Goal: Task Accomplishment & Management: Use online tool/utility

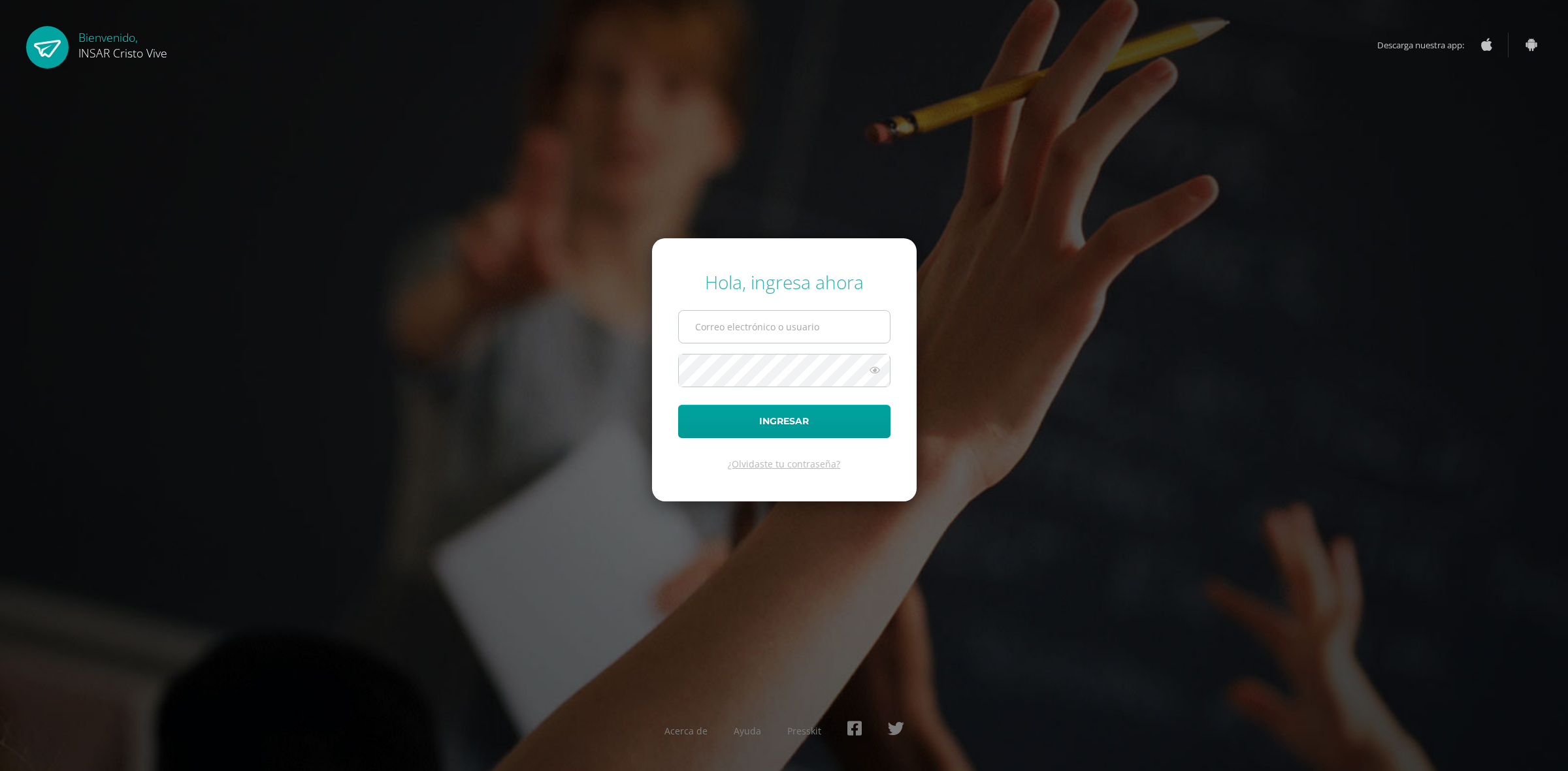
click at [775, 331] on input "text" at bounding box center [784, 327] width 211 height 32
type input "delmyyuman@insarycristovive.edu.gt"
click at [758, 430] on button "Ingresar" at bounding box center [784, 422] width 213 height 34
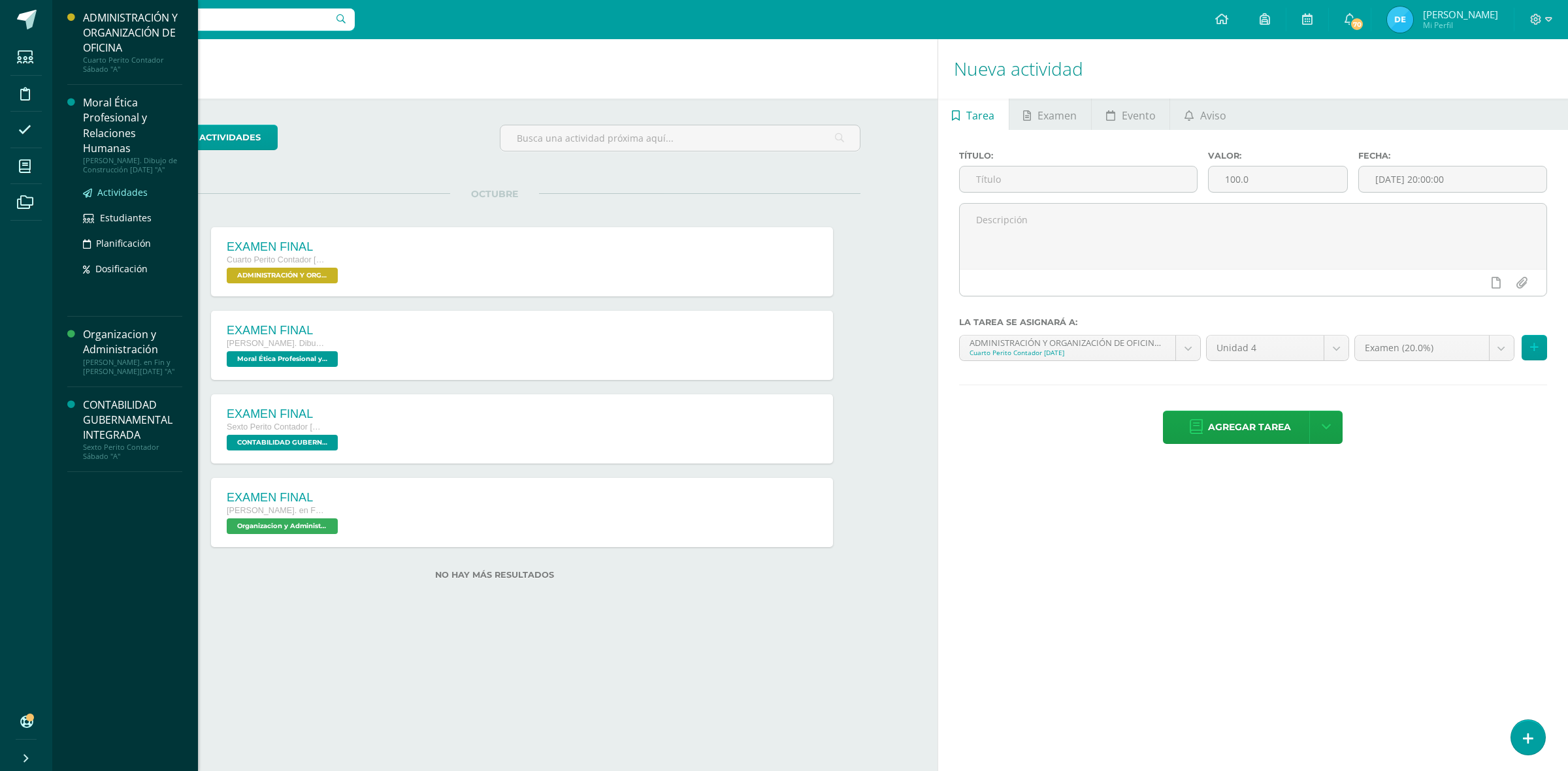
click at [110, 193] on span "Actividades" at bounding box center [122, 192] width 50 height 12
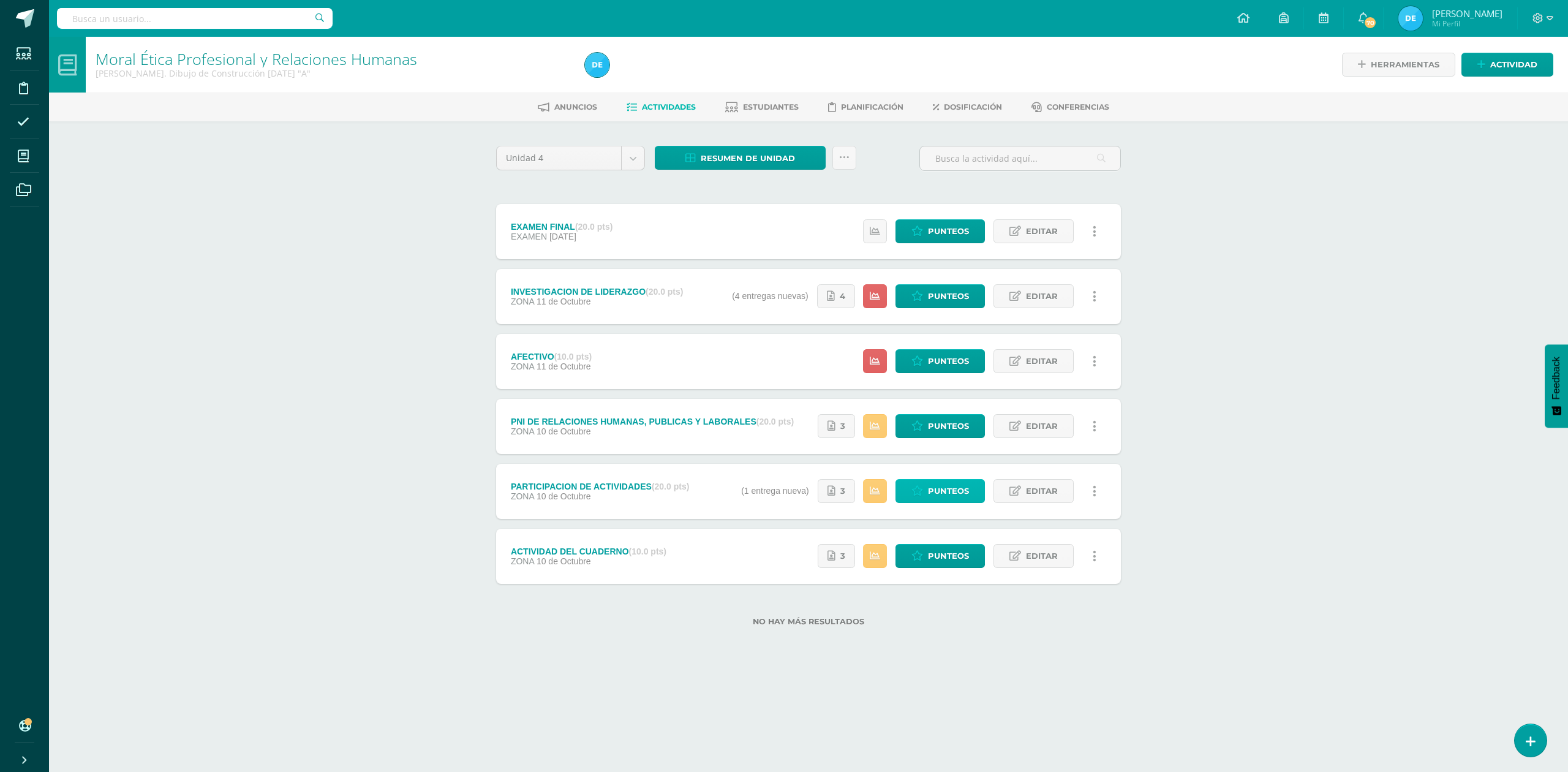
click at [932, 493] on span "Punteos" at bounding box center [948, 490] width 41 height 23
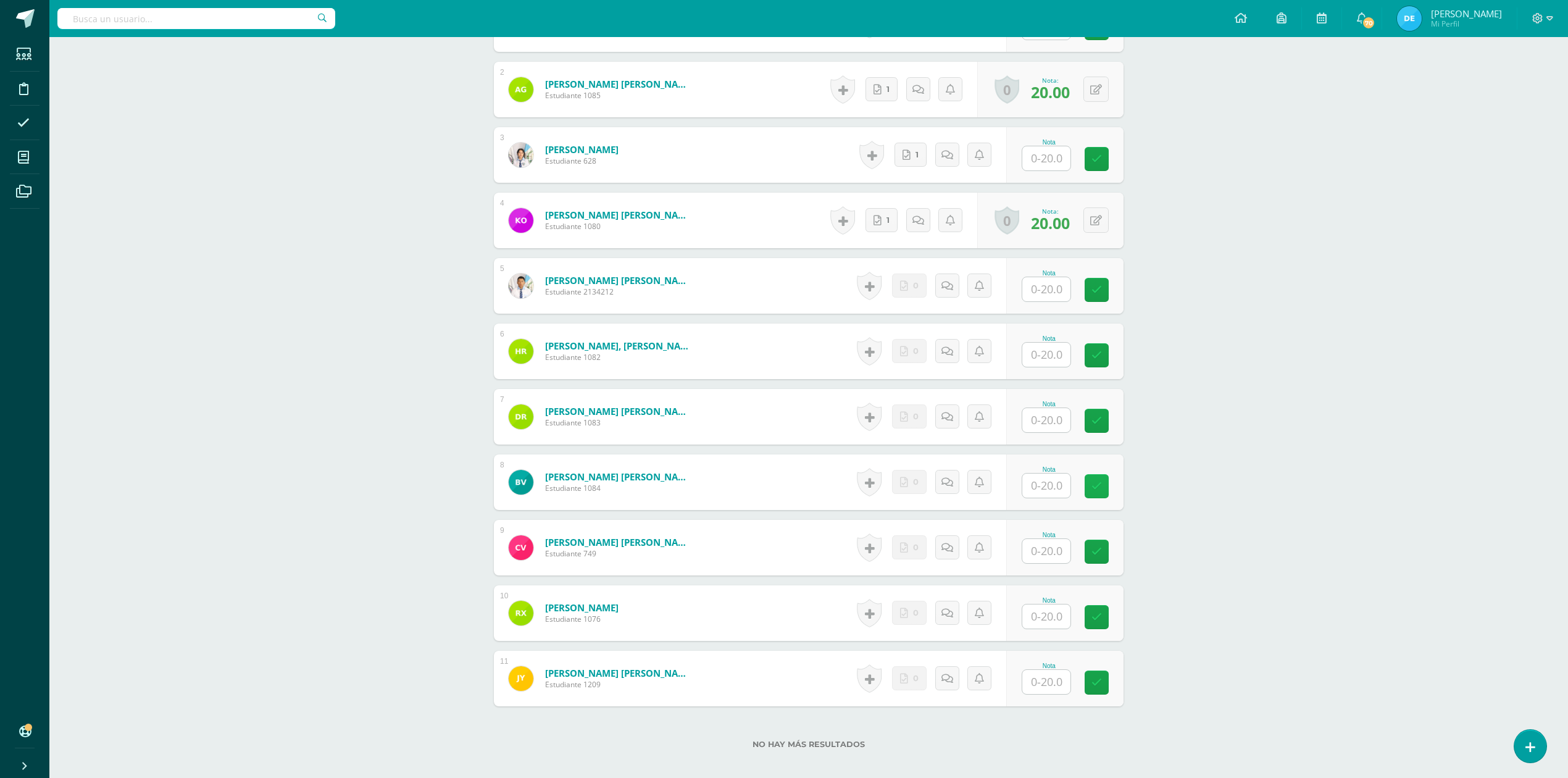
scroll to position [445, 0]
click at [1050, 482] on input "text" at bounding box center [1046, 485] width 48 height 24
type input "20"
click at [1228, 476] on div "Moral Ética Profesional y Relaciones Humanas Quinto Bach. Dibujo de Construcció…" at bounding box center [809, 220] width 1518 height 1255
click at [1046, 296] on input "text" at bounding box center [1054, 289] width 50 height 25
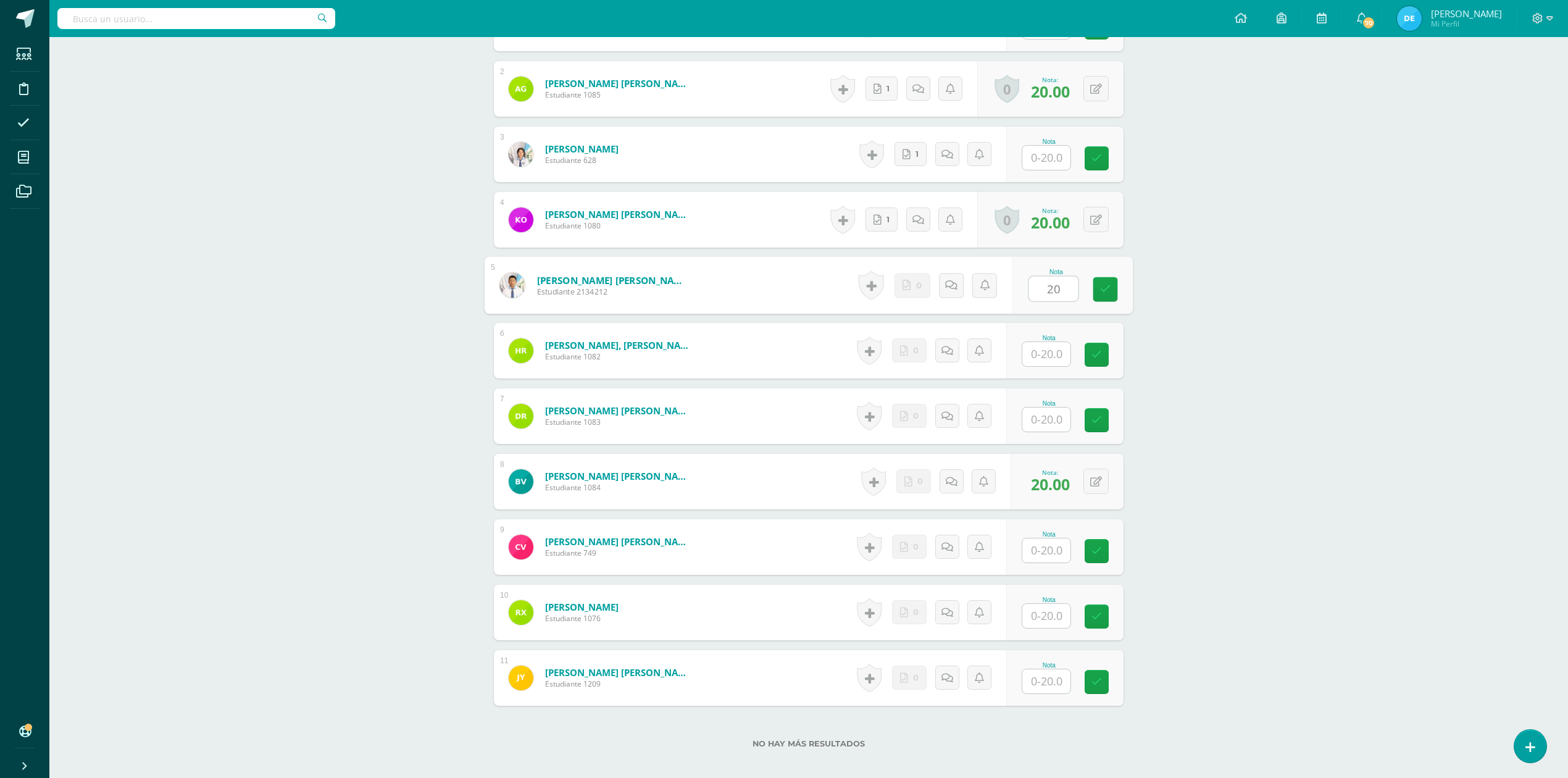
type input "20"
click at [1368, 380] on div "Moral Ética Profesional y Relaciones Humanas Quinto Bach. Dibujo de Construcció…" at bounding box center [809, 220] width 1518 height 1255
click at [1038, 610] on input "text" at bounding box center [1054, 616] width 50 height 25
type input "20"
click at [1216, 600] on div "Moral Ética Profesional y Relaciones Humanas Quinto Bach. Dibujo de Construcció…" at bounding box center [809, 220] width 1518 height 1255
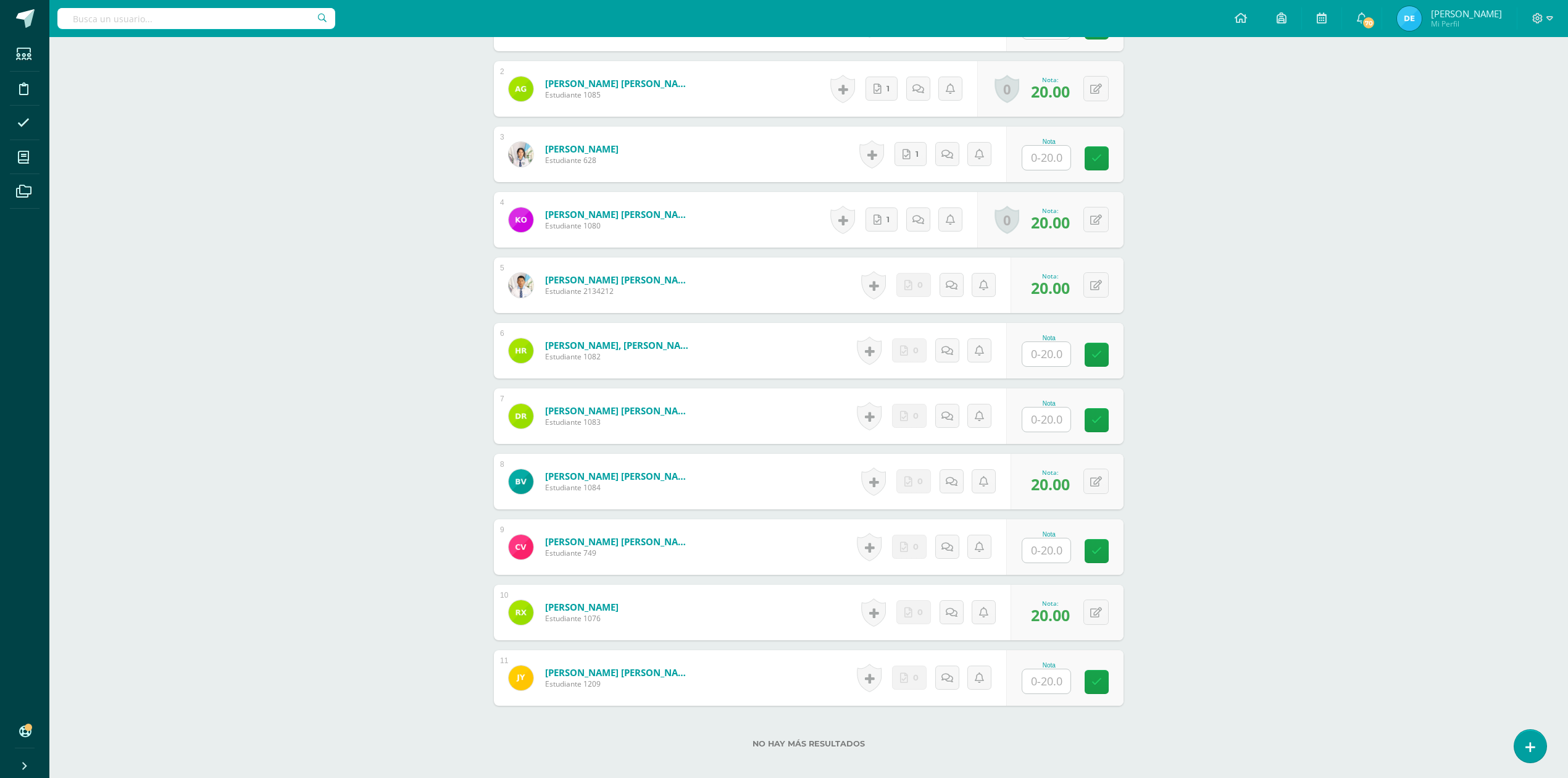
click at [1044, 357] on input "text" at bounding box center [1046, 354] width 48 height 24
type input "20"
click at [1191, 351] on div "Moral Ética Profesional y Relaciones Humanas Quinto Bach. Dibujo de Construcció…" at bounding box center [809, 220] width 1518 height 1255
click at [1043, 162] on input "text" at bounding box center [1046, 157] width 48 height 24
type input "20"
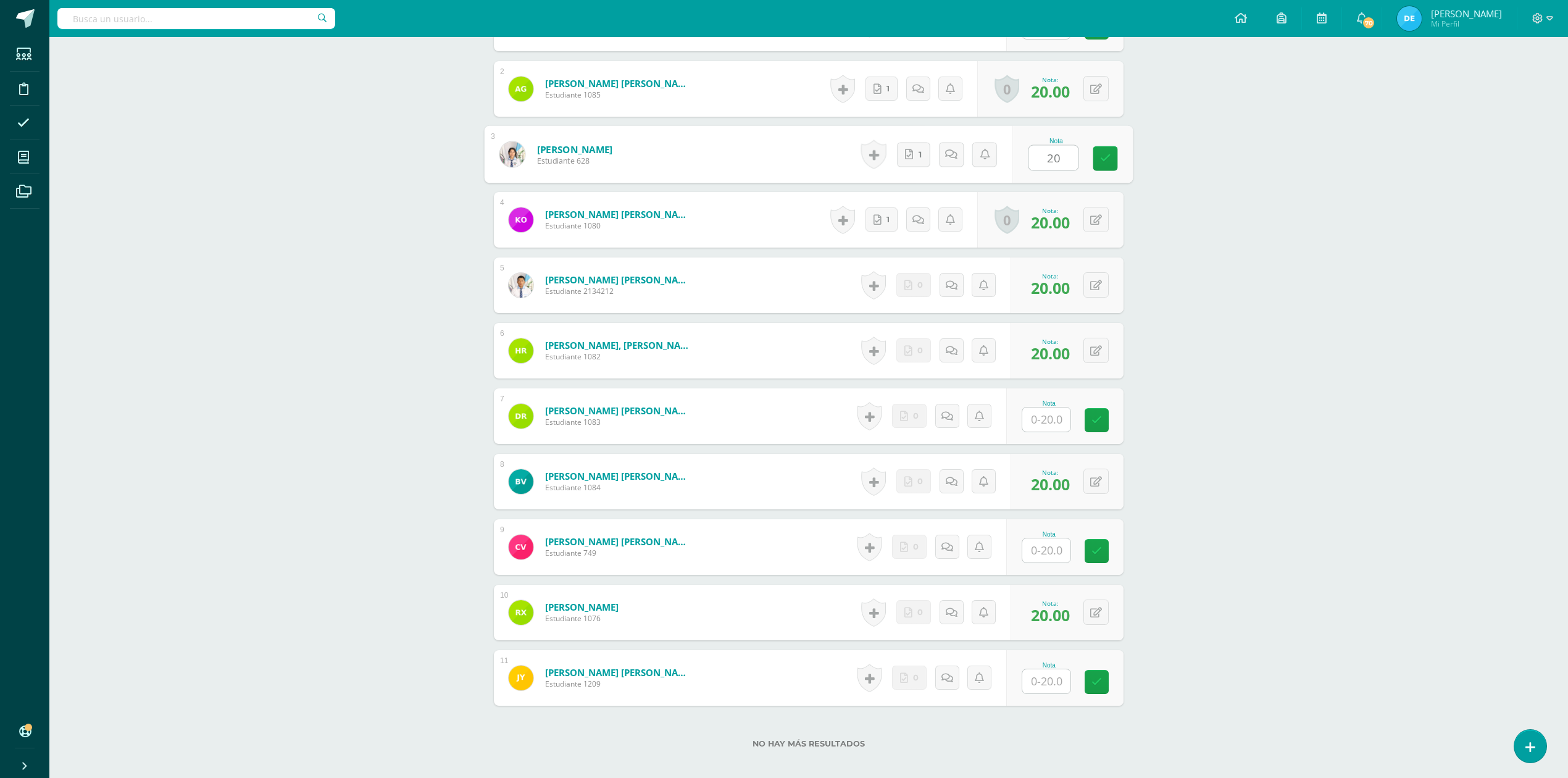
click at [1371, 253] on div "Moral Ética Profesional y Relaciones Humanas Quinto Bach. Dibujo de Construcció…" at bounding box center [809, 220] width 1518 height 1255
click at [1042, 411] on input "text" at bounding box center [1054, 420] width 50 height 25
type input "20"
click at [1218, 440] on div "Moral Ética Profesional y Relaciones Humanas Quinto Bach. Dibujo de Construcció…" at bounding box center [809, 220] width 1518 height 1255
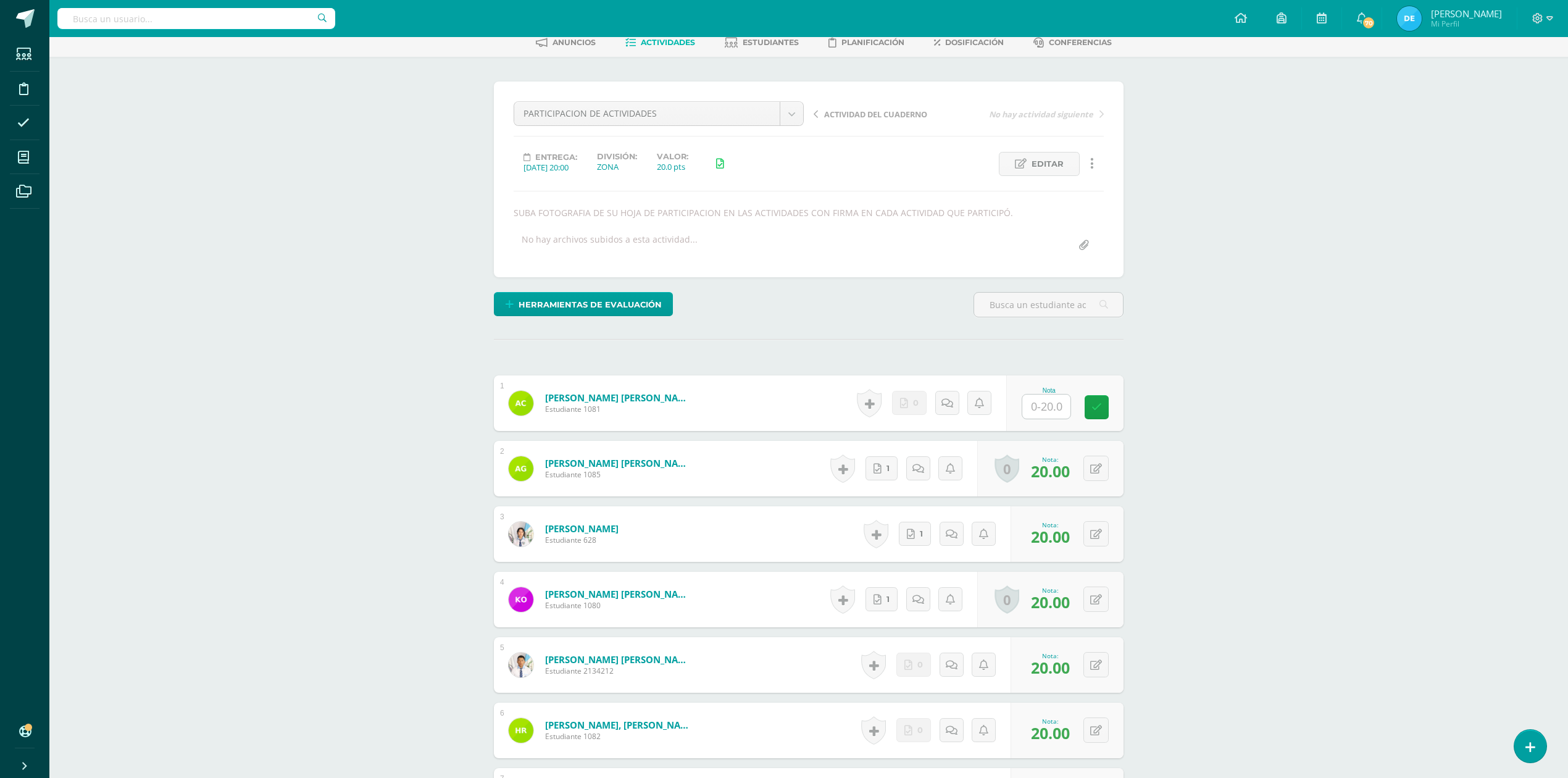
scroll to position [0, 0]
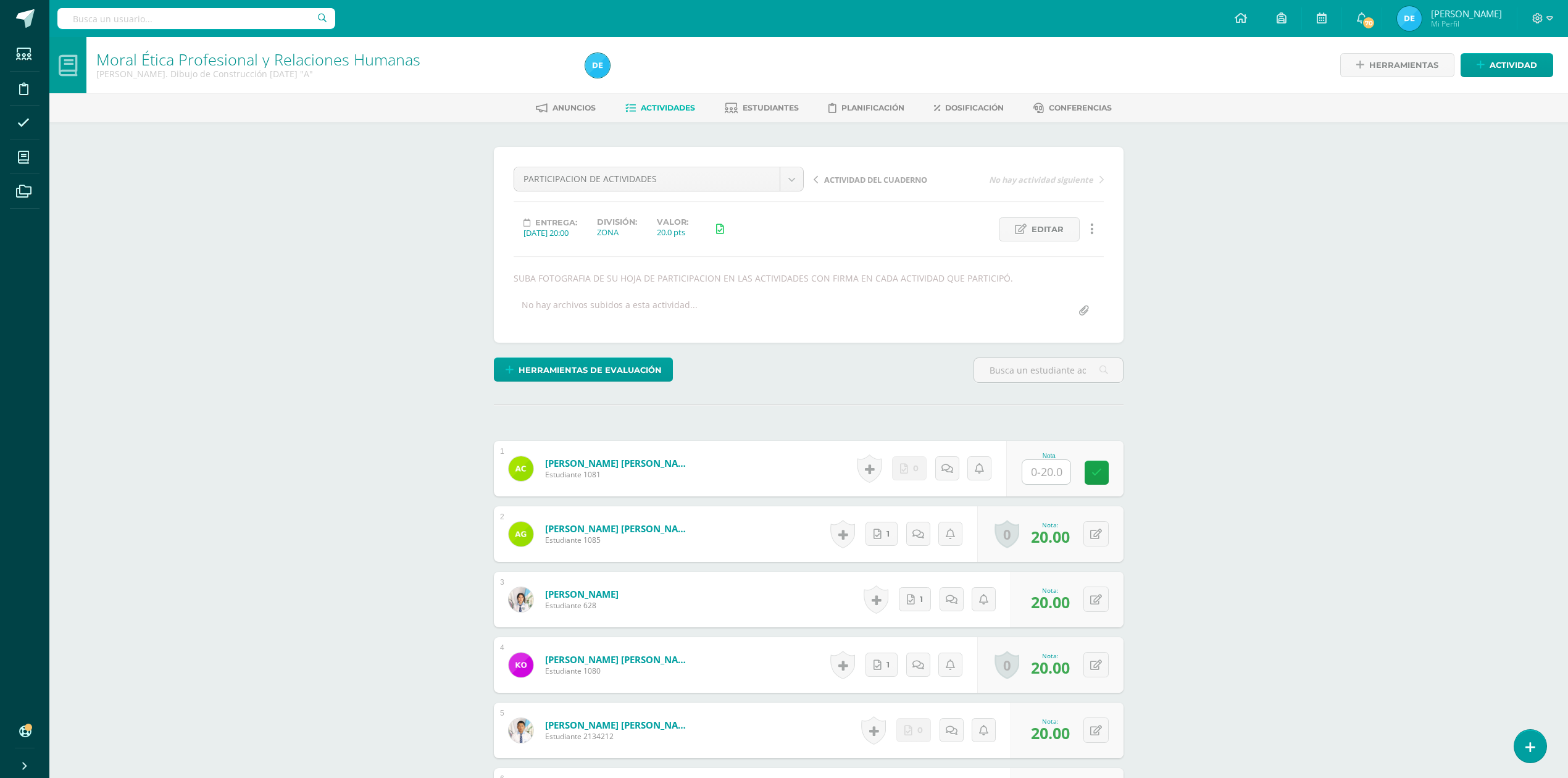
click at [681, 108] on span "Actividades" at bounding box center [667, 107] width 55 height 9
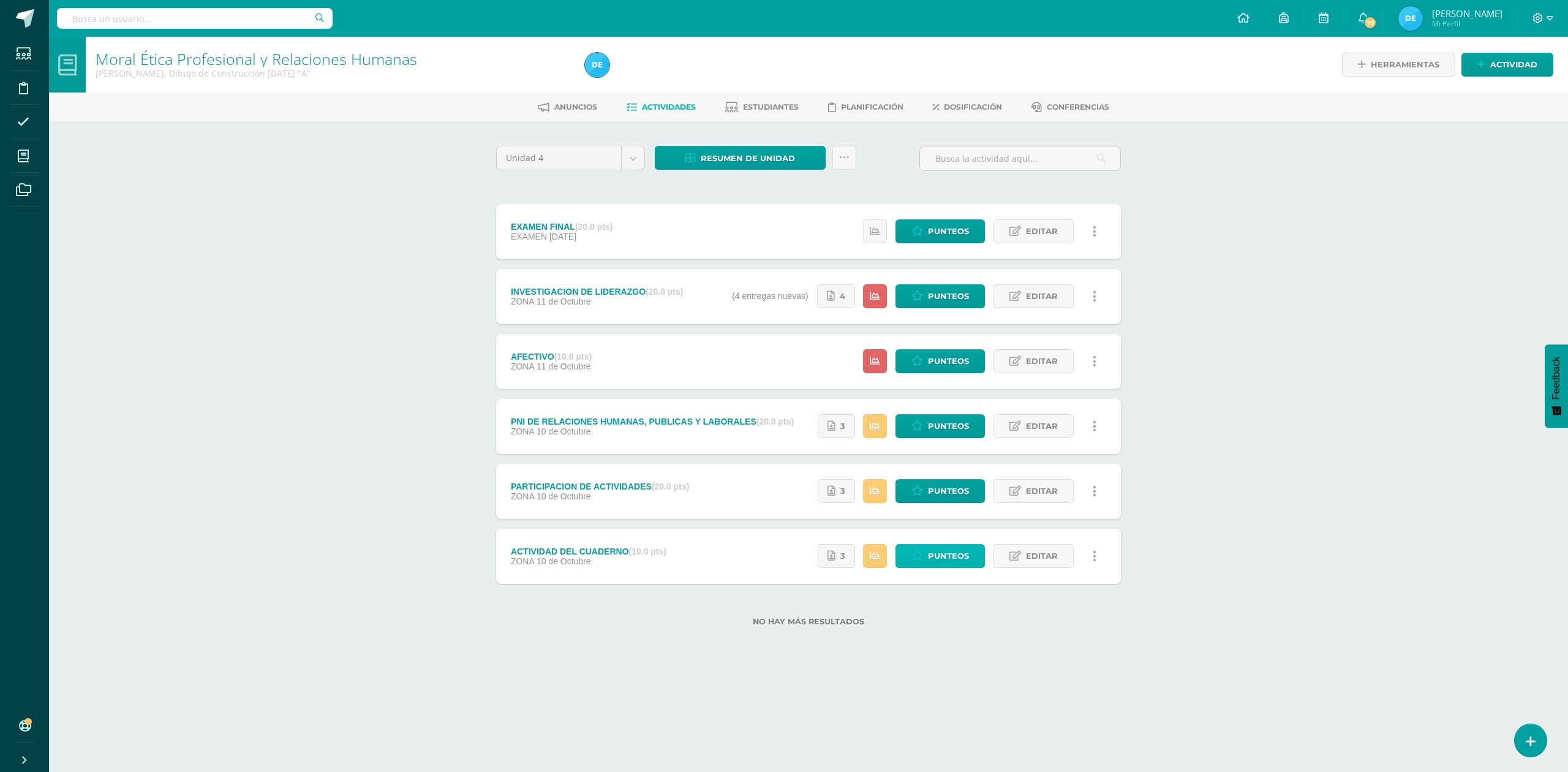
click at [944, 562] on span "Punteos" at bounding box center [948, 556] width 41 height 23
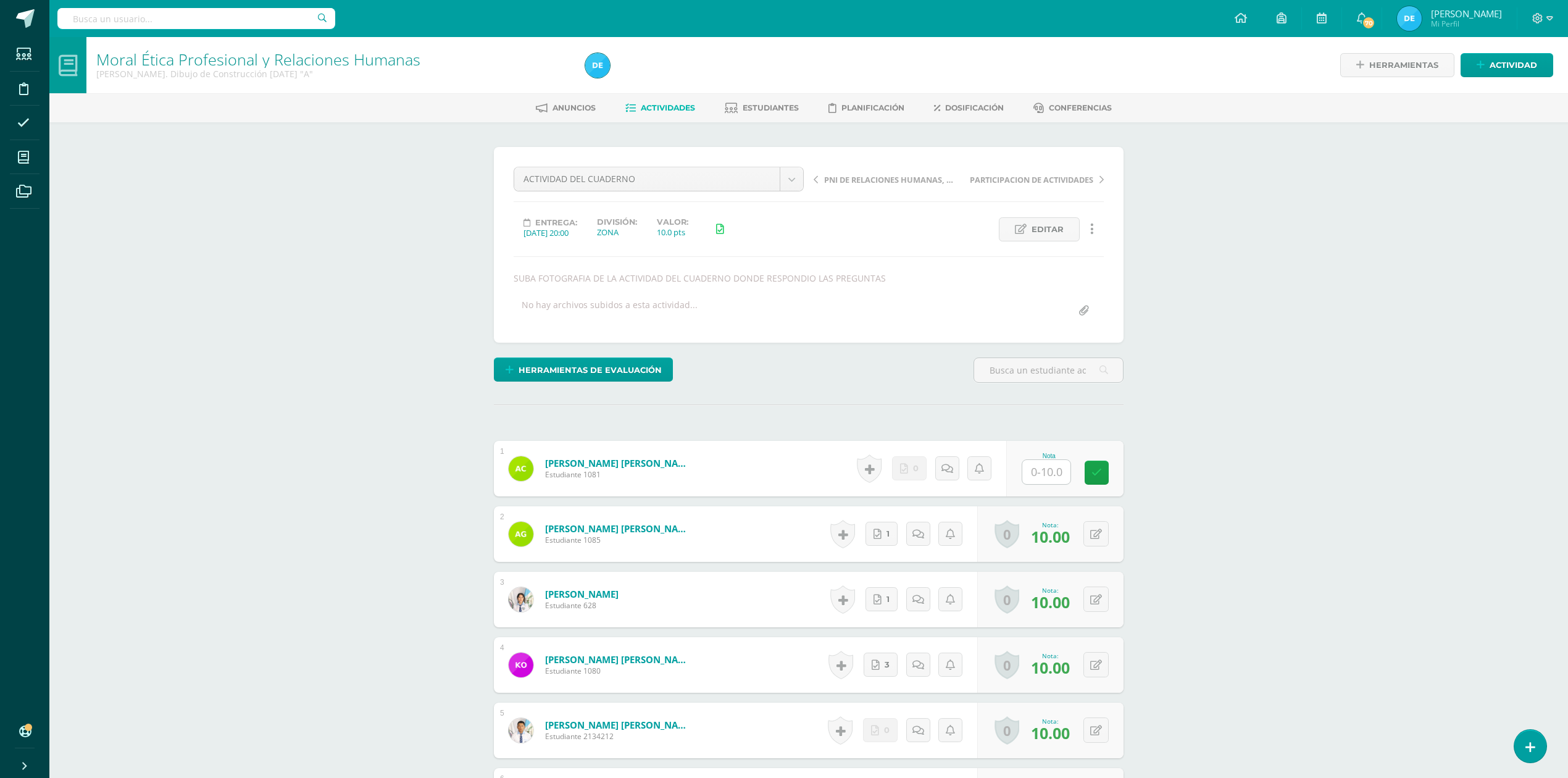
click at [685, 108] on span "Actividades" at bounding box center [667, 107] width 55 height 9
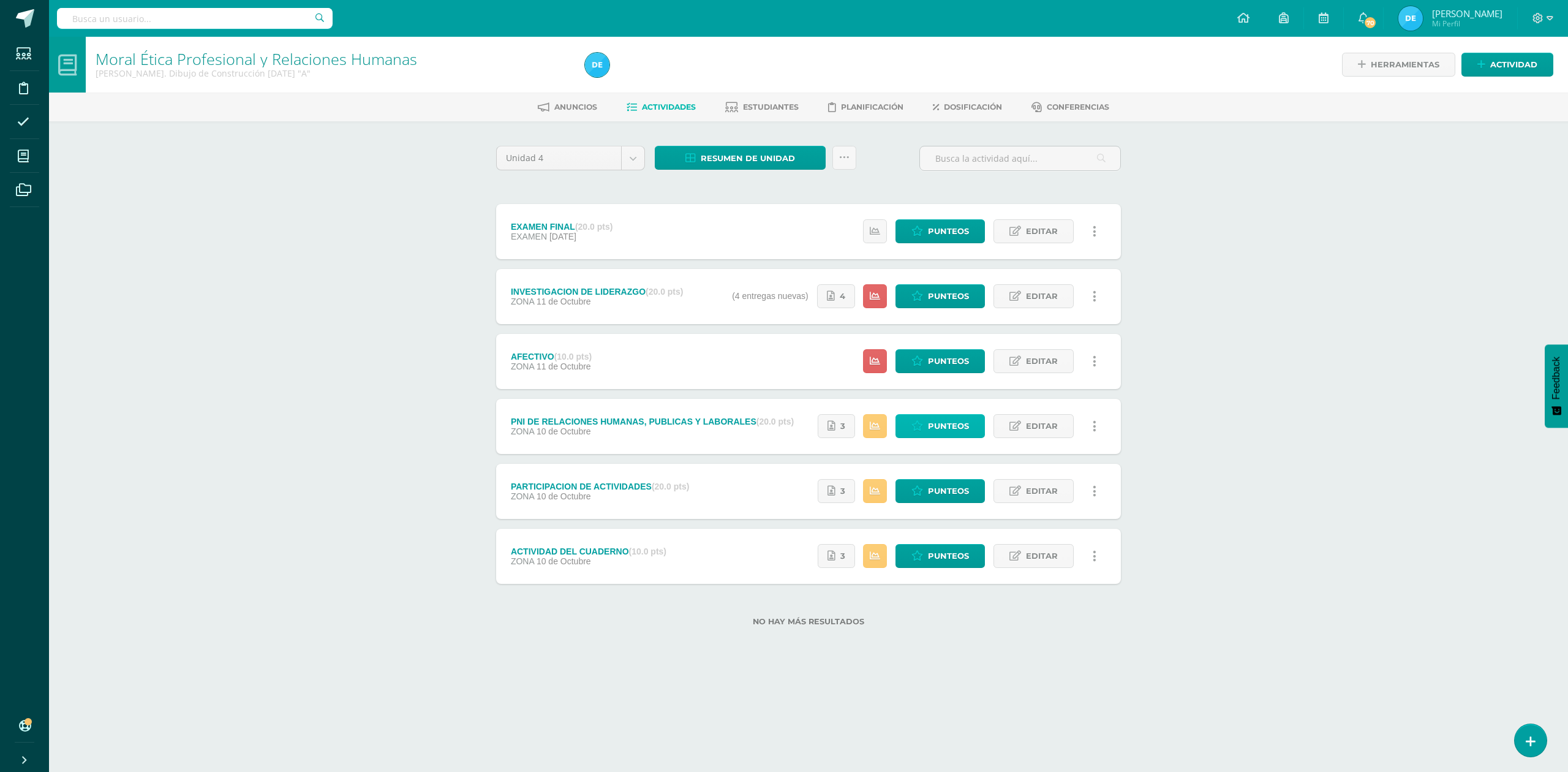
click at [944, 427] on span "Punteos" at bounding box center [948, 426] width 41 height 23
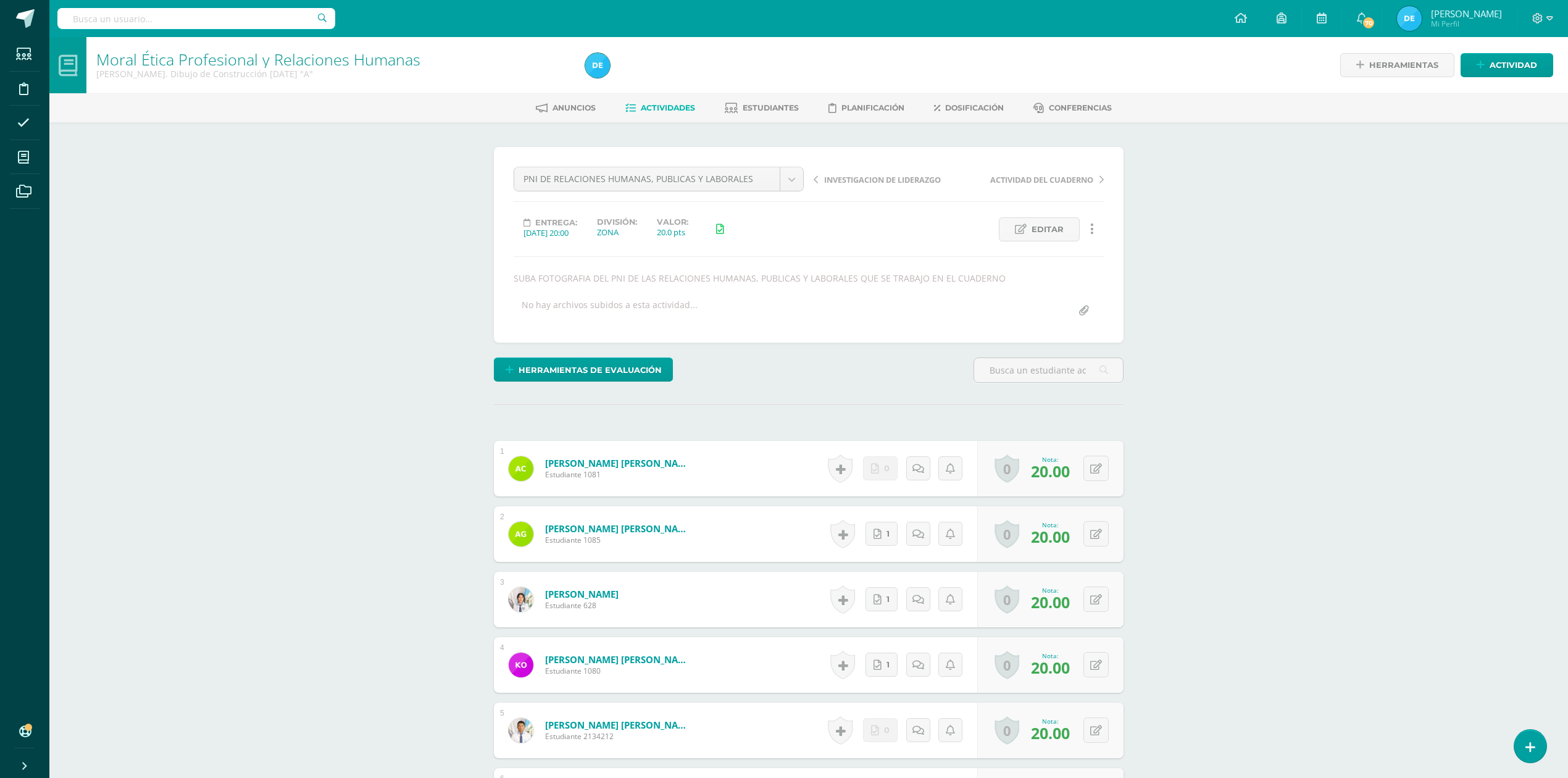
click at [676, 110] on span "Actividades" at bounding box center [667, 107] width 55 height 9
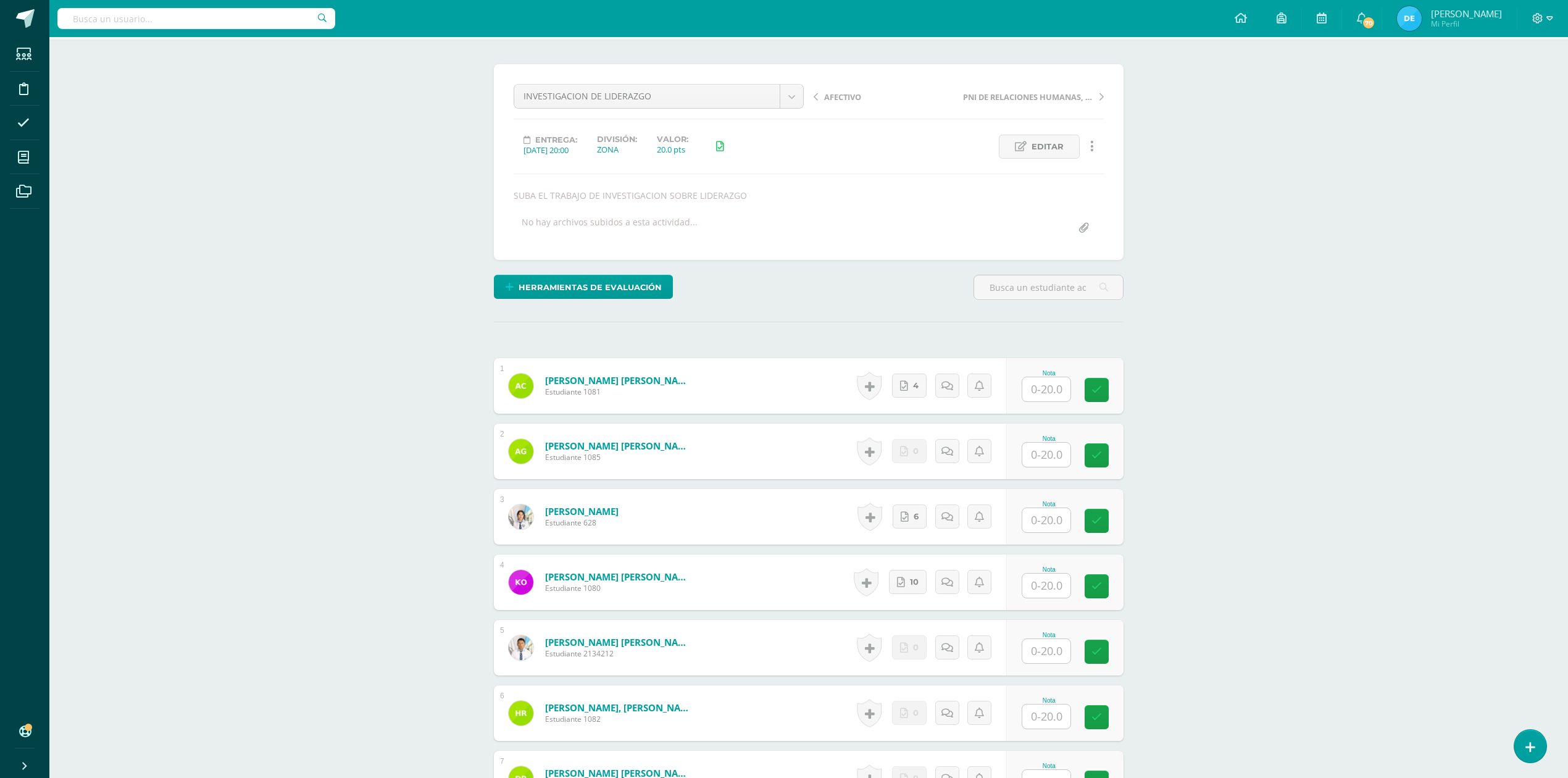
scroll to position [84, 0]
click at [1055, 588] on input "text" at bounding box center [1046, 584] width 48 height 24
type input "20"
click at [1208, 552] on div "Moral Ética Profesional y Relaciones Humanas Quinto Bach. Dibujo de Construcció…" at bounding box center [809, 581] width 1518 height 1255
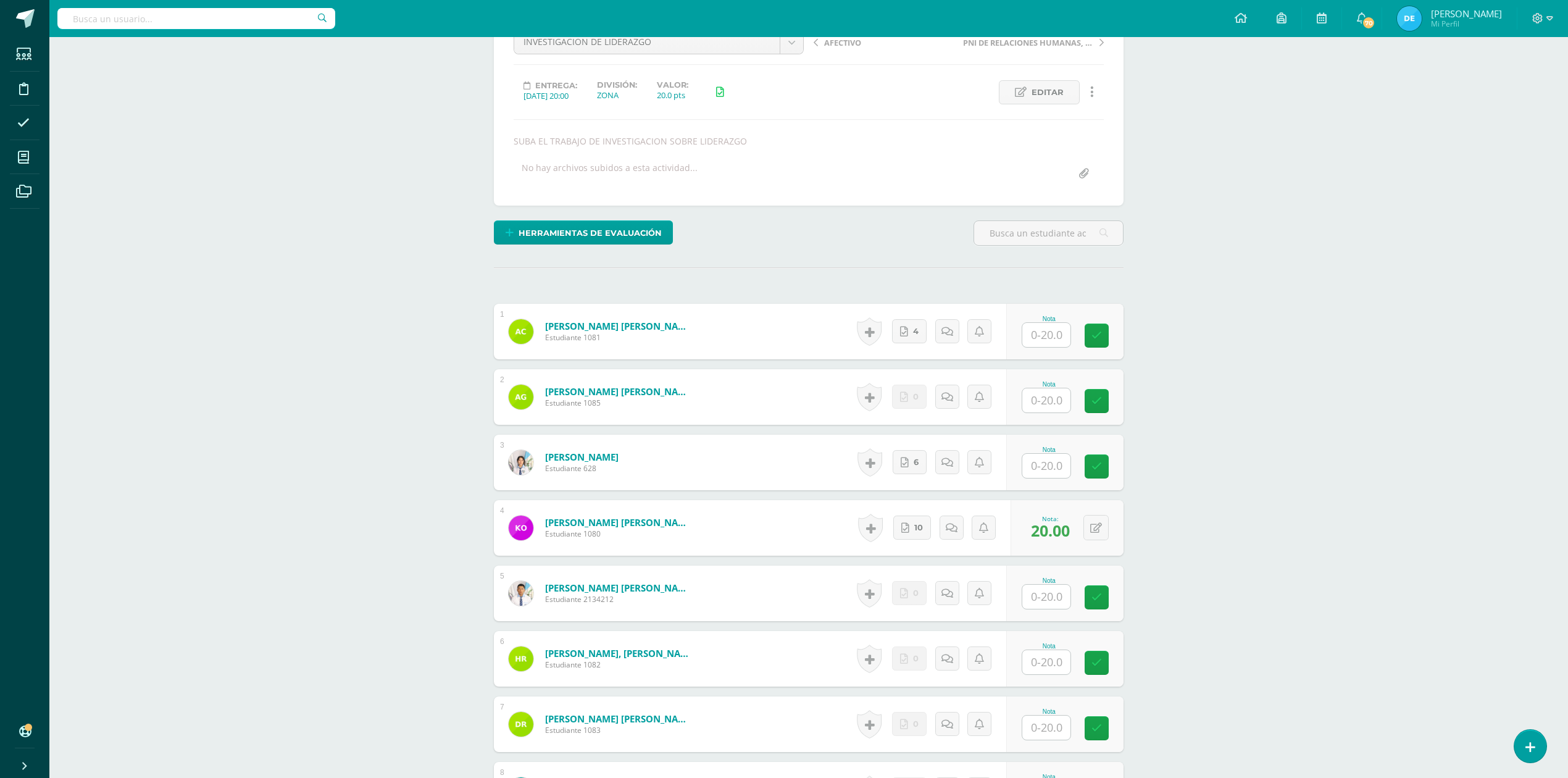
scroll to position [166, 0]
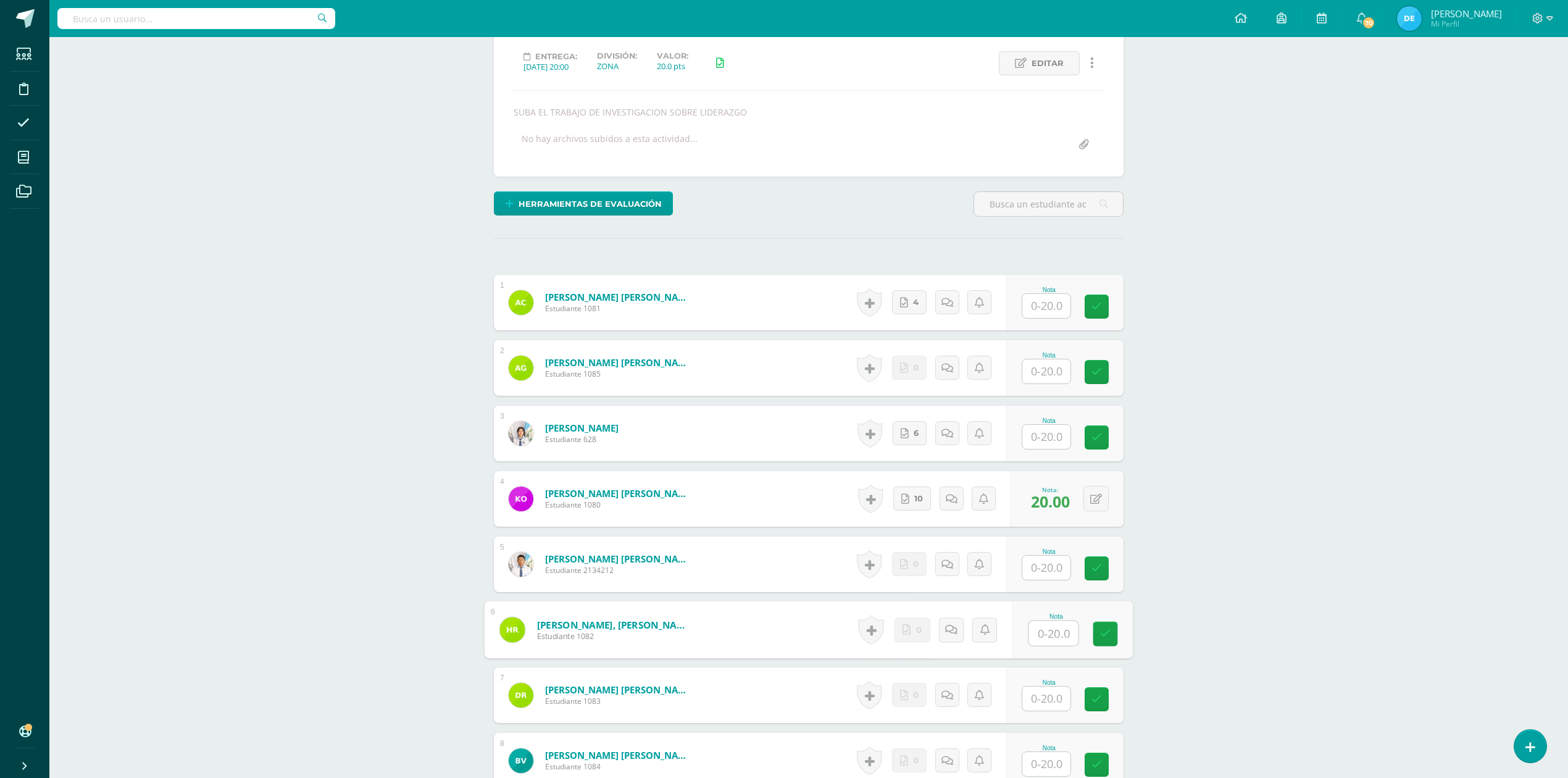
click at [1052, 640] on input "text" at bounding box center [1054, 634] width 50 height 25
type input "20"
click at [1332, 592] on div "Moral Ética Profesional y Relaciones Humanas Quinto Bach. Dibujo de Construcció…" at bounding box center [809, 498] width 1518 height 1255
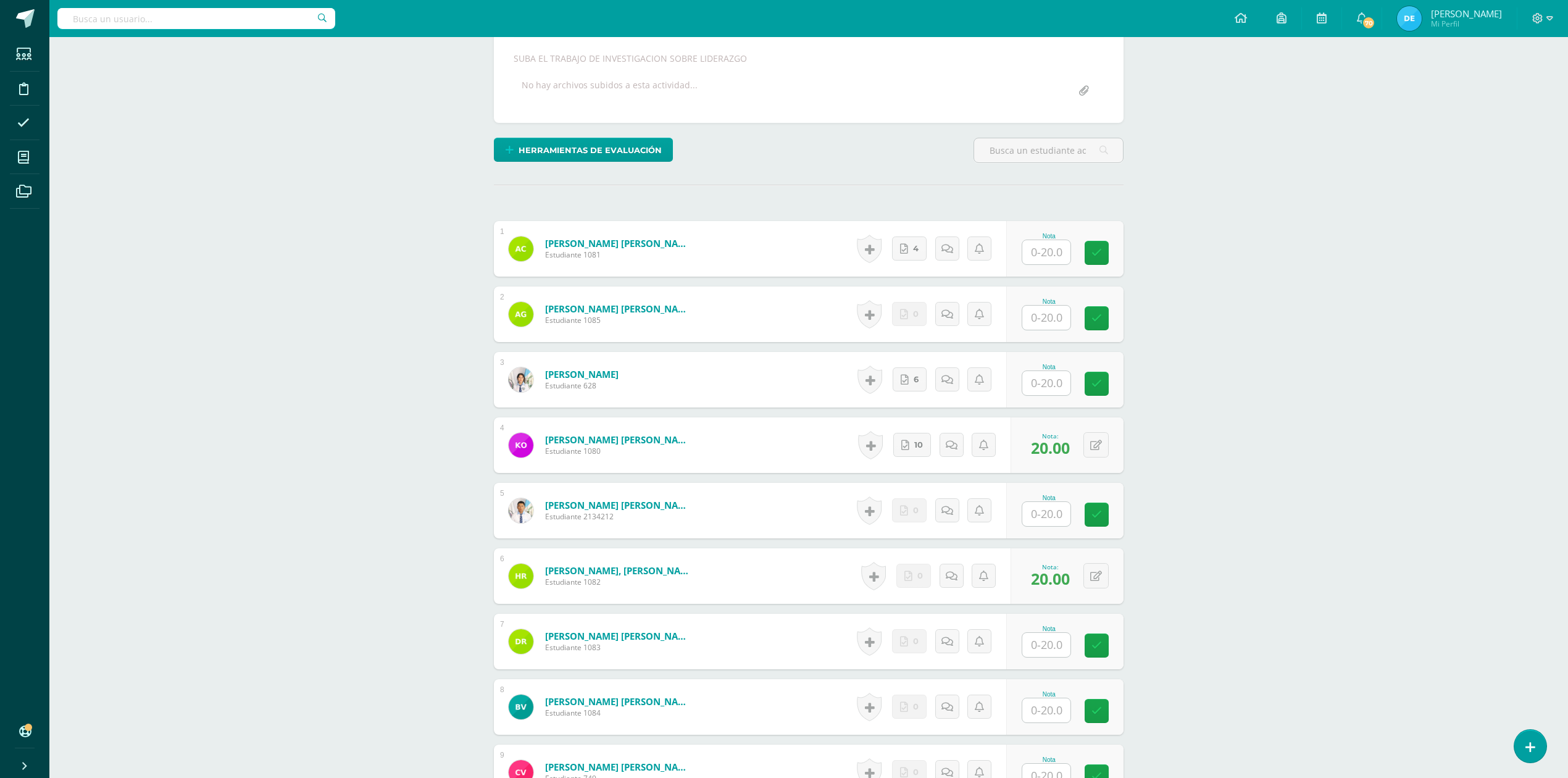
scroll to position [249, 0]
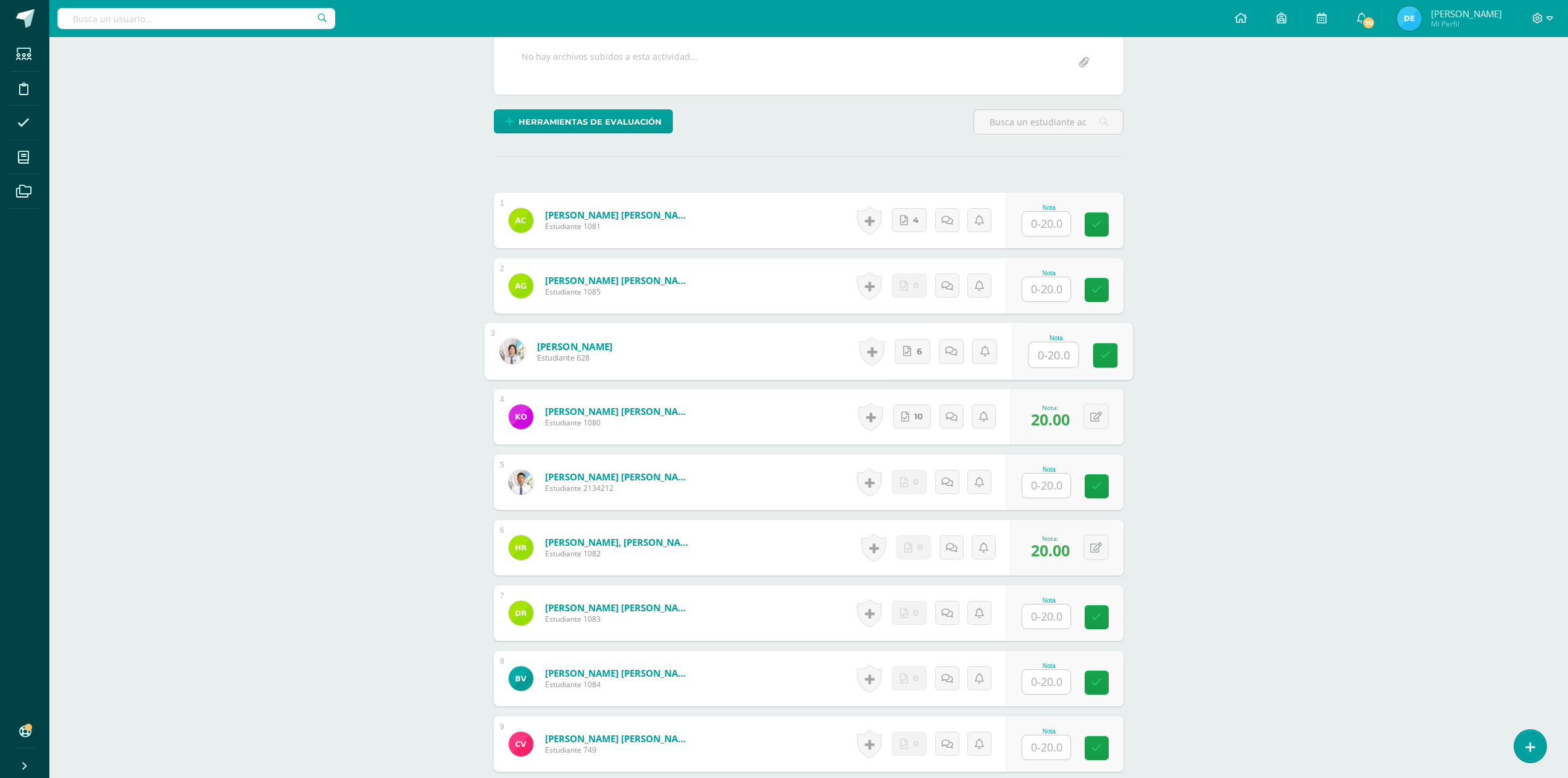
click at [1043, 354] on input "text" at bounding box center [1054, 355] width 50 height 25
type input "20"
click at [1311, 341] on div "Moral Ética Profesional y Relaciones Humanas Quinto Bach. Dibujo de Construcció…" at bounding box center [809, 416] width 1518 height 1255
click at [1039, 483] on input "text" at bounding box center [1046, 485] width 48 height 24
type input "20"
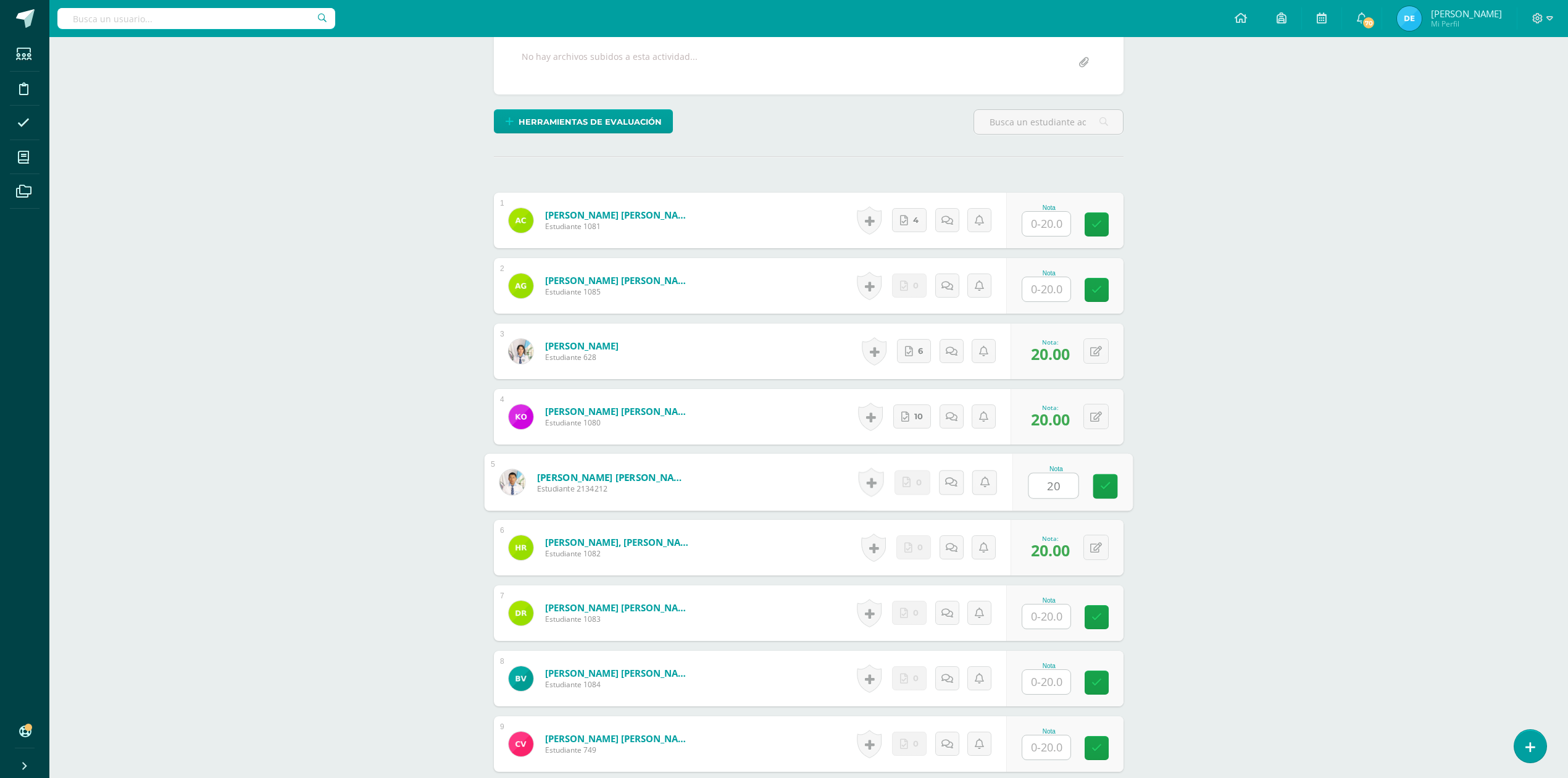
click at [1325, 463] on div "Moral Ética Profesional y Relaciones Humanas Quinto Bach. Dibujo de Construcció…" at bounding box center [809, 416] width 1518 height 1255
click at [1043, 226] on input "text" at bounding box center [1046, 224] width 48 height 24
type input "20"
click at [1362, 246] on div "Moral Ética Profesional y Relaciones Humanas Quinto Bach. Dibujo de Construcció…" at bounding box center [809, 416] width 1518 height 1255
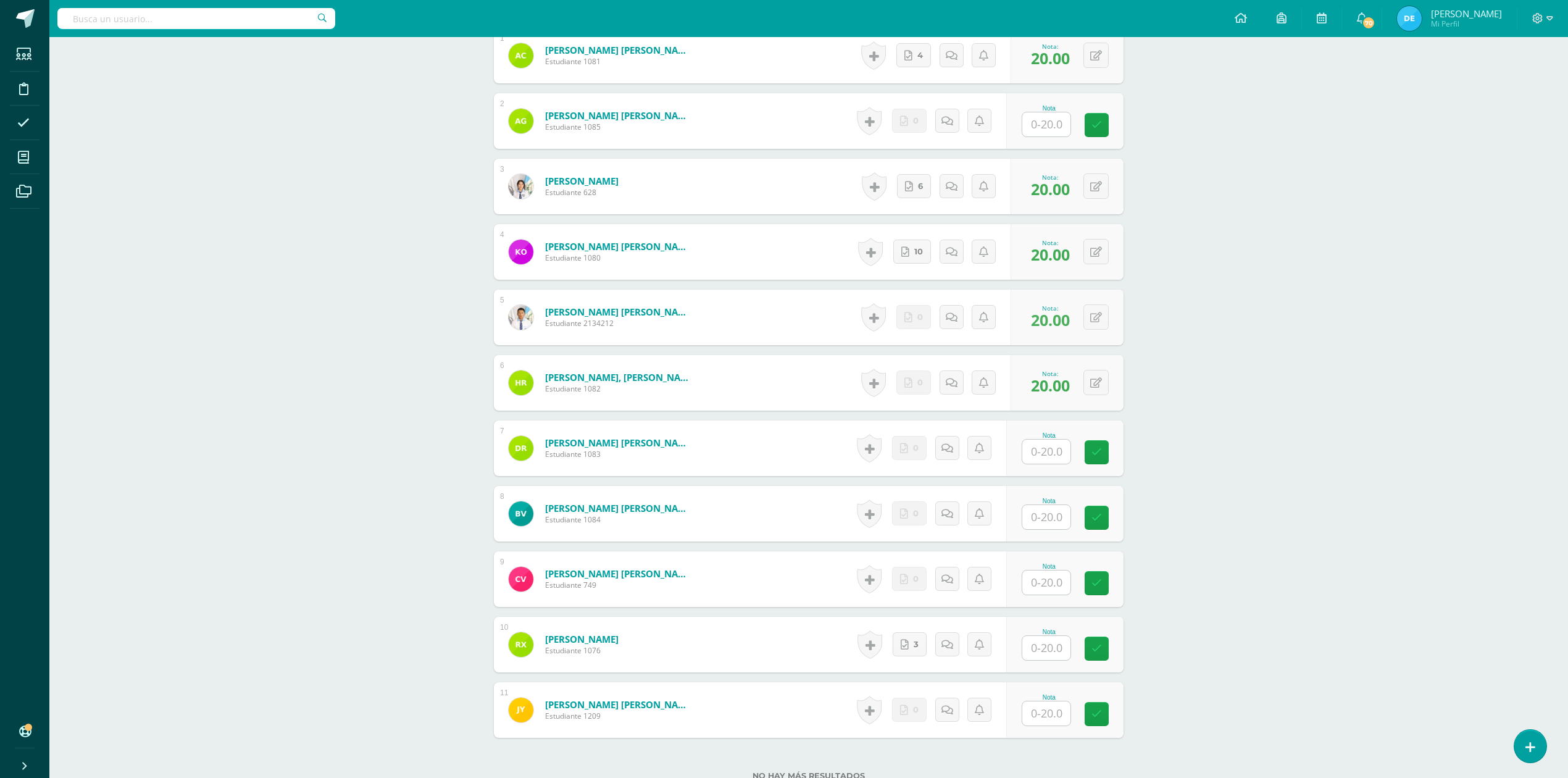
scroll to position [495, 0]
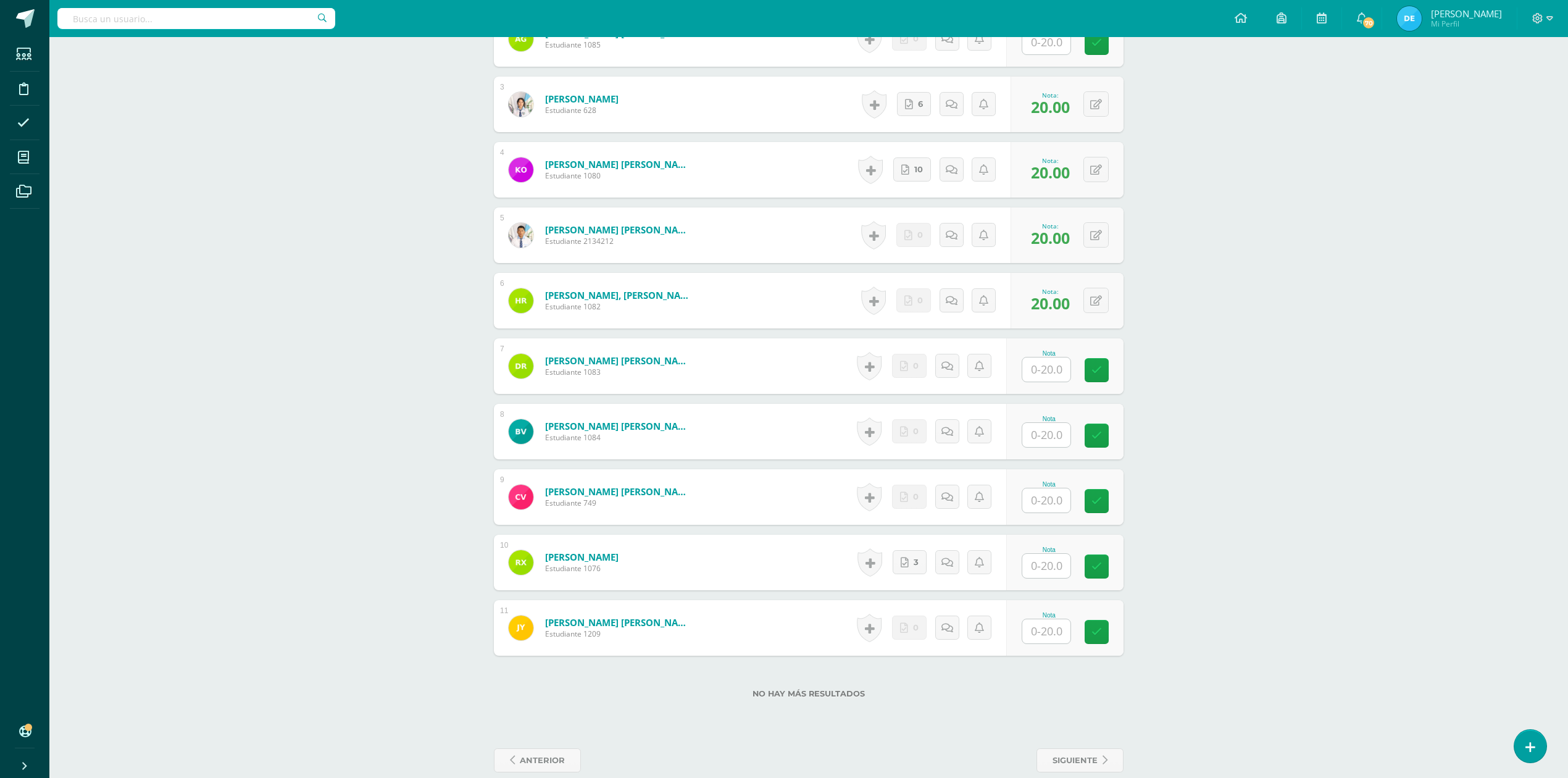
click at [1052, 569] on input "text" at bounding box center [1046, 565] width 48 height 24
type input "20"
click at [1279, 527] on div "Moral Ética Profesional y Relaciones Humanas Quinto Bach. Dibujo de Construcció…" at bounding box center [809, 169] width 1518 height 1255
click at [921, 564] on span "3" at bounding box center [923, 563] width 5 height 23
click at [1357, 478] on div "Moral Ética Profesional y Relaciones Humanas Quinto Bach. Dibujo de Construcció…" at bounding box center [809, 169] width 1518 height 1255
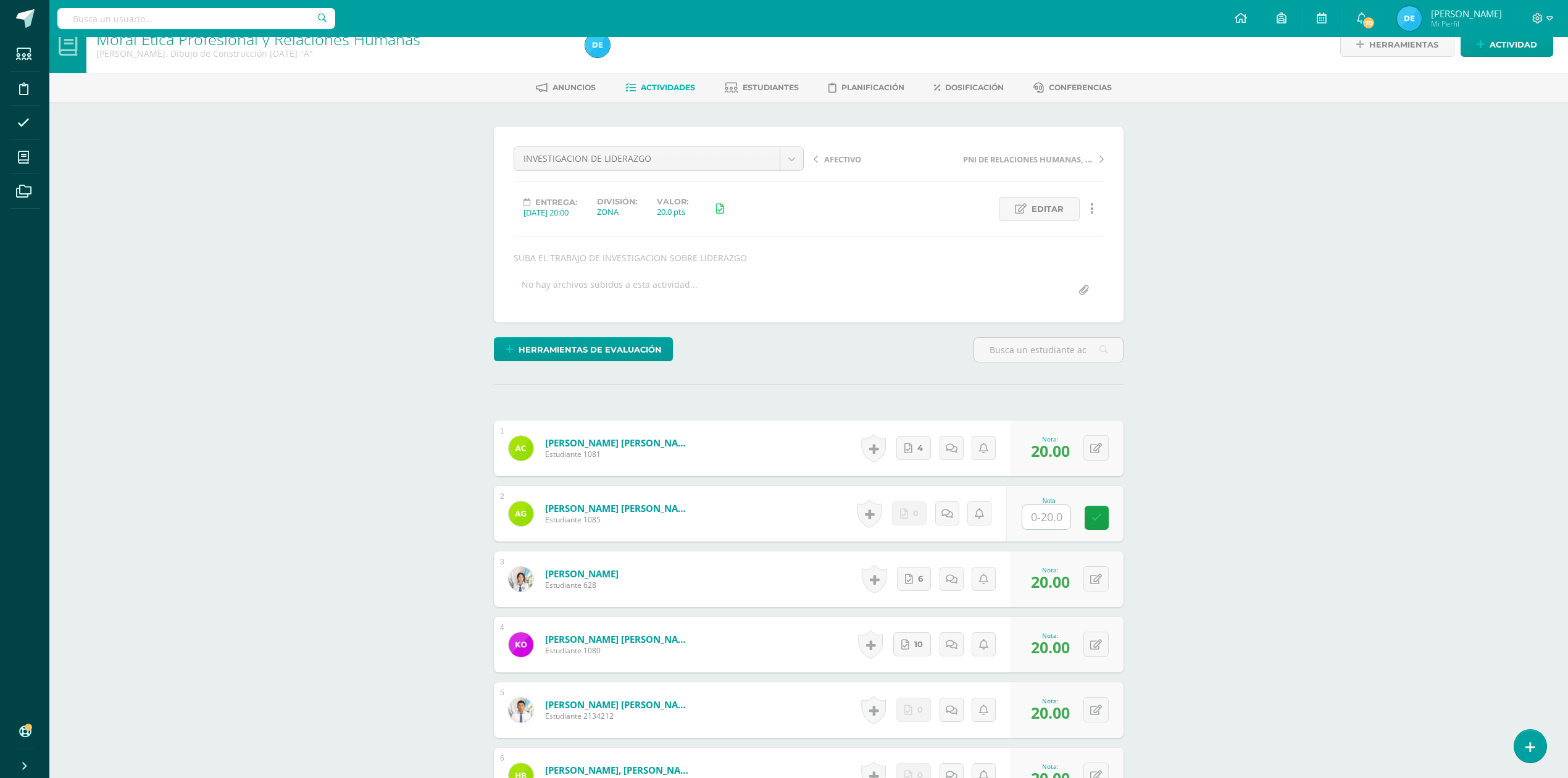
scroll to position [1, 0]
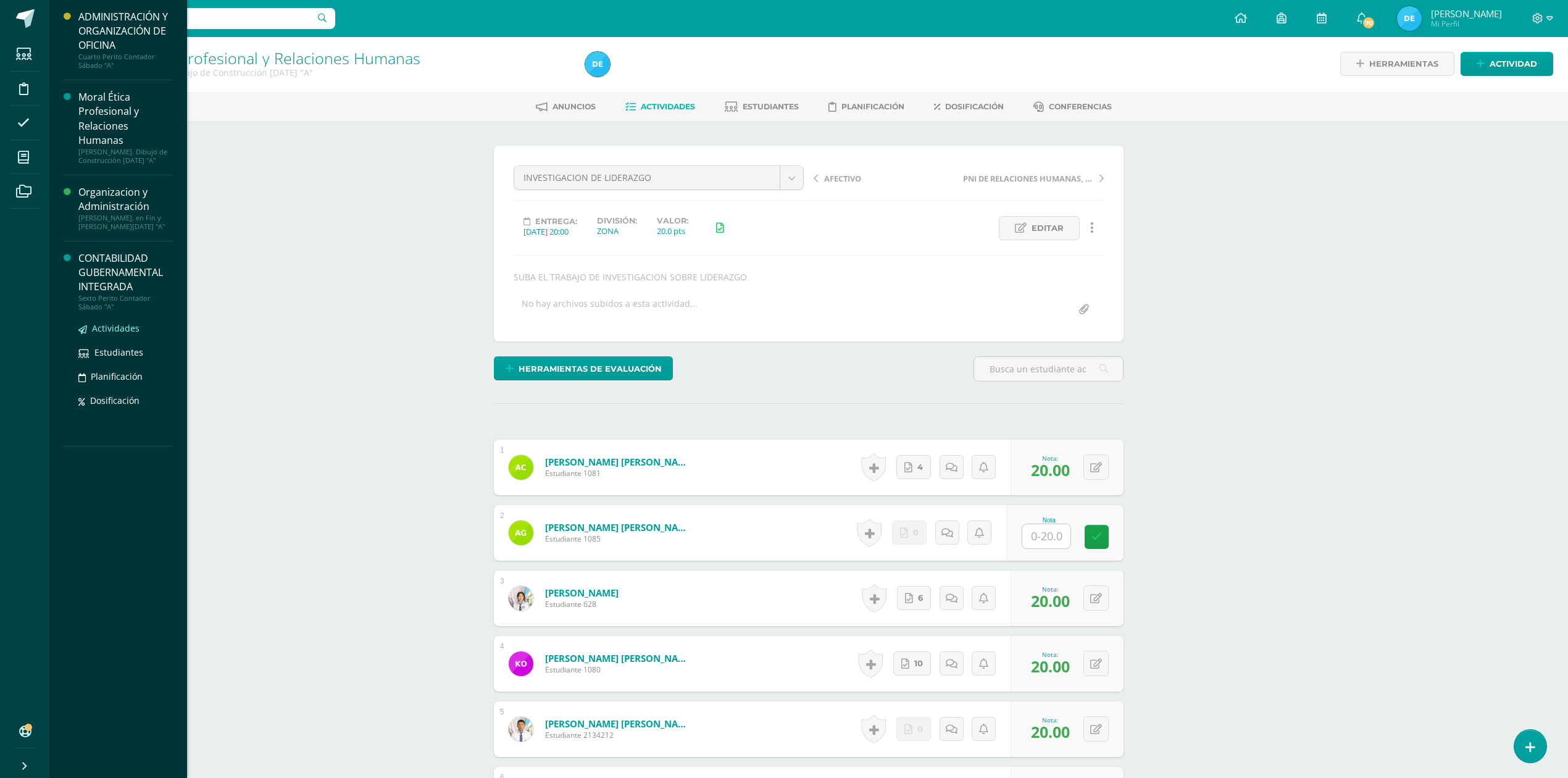
click at [110, 324] on span "Actividades" at bounding box center [115, 328] width 48 height 12
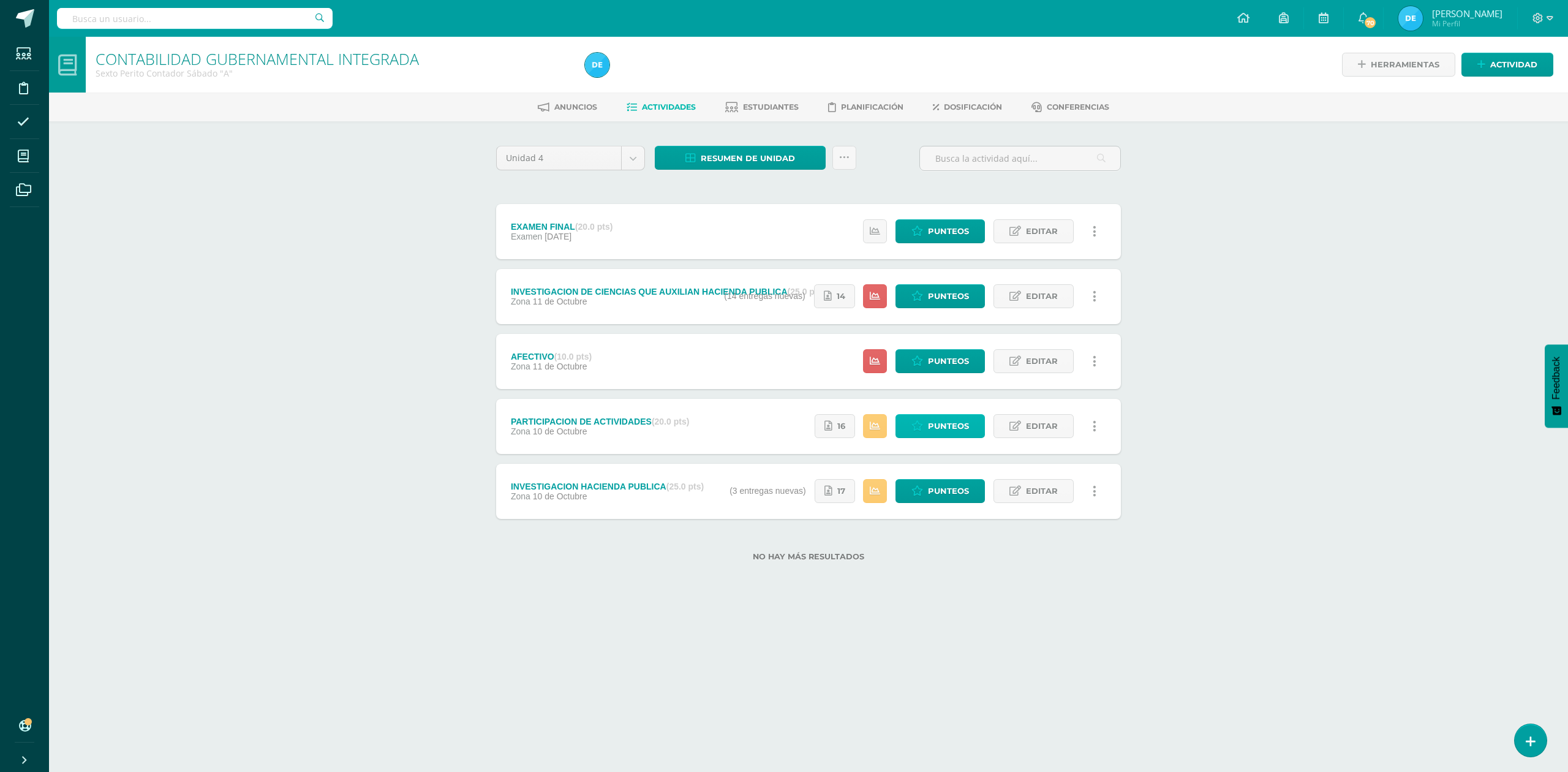
click at [944, 427] on span "Punteos" at bounding box center [948, 426] width 41 height 23
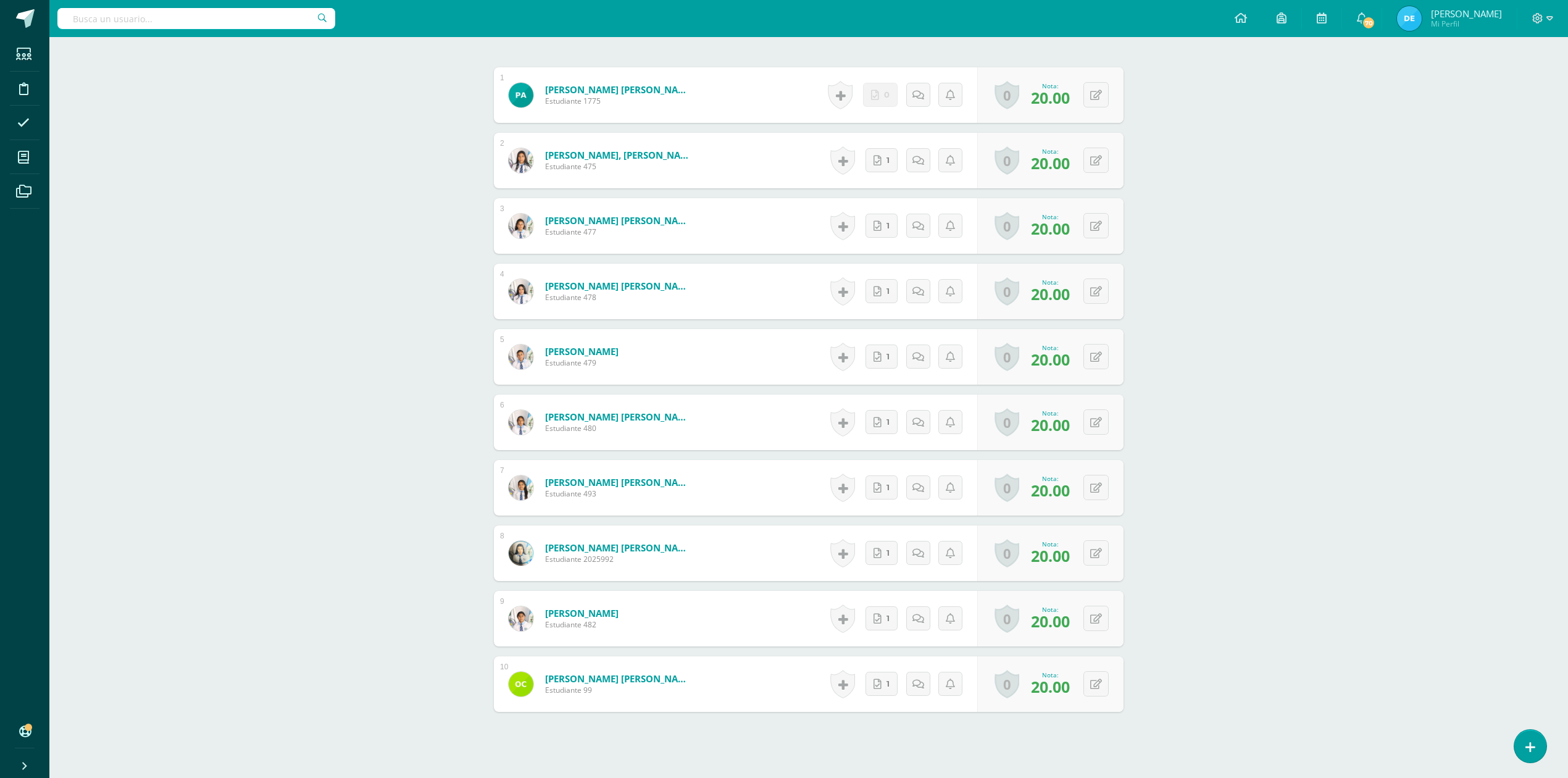
scroll to position [411, 0]
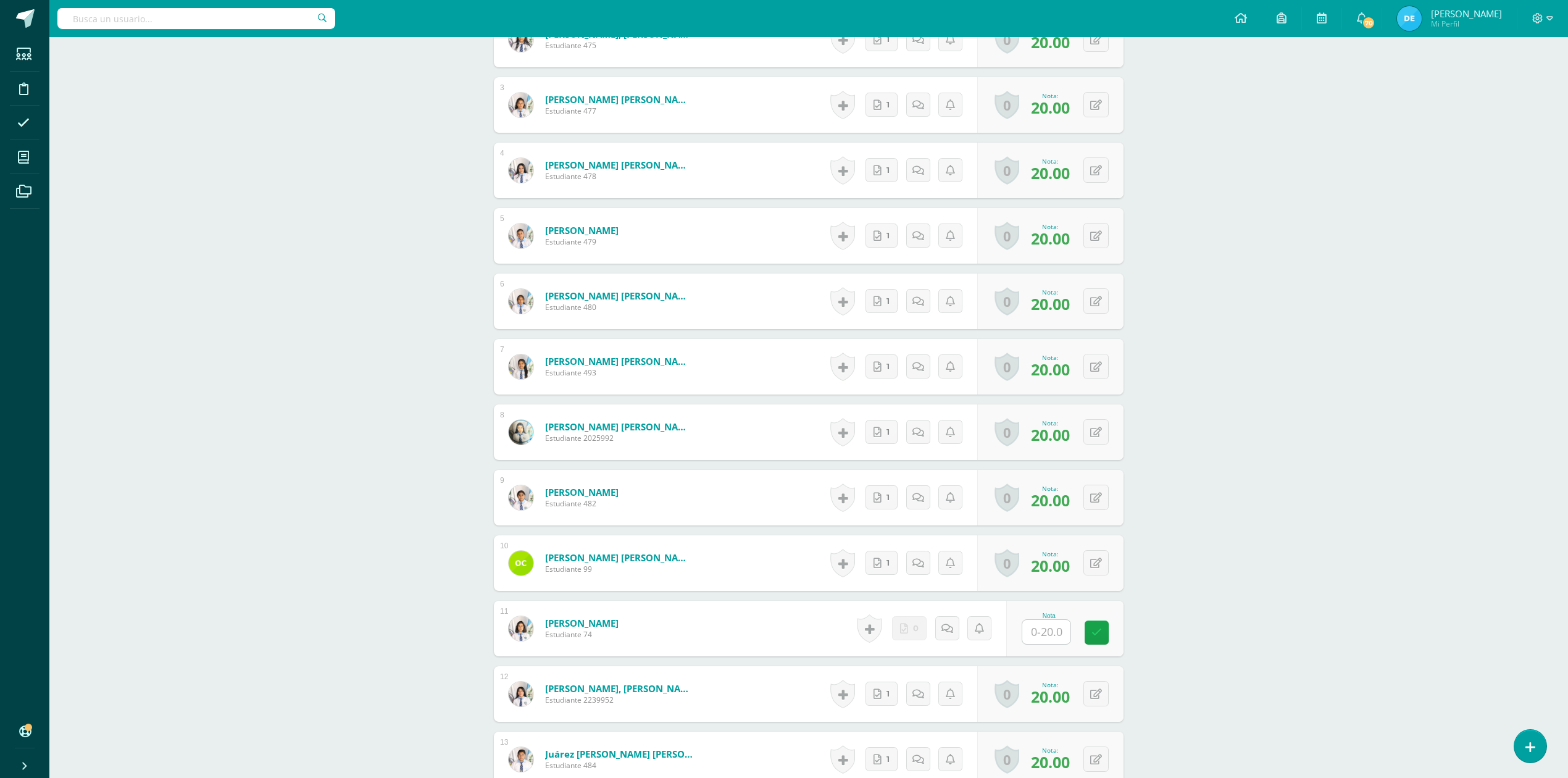
click at [1041, 631] on input "text" at bounding box center [1046, 632] width 48 height 24
type input "20"
click at [1228, 558] on div "CONTABILIDAD GUBERNAMENTAL INTEGRADA Sexto Perito Contador Sábado "A" Herramien…" at bounding box center [809, 496] width 1518 height 1910
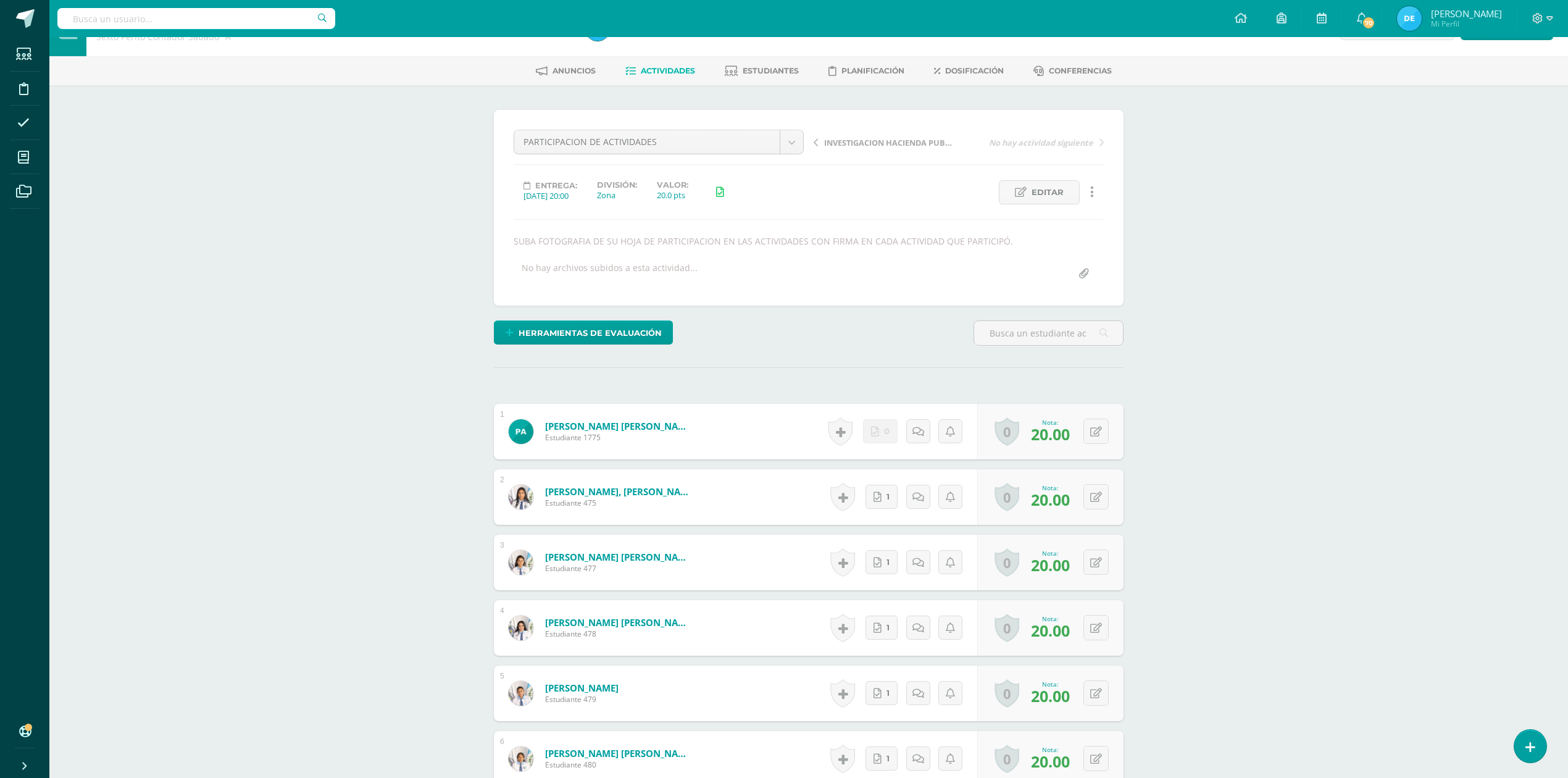
scroll to position [0, 0]
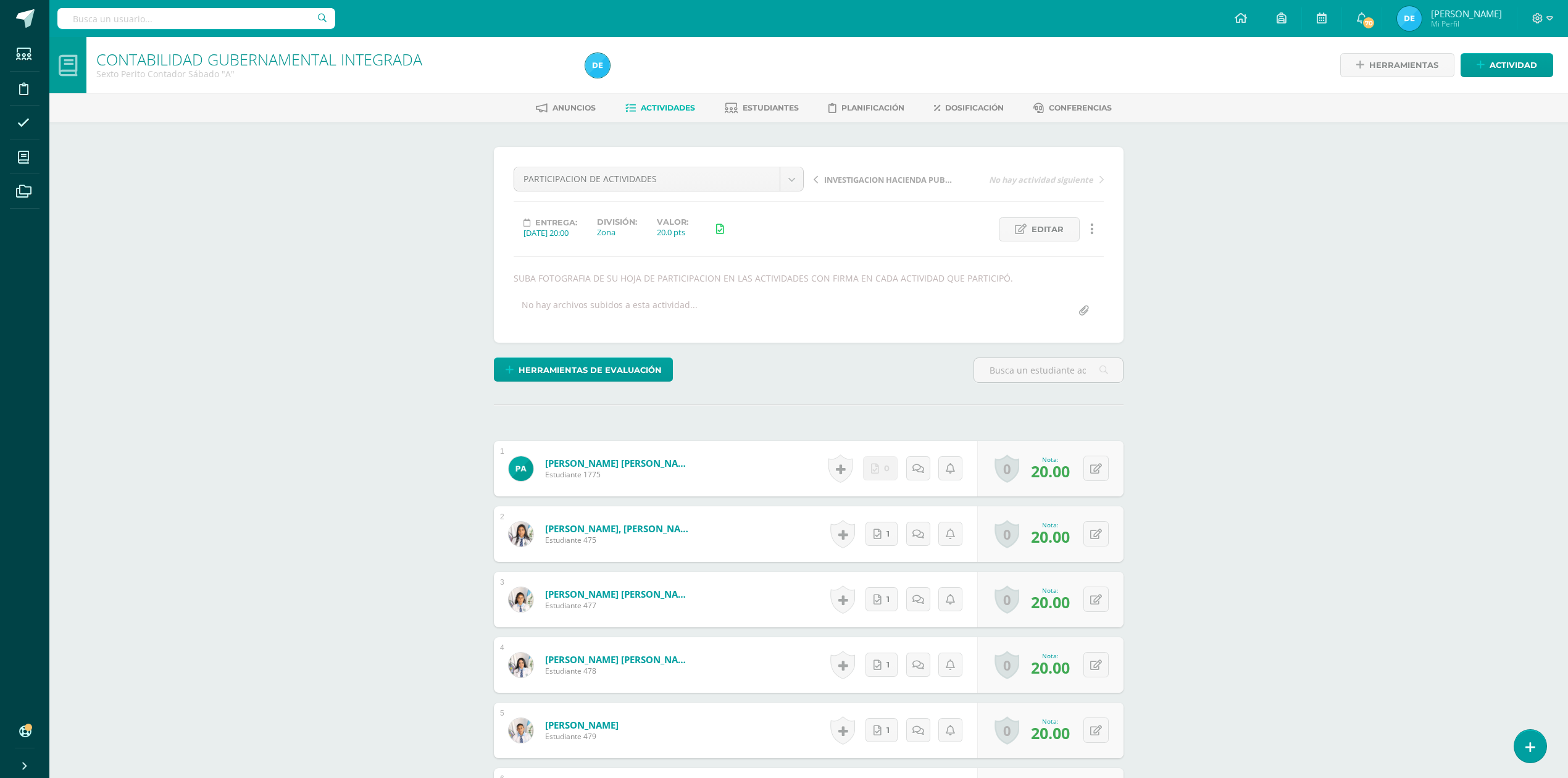
click at [656, 108] on span "Actividades" at bounding box center [667, 107] width 55 height 9
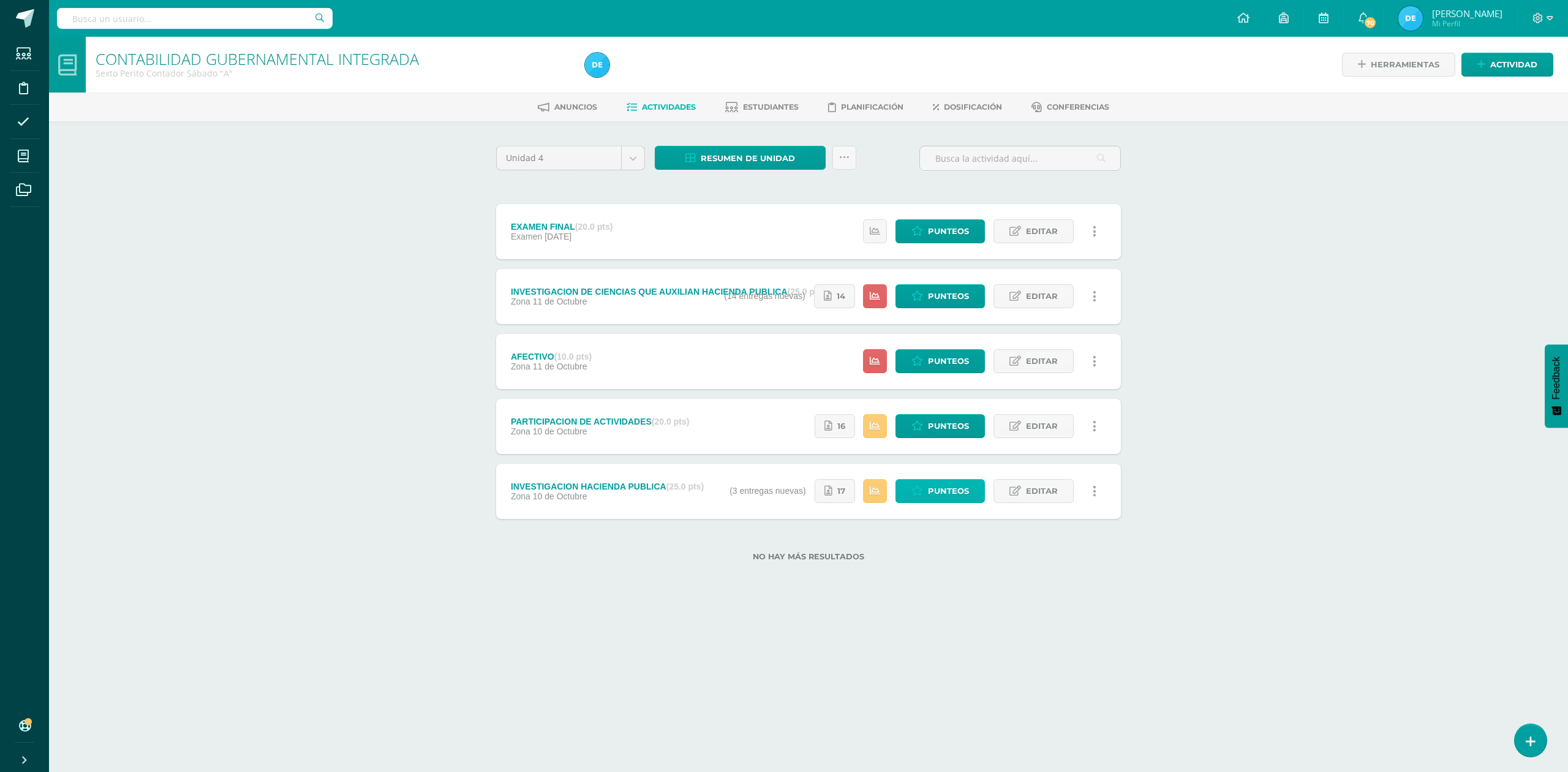
click at [951, 490] on span "Punteos" at bounding box center [948, 490] width 41 height 23
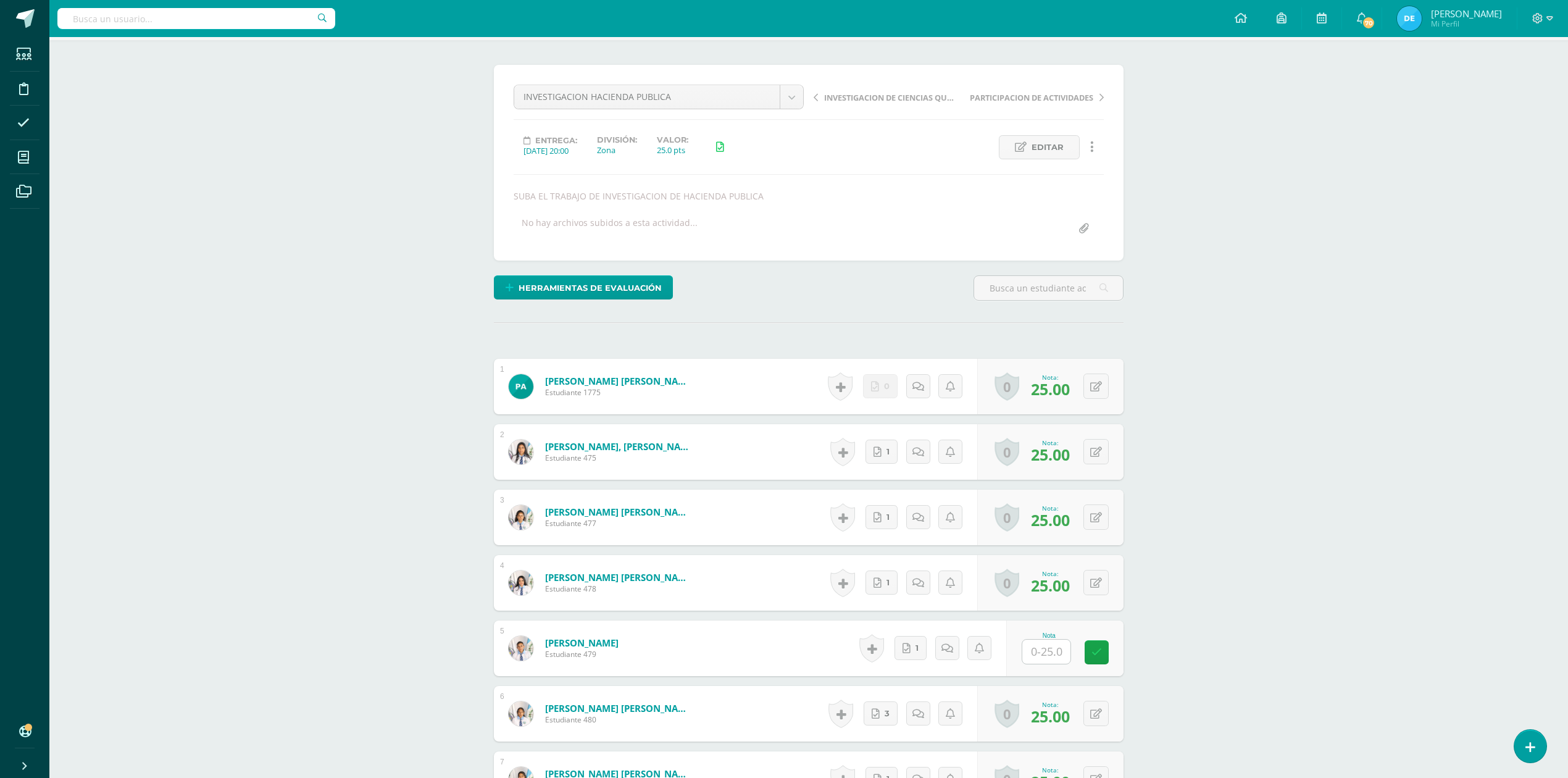
scroll to position [83, 0]
click at [1045, 648] on input "text" at bounding box center [1046, 651] width 48 height 24
type input "25"
click at [1297, 574] on div "CONTABILIDAD GUBERNAMENTAL INTEGRADA Sexto Perito Contador [DATE] "A" Herramien…" at bounding box center [809, 547] width 1518 height 1185
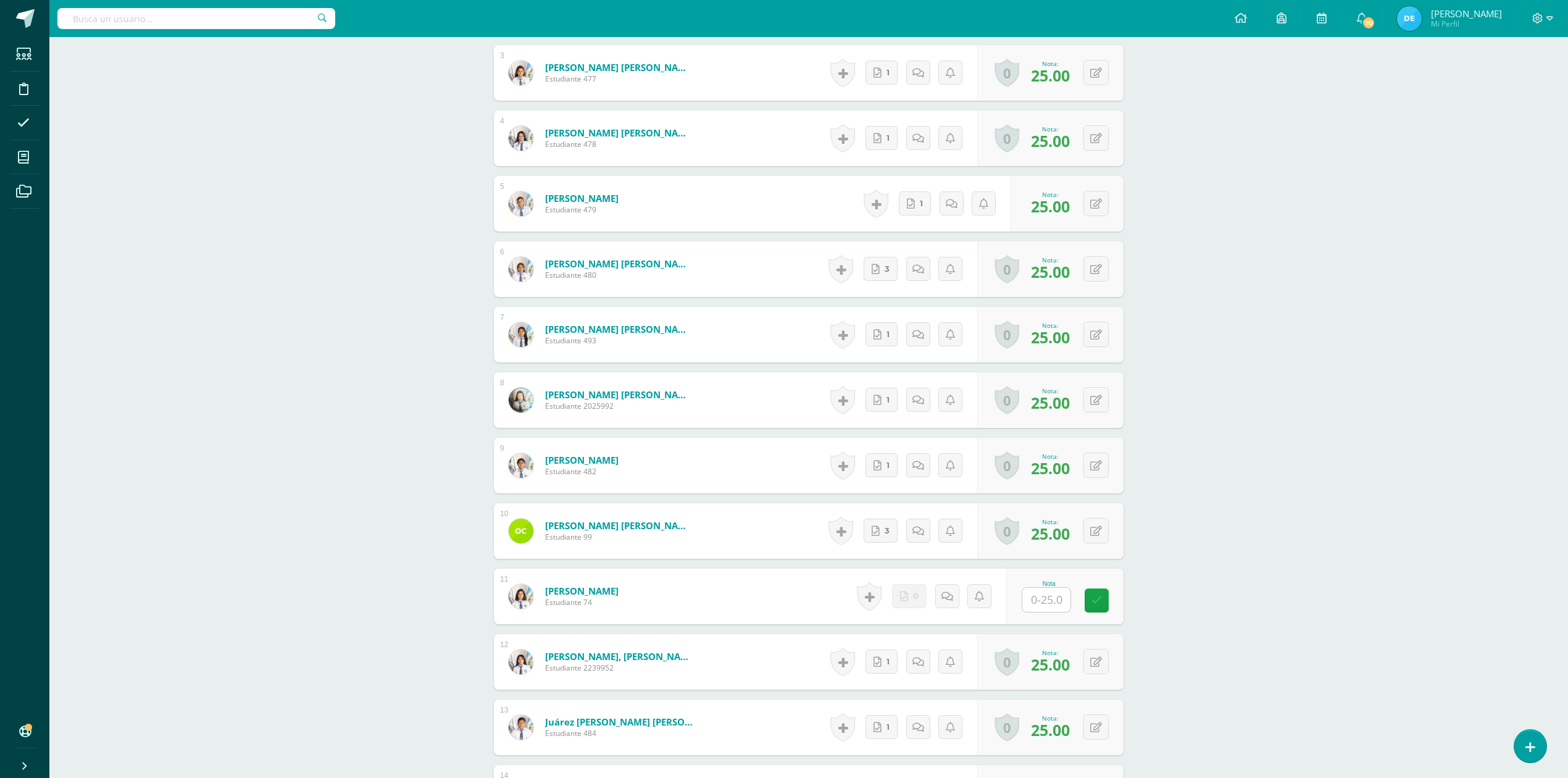
scroll to position [527, 0]
click at [1059, 603] on input "text" at bounding box center [1054, 600] width 50 height 25
type input "5"
type input "25"
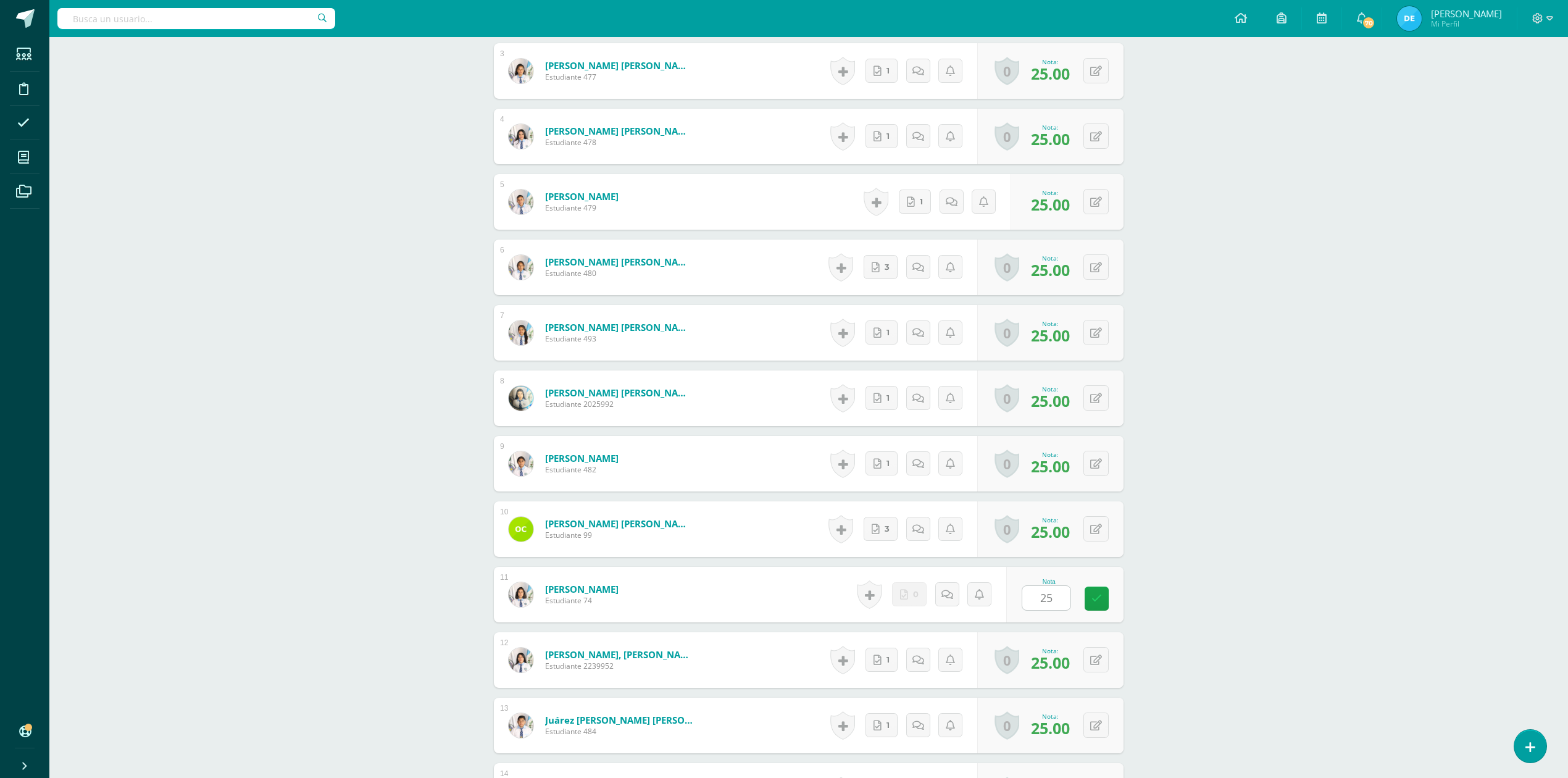
click at [1275, 500] on div "CONTABILIDAD GUBERNAMENTAL INTEGRADA Sexto Perito Contador Sábado "A" Herramien…" at bounding box center [809, 463] width 1518 height 1910
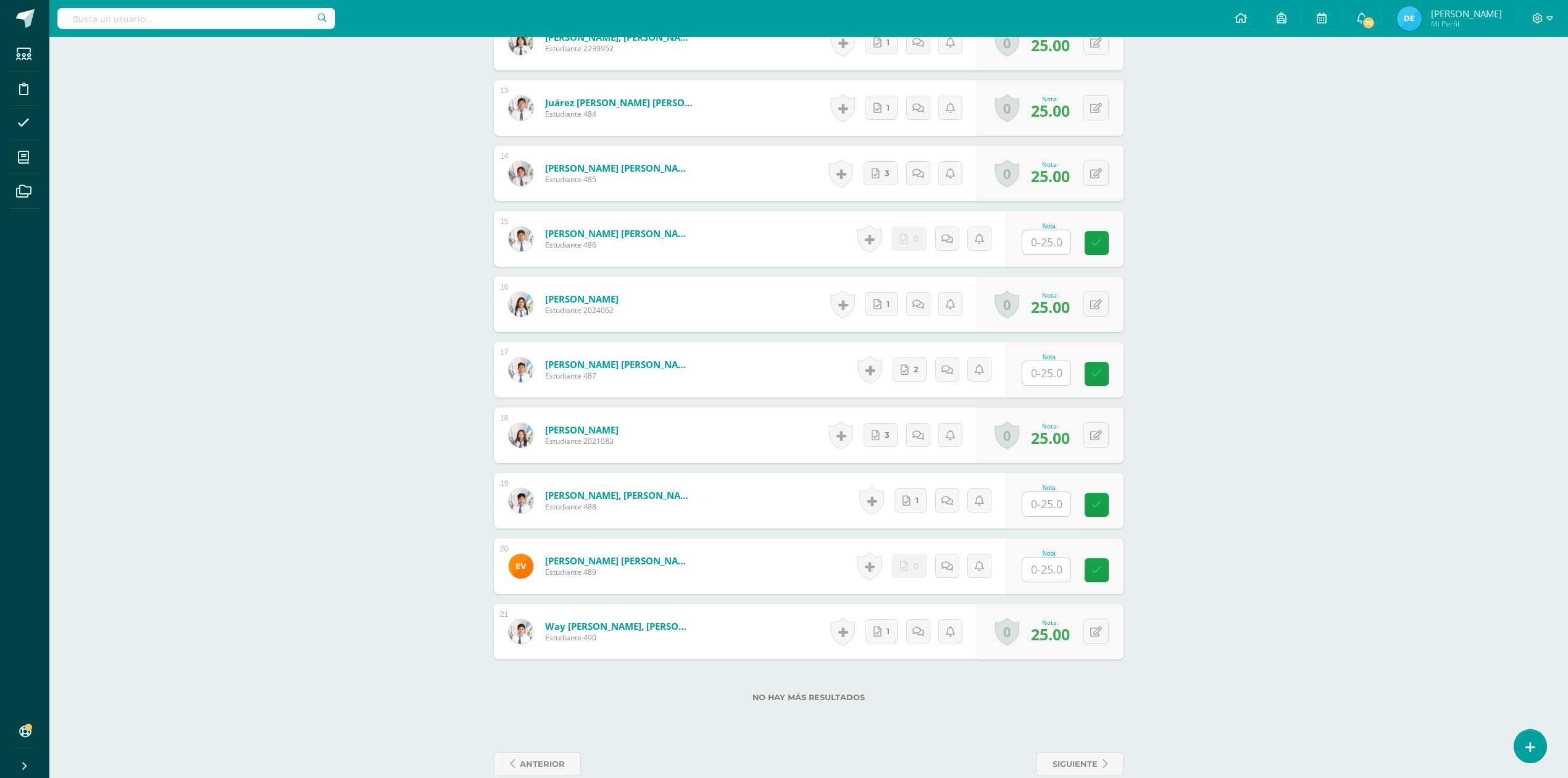
scroll to position [1168, 0]
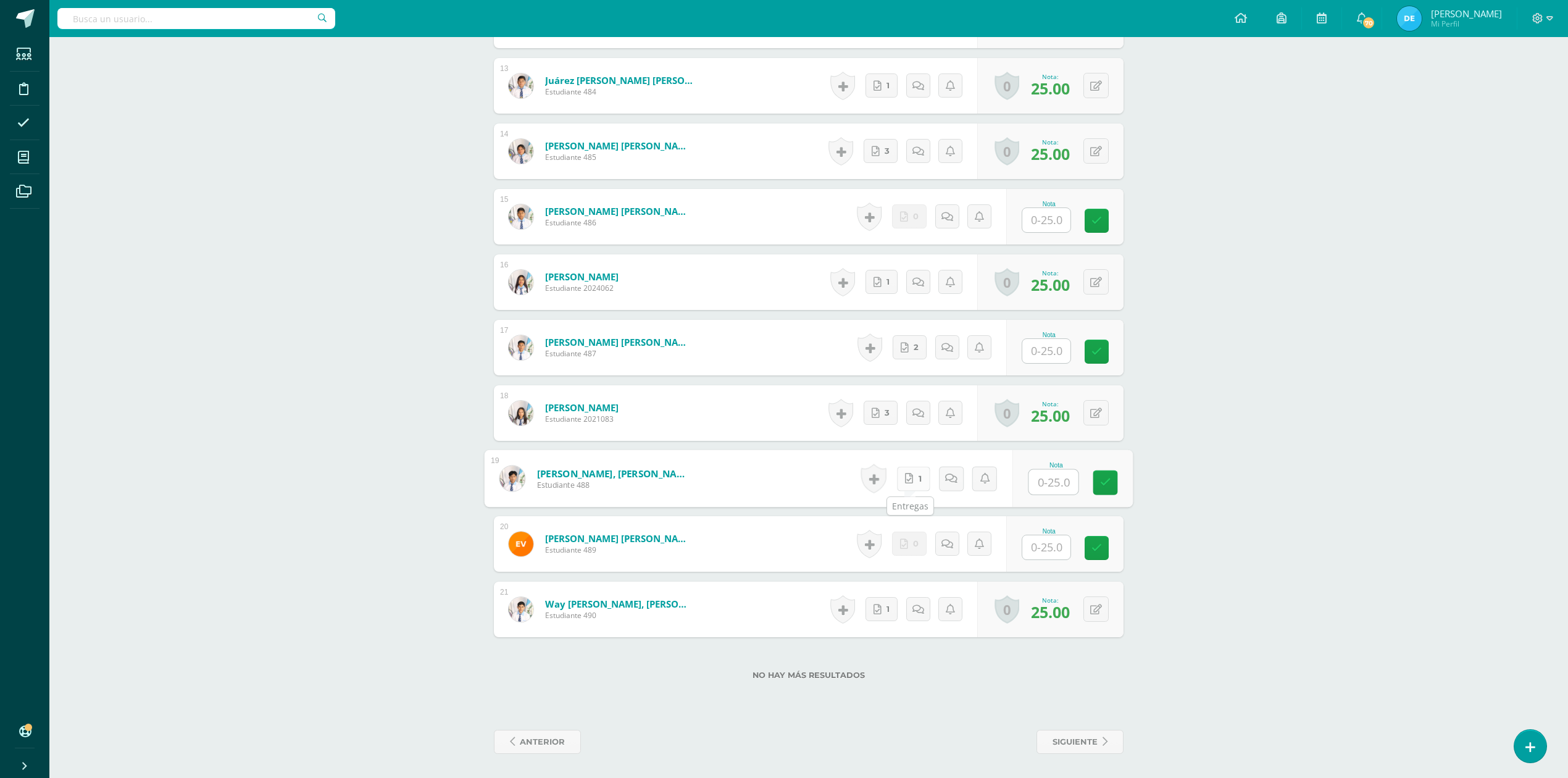
click at [916, 479] on link "1" at bounding box center [914, 478] width 33 height 25
click at [1050, 483] on input "text" at bounding box center [1054, 483] width 50 height 25
type input "25"
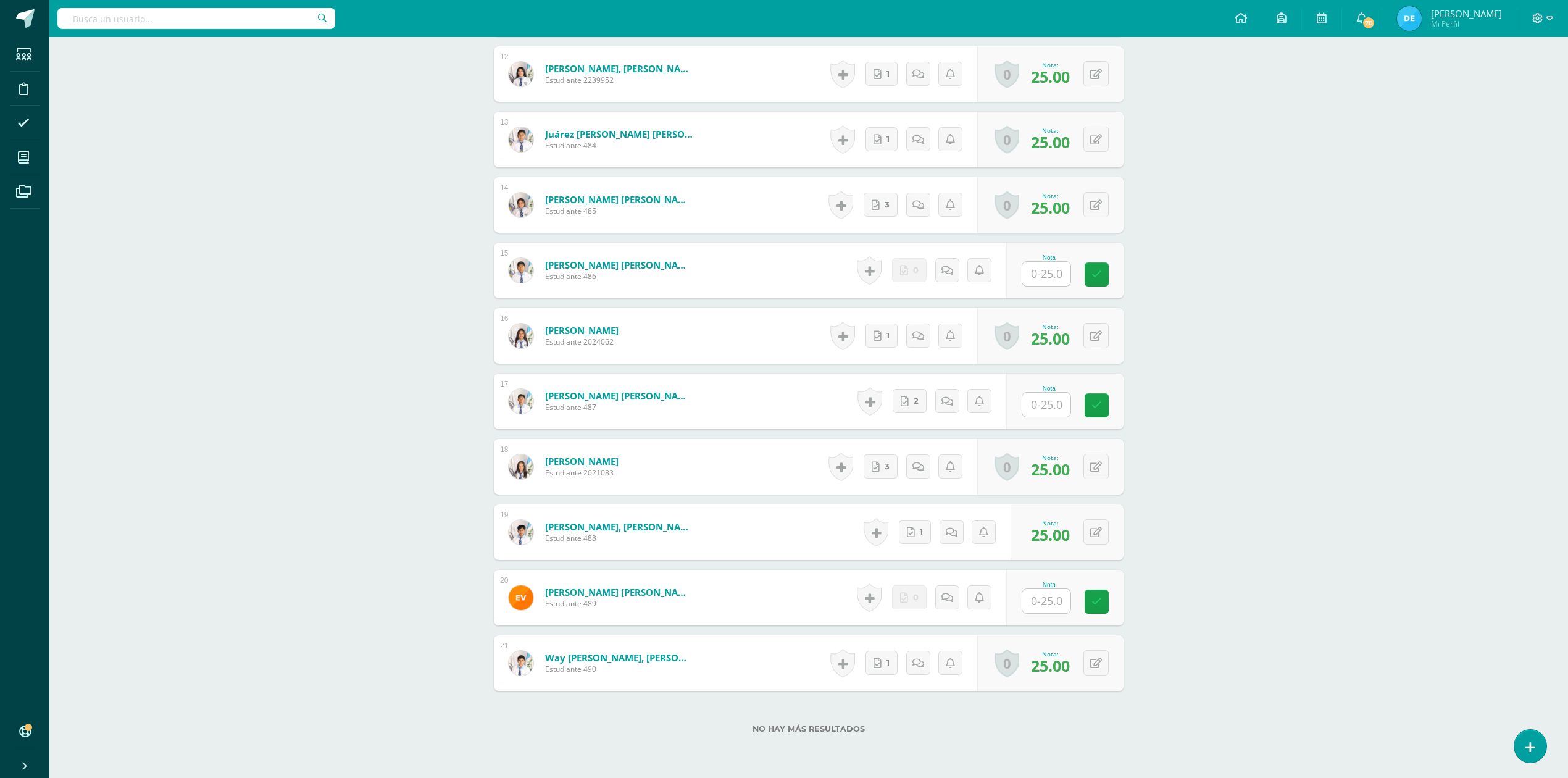
scroll to position [1085, 0]
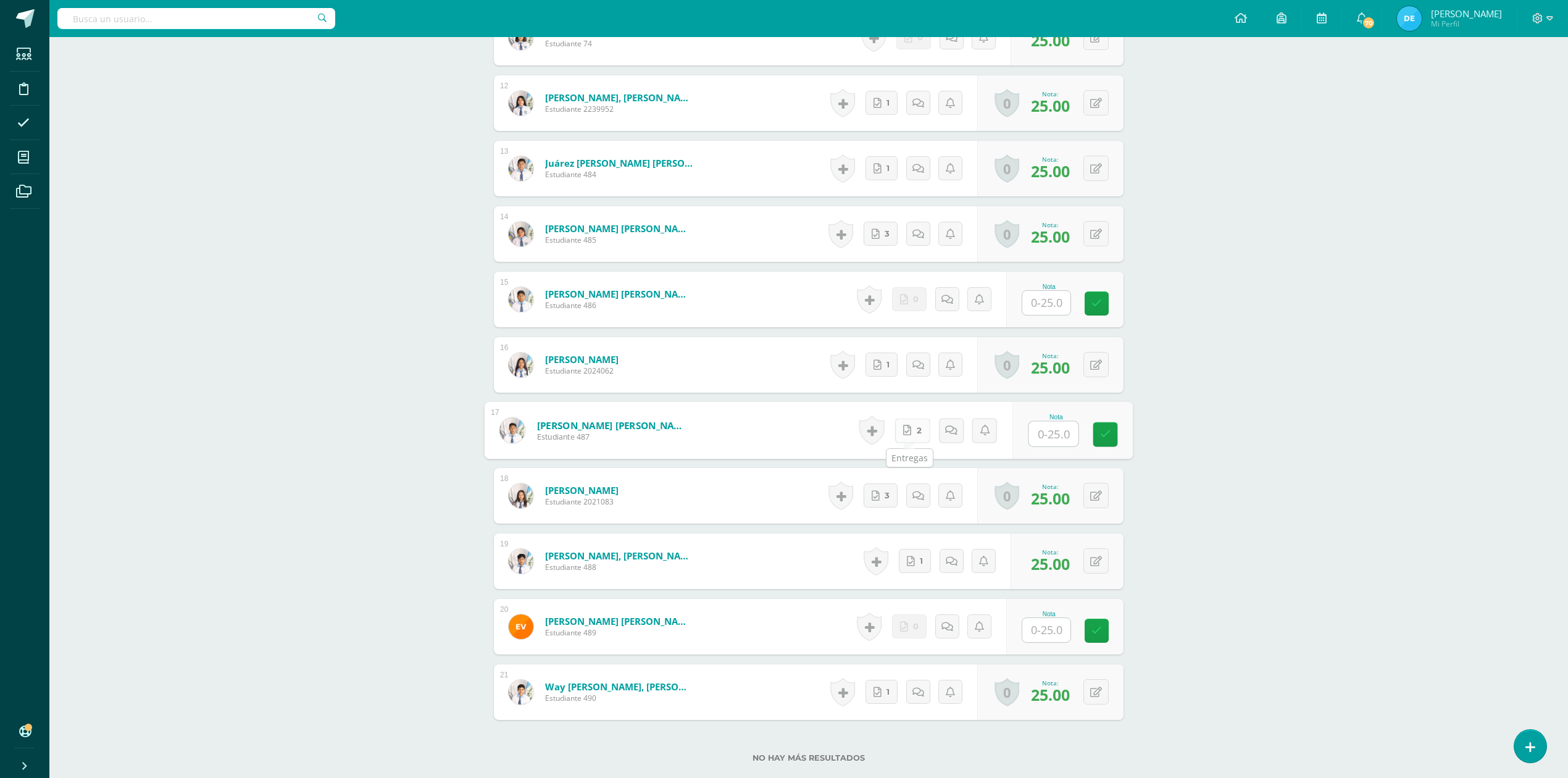
click at [910, 431] on link "2" at bounding box center [912, 431] width 35 height 25
click at [1046, 432] on input "text" at bounding box center [1054, 434] width 50 height 25
type input "25"
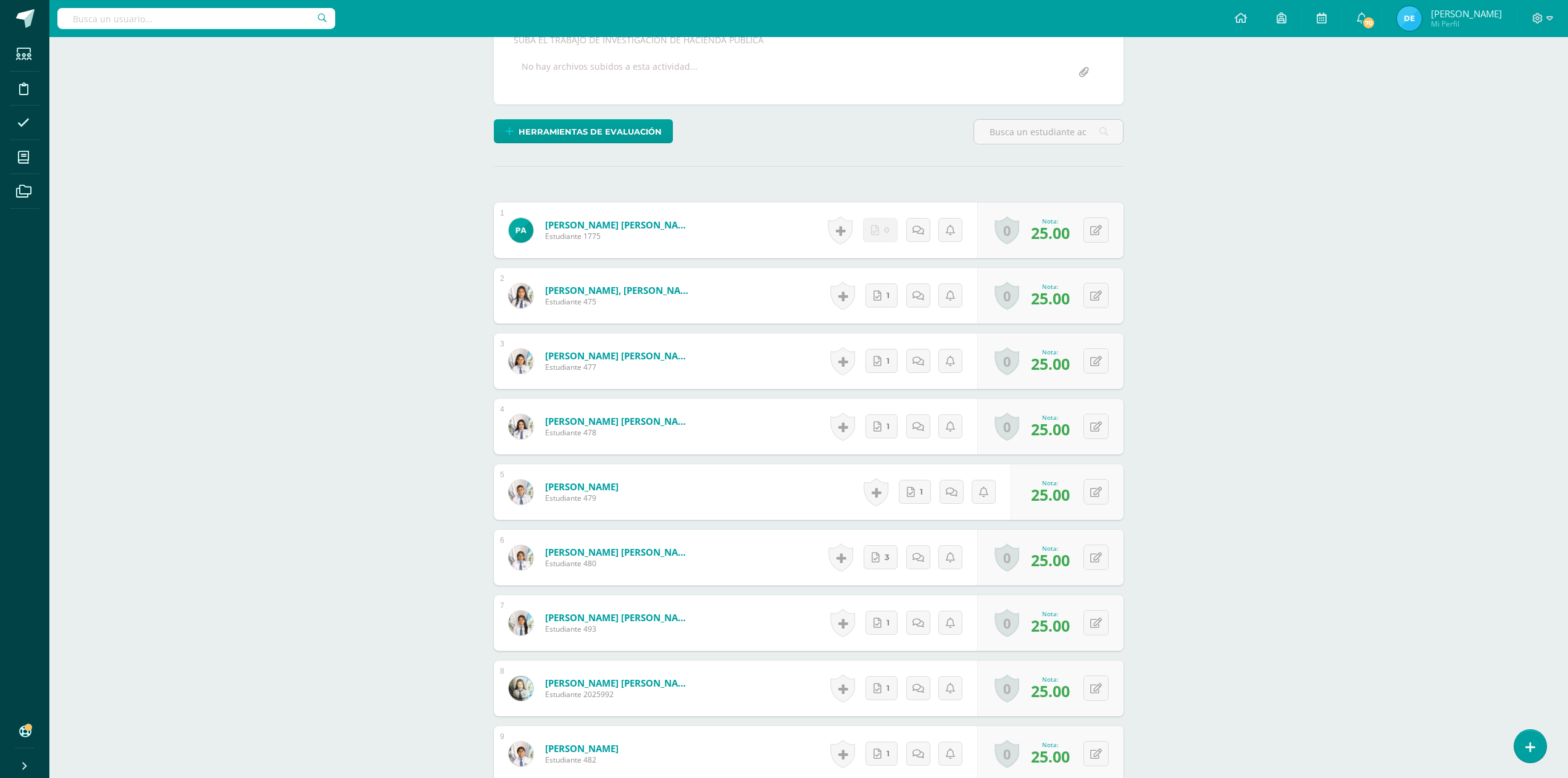
scroll to position [15, 0]
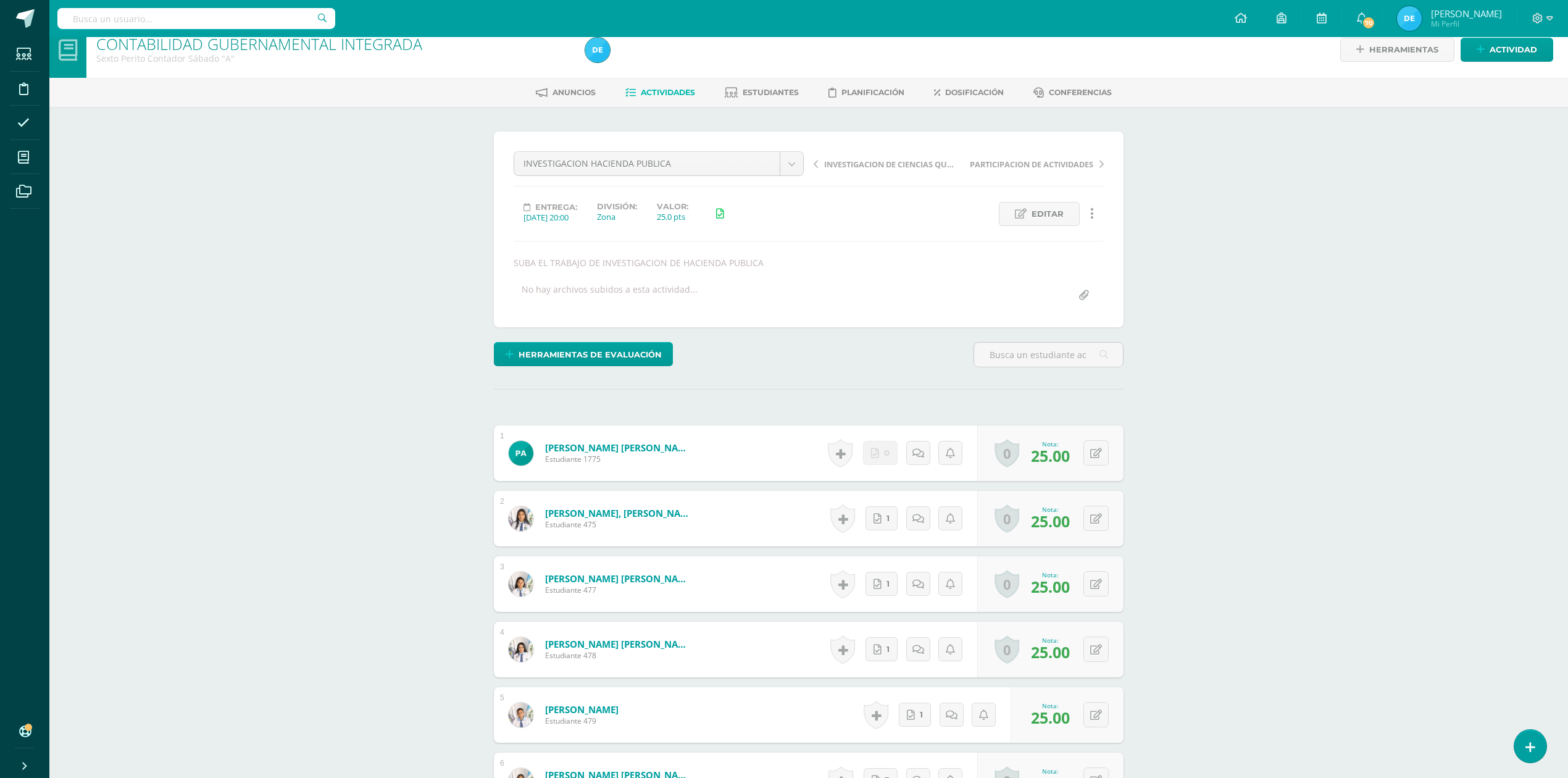
click at [669, 92] on span "Actividades" at bounding box center [667, 92] width 55 height 9
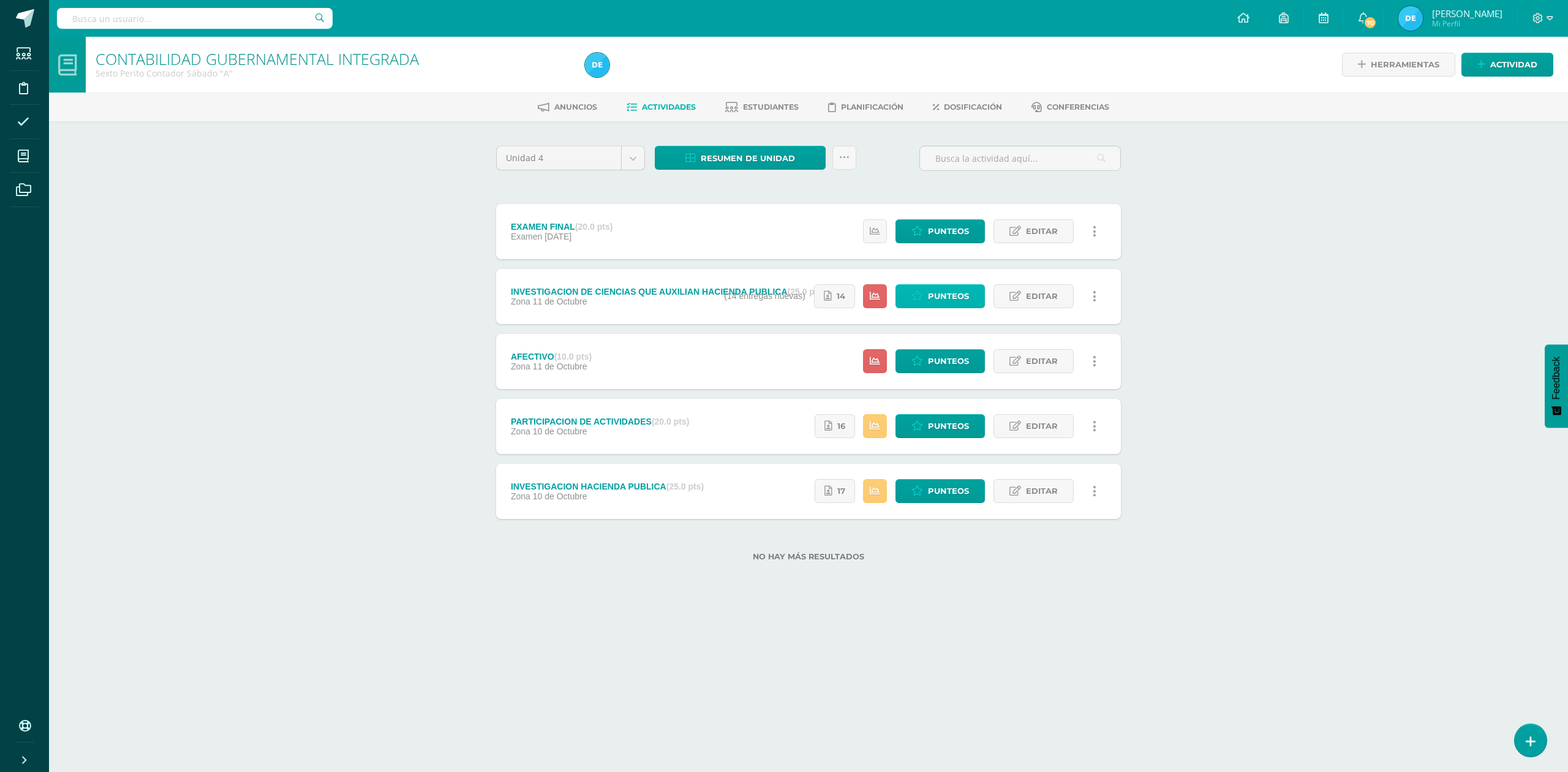
click at [938, 298] on span "Punteos" at bounding box center [948, 296] width 41 height 23
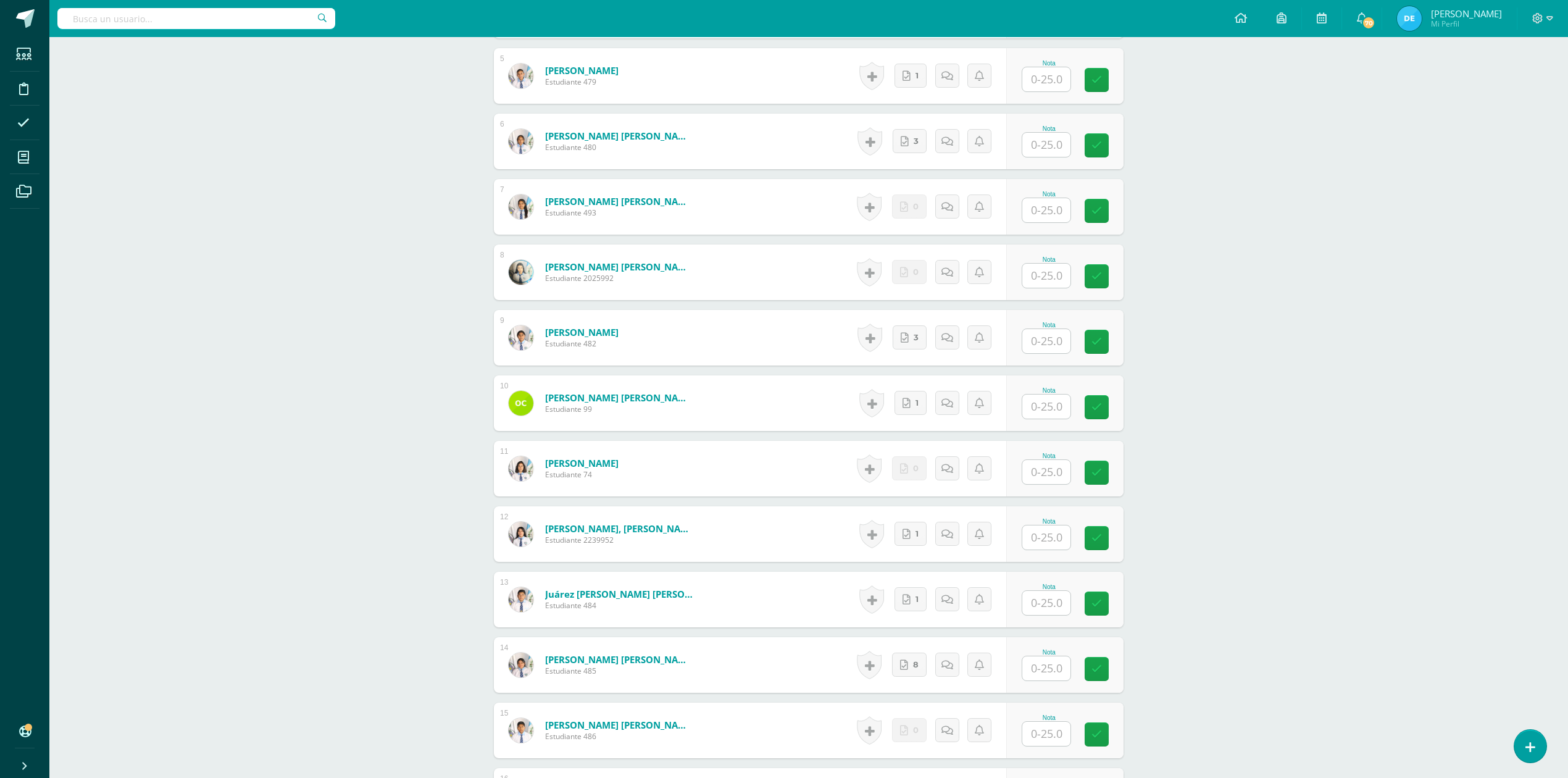
scroll to position [661, 0]
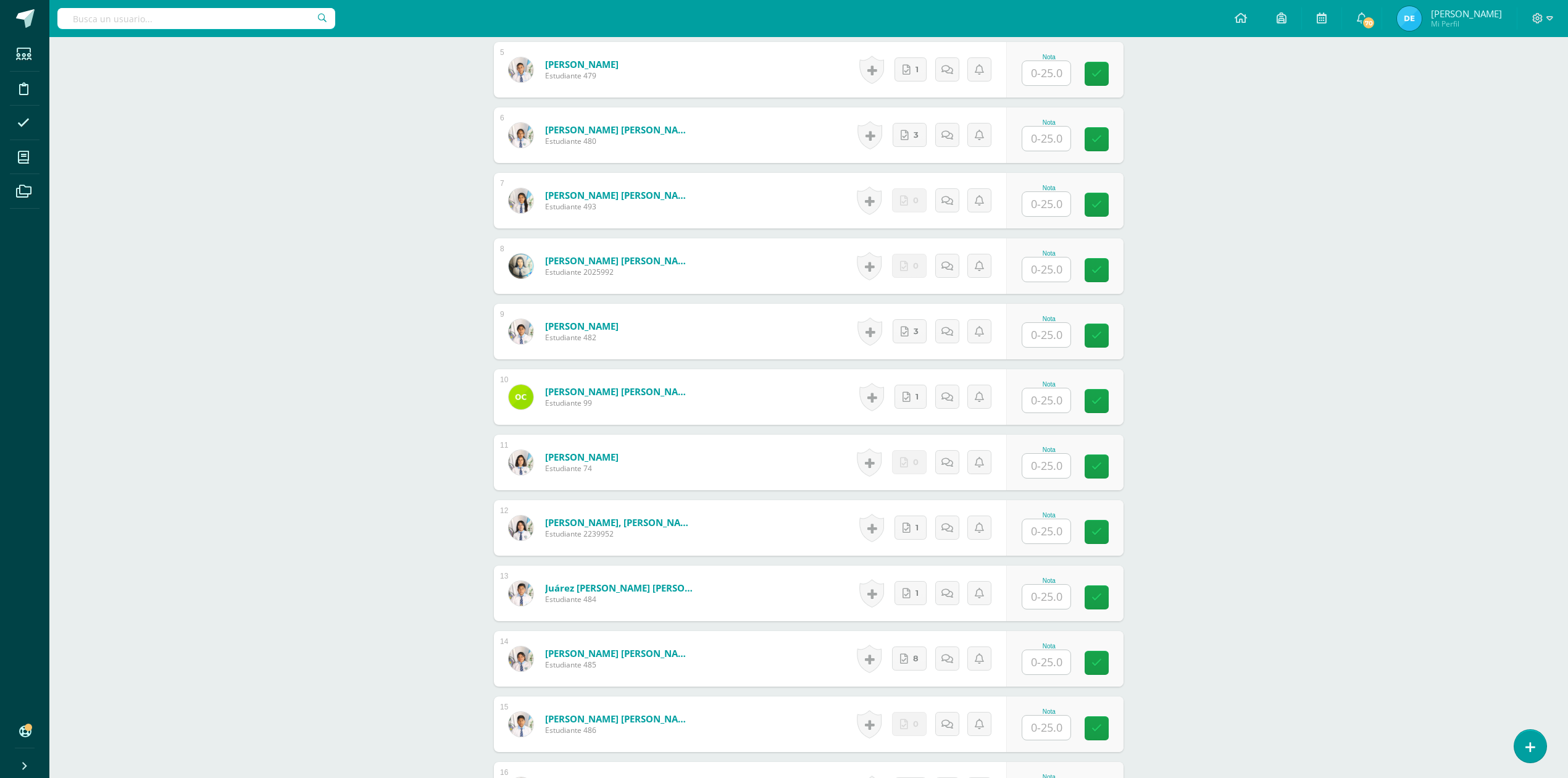
click at [1050, 598] on input "text" at bounding box center [1046, 596] width 48 height 24
type input "25"
click at [1319, 557] on div "CONTABILIDAD GUBERNAMENTAL INTEGRADA Sexto Perito Contador Sábado "A" Herramien…" at bounding box center [809, 331] width 1518 height 1910
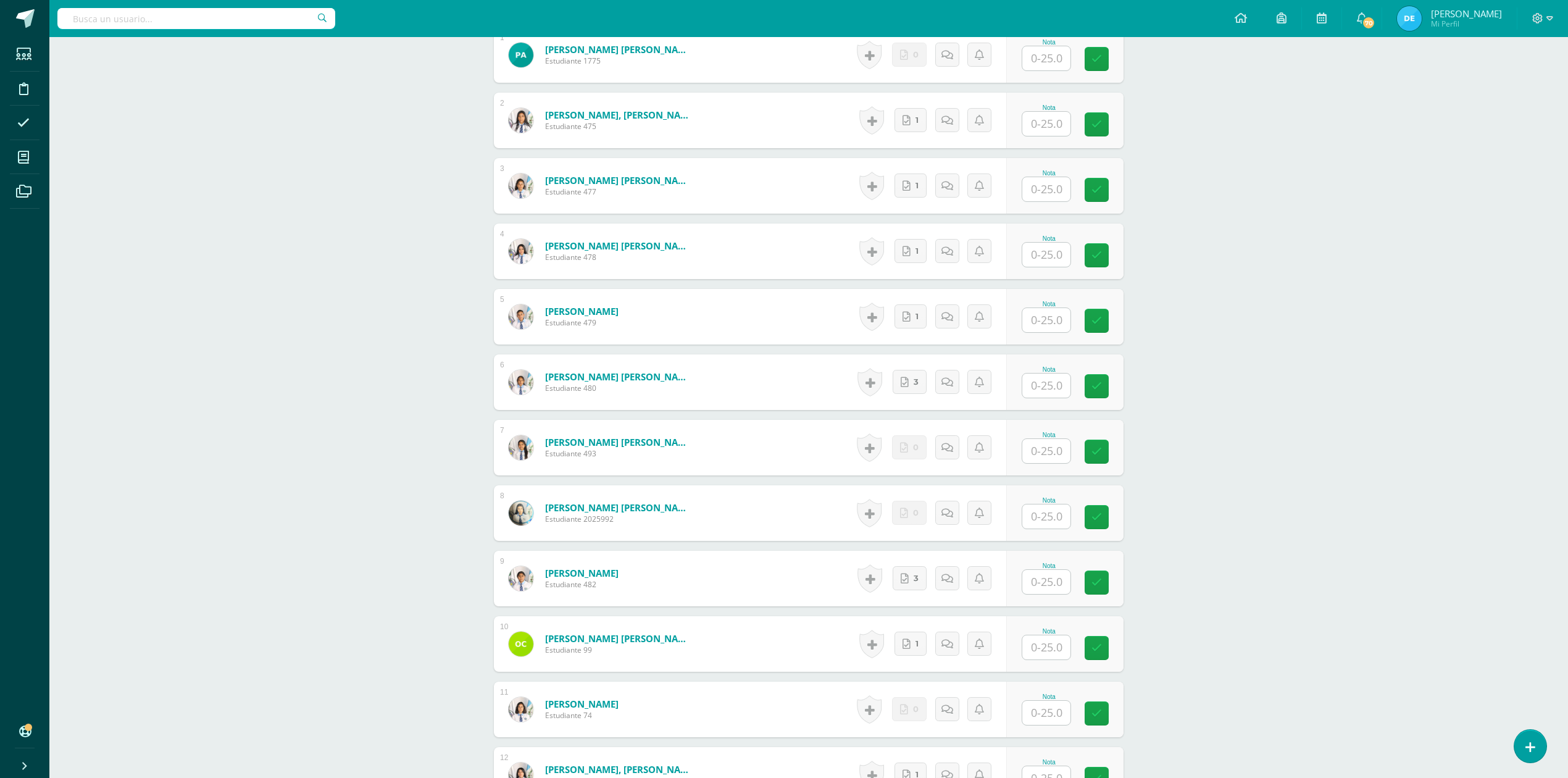
click at [1053, 250] on input "text" at bounding box center [1046, 255] width 48 height 24
type input "25"
click at [1233, 237] on div "CONTABILIDAD GUBERNAMENTAL INTEGRADA Sexto Perito Contador Sábado "A" Herramien…" at bounding box center [809, 578] width 1518 height 1910
click at [1047, 457] on input "text" at bounding box center [1046, 451] width 48 height 24
type input "25"
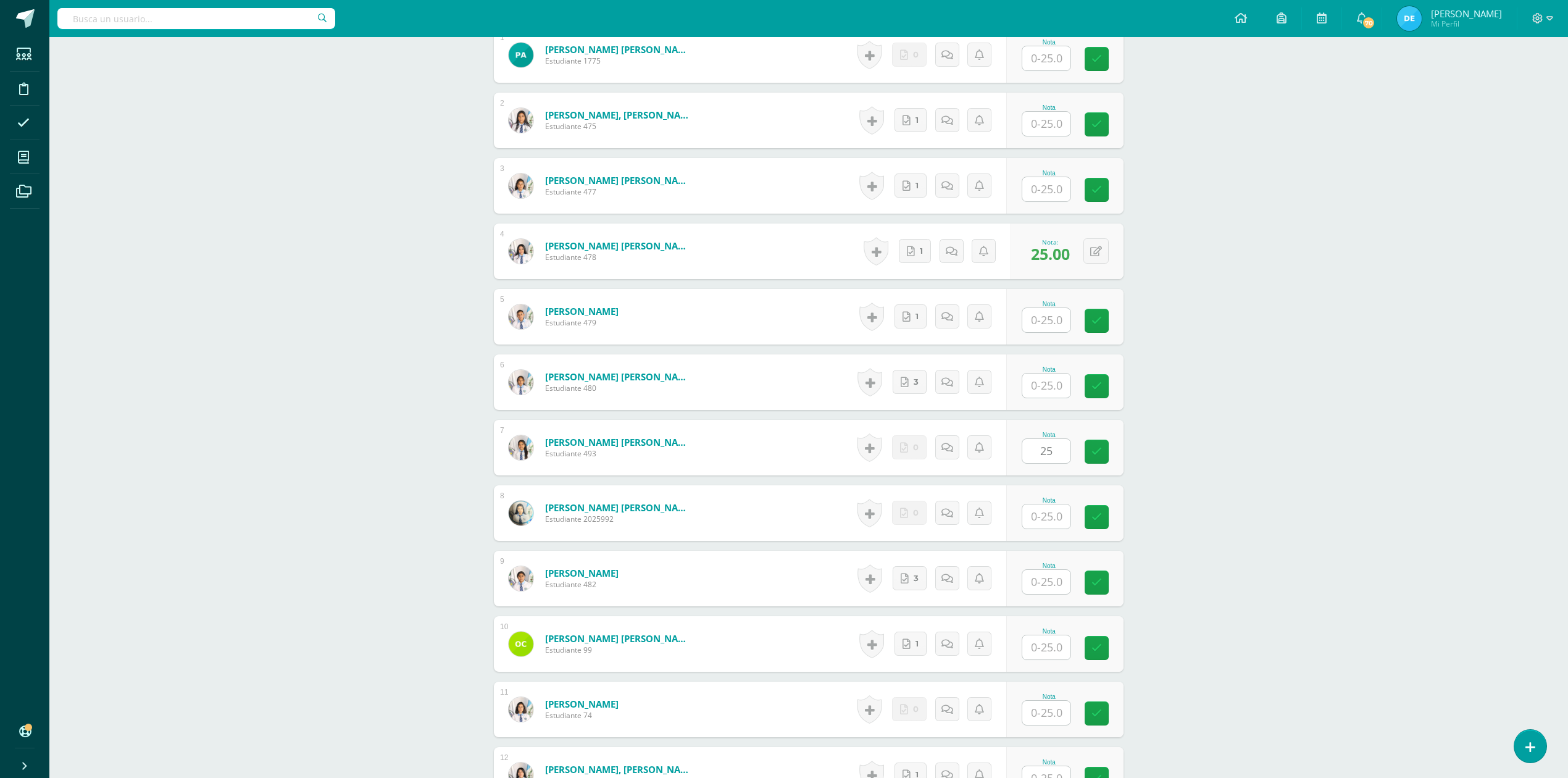
click at [1286, 416] on div "CONTABILIDAD GUBERNAMENTAL INTEGRADA Sexto Perito Contador Sábado "A" Herramien…" at bounding box center [809, 578] width 1518 height 1910
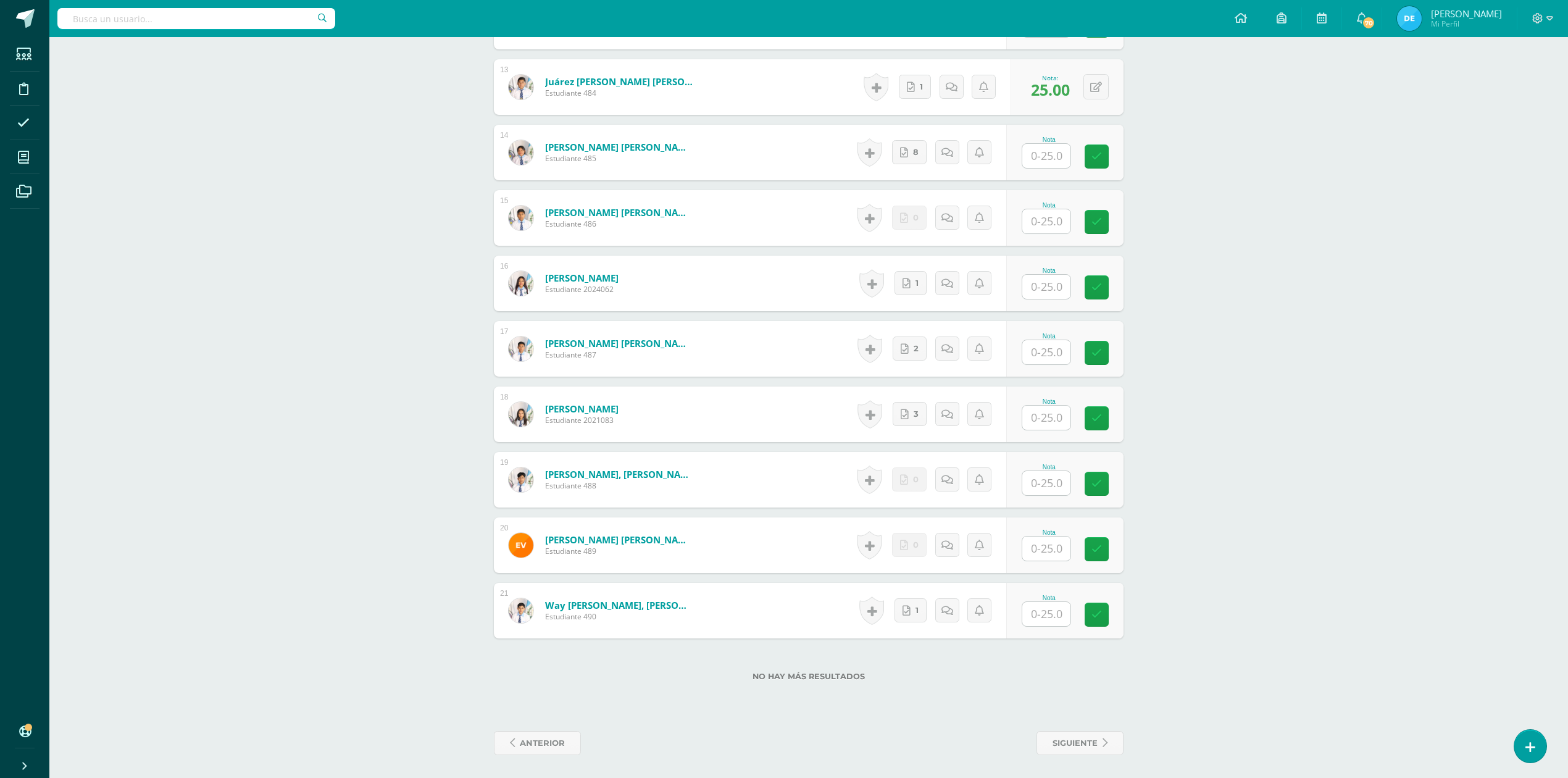
scroll to position [1168, 0]
click at [1031, 618] on input "text" at bounding box center [1046, 612] width 48 height 24
type input "25"
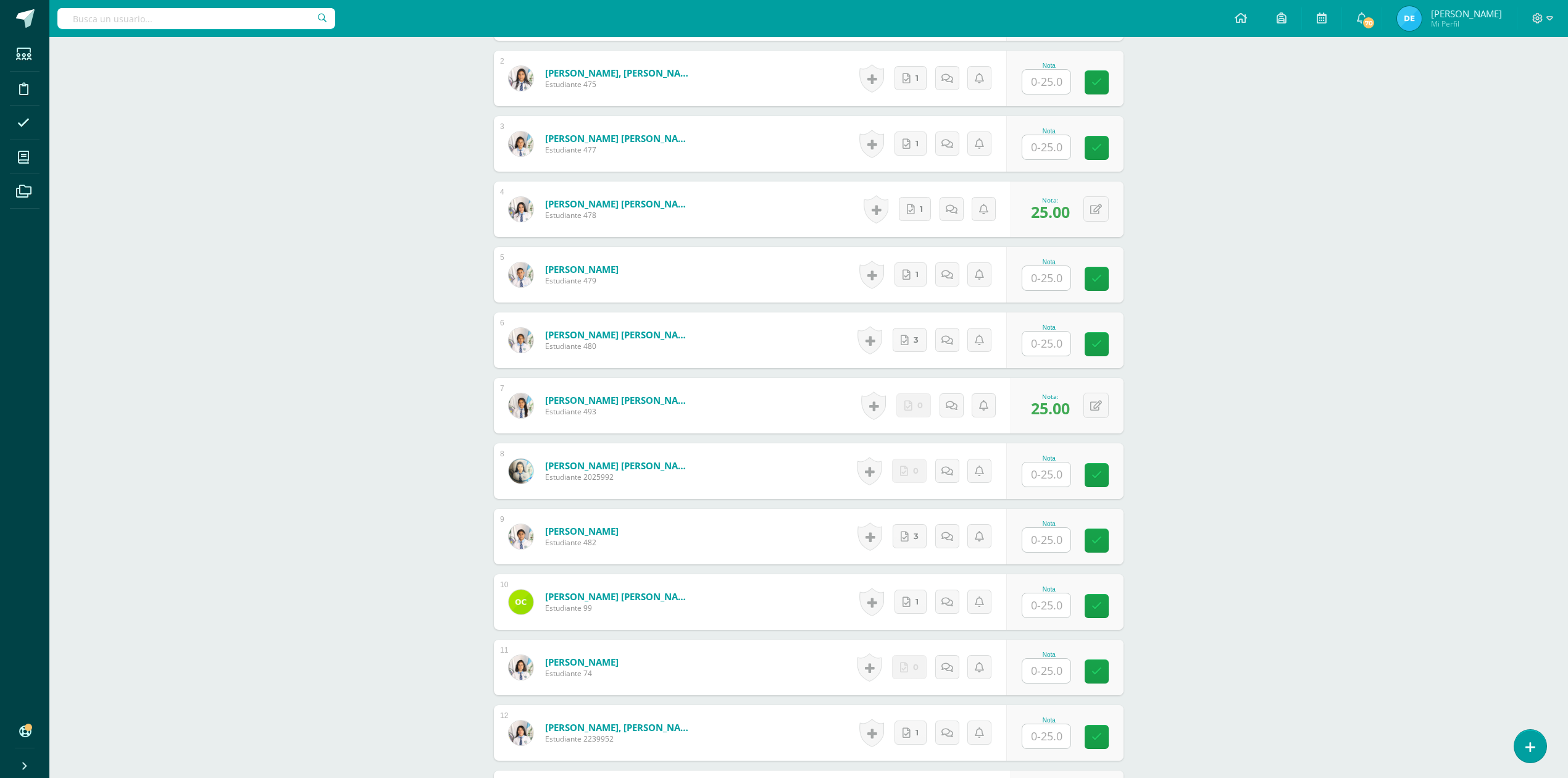
scroll to position [262, 0]
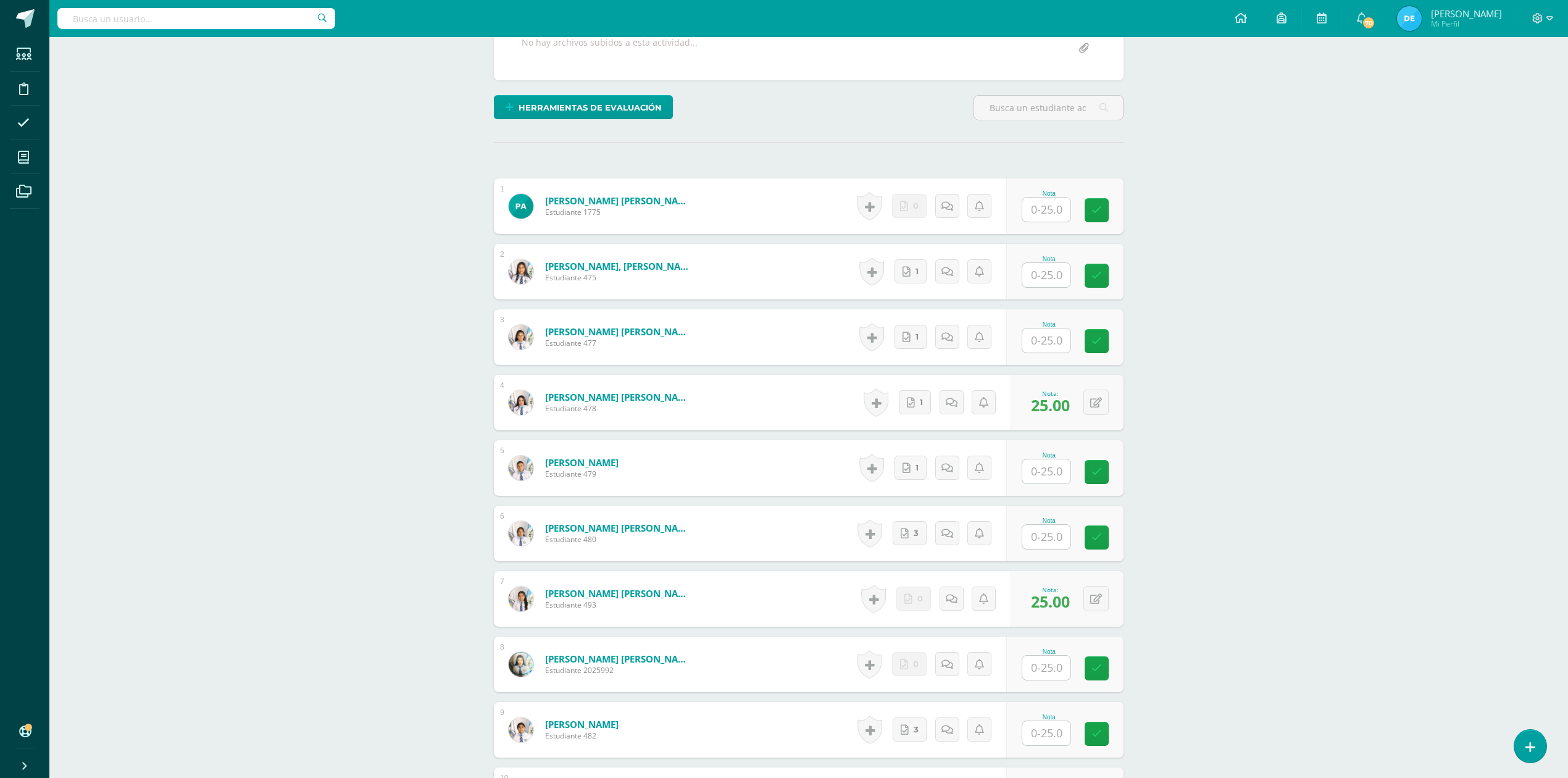
click at [1053, 474] on input "text" at bounding box center [1046, 471] width 48 height 24
type input "25"
click at [1278, 436] on div "CONTABILIDAD GUBERNAMENTAL INTEGRADA Sexto Perito Contador Sábado "A" Herramien…" at bounding box center [809, 730] width 1518 height 1910
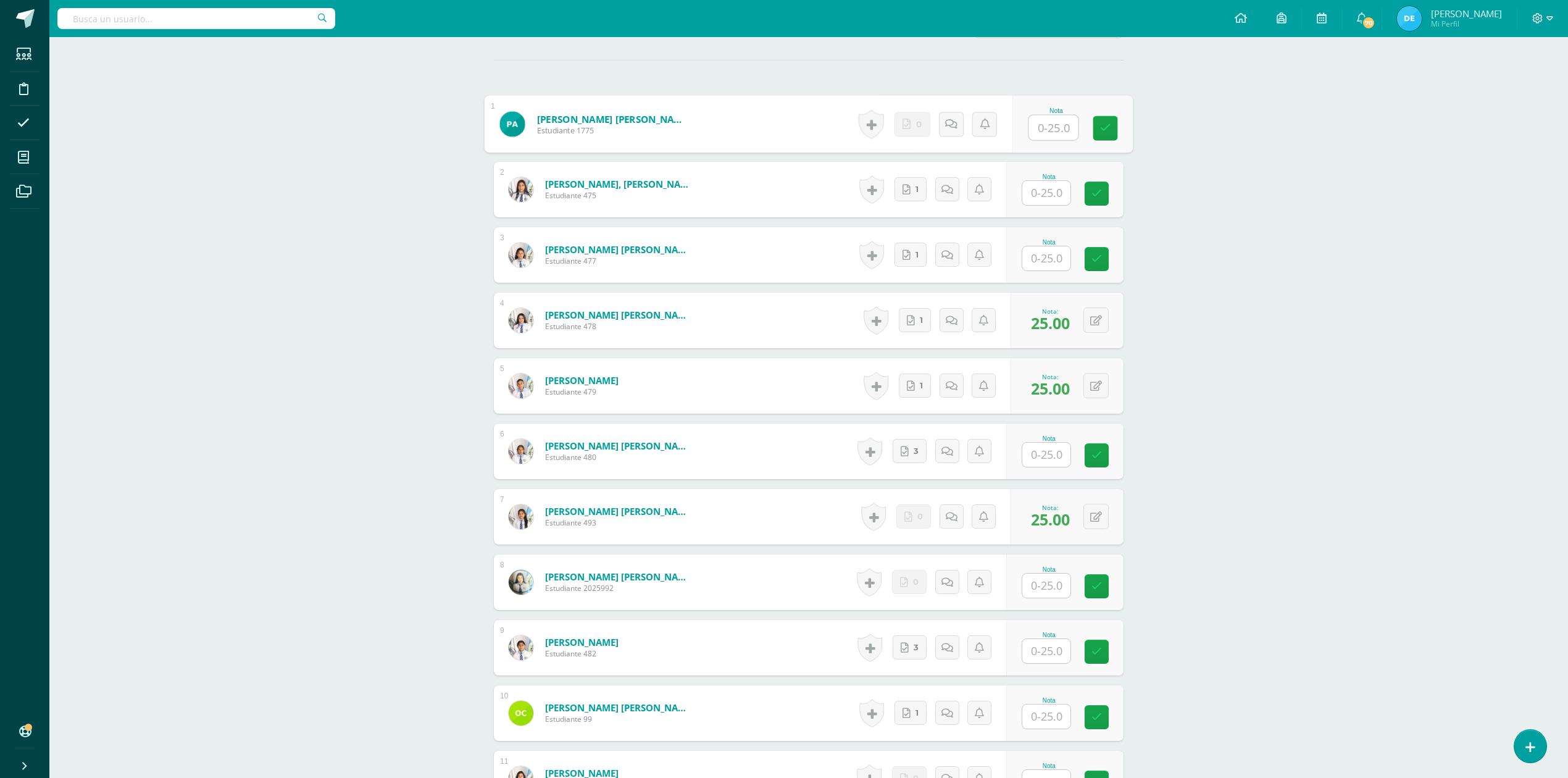
click at [1040, 133] on input "text" at bounding box center [1054, 128] width 50 height 25
type input "25"
click at [1413, 224] on div "CONTABILIDAD GUBERNAMENTAL INTEGRADA Sexto Perito Contador Sábado "A" Herramien…" at bounding box center [809, 648] width 1518 height 1910
click at [1022, 653] on div "Nota" at bounding box center [1065, 648] width 117 height 56
type input "25"
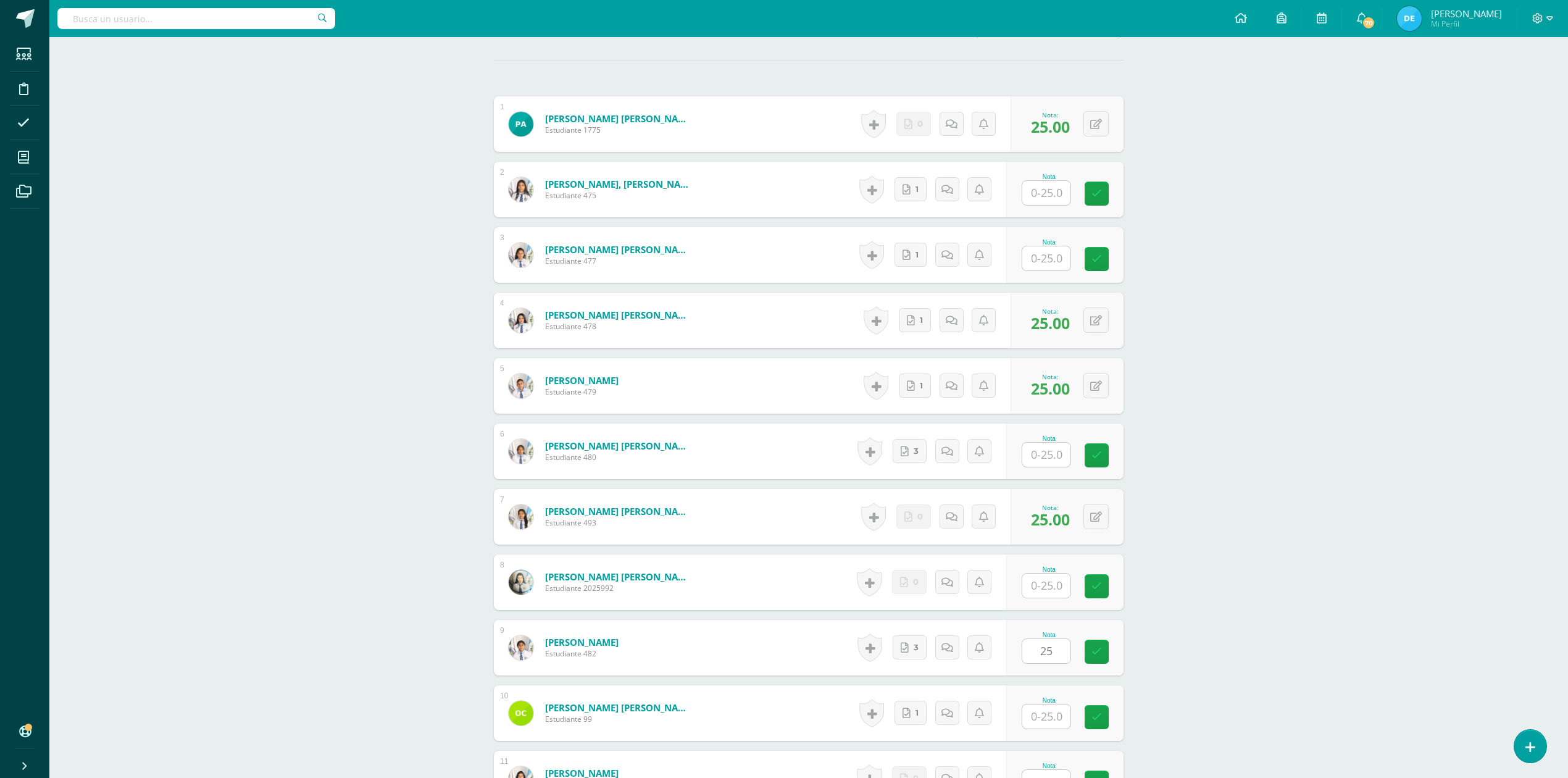
click at [1277, 616] on div "CONTABILIDAD GUBERNAMENTAL INTEGRADA Sexto Perito Contador Sábado "A" Herramien…" at bounding box center [809, 648] width 1518 height 1910
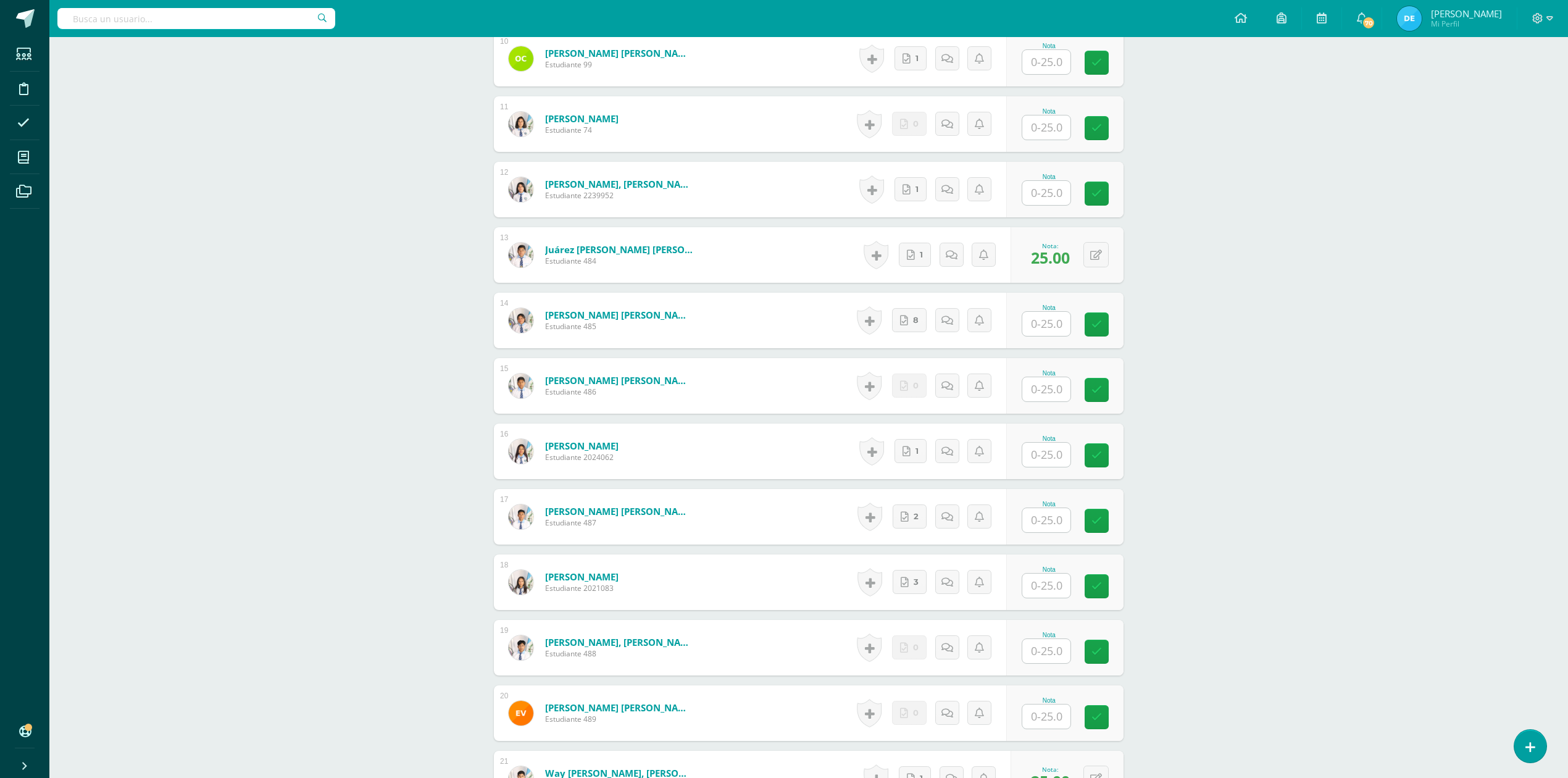
scroll to position [1004, 0]
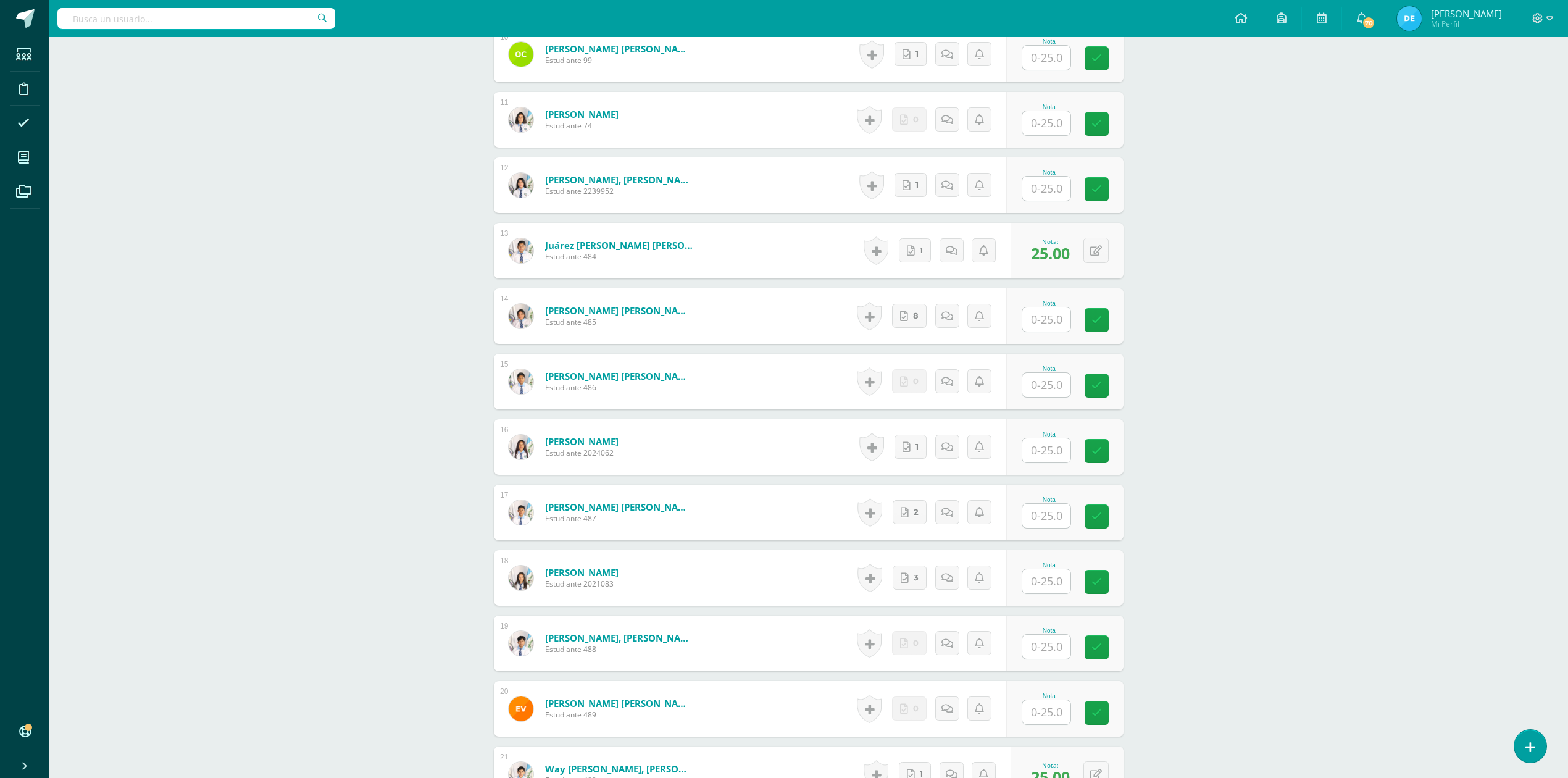
click at [1043, 312] on input "text" at bounding box center [1046, 319] width 48 height 24
type input "25"
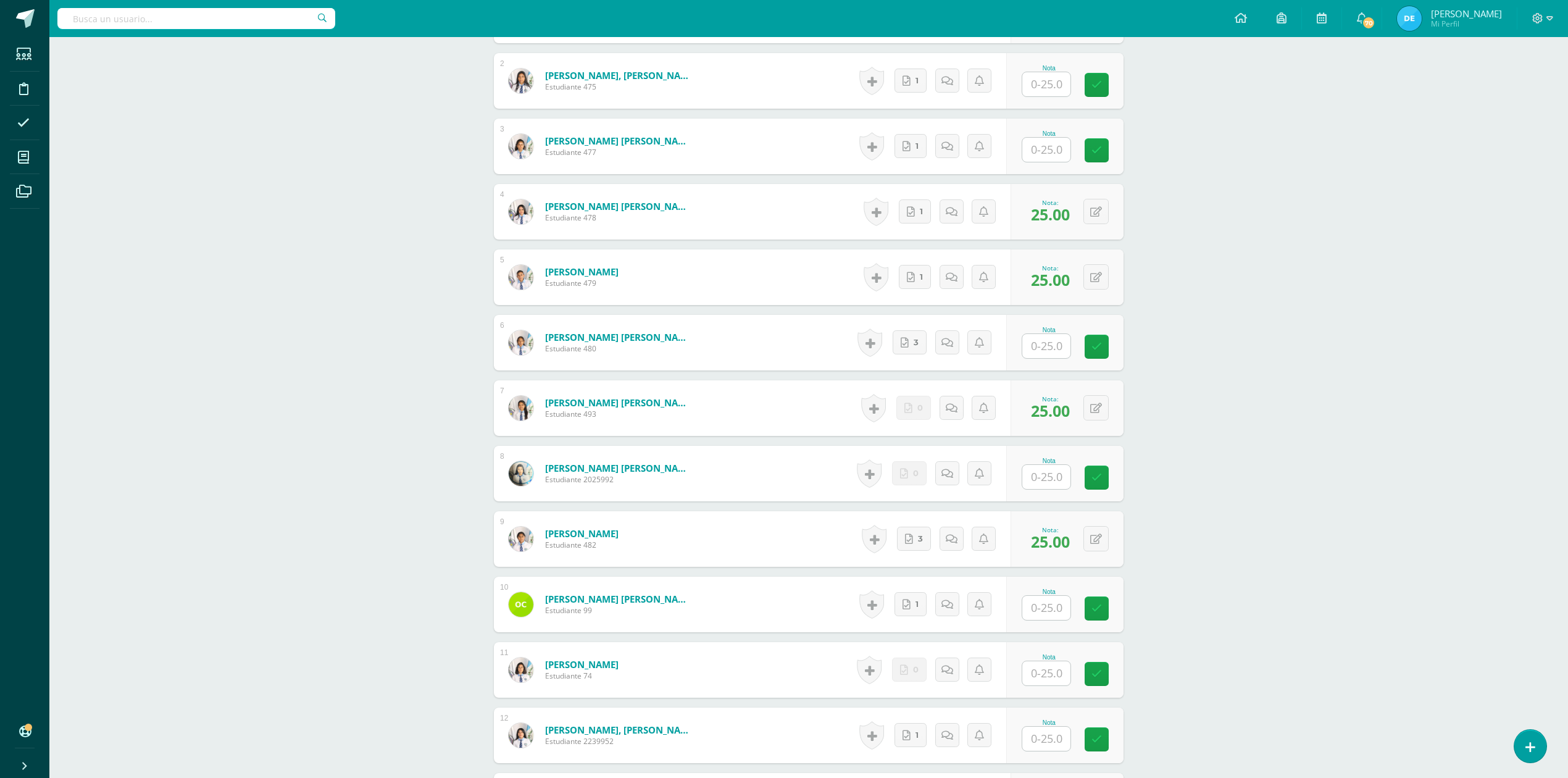
scroll to position [427, 0]
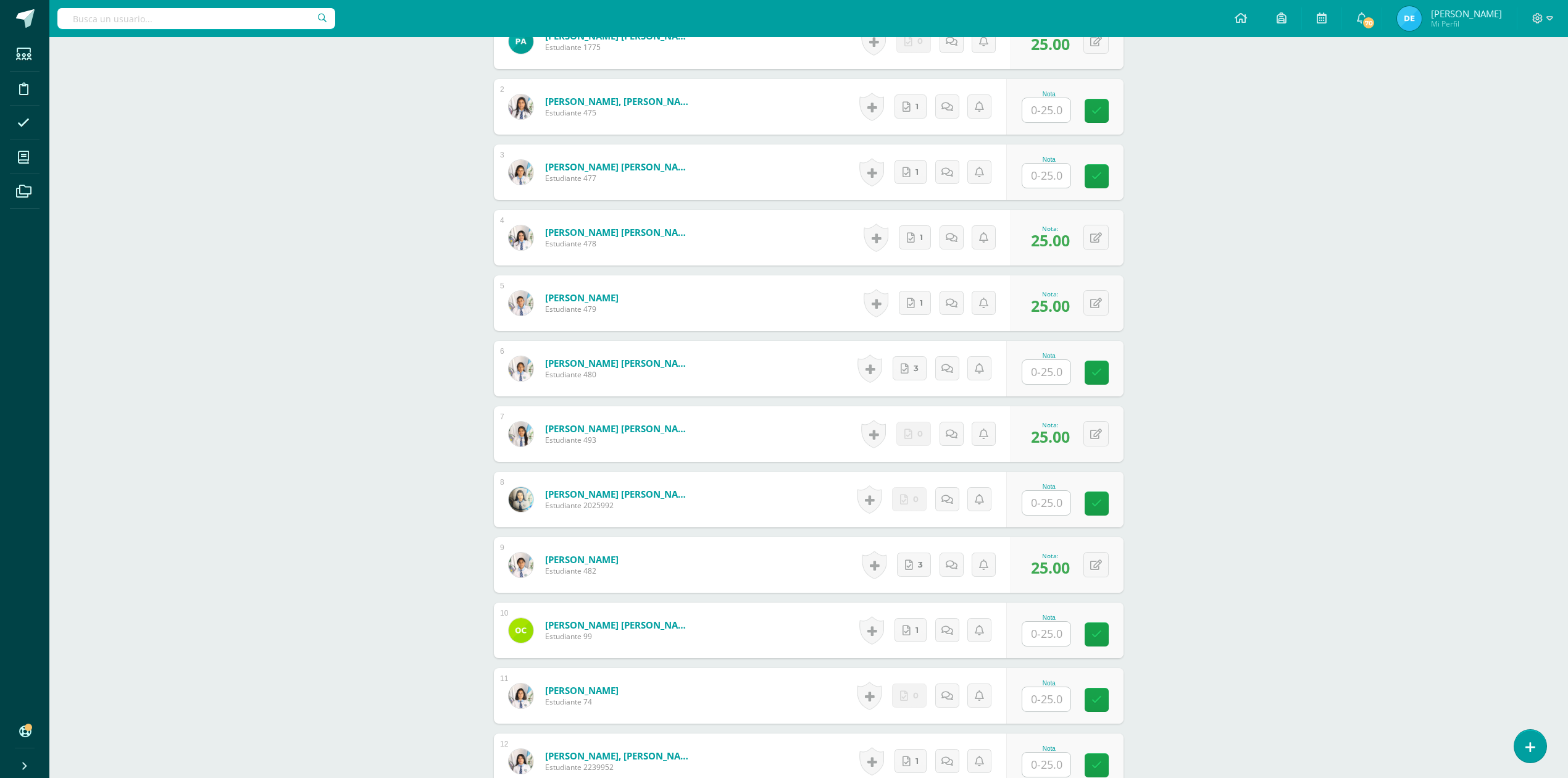
click at [1055, 177] on input "text" at bounding box center [1046, 175] width 48 height 24
type input "25"
click at [1442, 274] on div "CONTABILIDAD GUBERNAMENTAL INTEGRADA Sexto Perito Contador Sábado "A" Herramien…" at bounding box center [809, 565] width 1518 height 1910
click at [1044, 498] on input "text" at bounding box center [1046, 503] width 48 height 24
type input "25"
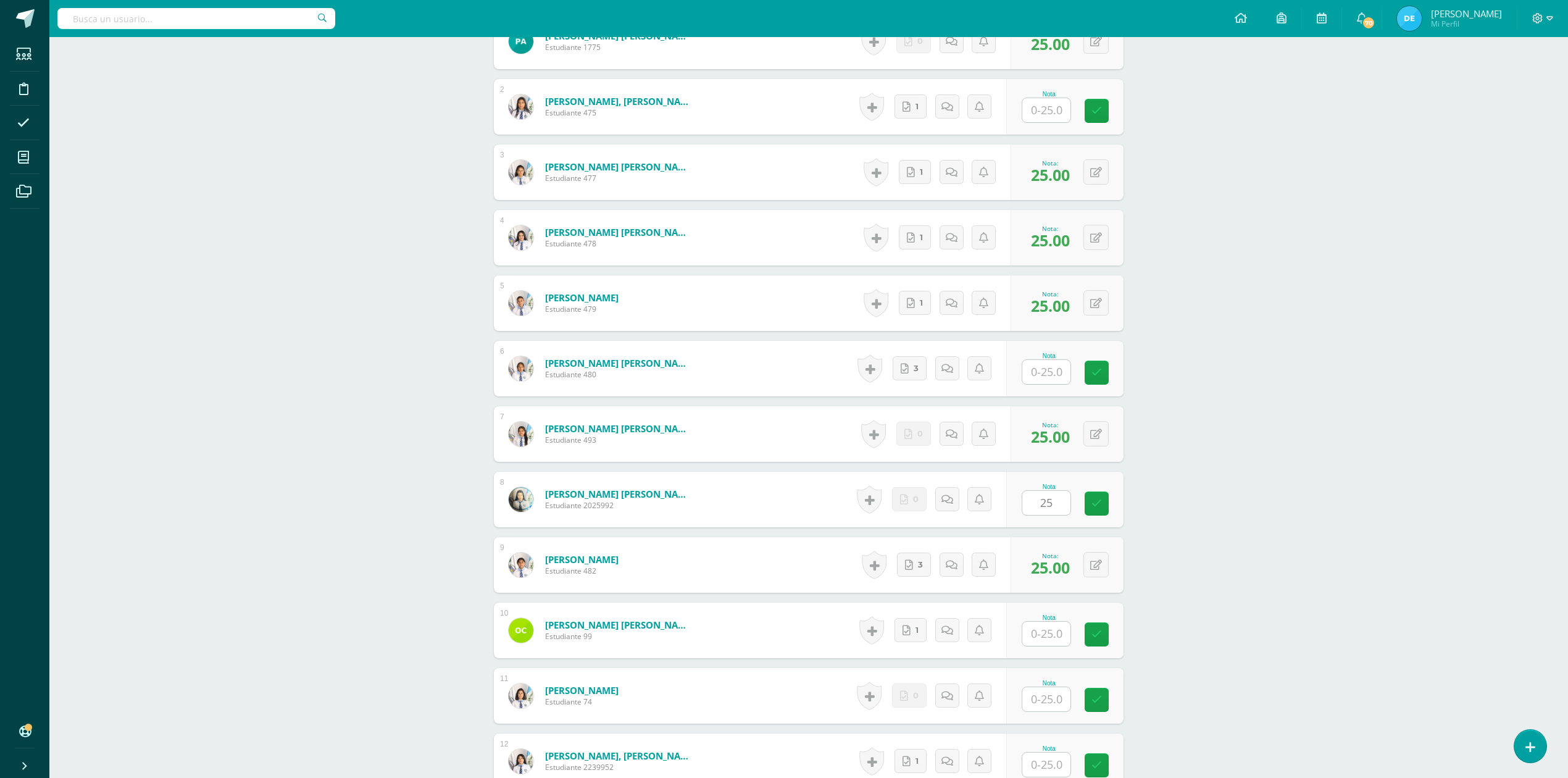
click at [1441, 499] on div "CONTABILIDAD GUBERNAMENTAL INTEGRADA Sexto Perito Contador Sábado "A" Herramien…" at bounding box center [809, 565] width 1518 height 1910
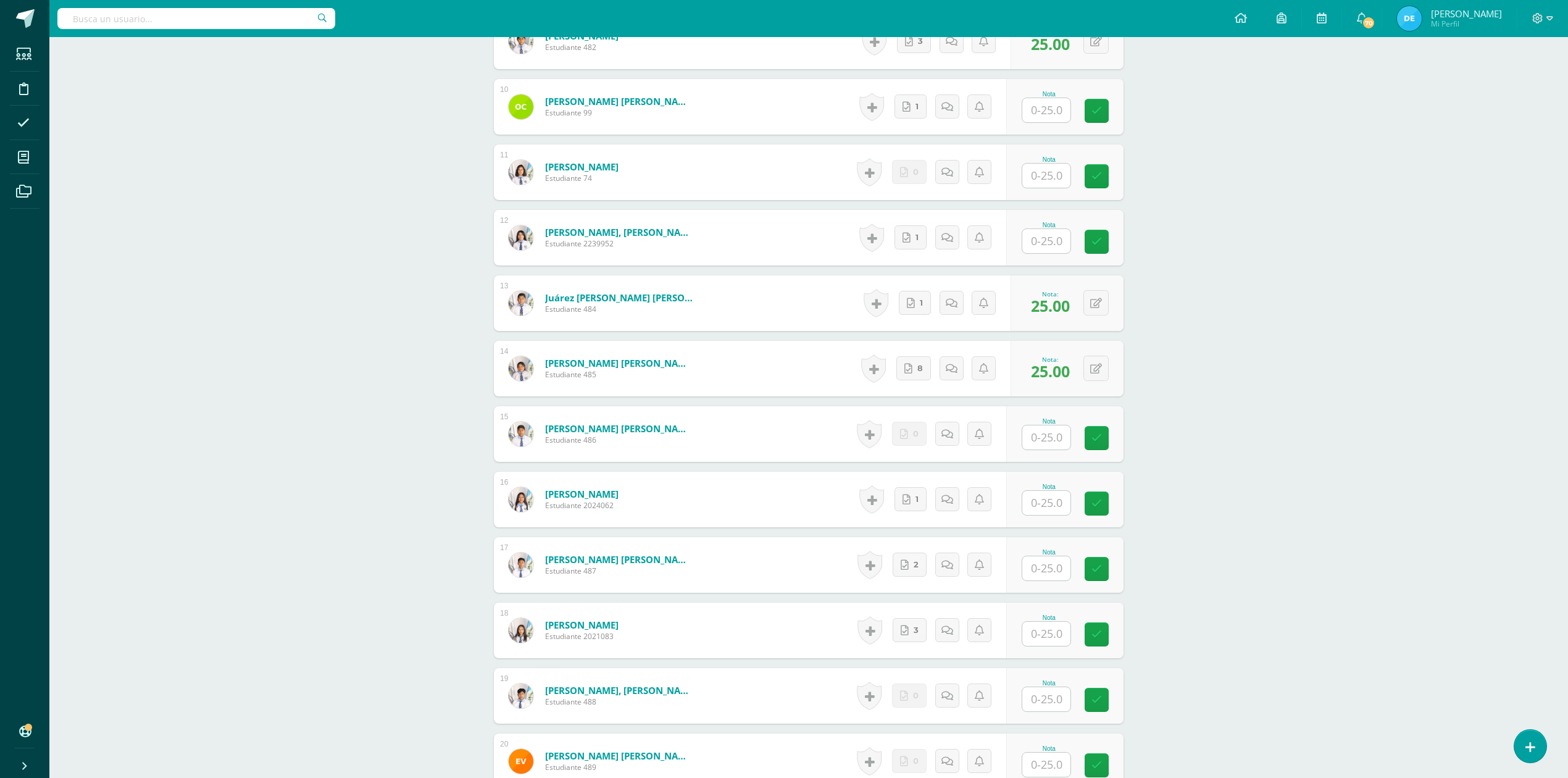
scroll to position [1004, 0]
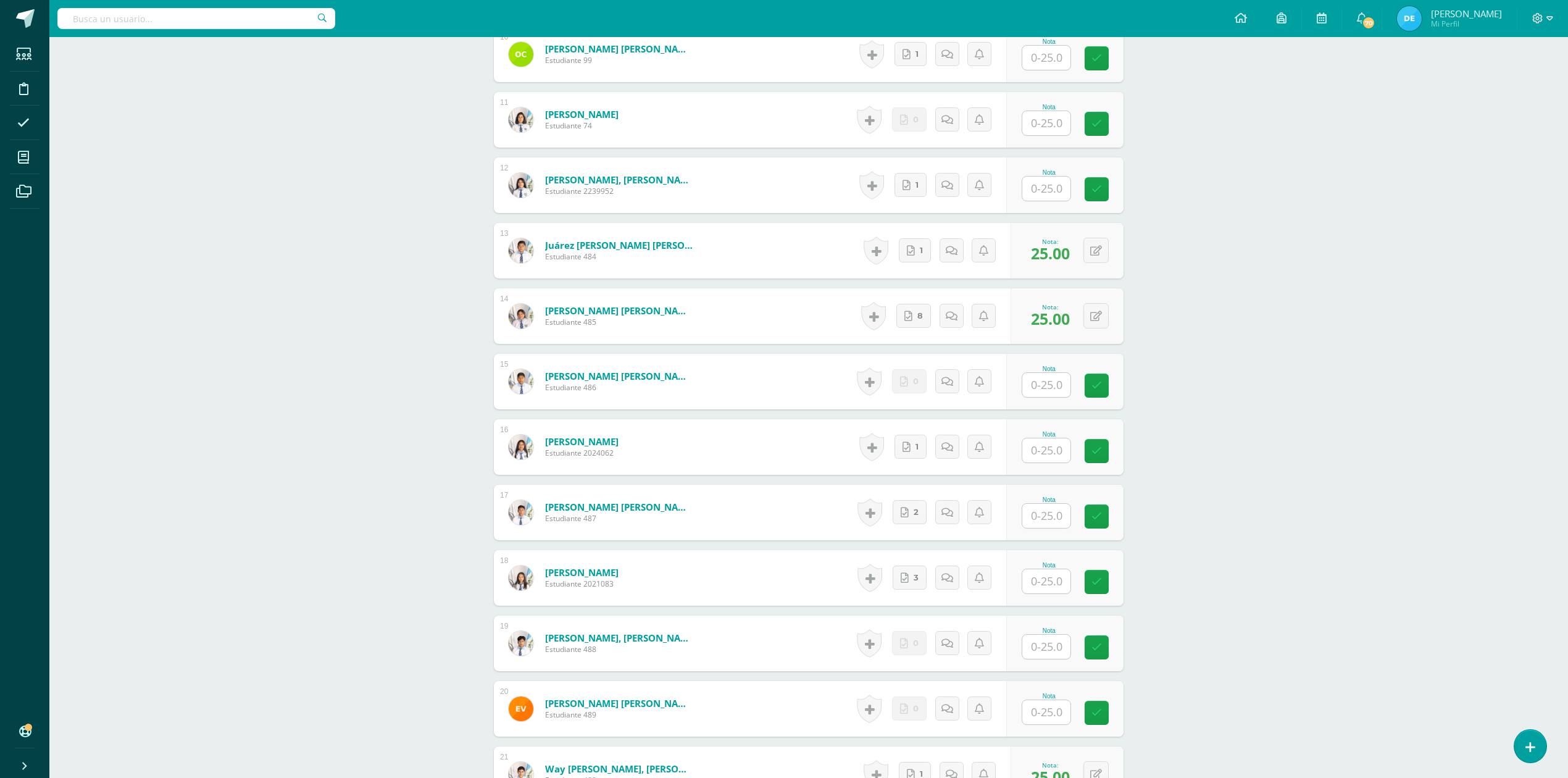
click at [1055, 585] on input "text" at bounding box center [1046, 581] width 48 height 24
type input "25"
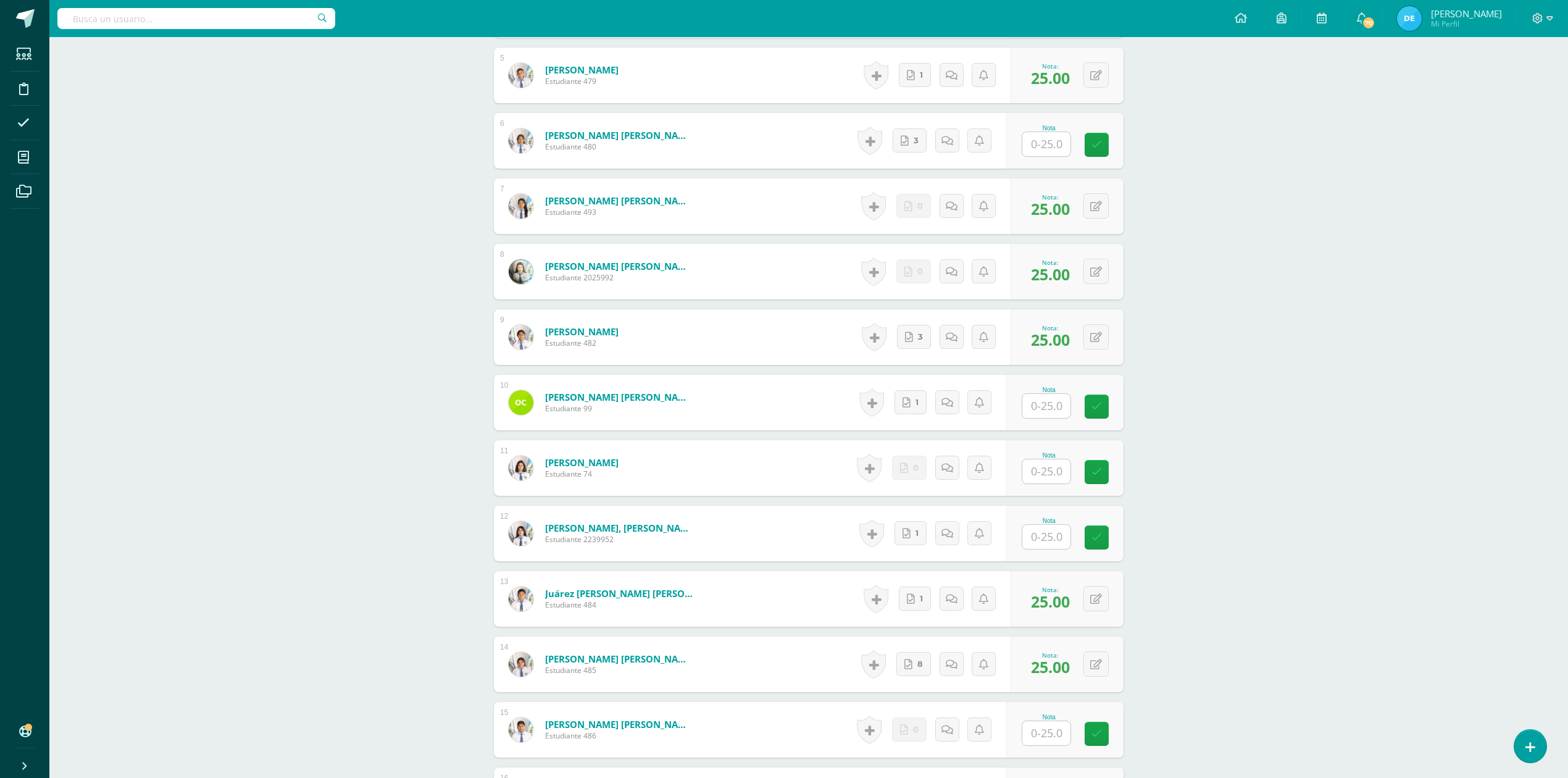
scroll to position [509, 0]
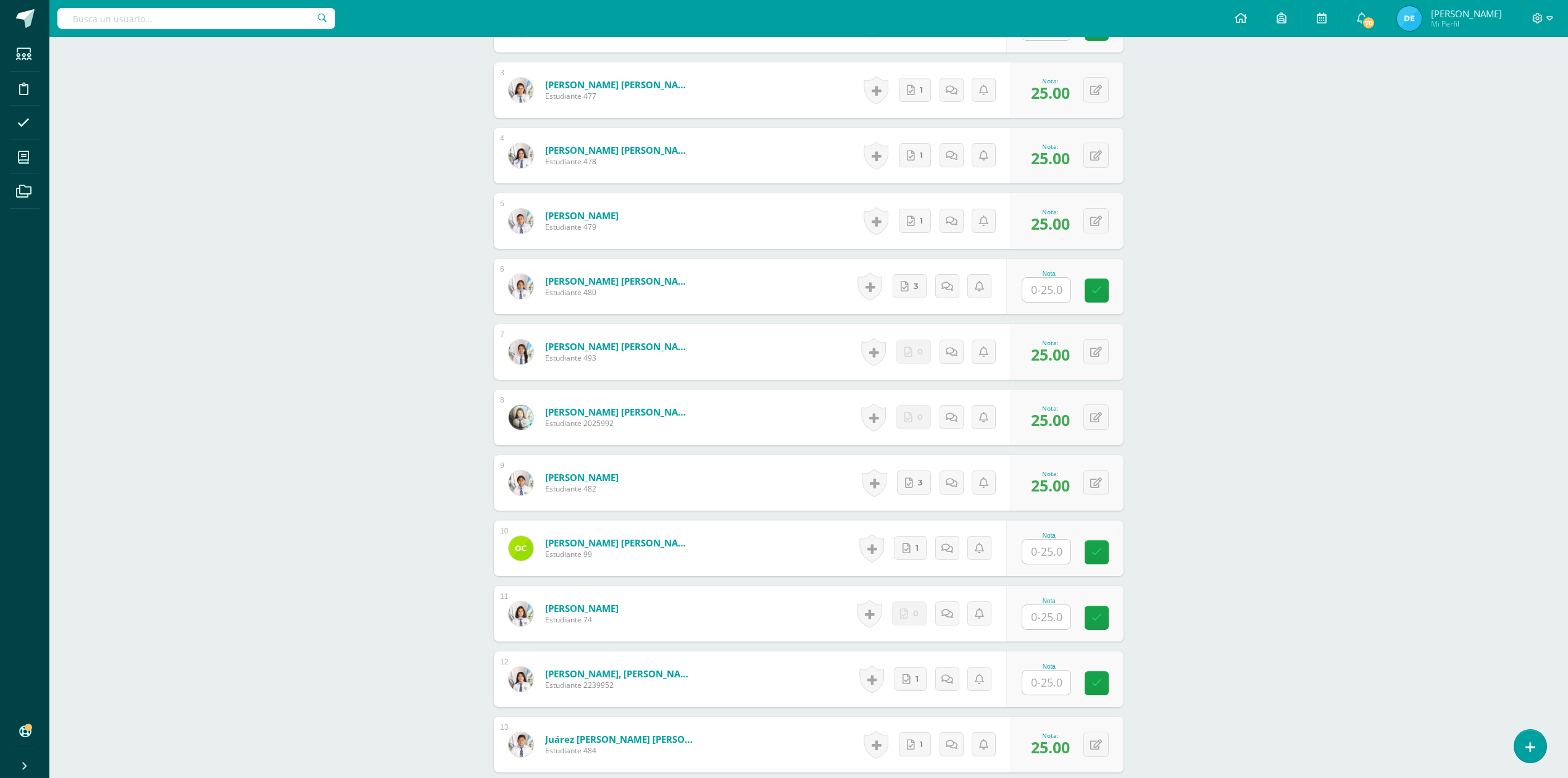
click at [1038, 292] on input "text" at bounding box center [1046, 290] width 48 height 24
type input "25"
click at [1468, 396] on div "CONTABILIDAD GUBERNAMENTAL INTEGRADA Sexto Perito Contador Sábado "A" Herramien…" at bounding box center [809, 483] width 1518 height 1910
click at [1043, 678] on input "text" at bounding box center [1046, 682] width 48 height 24
type input "25"
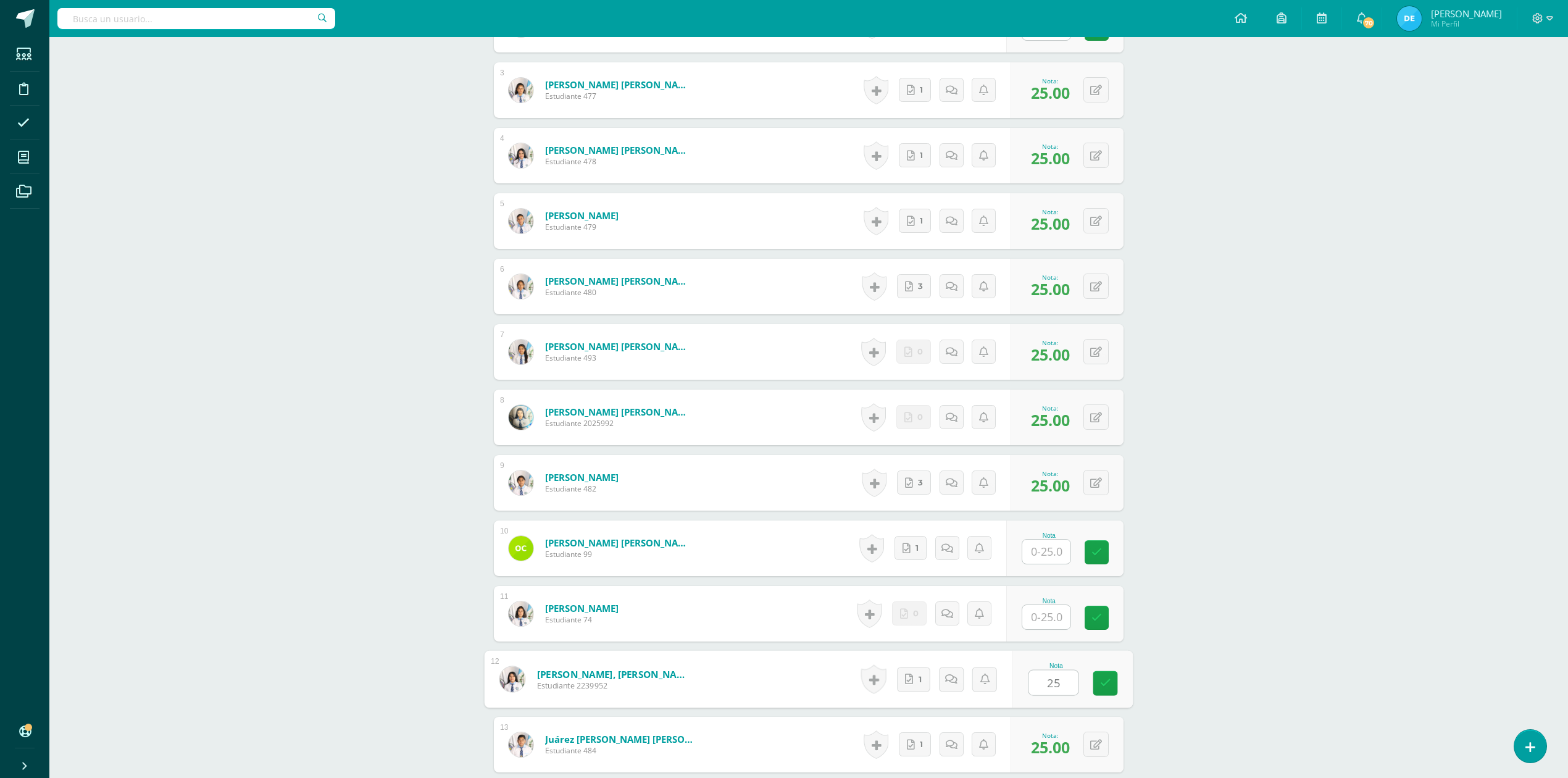
click at [1477, 628] on div "CONTABILIDAD GUBERNAMENTAL INTEGRADA Sexto Perito Contador Sábado "A" Herramien…" at bounding box center [809, 483] width 1518 height 1910
click at [1048, 551] on input "text" at bounding box center [1046, 552] width 48 height 24
type input "25"
click at [1325, 524] on div "CONTABILIDAD GUBERNAMENTAL INTEGRADA Sexto Perito Contador Sábado "A" Herramien…" at bounding box center [809, 483] width 1518 height 1910
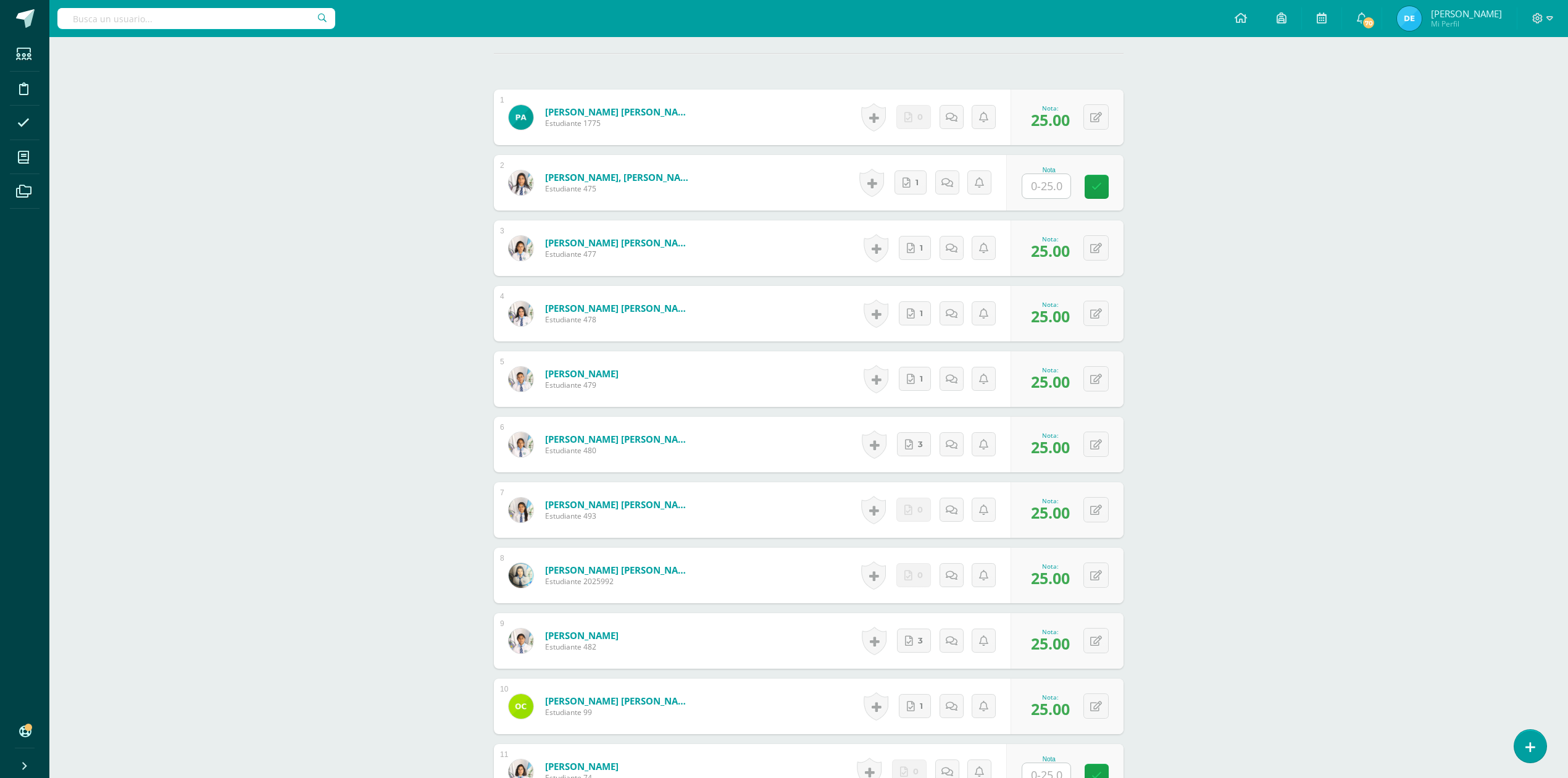
scroll to position [344, 0]
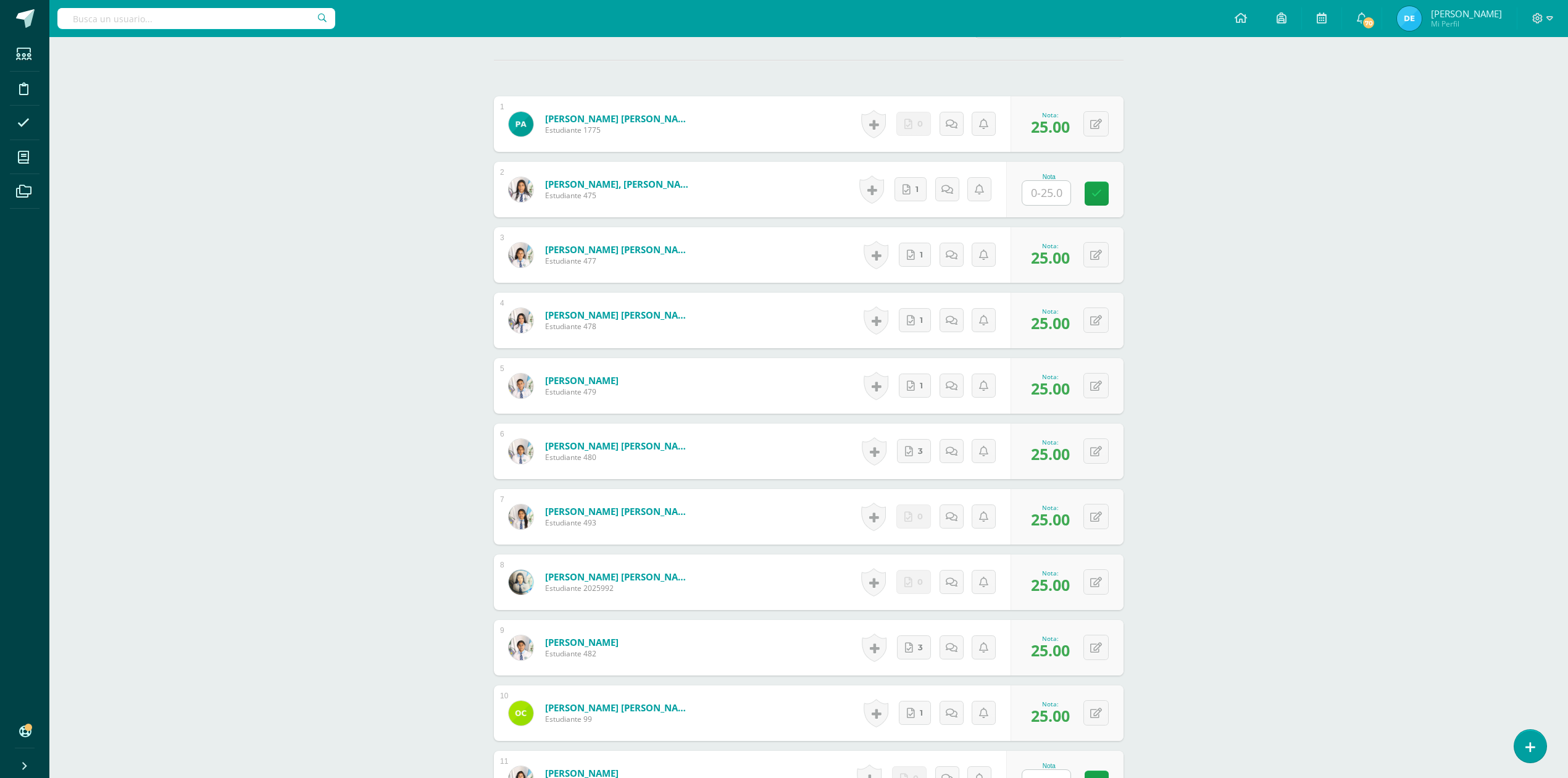
click at [1056, 194] on input "text" at bounding box center [1046, 193] width 48 height 24
type input "25"
click at [1366, 307] on div "CONTABILIDAD GUBERNAMENTAL INTEGRADA Sexto Perito Contador Sábado "A" Herramien…" at bounding box center [809, 648] width 1518 height 1910
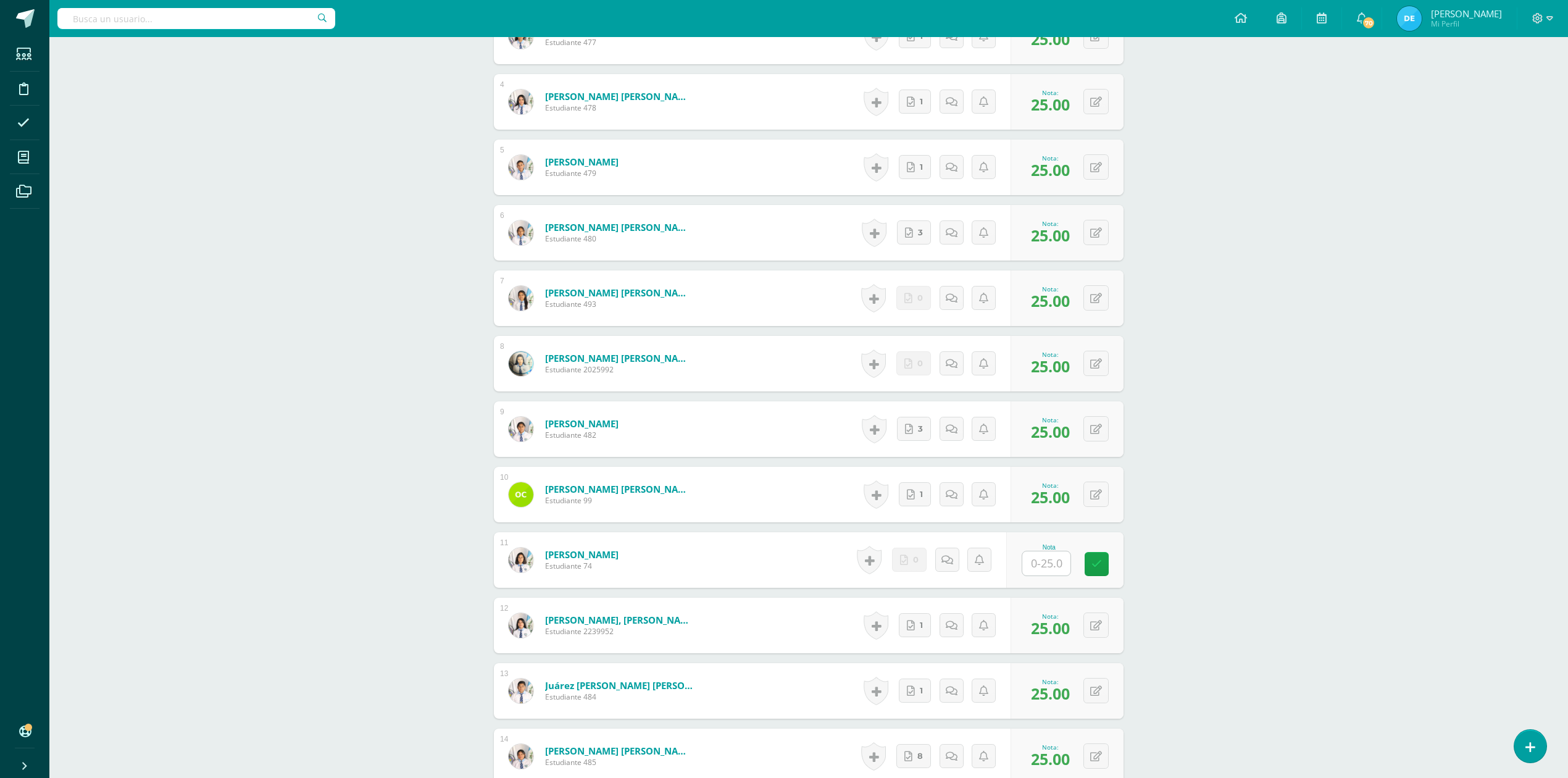
scroll to position [592, 0]
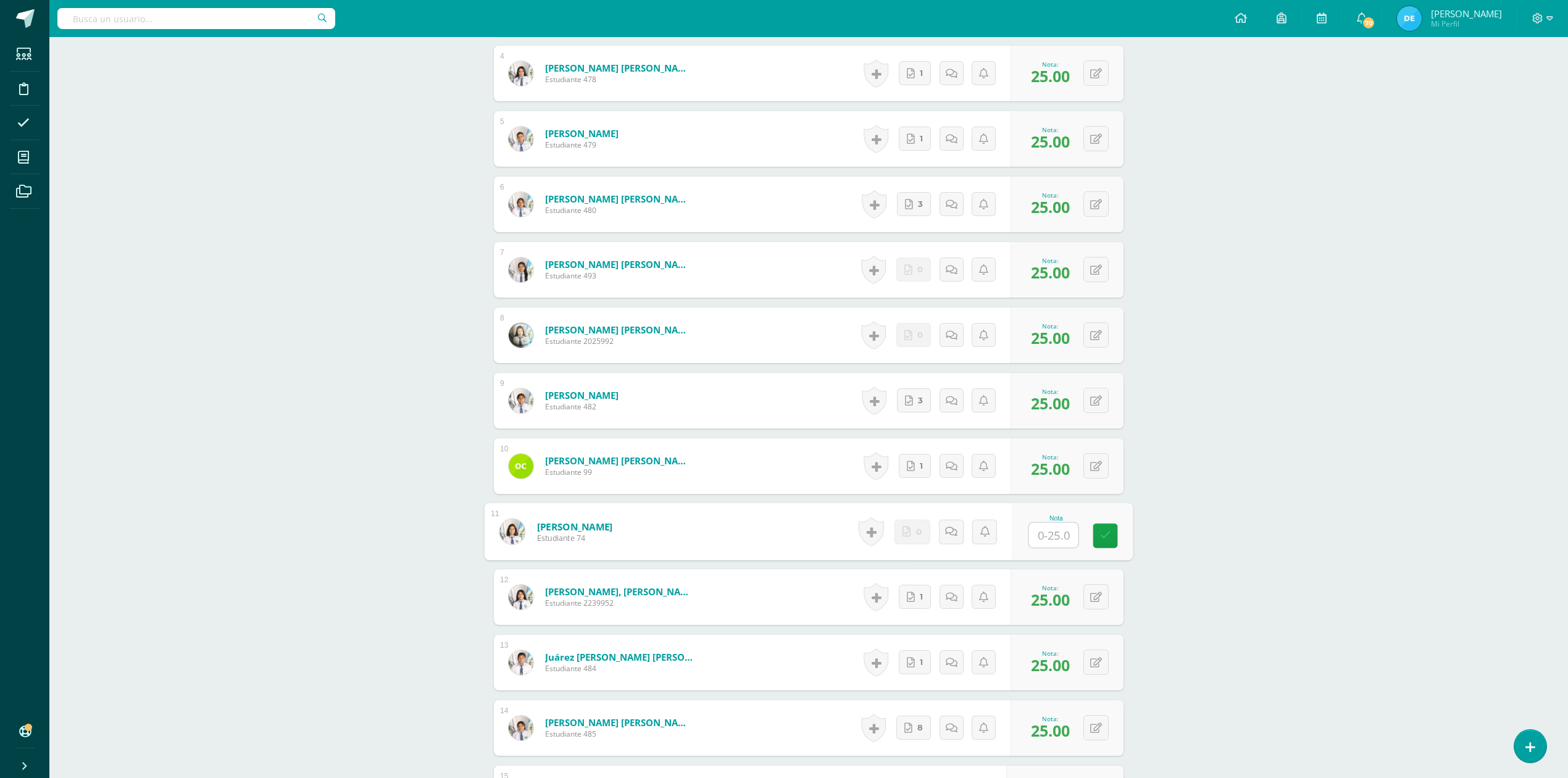
click at [1052, 539] on input "text" at bounding box center [1054, 536] width 50 height 25
type input "25"
click at [1390, 520] on div "CONTABILIDAD GUBERNAMENTAL INTEGRADA Sexto Perito Contador Sábado "A" Herramien…" at bounding box center [809, 400] width 1518 height 1910
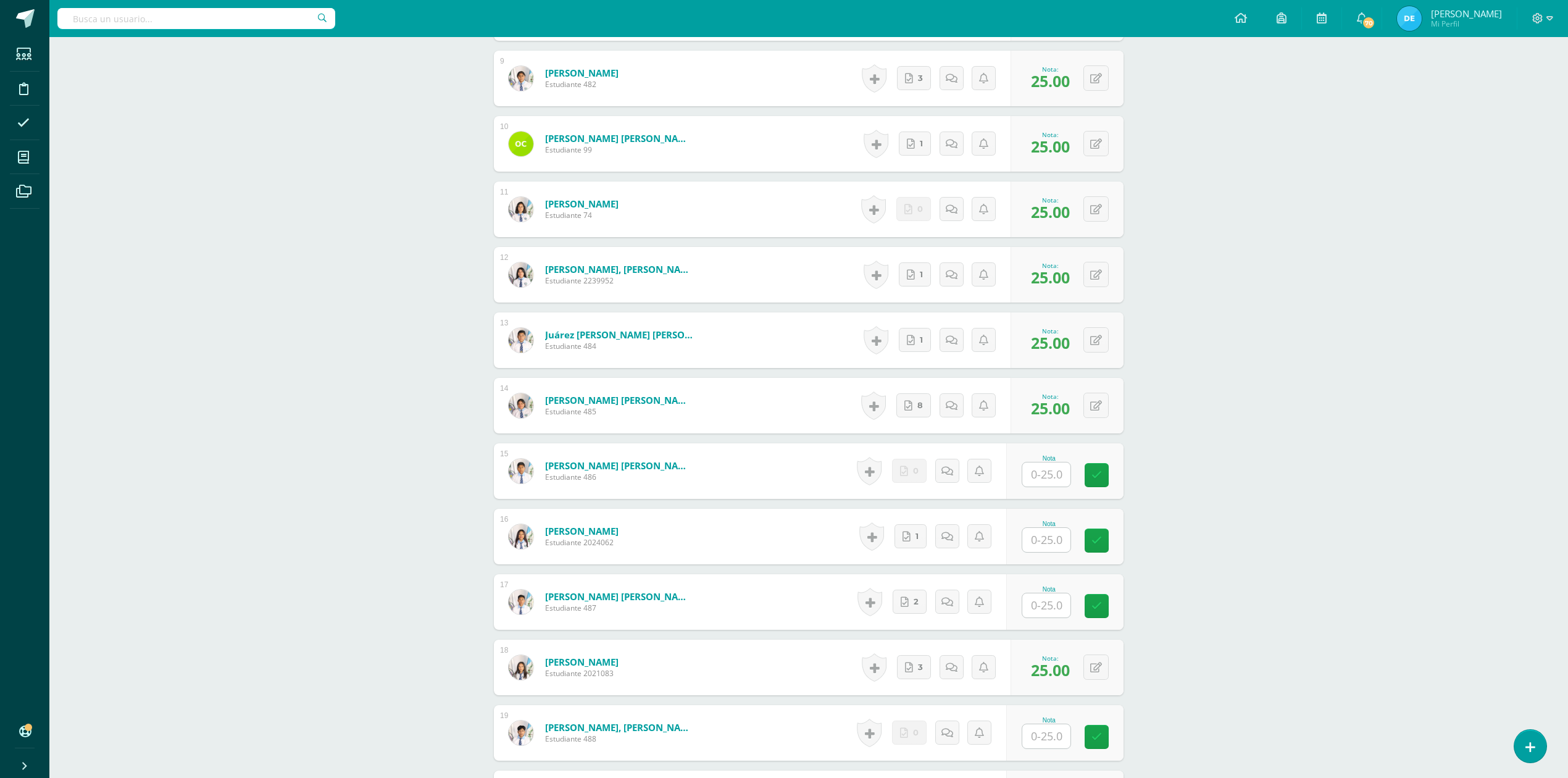
scroll to position [922, 0]
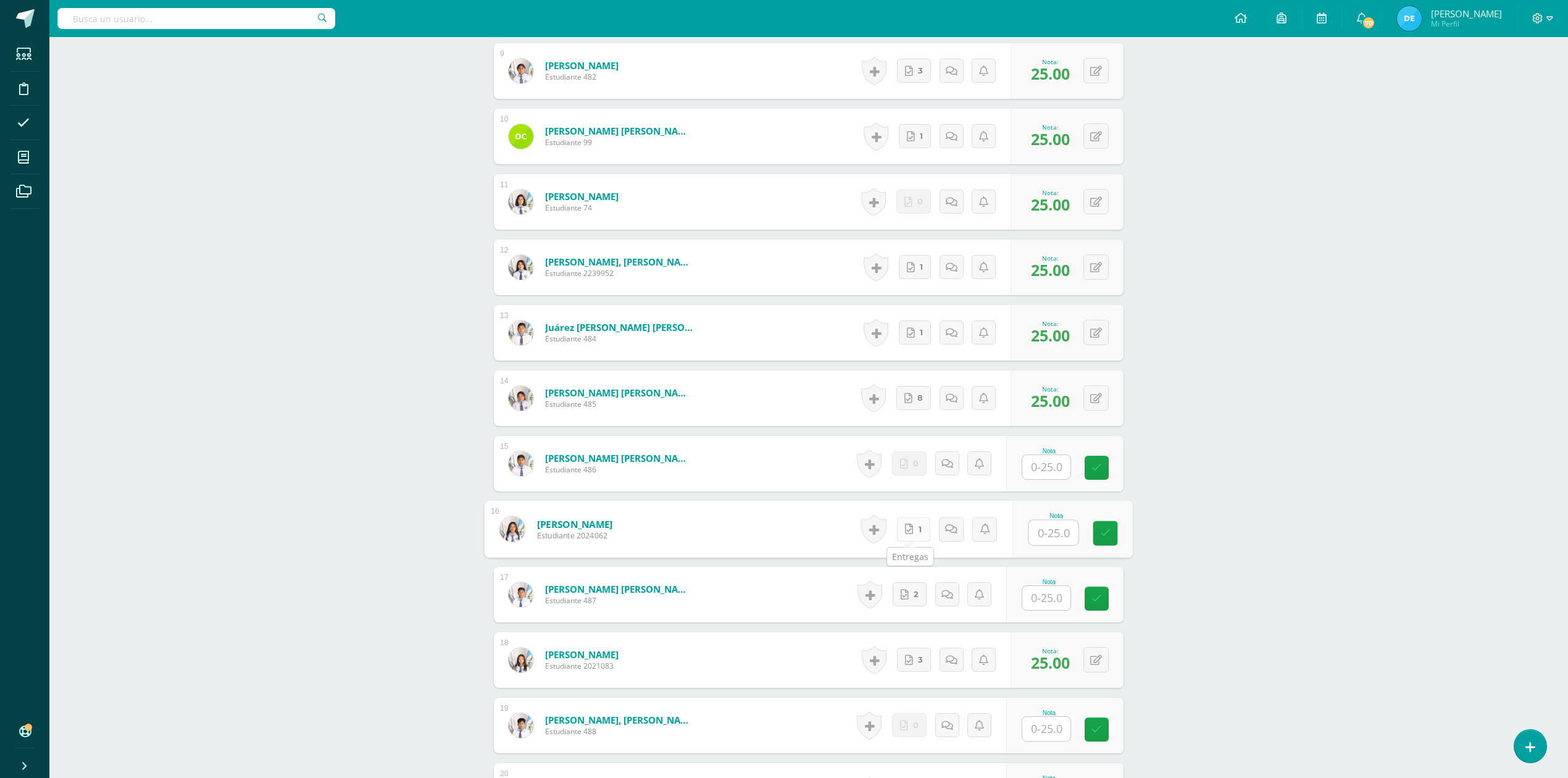
click at [906, 529] on icon at bounding box center [909, 529] width 8 height 10
click at [1050, 536] on input "text" at bounding box center [1054, 533] width 50 height 25
type input "25"
click at [1272, 505] on div "CONTABILIDAD GUBERNAMENTAL INTEGRADA Sexto Perito Contador Sábado "A" Herramien…" at bounding box center [809, 70] width 1518 height 1910
click at [914, 596] on link "2" at bounding box center [912, 594] width 35 height 25
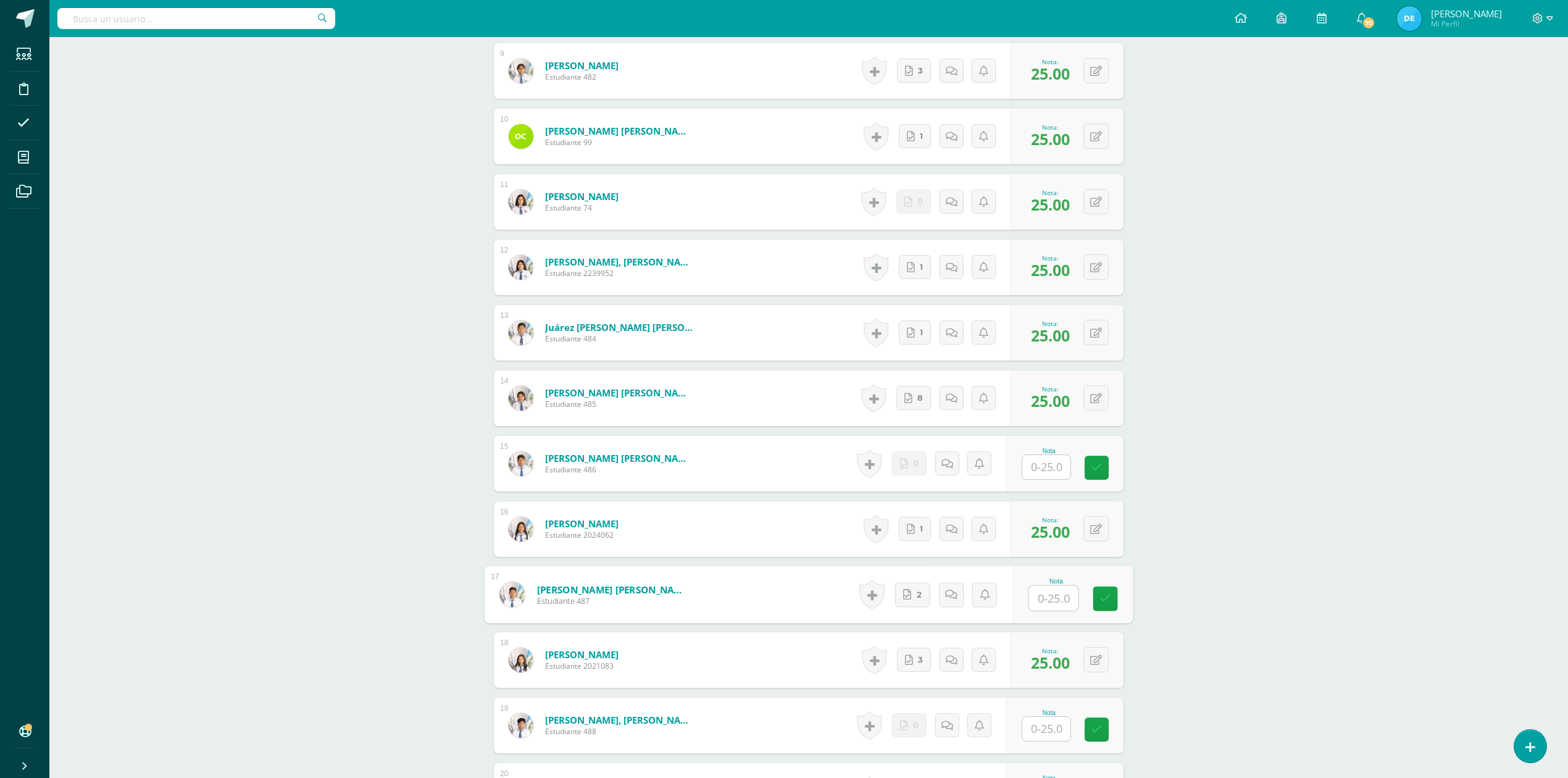
click at [1038, 594] on input "text" at bounding box center [1054, 599] width 50 height 25
type input "25"
click at [1268, 547] on div "CONTABILIDAD GUBERNAMENTAL INTEGRADA Sexto Perito Contador Sábado "A" Herramien…" at bounding box center [809, 70] width 1518 height 1910
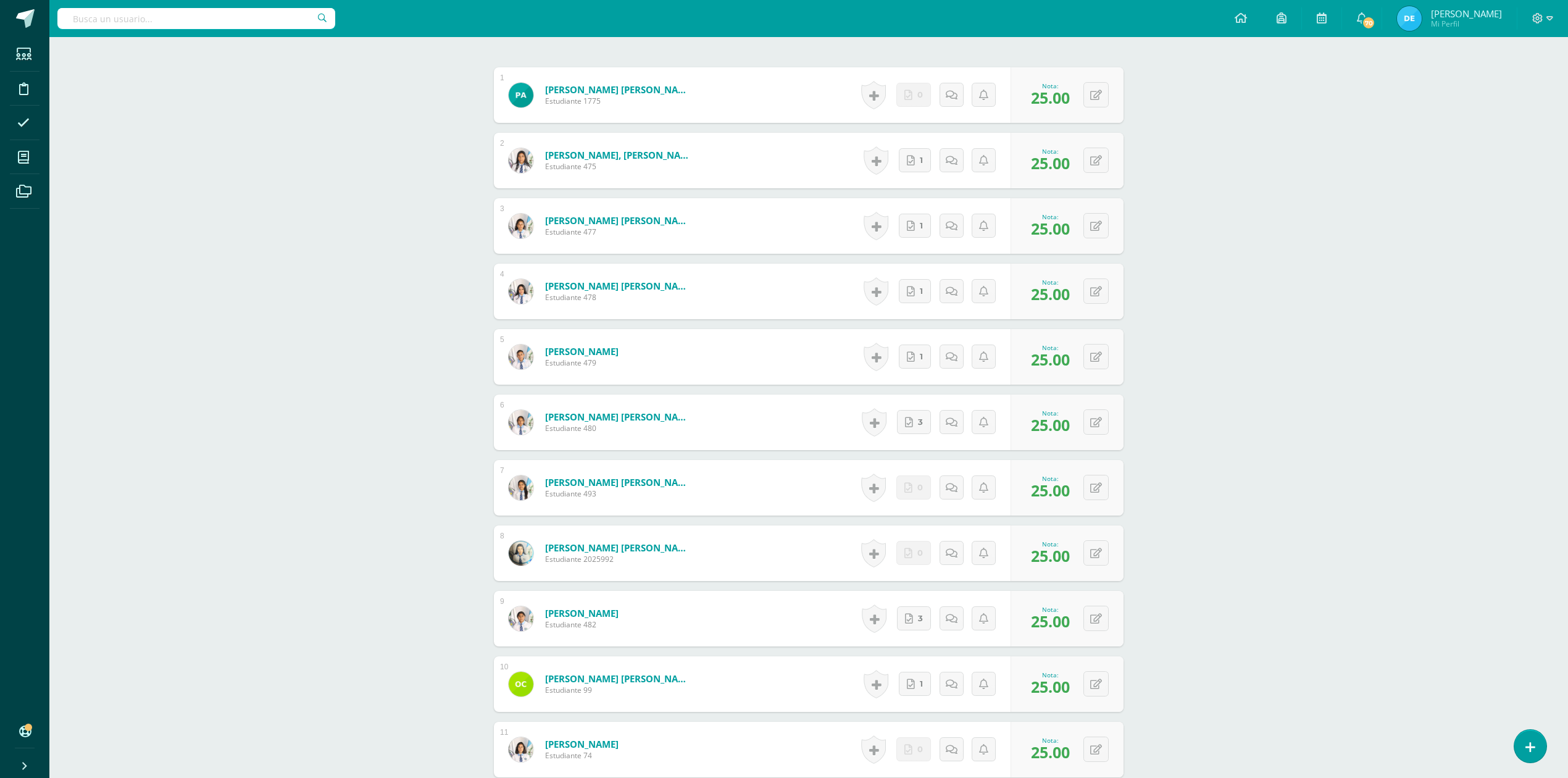
scroll to position [344, 0]
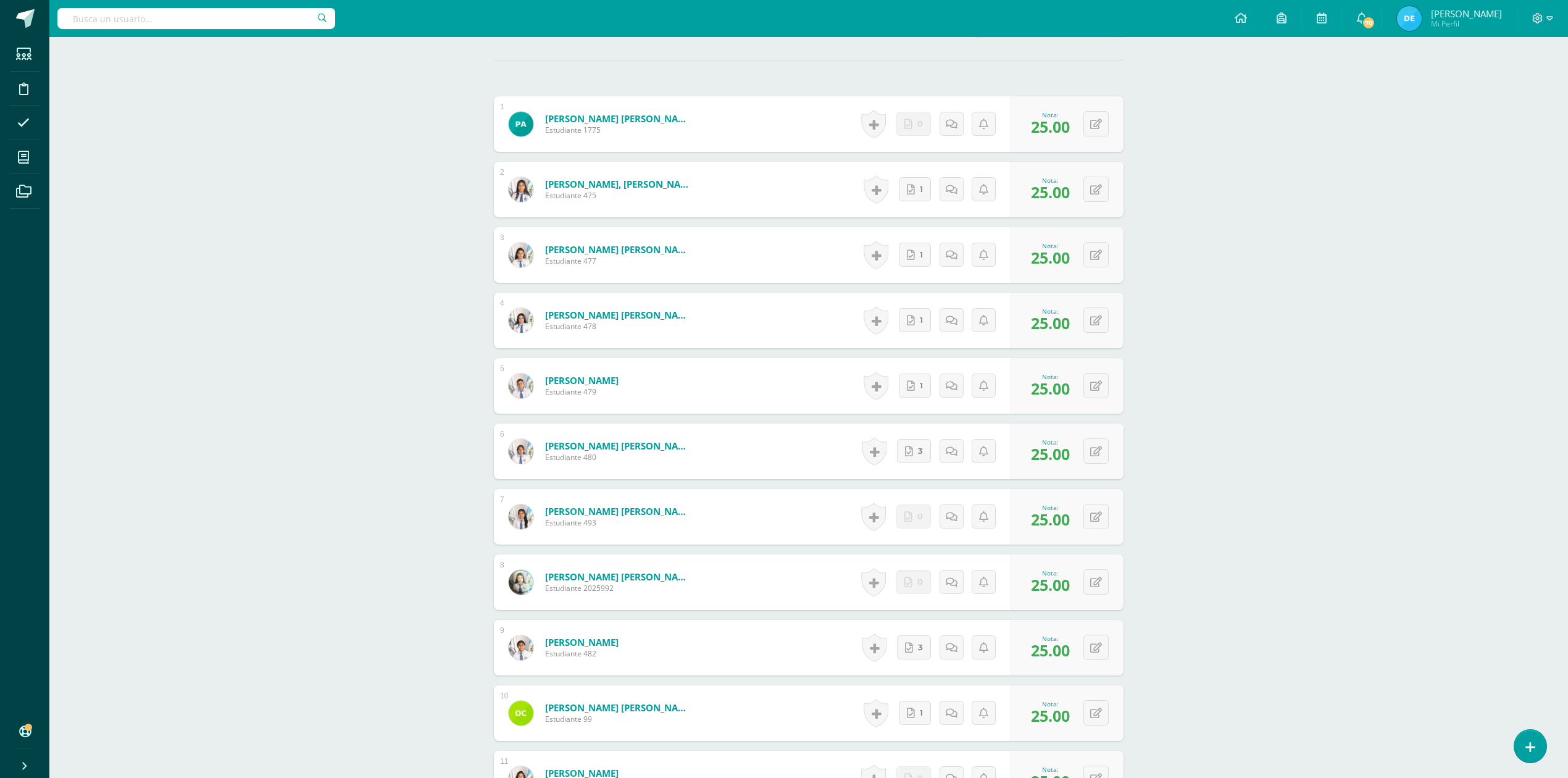
click at [1310, 400] on div "CONTABILIDAD GUBERNAMENTAL INTEGRADA Sexto Perito Contador Sábado "A" Herramien…" at bounding box center [809, 648] width 1518 height 1910
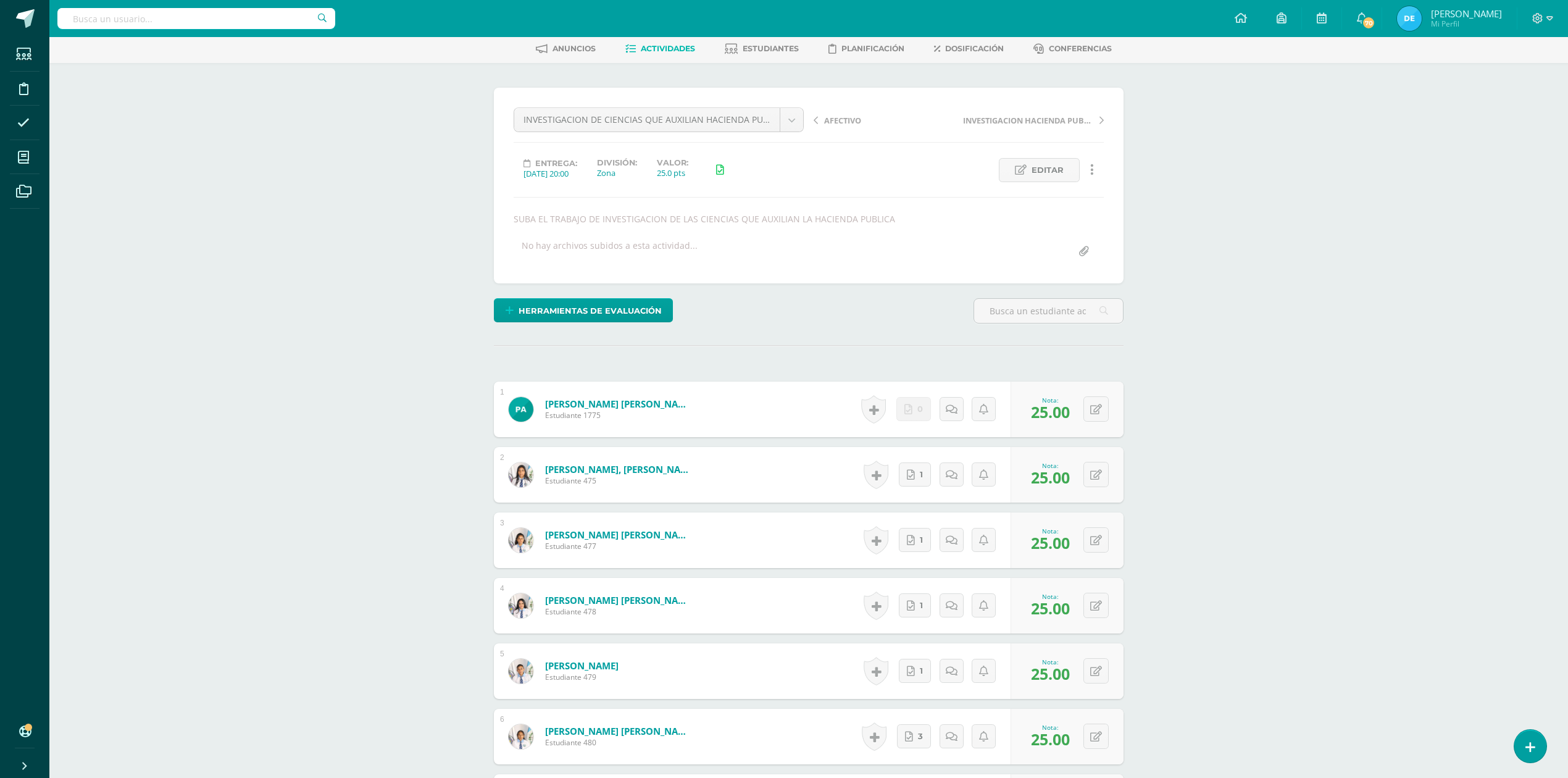
scroll to position [0, 0]
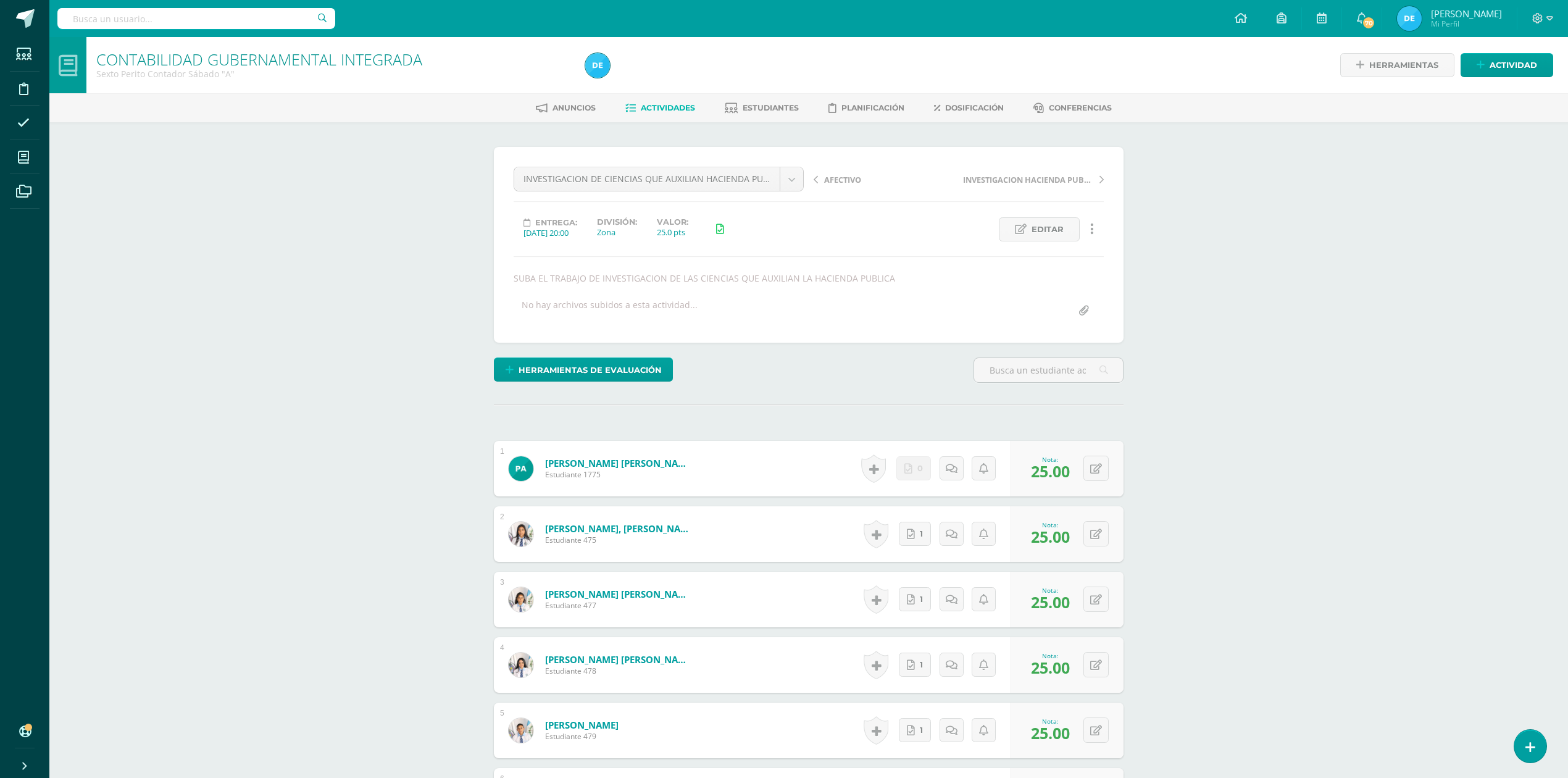
click at [646, 106] on span "Actividades" at bounding box center [667, 107] width 55 height 9
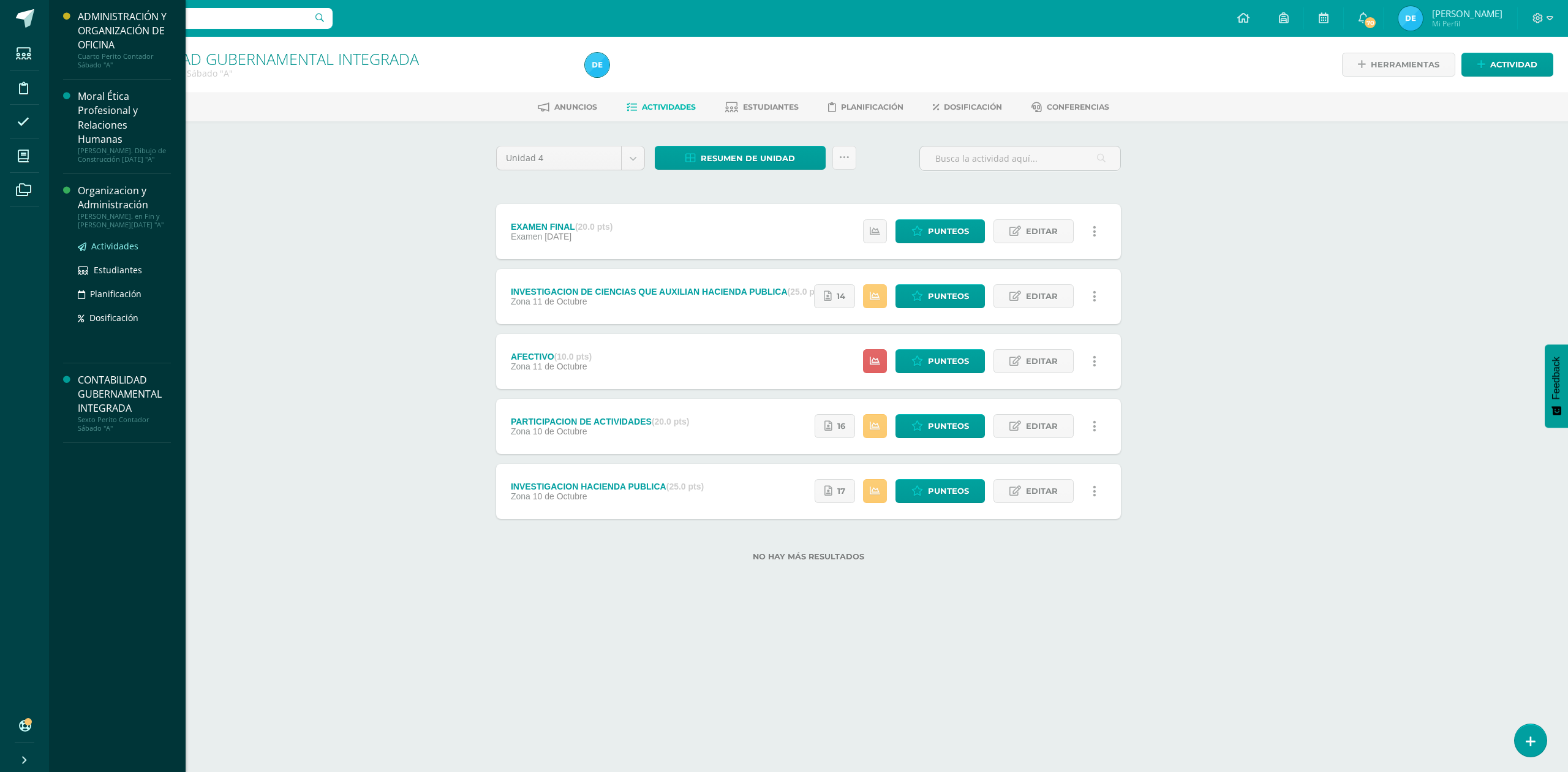
click at [101, 249] on span "Actividades" at bounding box center [114, 246] width 47 height 12
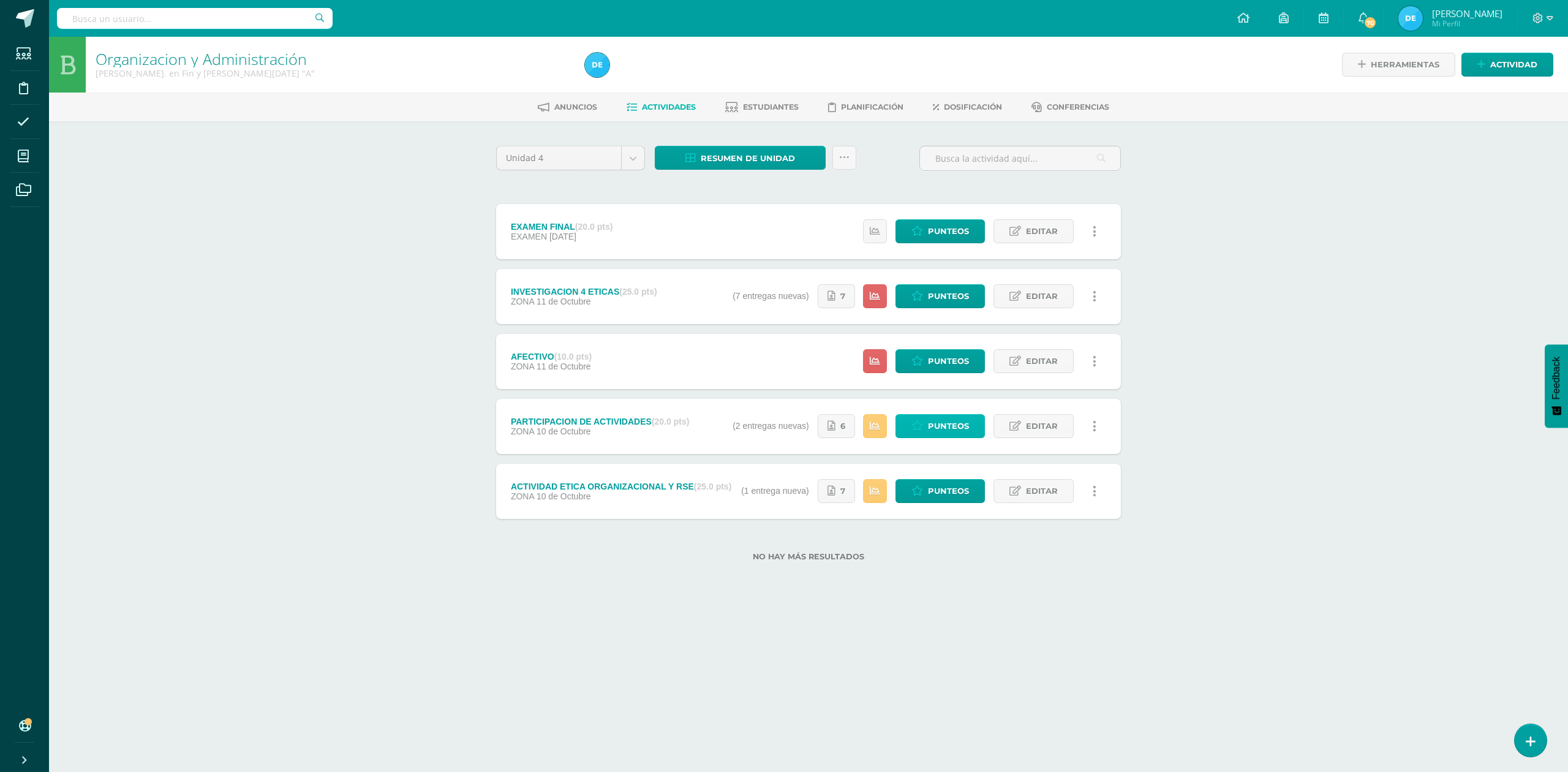
click at [949, 430] on span "Punteos" at bounding box center [948, 426] width 41 height 23
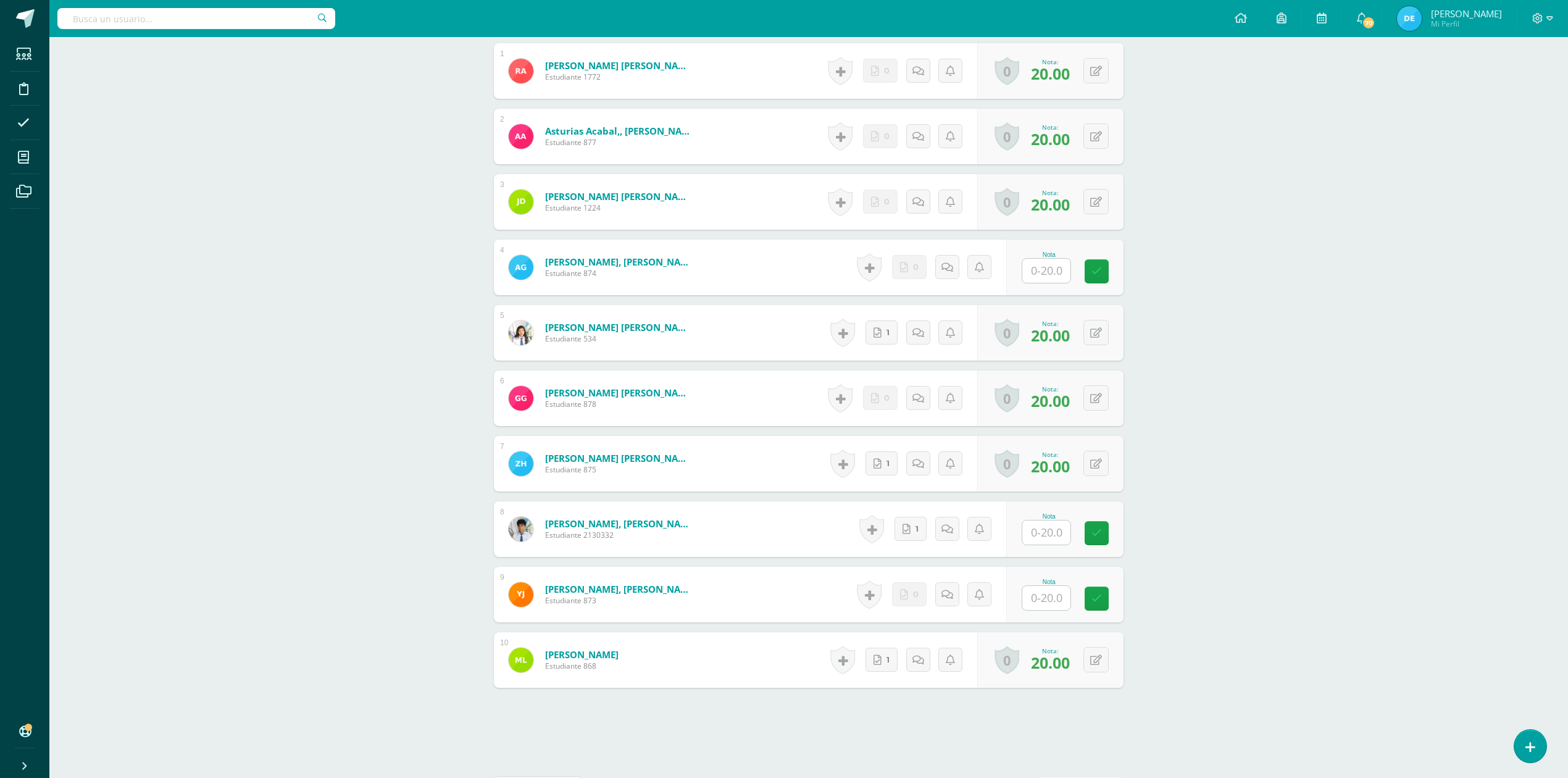
scroll to position [413, 0]
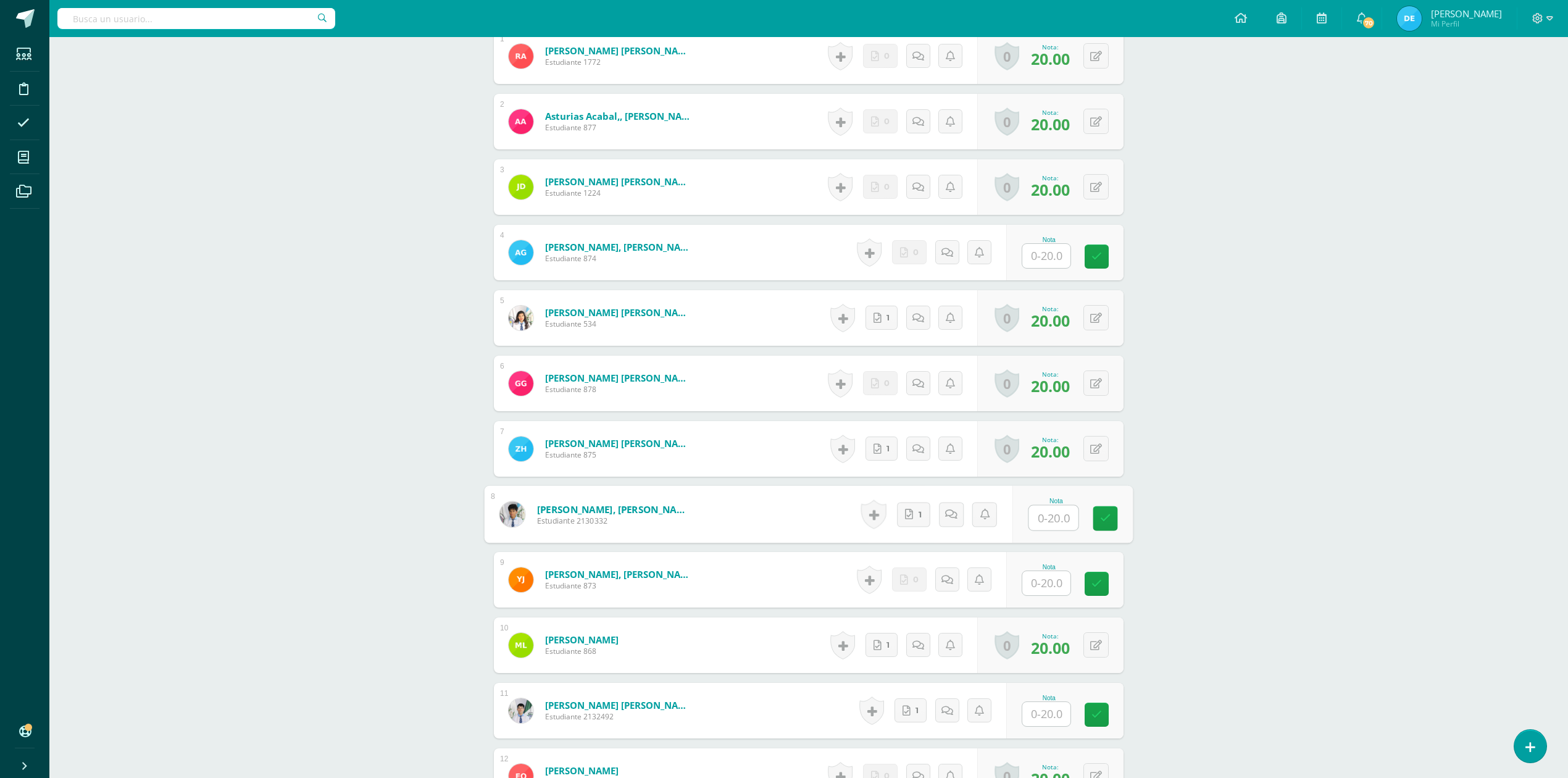
click at [1030, 519] on input "text" at bounding box center [1054, 518] width 50 height 25
type input "20"
click at [1354, 472] on div "Organizacion y Administración [PERSON_NAME]. en Fin y [PERSON_NAME][DATE] "A" H…" at bounding box center [809, 415] width 1518 height 1583
click at [1050, 714] on input "text" at bounding box center [1046, 713] width 48 height 24
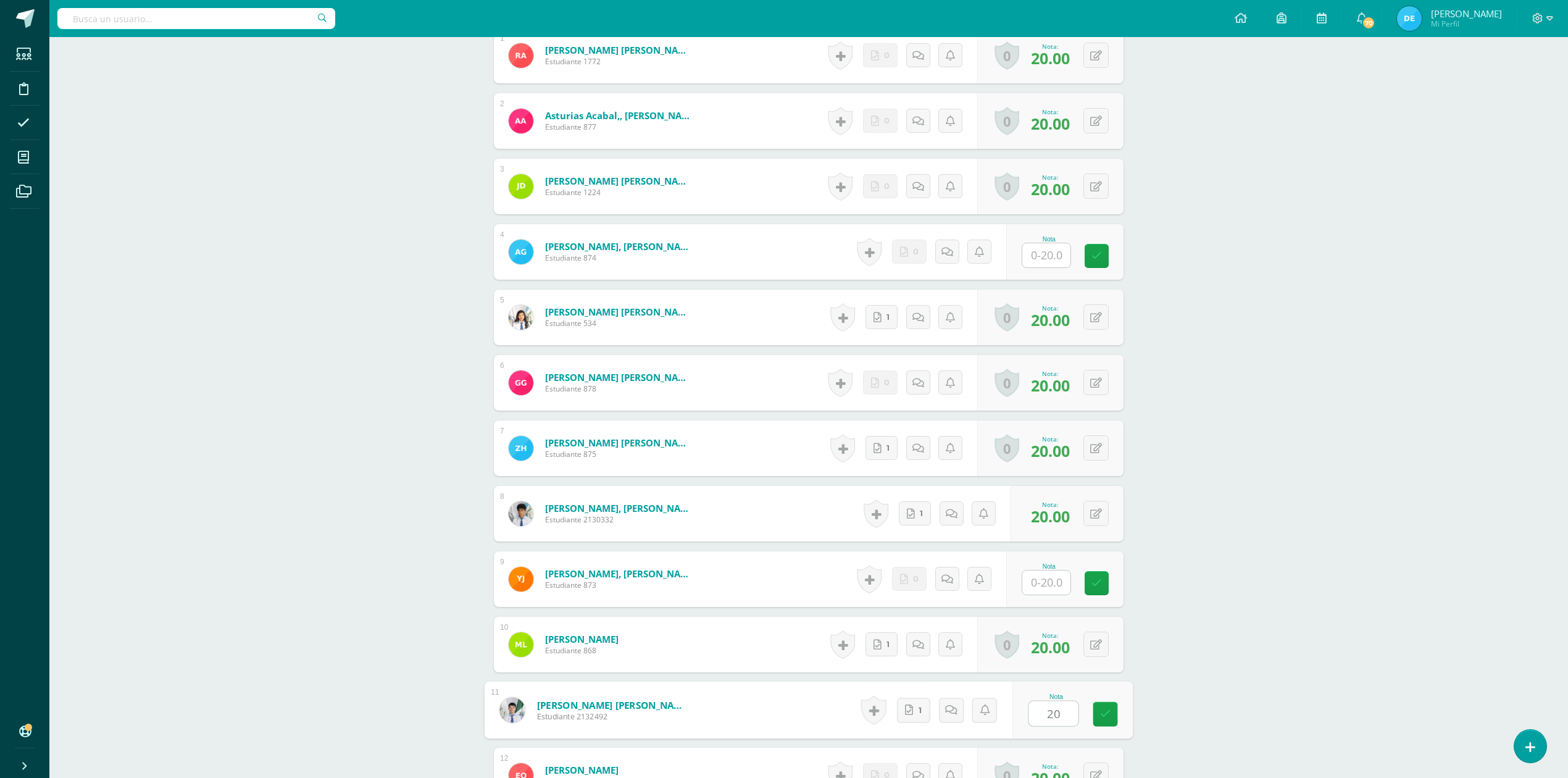
type input "20"
click at [1232, 643] on div "Organizacion y Administración [PERSON_NAME]. en Fin y [PERSON_NAME][DATE] "A" H…" at bounding box center [809, 415] width 1518 height 1583
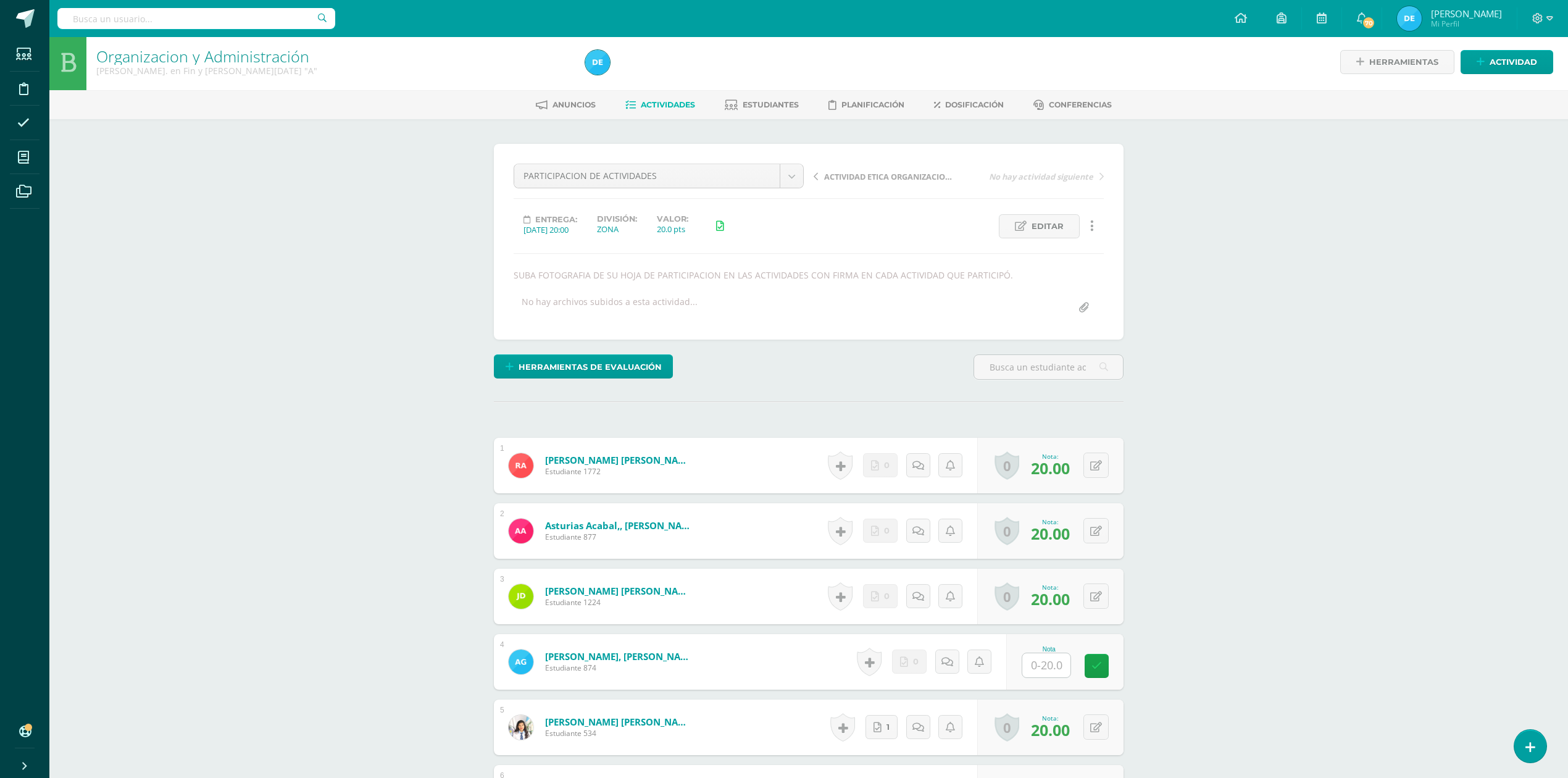
scroll to position [0, 0]
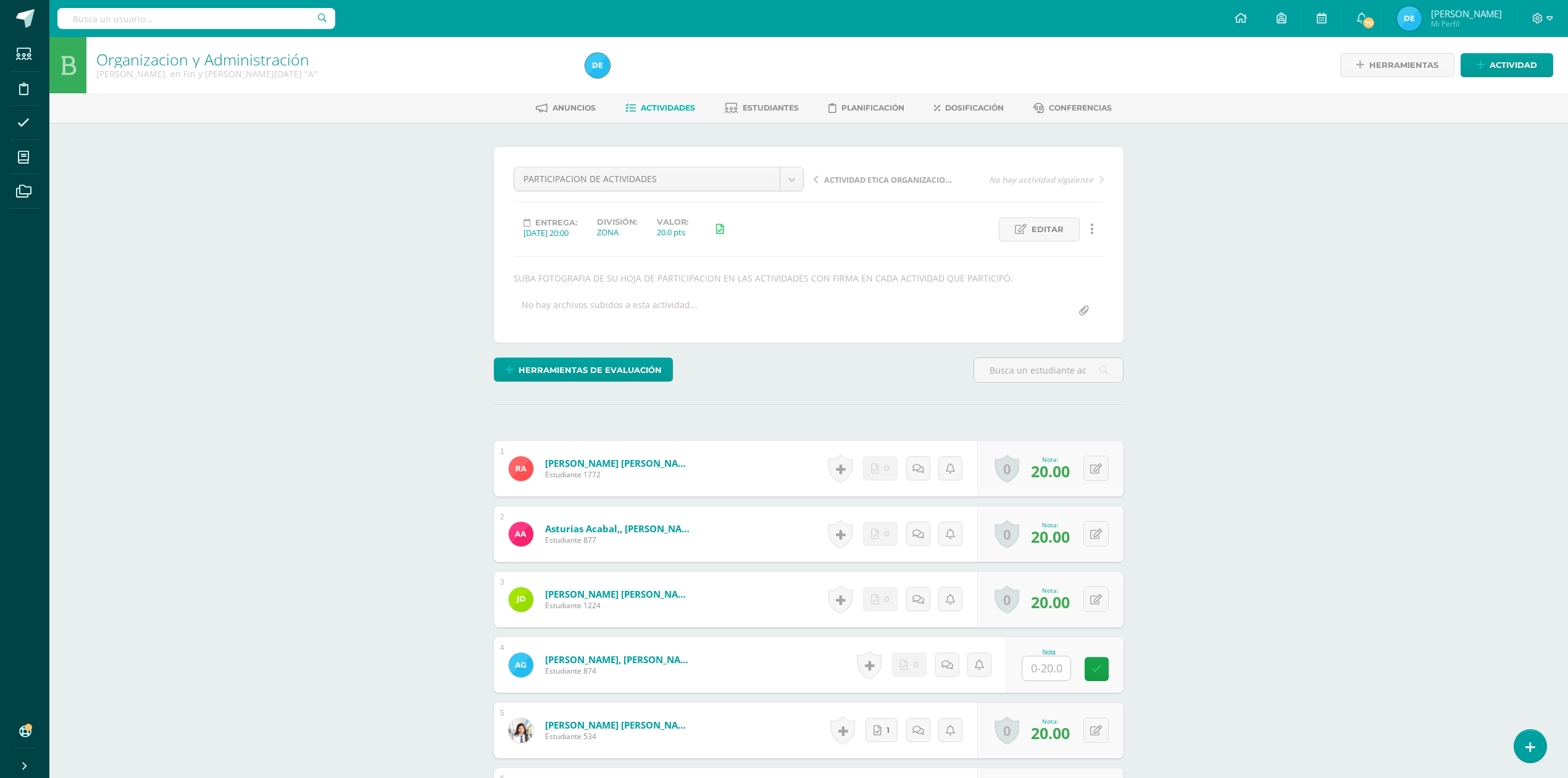
click at [681, 104] on span "Actividades" at bounding box center [667, 107] width 55 height 9
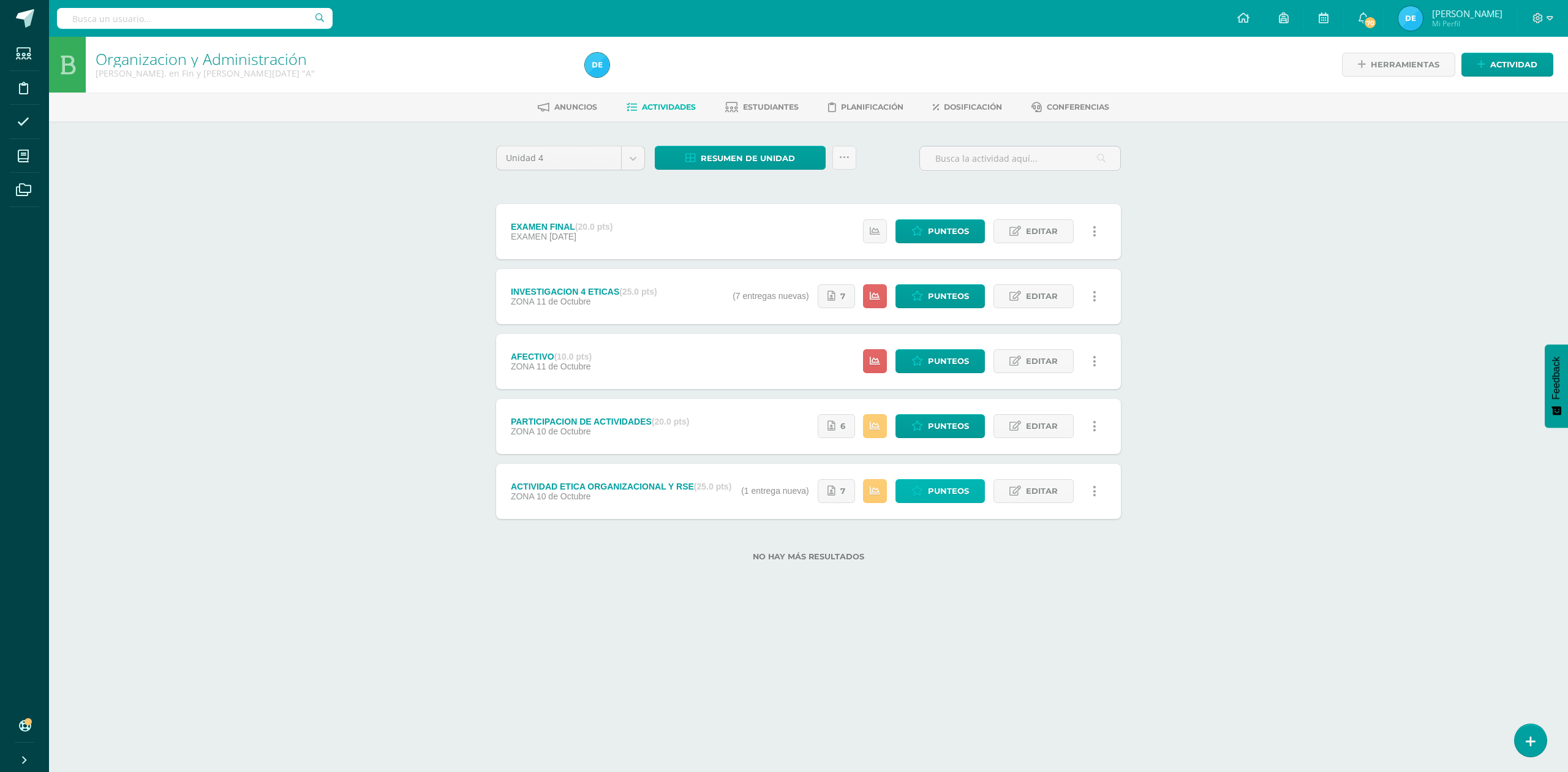
click at [932, 491] on span "Punteos" at bounding box center [948, 490] width 41 height 23
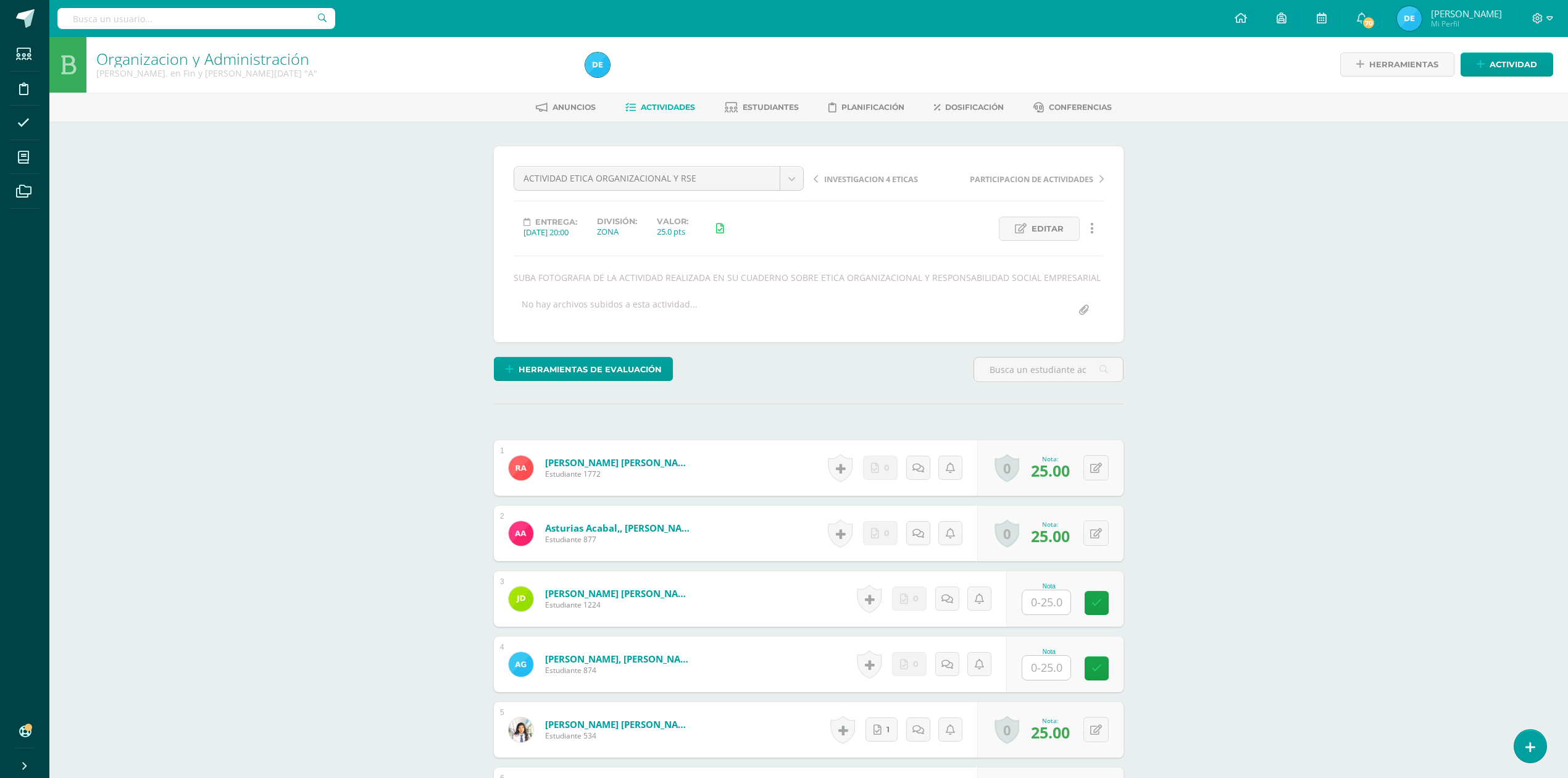
scroll to position [1, 0]
click at [1045, 603] on input "text" at bounding box center [1046, 601] width 48 height 24
type input "25"
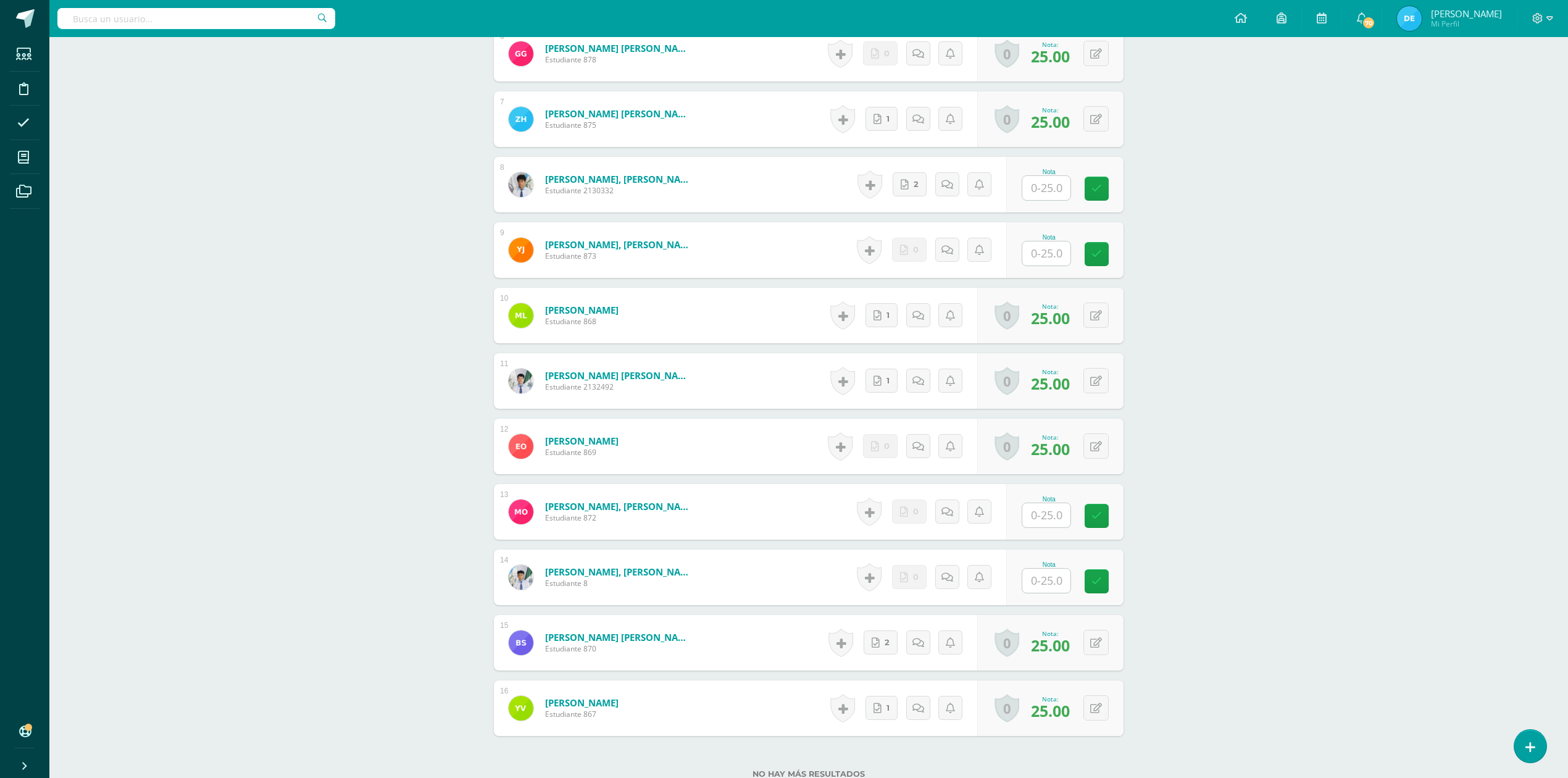
scroll to position [660, 0]
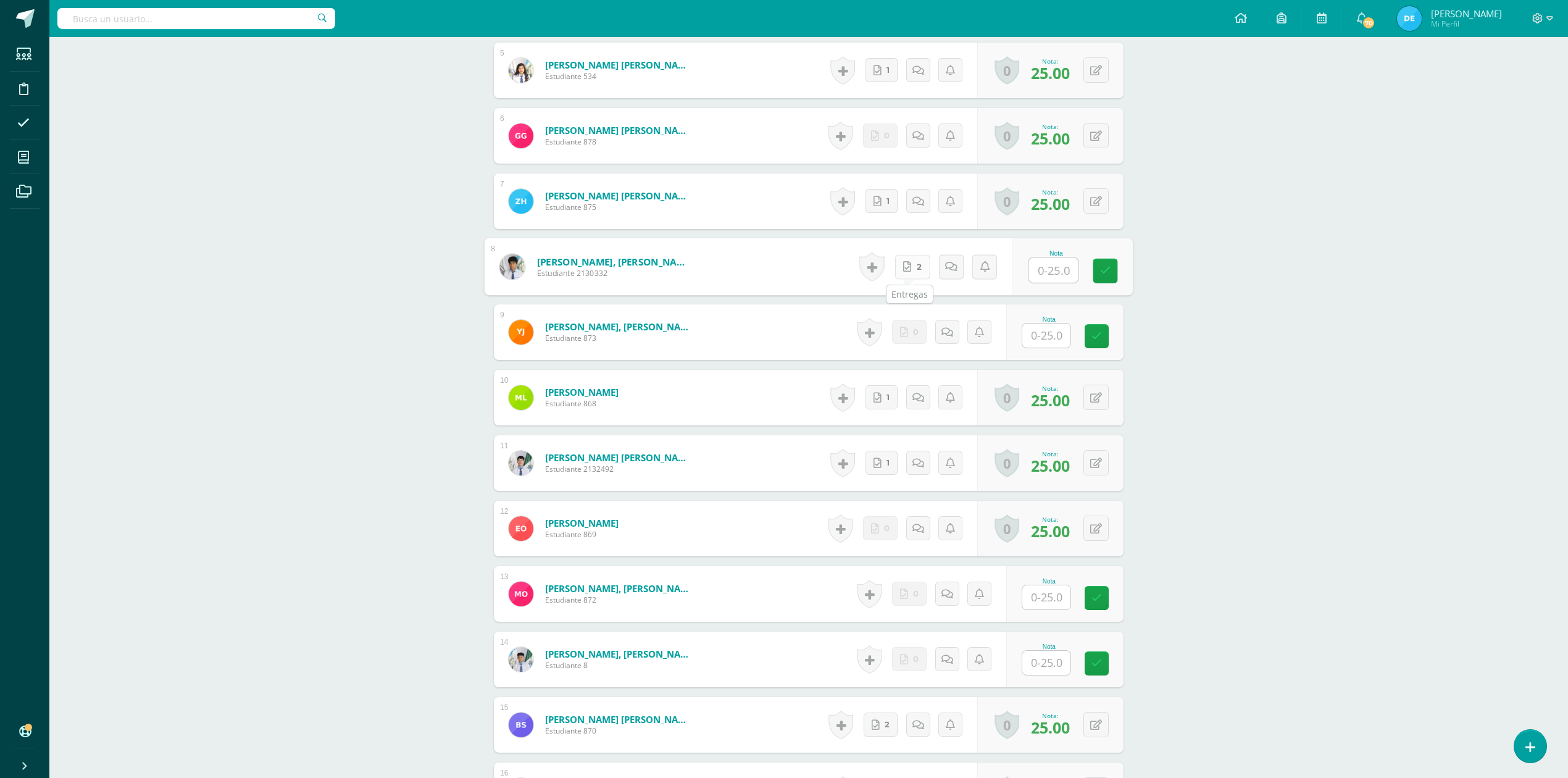
click at [905, 266] on icon at bounding box center [908, 266] width 8 height 10
click at [1037, 262] on input "text" at bounding box center [1054, 271] width 50 height 25
type input "25"
click at [1398, 274] on div "Organizacion y Administración Quinto Bach. en Fin y Admon Sábado "A" Herramient…" at bounding box center [809, 168] width 1518 height 1583
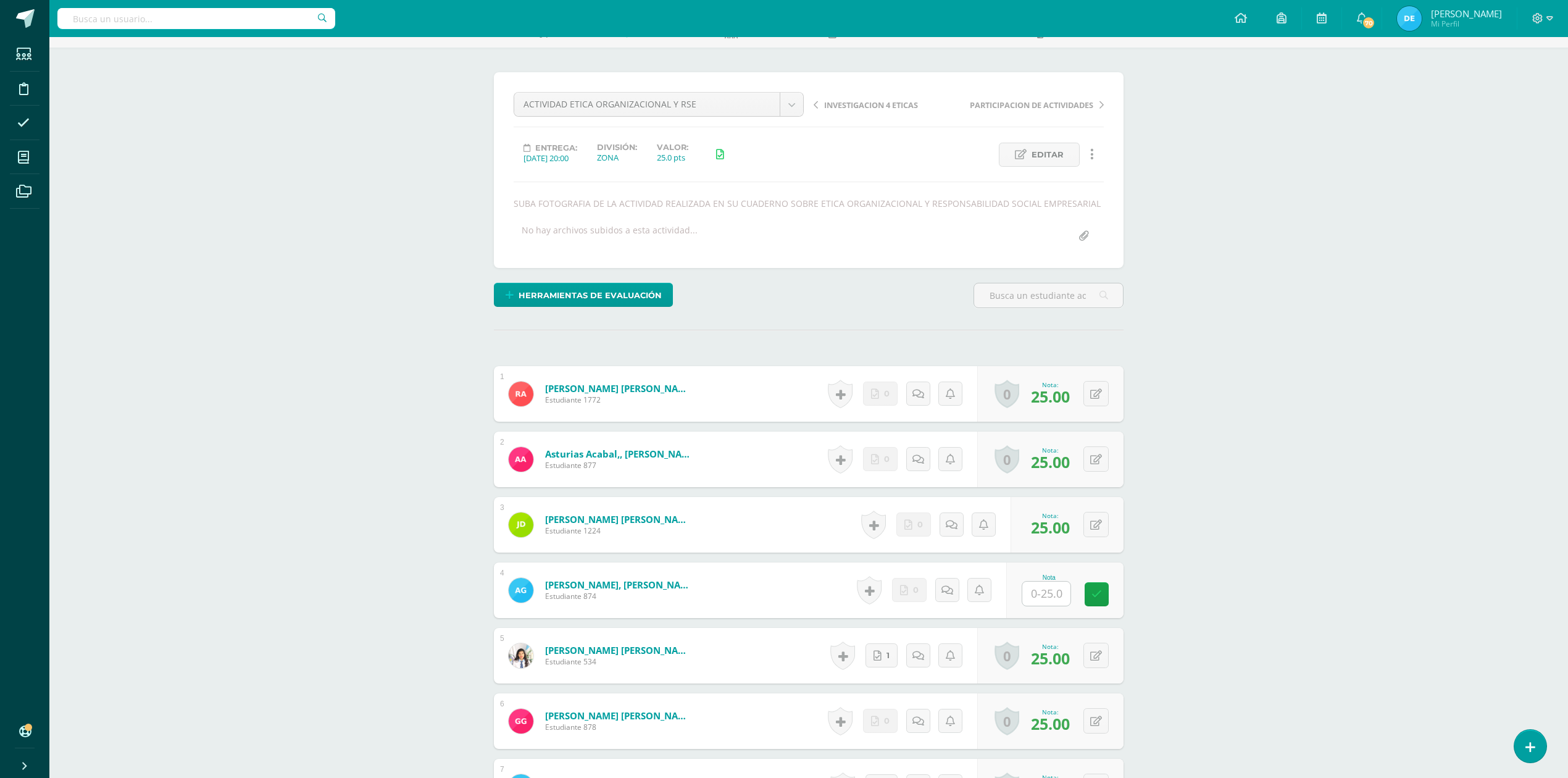
scroll to position [0, 0]
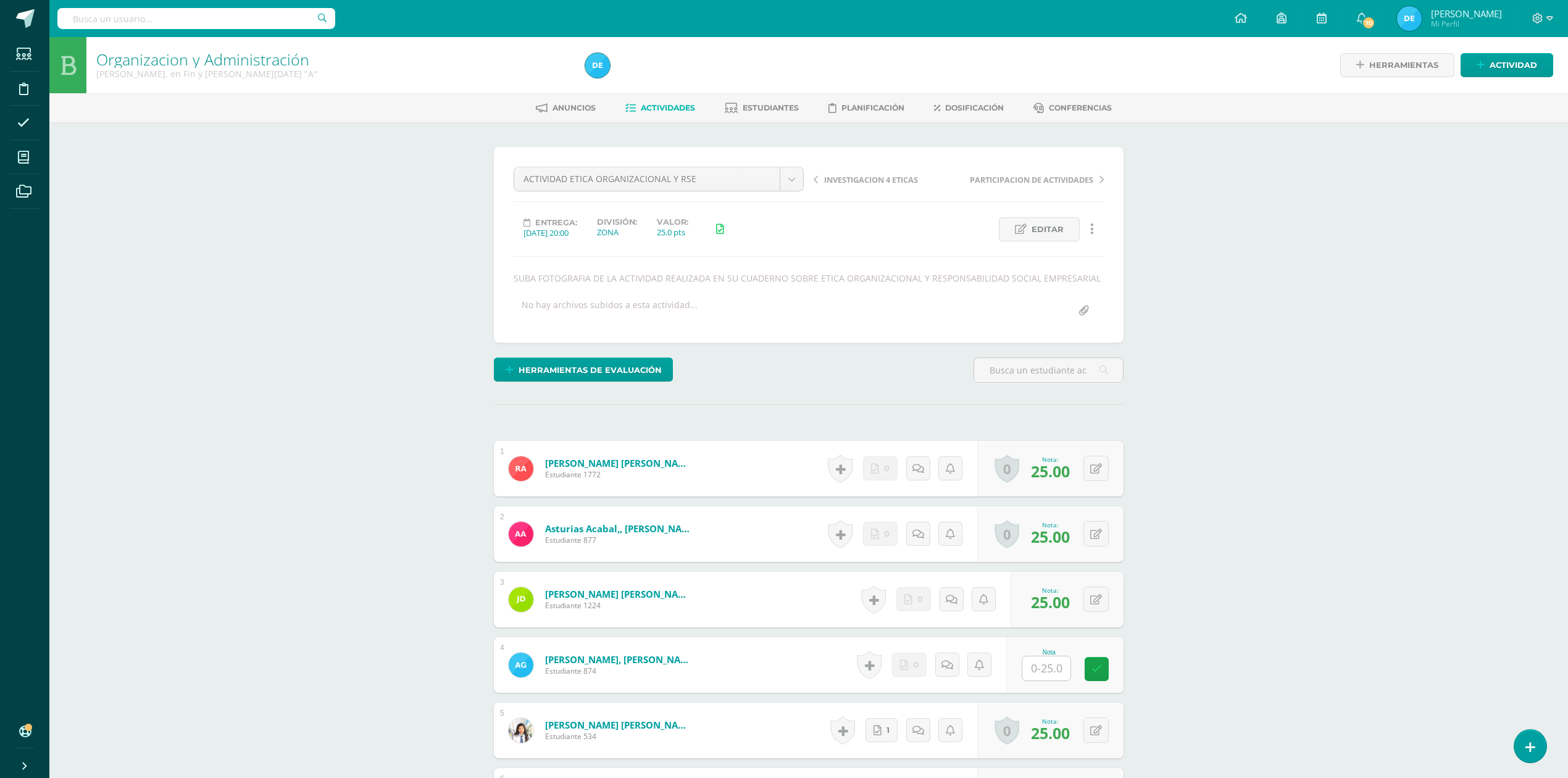
click at [667, 107] on span "Actividades" at bounding box center [667, 107] width 55 height 9
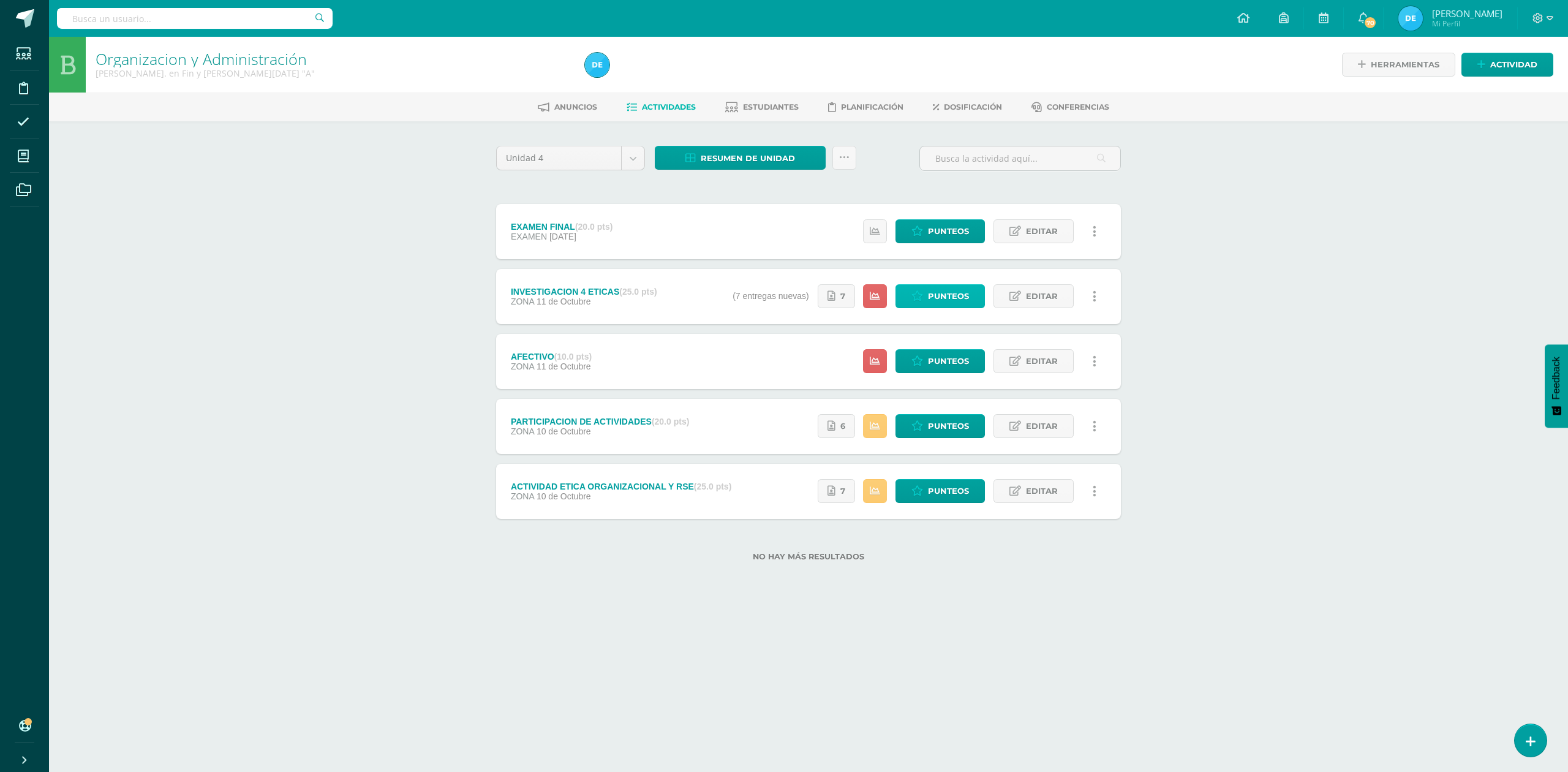
click at [922, 299] on icon at bounding box center [917, 296] width 12 height 10
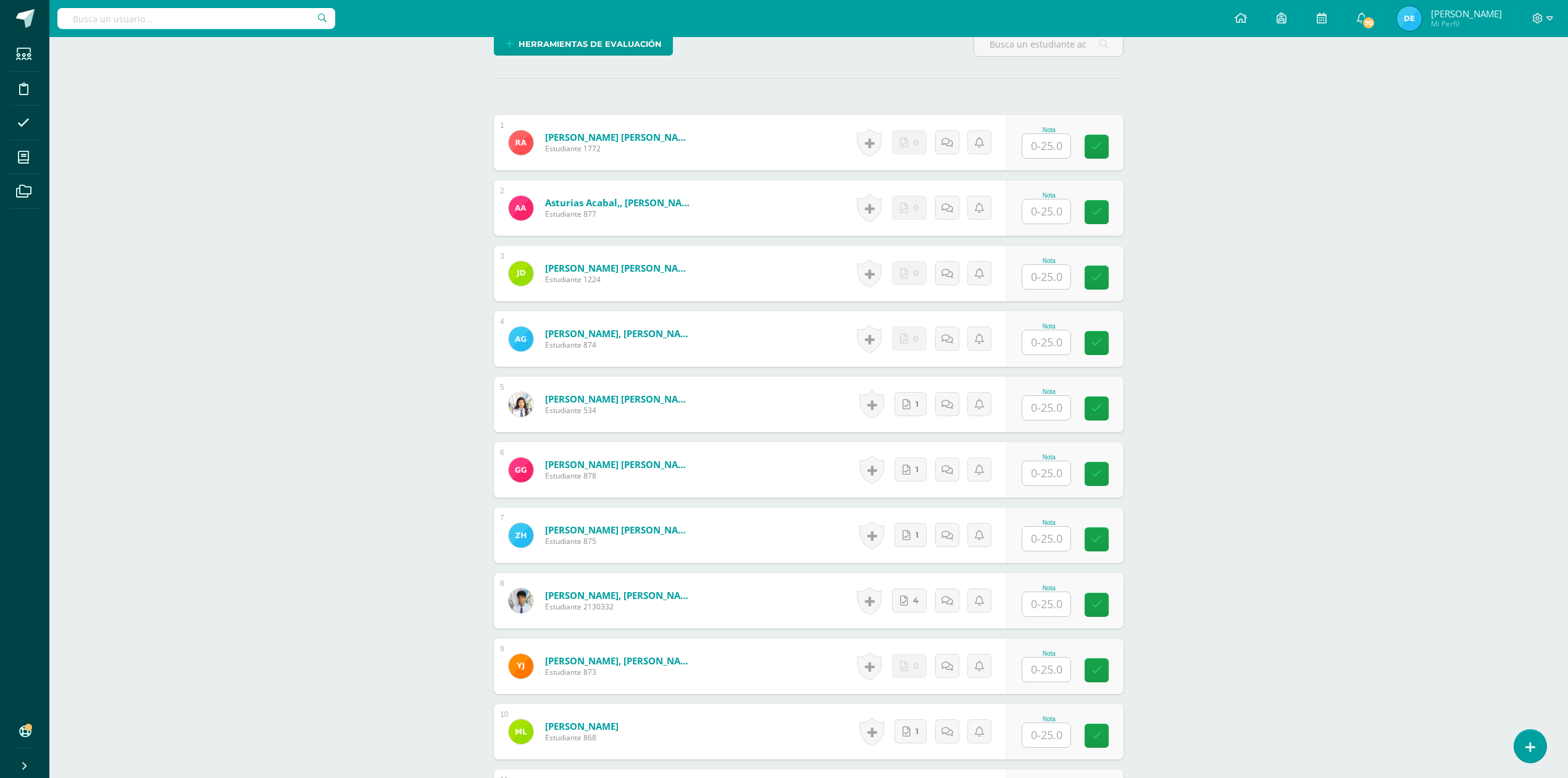
scroll to position [331, 0]
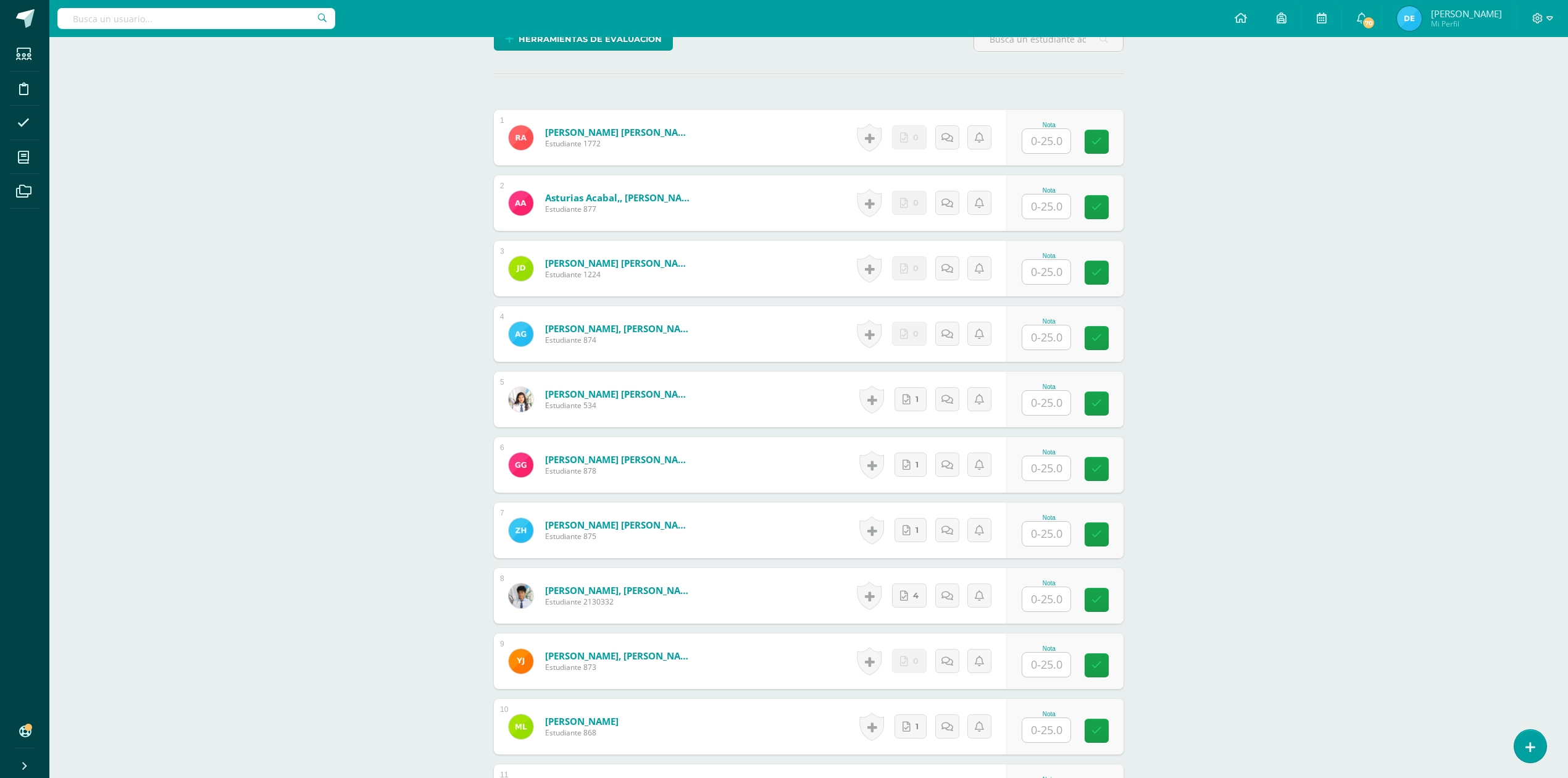
click at [1038, 536] on input "text" at bounding box center [1046, 534] width 48 height 24
type input "25"
click at [1263, 537] on div "Organizacion y Administración Quinto Bach. en Fin y Admon Sábado "A" Herramient…" at bounding box center [809, 497] width 1518 height 1583
click at [1047, 469] on input "text" at bounding box center [1046, 468] width 48 height 24
type input "25"
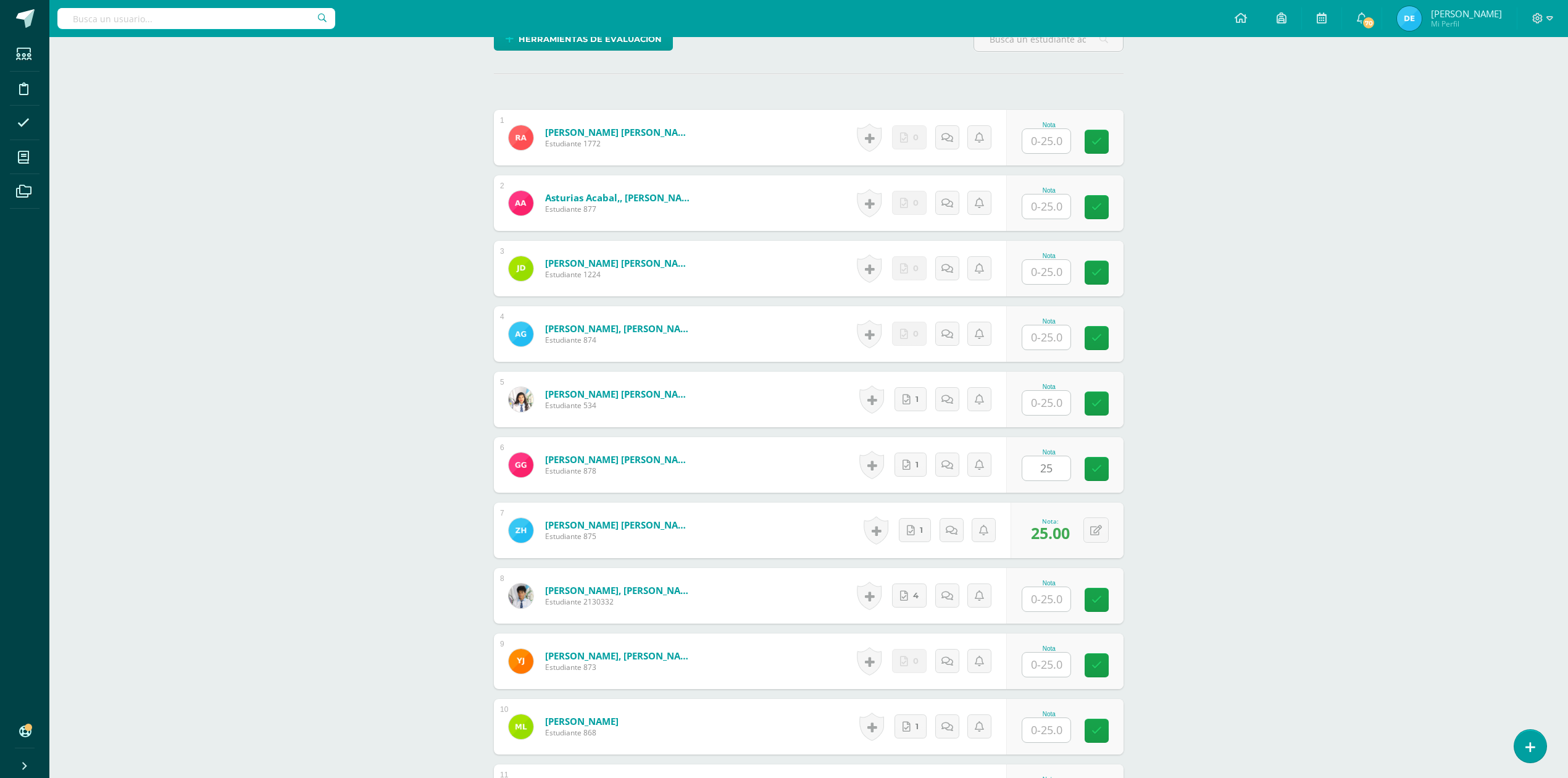
click at [1336, 477] on div "Organizacion y Administración Quinto Bach. en Fin y Admon Sábado "A" Herramient…" at bounding box center [809, 497] width 1518 height 1583
click at [1050, 149] on input "text" at bounding box center [1046, 141] width 48 height 24
type input "25"
click at [1556, 287] on div "Organizacion y Administración Quinto Bach. en Fin y Admon Sábado "A" Herramient…" at bounding box center [809, 497] width 1518 height 1583
click at [1046, 407] on input "text" at bounding box center [1046, 402] width 48 height 24
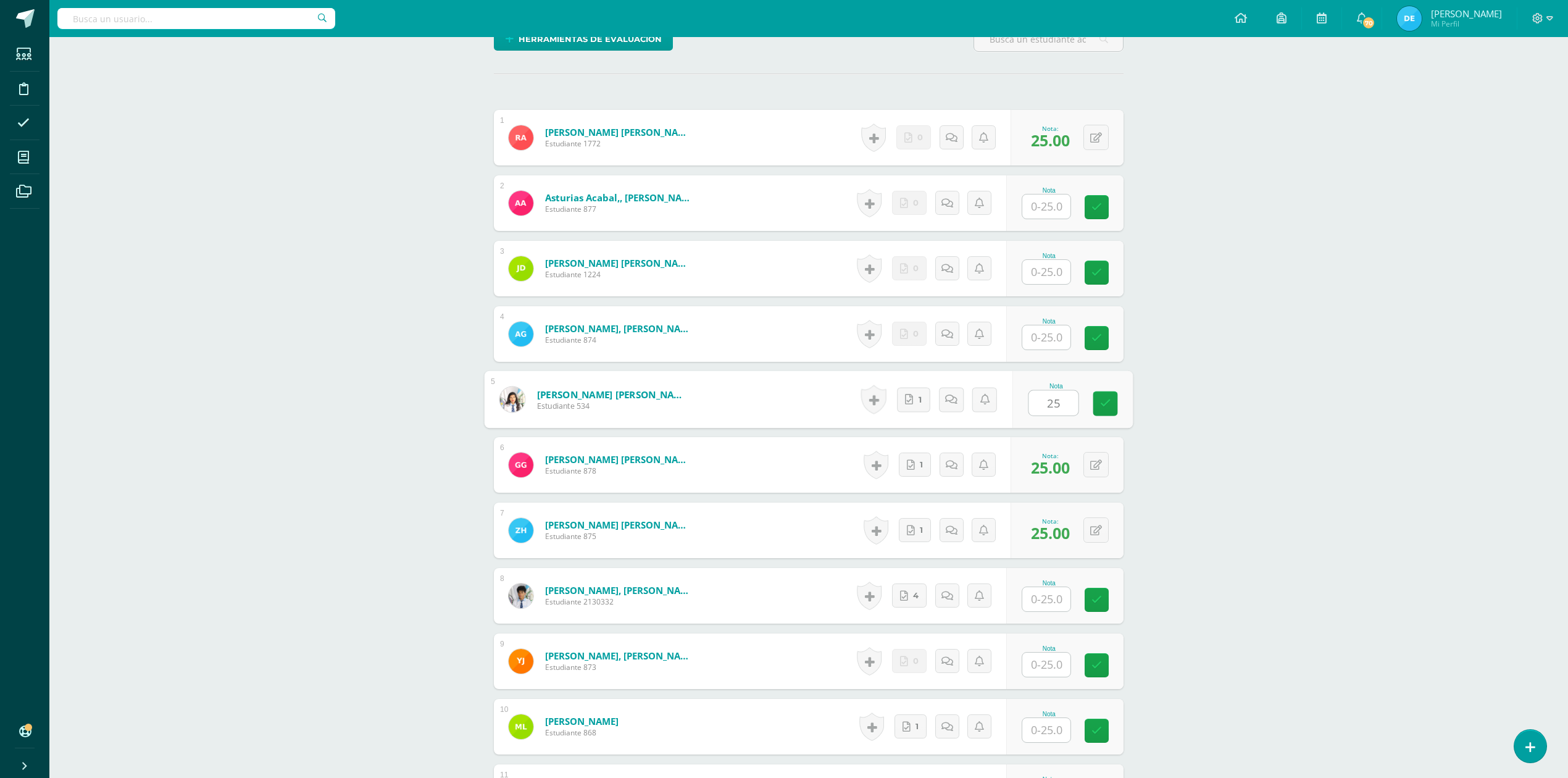
type input "25"
click at [1313, 420] on div "Organizacion y Administración Quinto Bach. en Fin y Admon Sábado "A" Herramient…" at bounding box center [809, 497] width 1518 height 1583
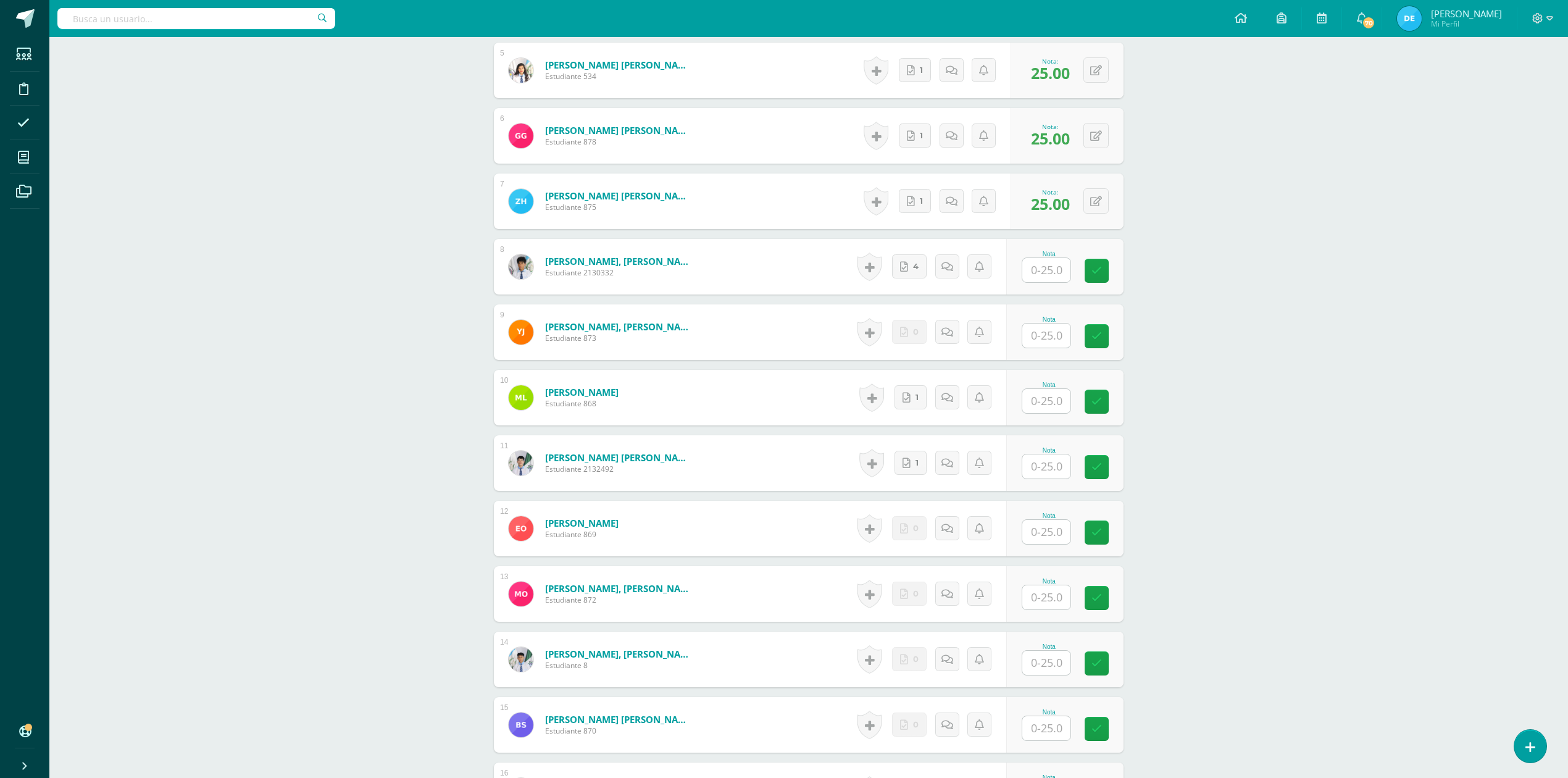
scroll to position [742, 0]
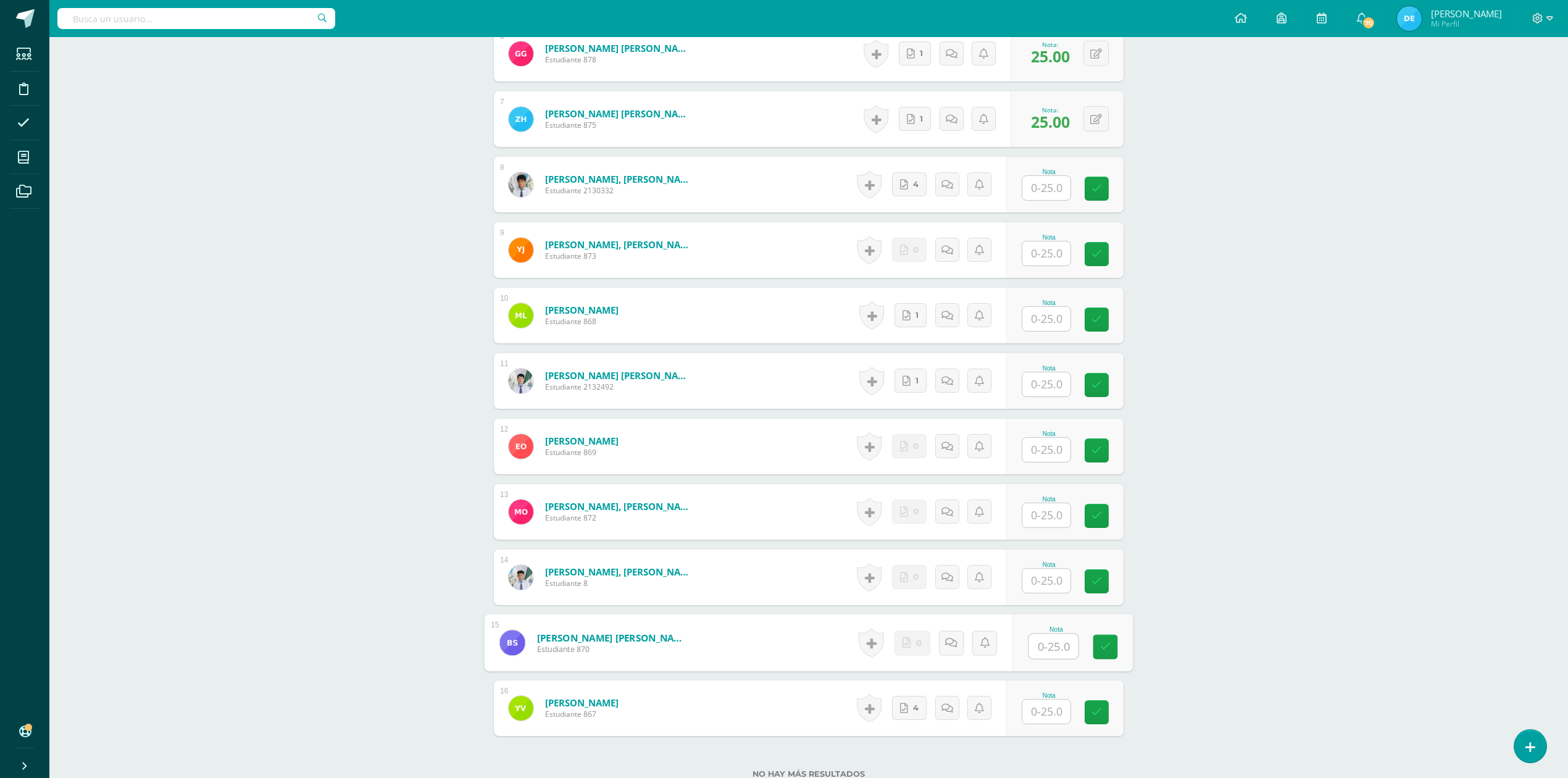
click at [1041, 651] on input "text" at bounding box center [1054, 647] width 50 height 25
type input "25"
click at [1483, 592] on div "Organizacion y Administración Quinto Bach. en Fin y Admon Sábado "A" Herramient…" at bounding box center [809, 86] width 1518 height 1583
click at [1052, 326] on input "text" at bounding box center [1054, 320] width 50 height 25
type input "25"
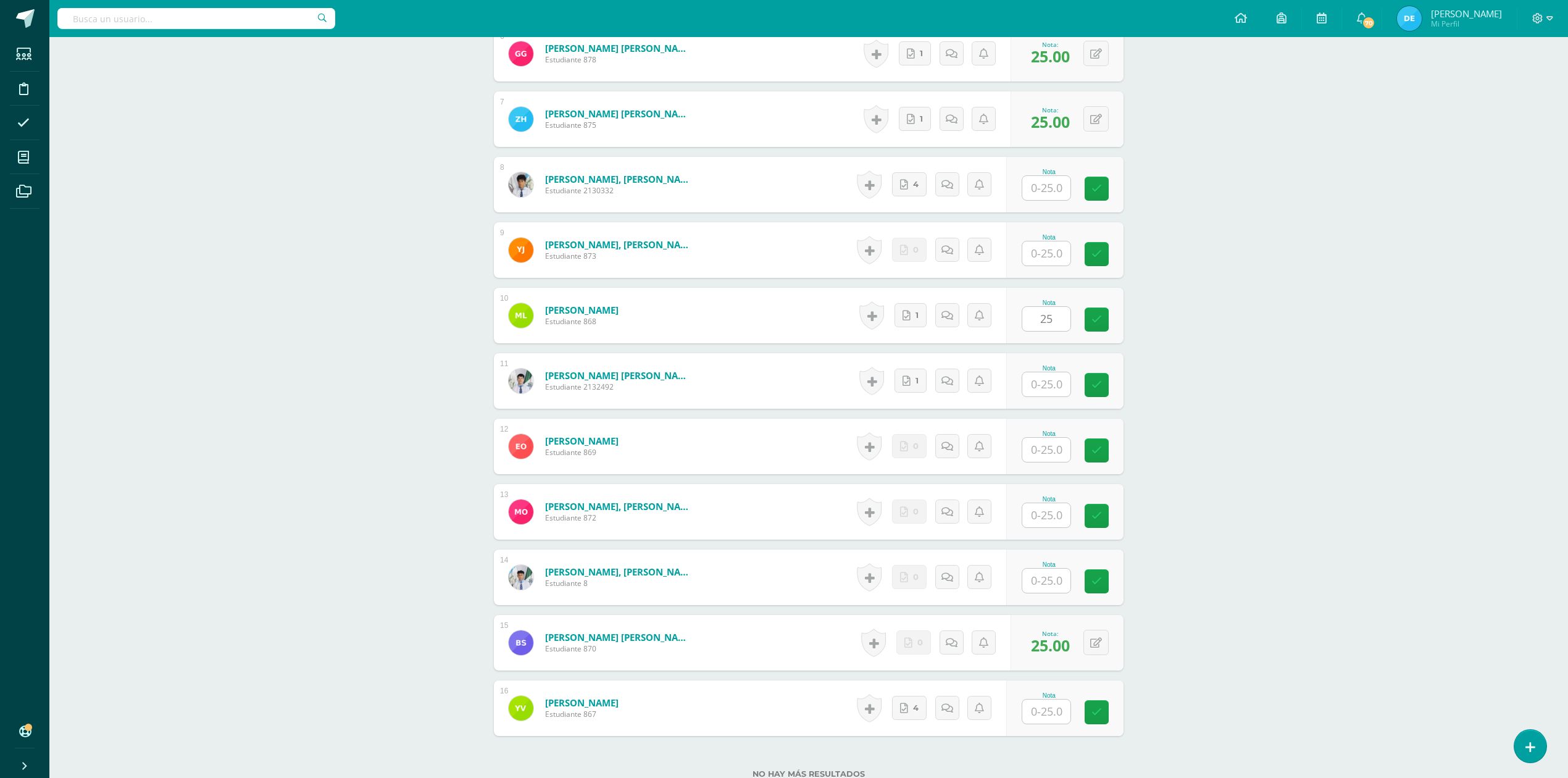
click at [1354, 379] on div "Organizacion y Administración Quinto Bach. en Fin y Admon Sábado "A" Herramient…" at bounding box center [809, 86] width 1518 height 1583
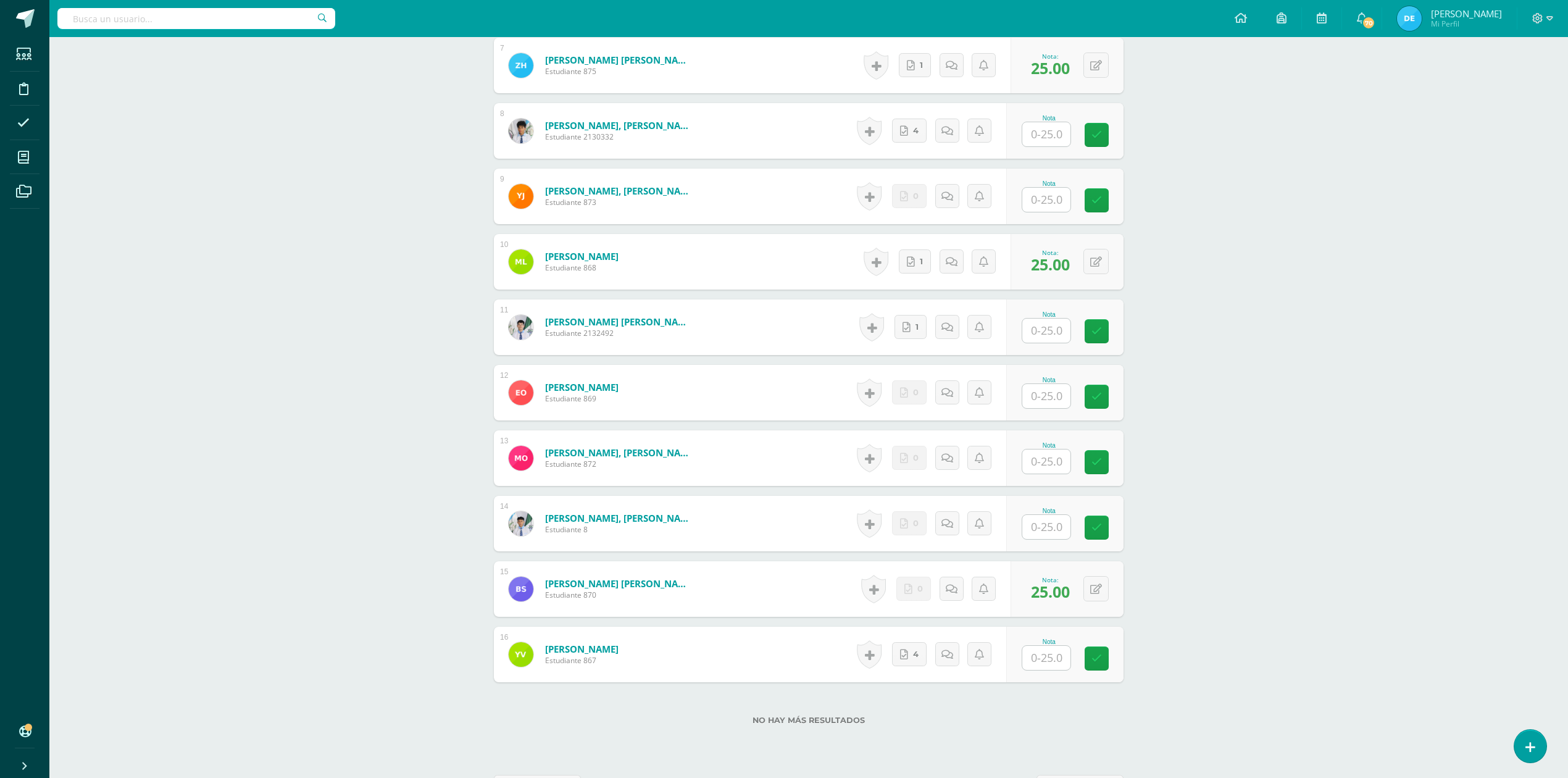
scroll to position [825, 0]
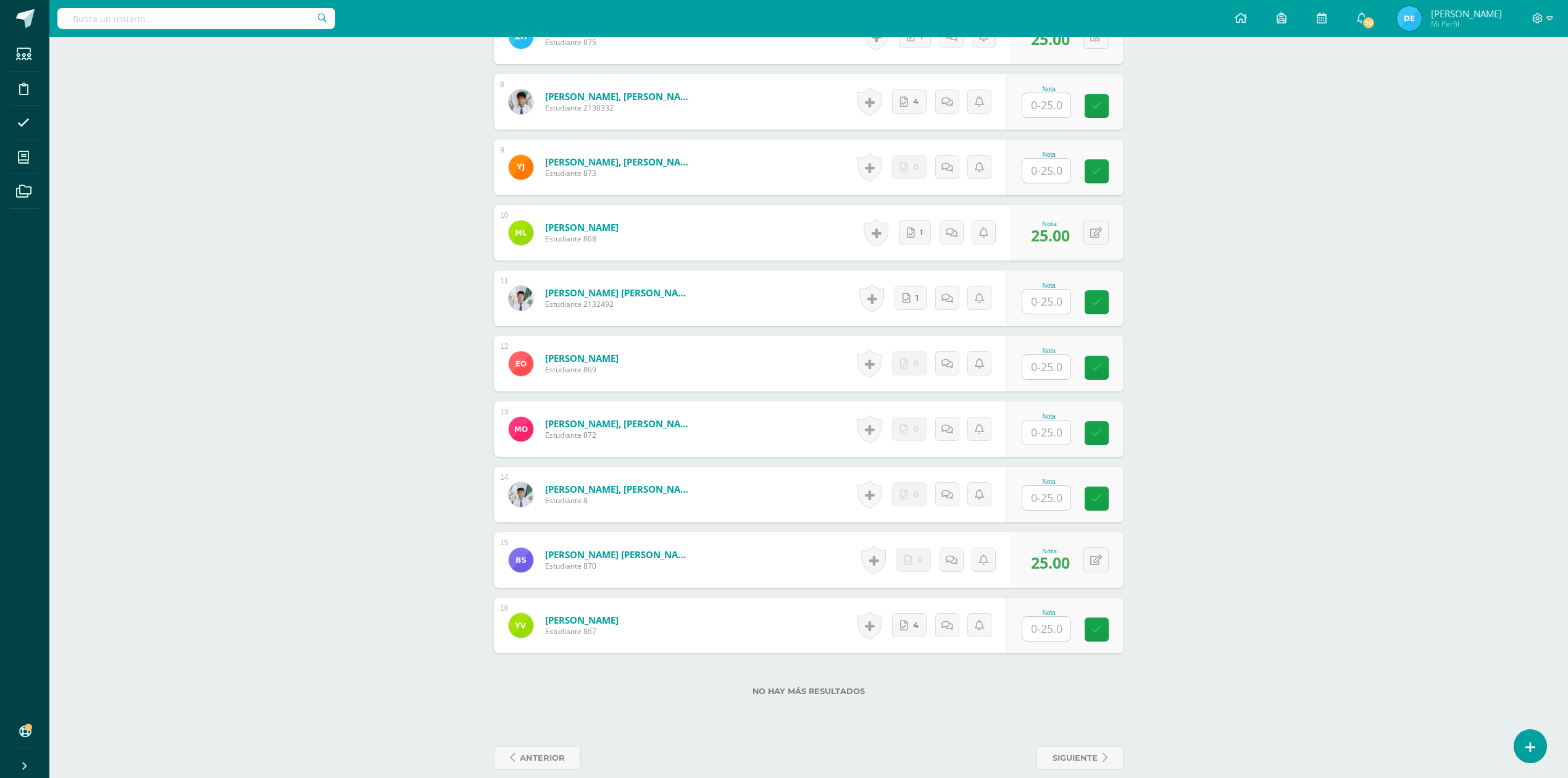
click at [1037, 634] on input "text" at bounding box center [1046, 629] width 48 height 24
type input "25"
click at [1346, 643] on div "Organizacion y Administración Quinto Bach. en Fin y Admon Sábado "A" Herramient…" at bounding box center [809, 3] width 1518 height 1583
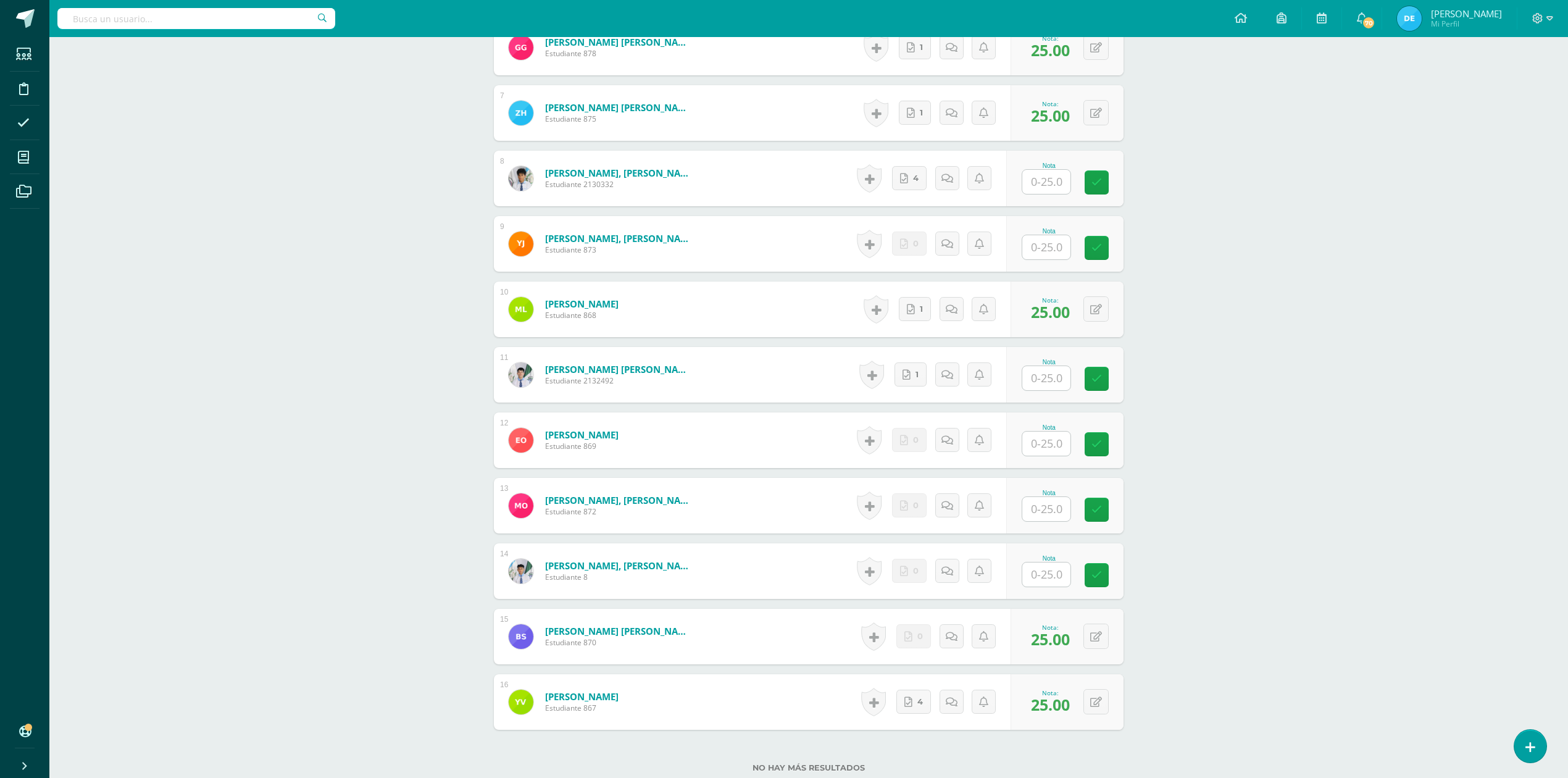
scroll to position [660, 0]
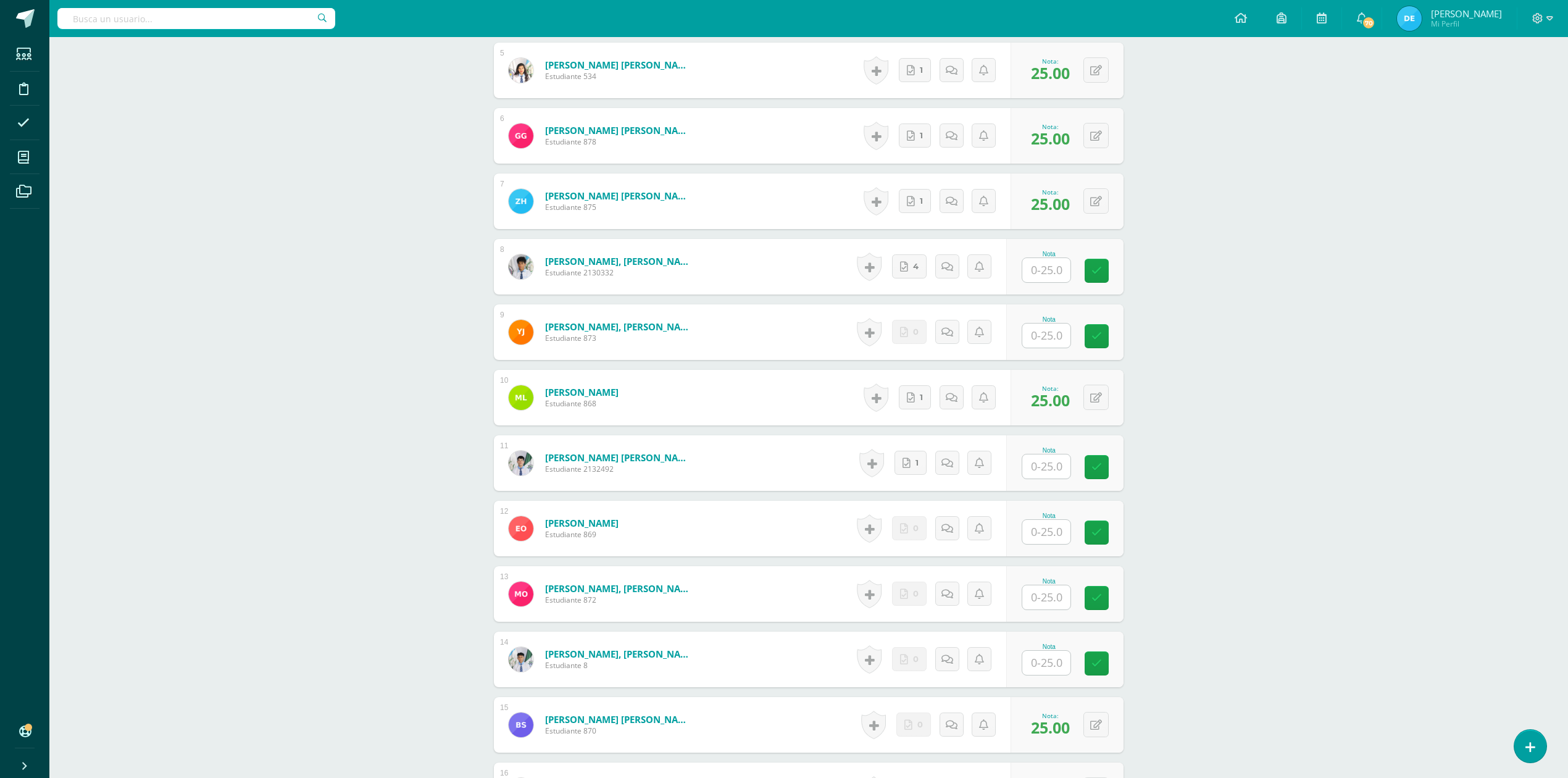
click at [1048, 271] on input "text" at bounding box center [1046, 270] width 48 height 24
type input "25"
click at [1325, 414] on div "Organizacion y Administración Quinto Bach. en Fin y Admon Sábado "A" Herramient…" at bounding box center [809, 168] width 1518 height 1583
click at [1053, 458] on input "text" at bounding box center [1046, 466] width 48 height 24
type input "25"
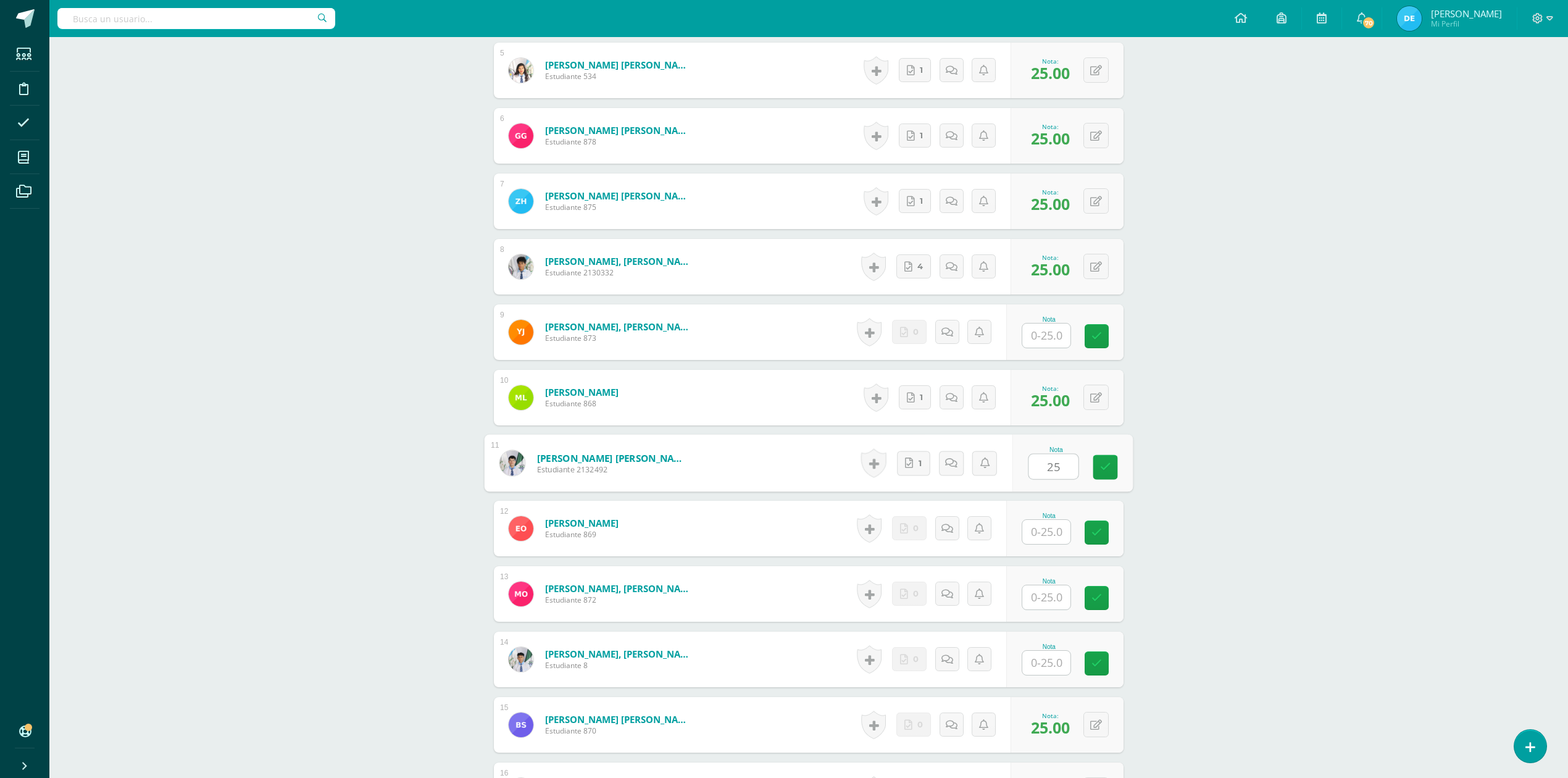
click at [1246, 489] on div "Organizacion y Administración Quinto Bach. en Fin y Admon Sábado "A" Herramient…" at bounding box center [809, 168] width 1518 height 1583
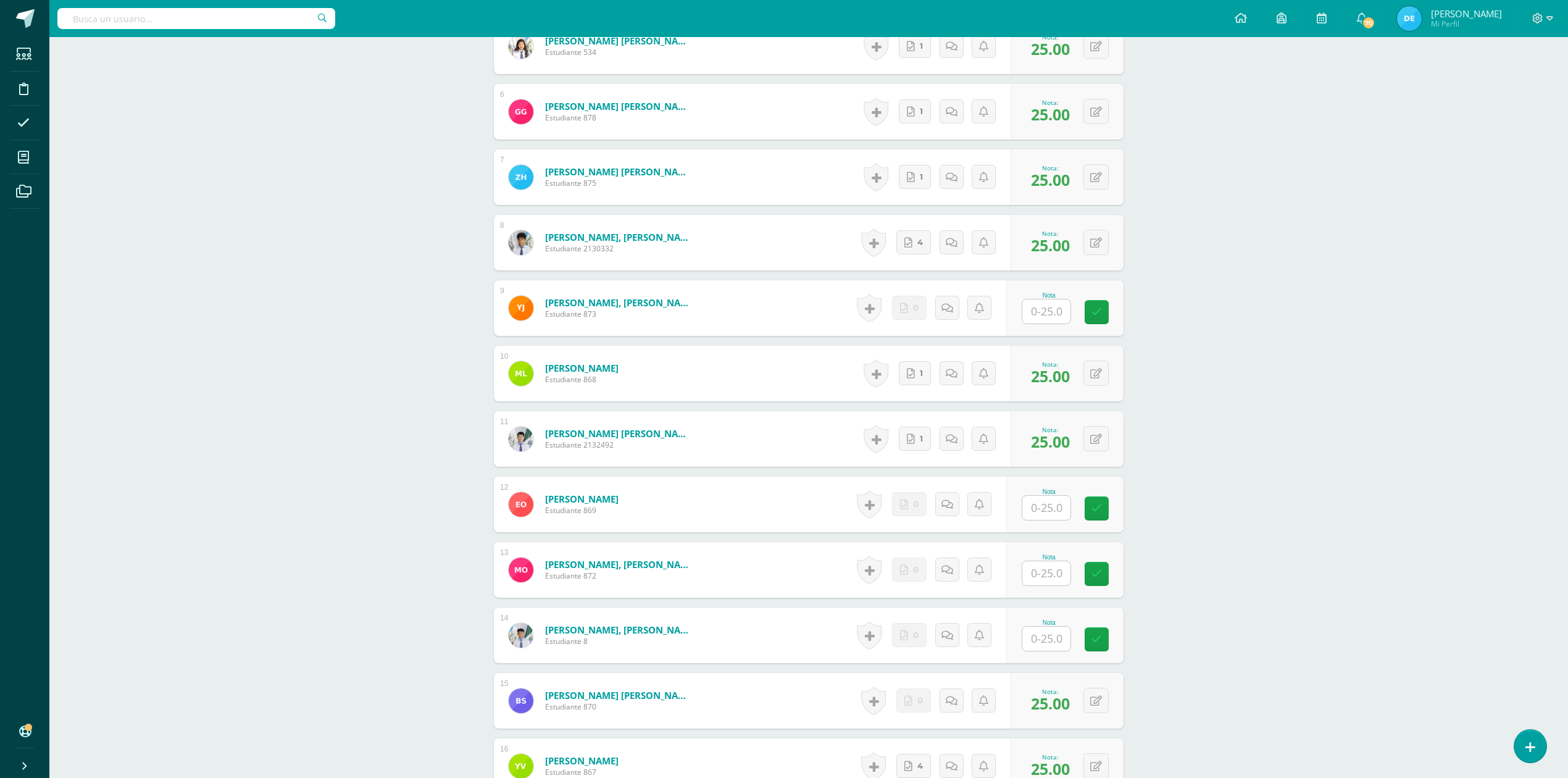
scroll to position [841, 0]
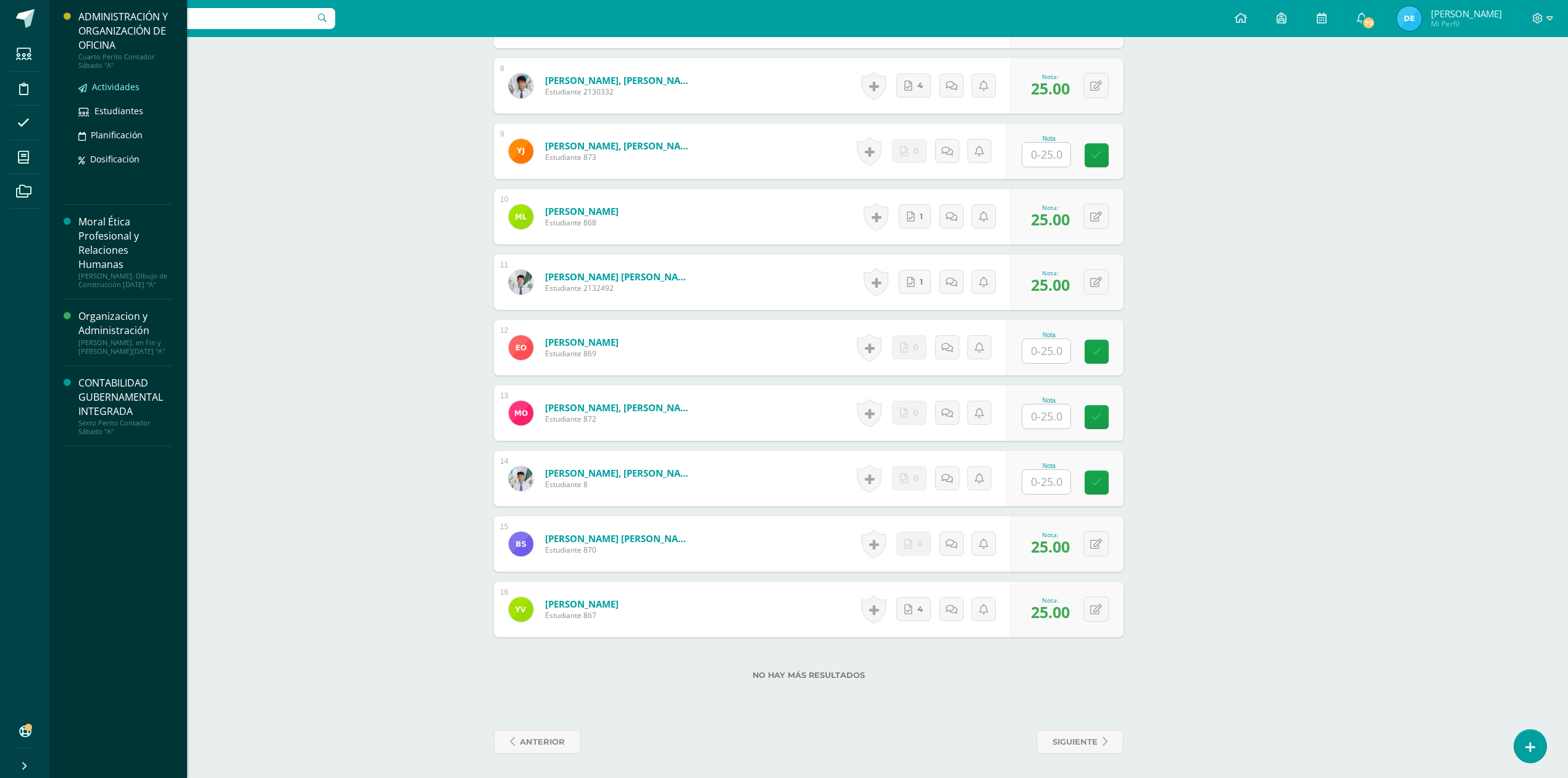
click at [117, 83] on span "Actividades" at bounding box center [115, 86] width 48 height 12
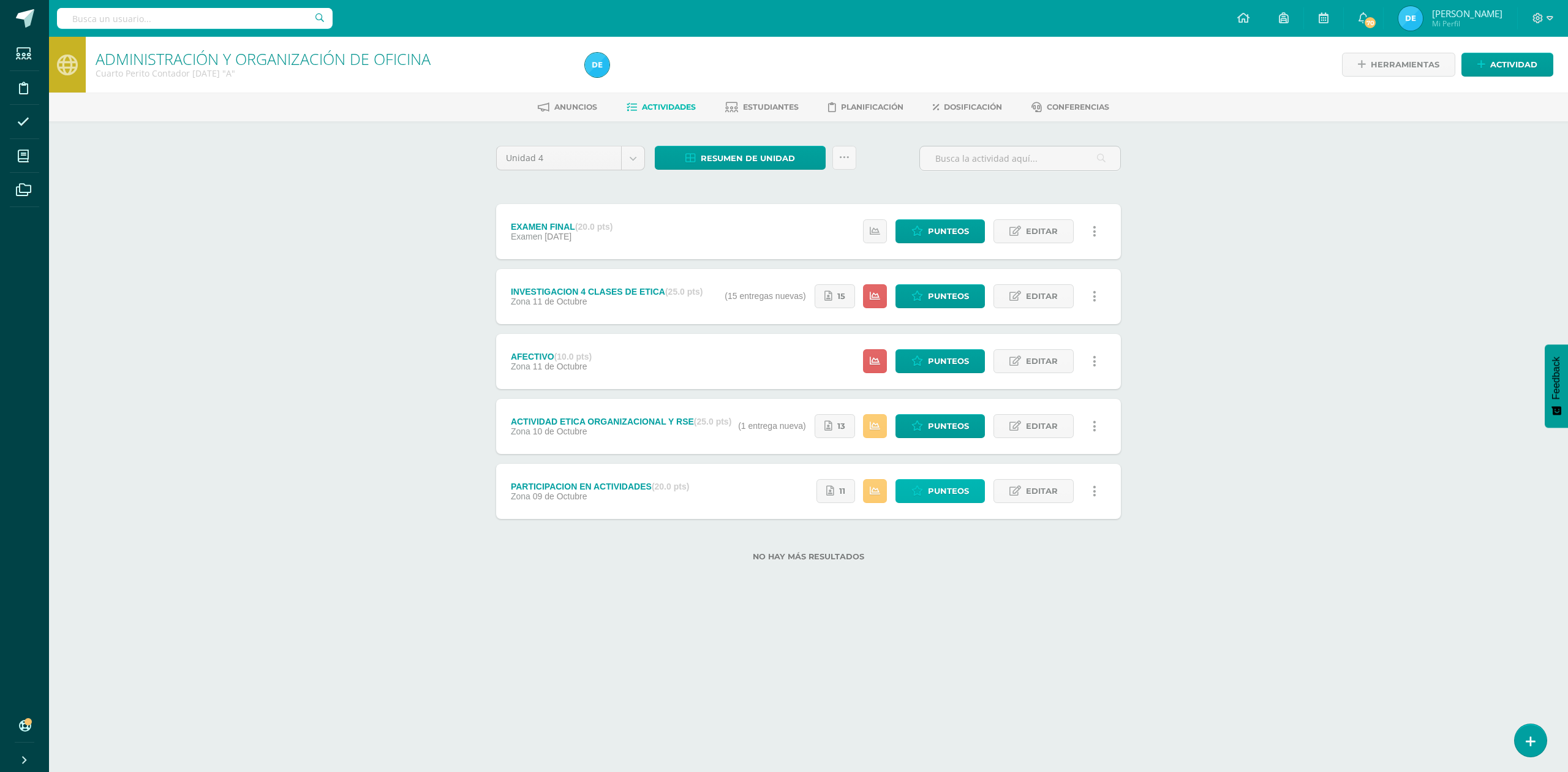
click at [914, 495] on icon at bounding box center [917, 490] width 12 height 10
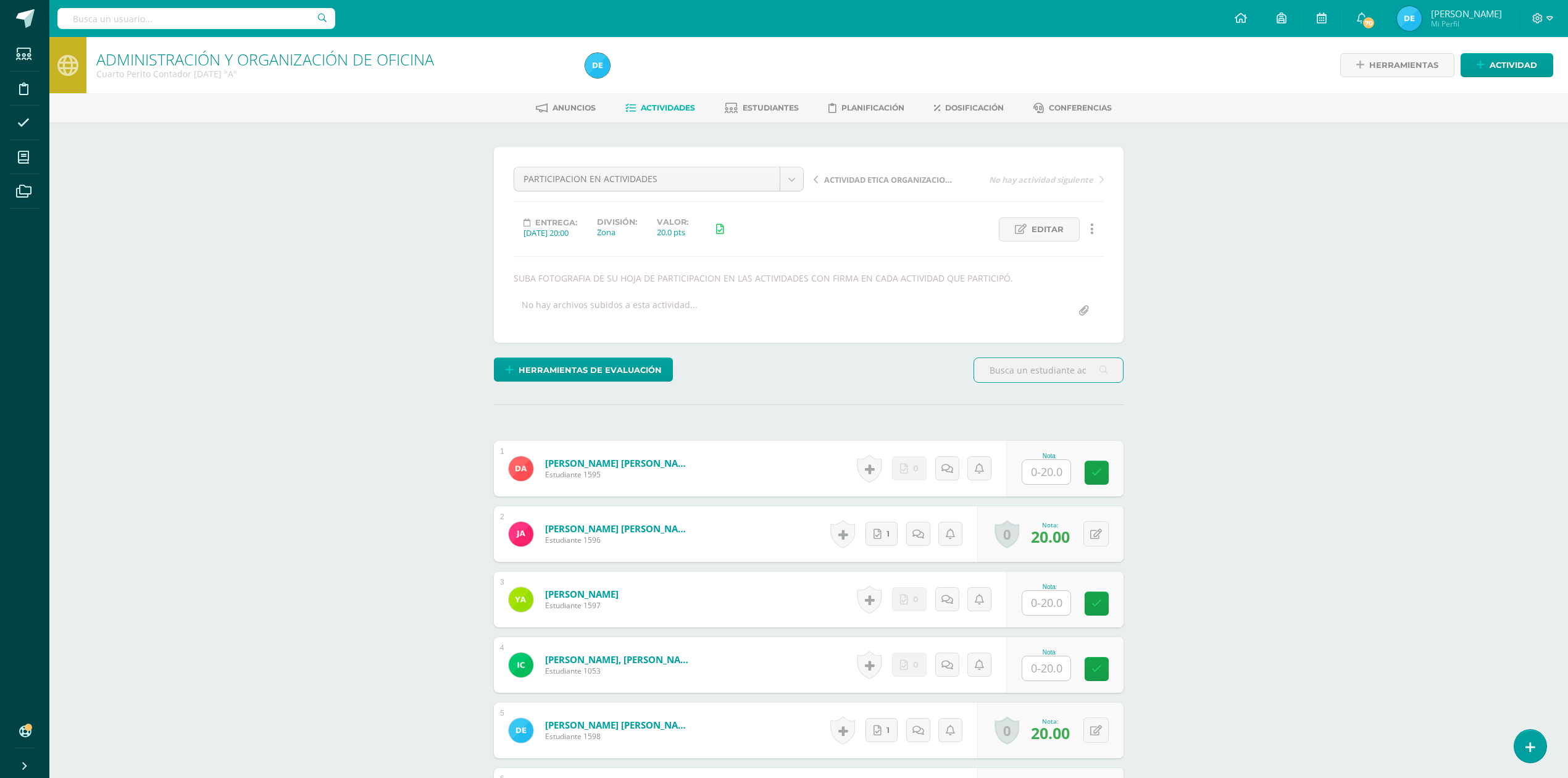
click at [676, 109] on span "Actividades" at bounding box center [667, 107] width 55 height 9
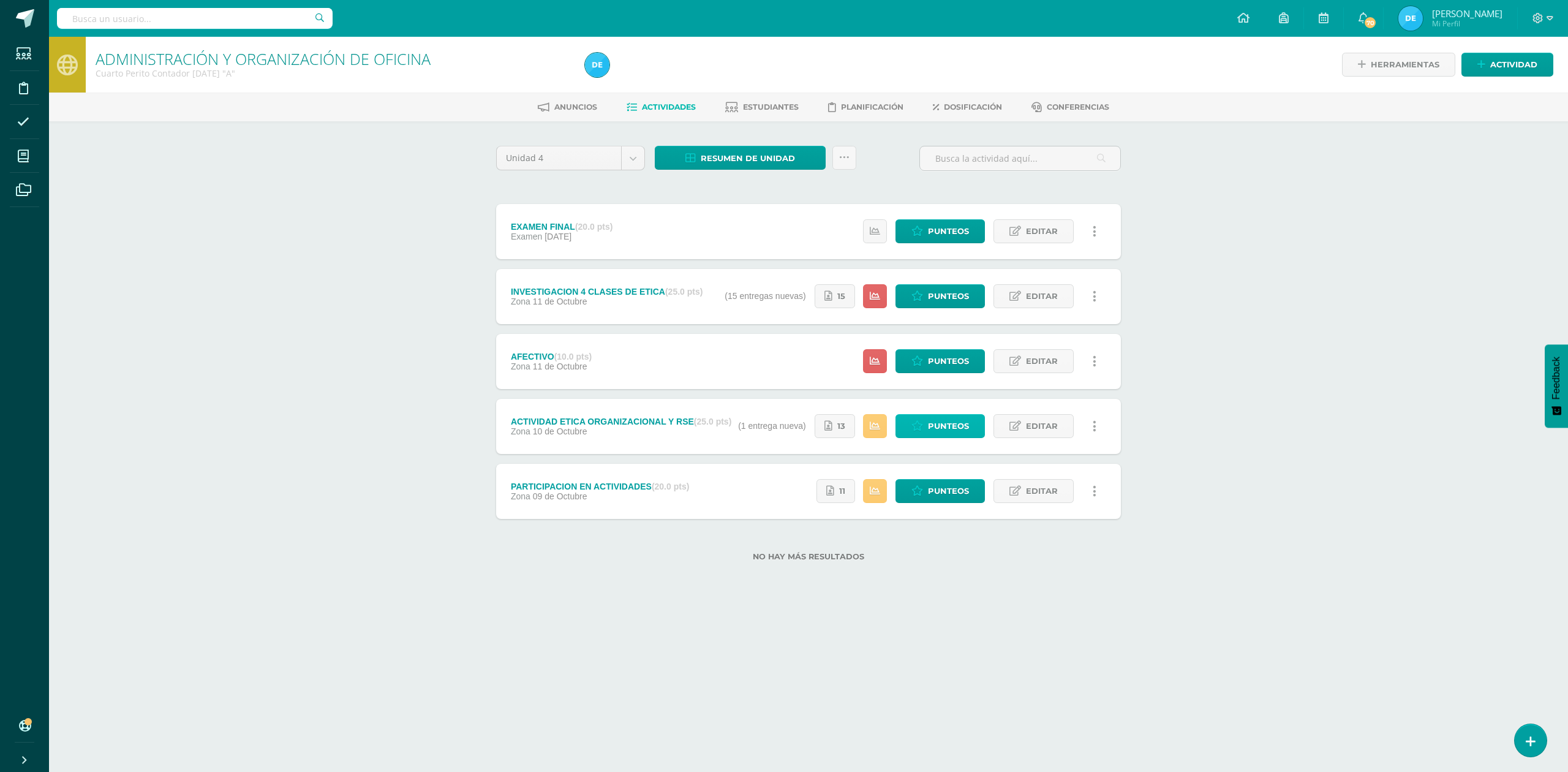
click at [946, 429] on span "Punteos" at bounding box center [948, 426] width 41 height 23
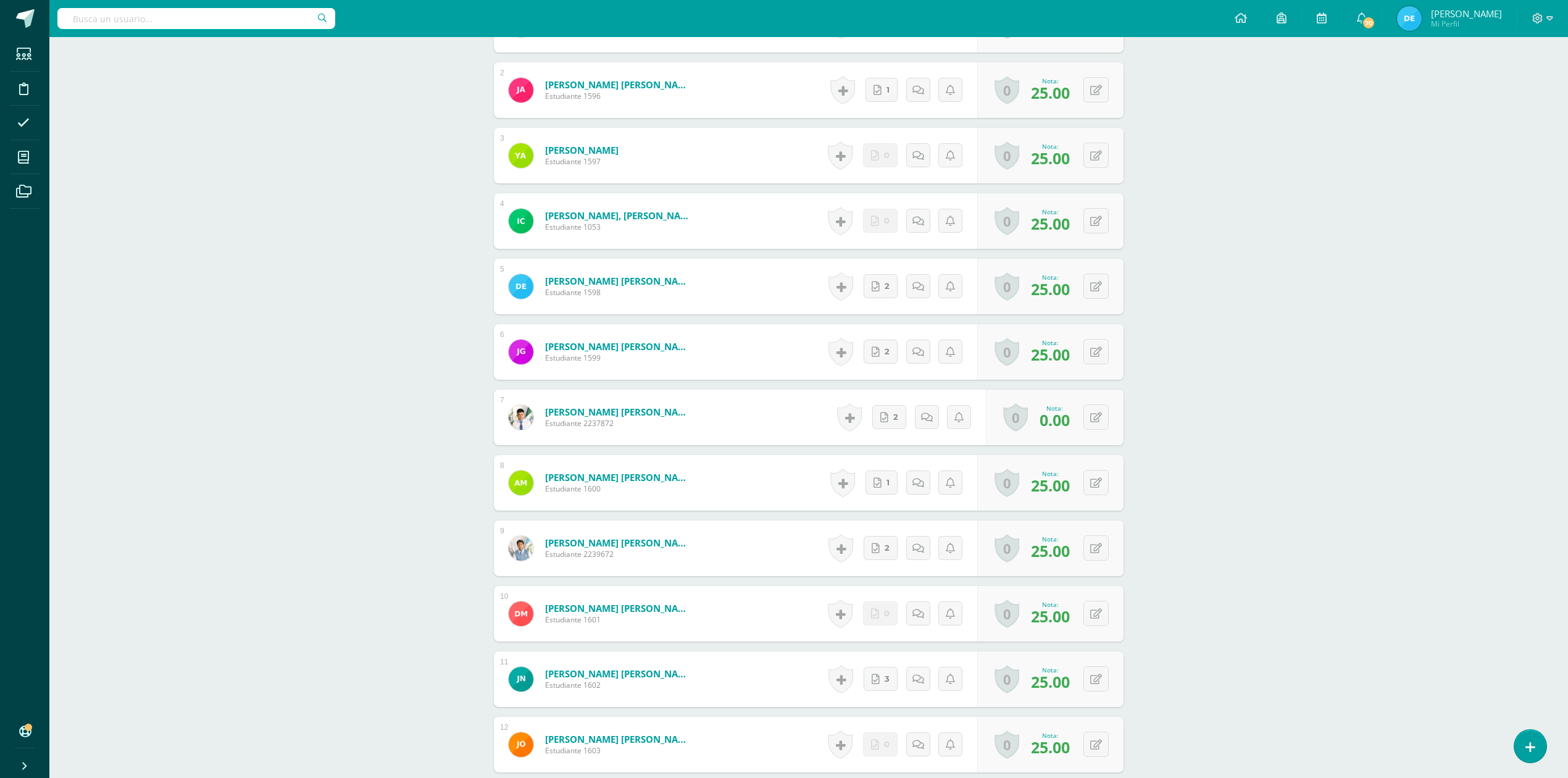
scroll to position [457, 0]
click at [1095, 421] on icon at bounding box center [1096, 416] width 12 height 10
type input "25"
click at [1287, 434] on div "ADMINISTRACIÓN Y ORGANIZACIÓN DE OFICINA Cuarto Perito Contador [DATE] "A" Herr…" at bounding box center [809, 541] width 1518 height 1922
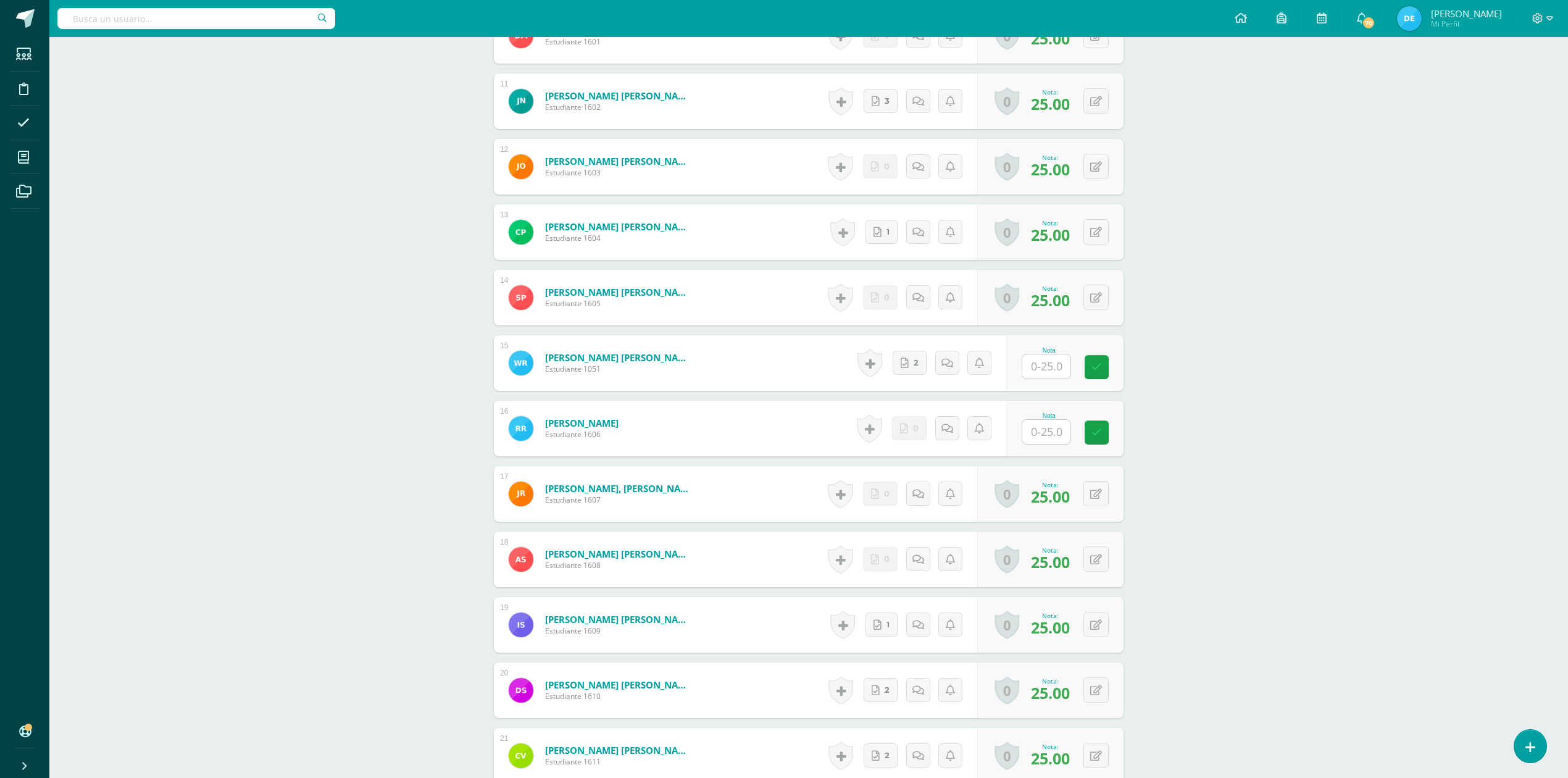
scroll to position [1116, 0]
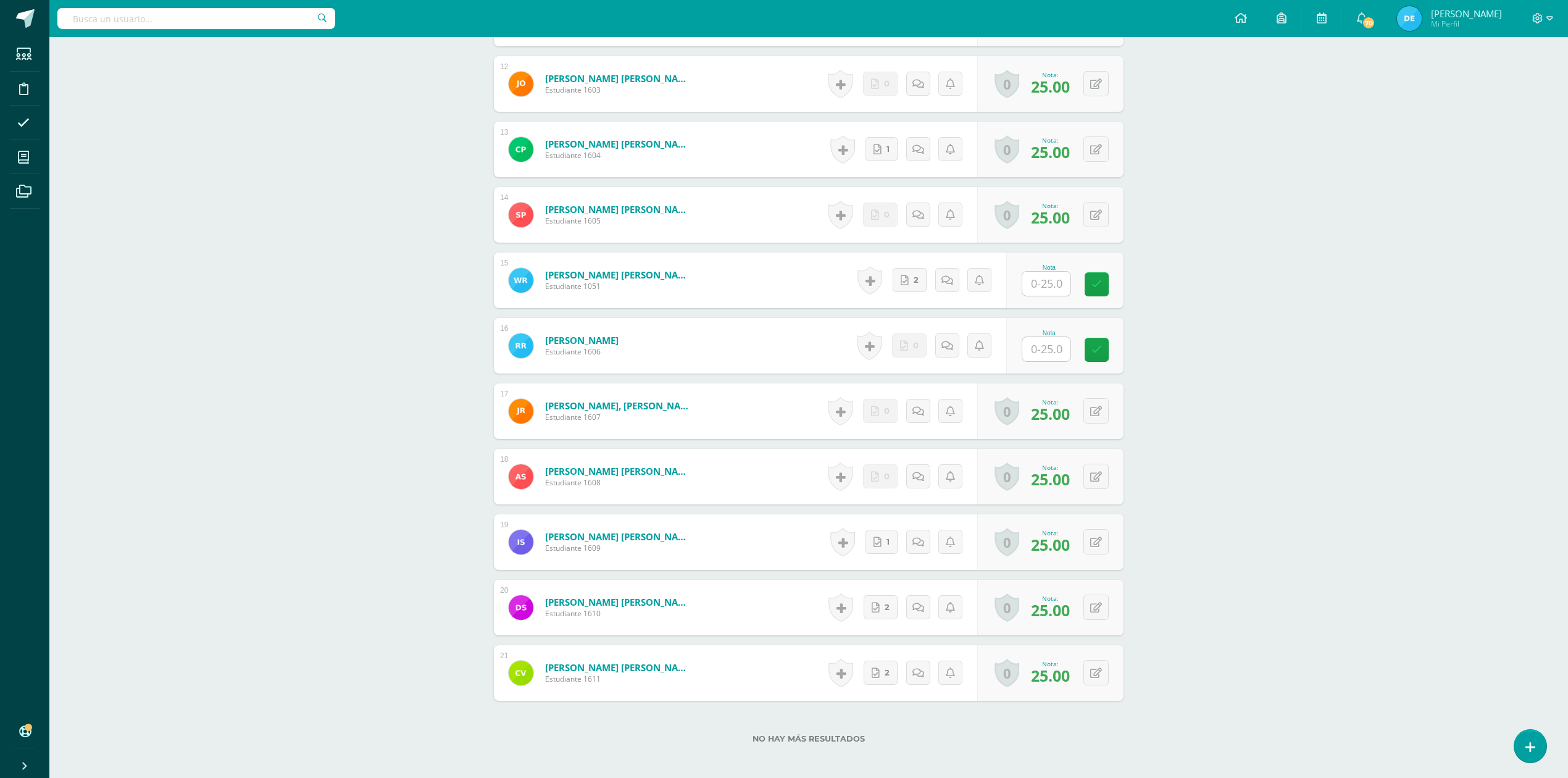
click at [1046, 282] on input "text" at bounding box center [1046, 284] width 48 height 24
type input "25"
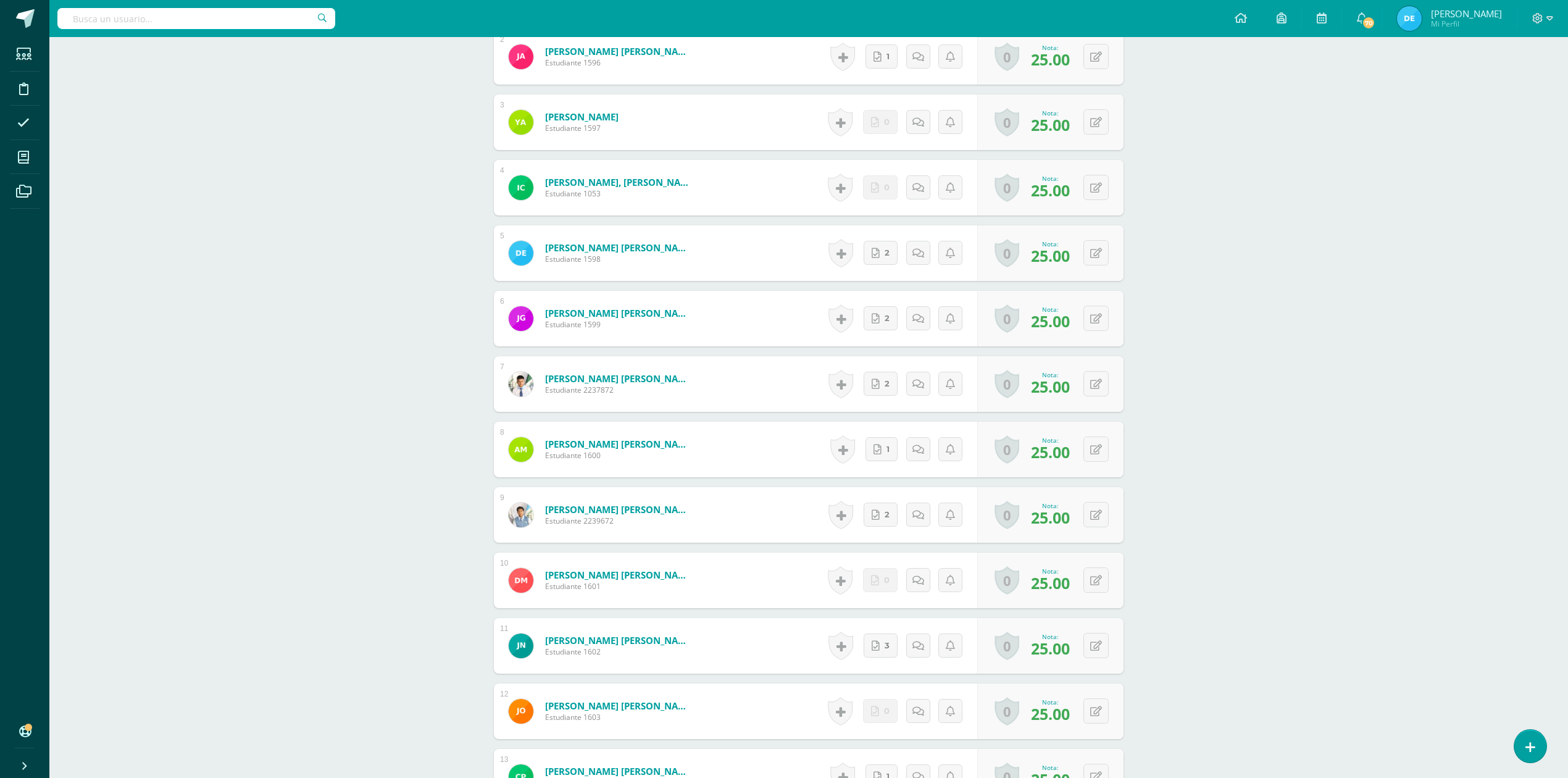
scroll to position [458, 0]
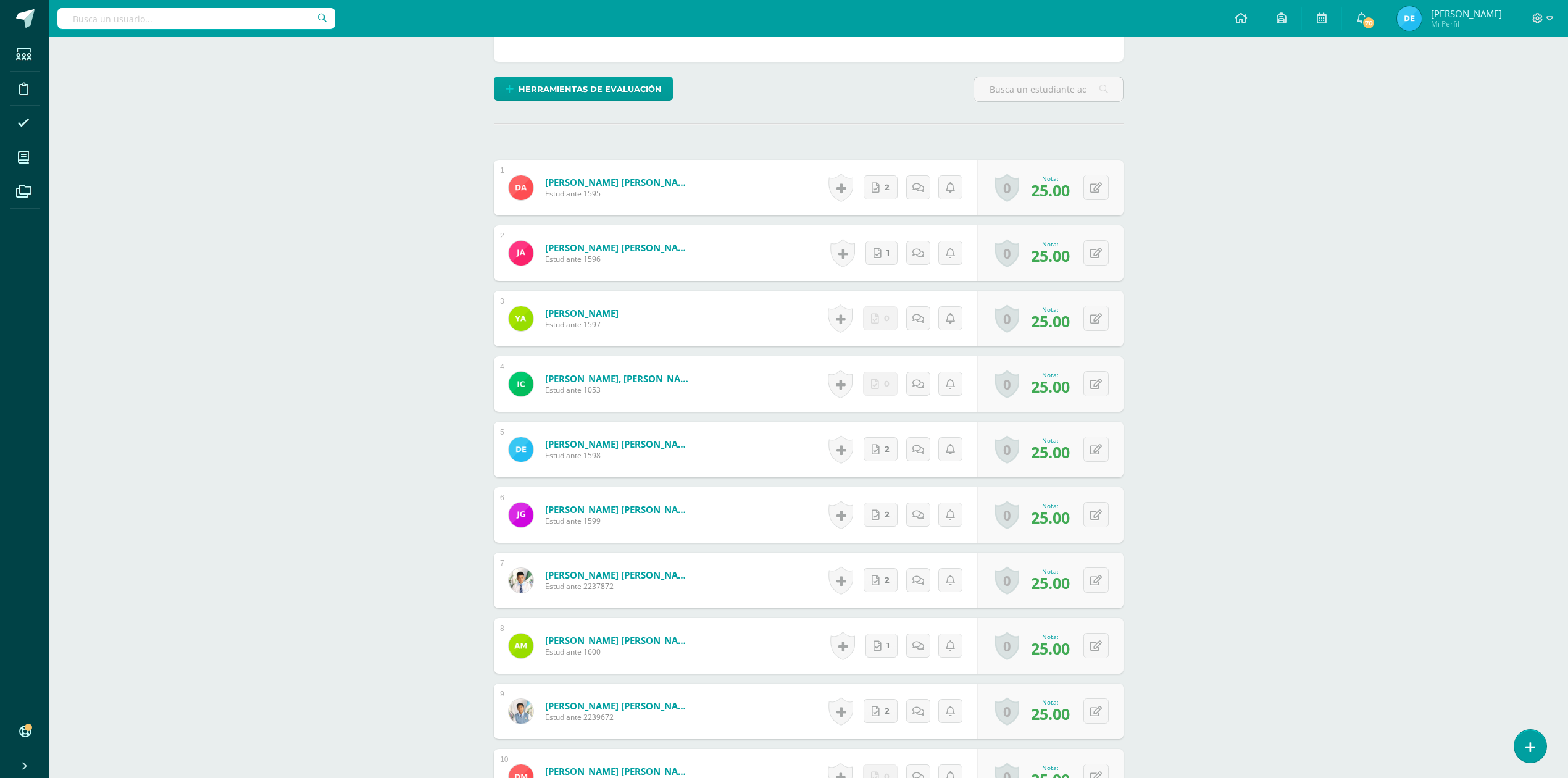
click at [1378, 369] on div "ADMINISTRACIÓN Y ORGANIZACIÓN DE OFICINA Cuarto Perito Contador [DATE] "A" Herr…" at bounding box center [809, 706] width 1518 height 1922
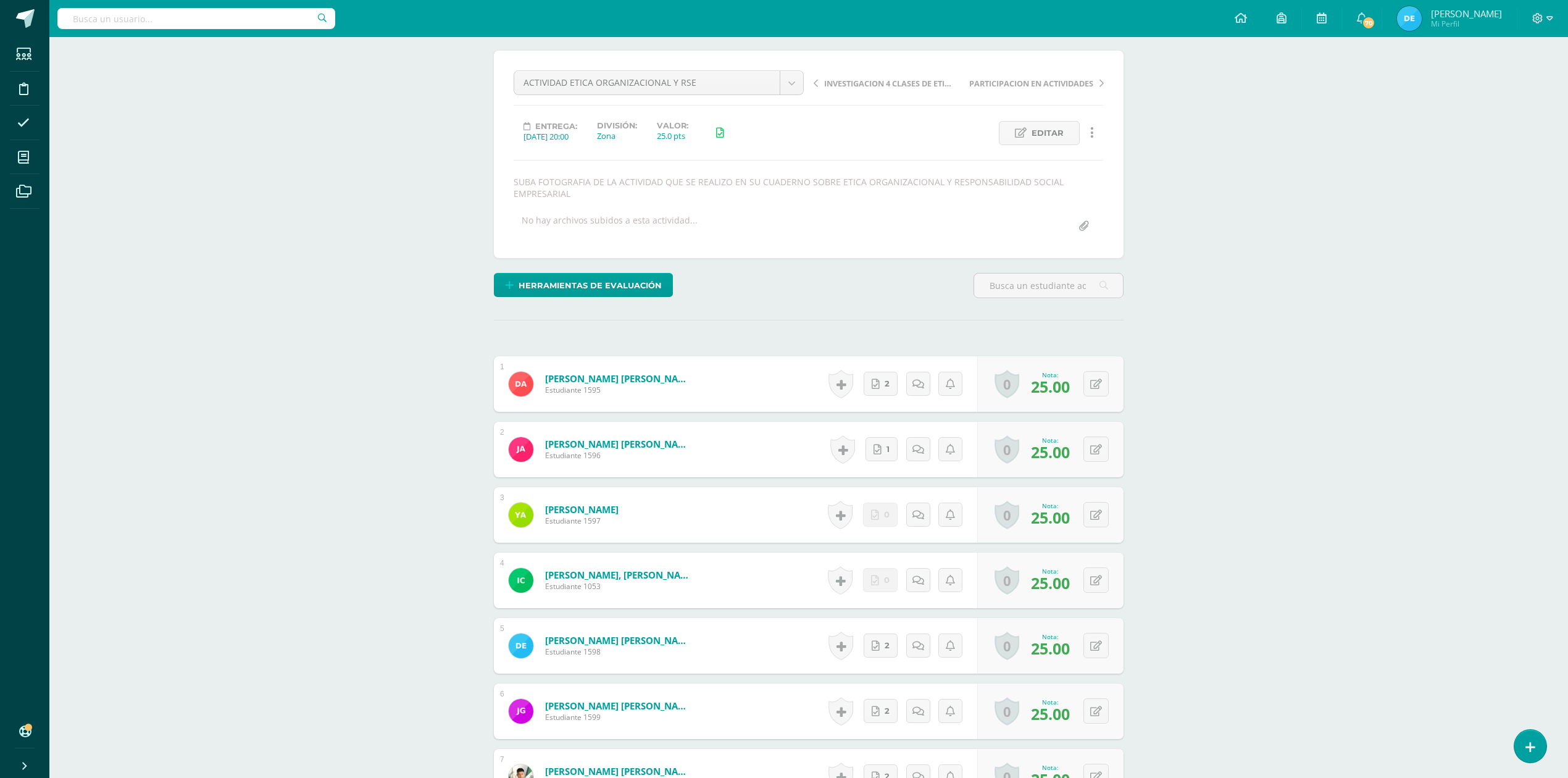
scroll to position [0, 0]
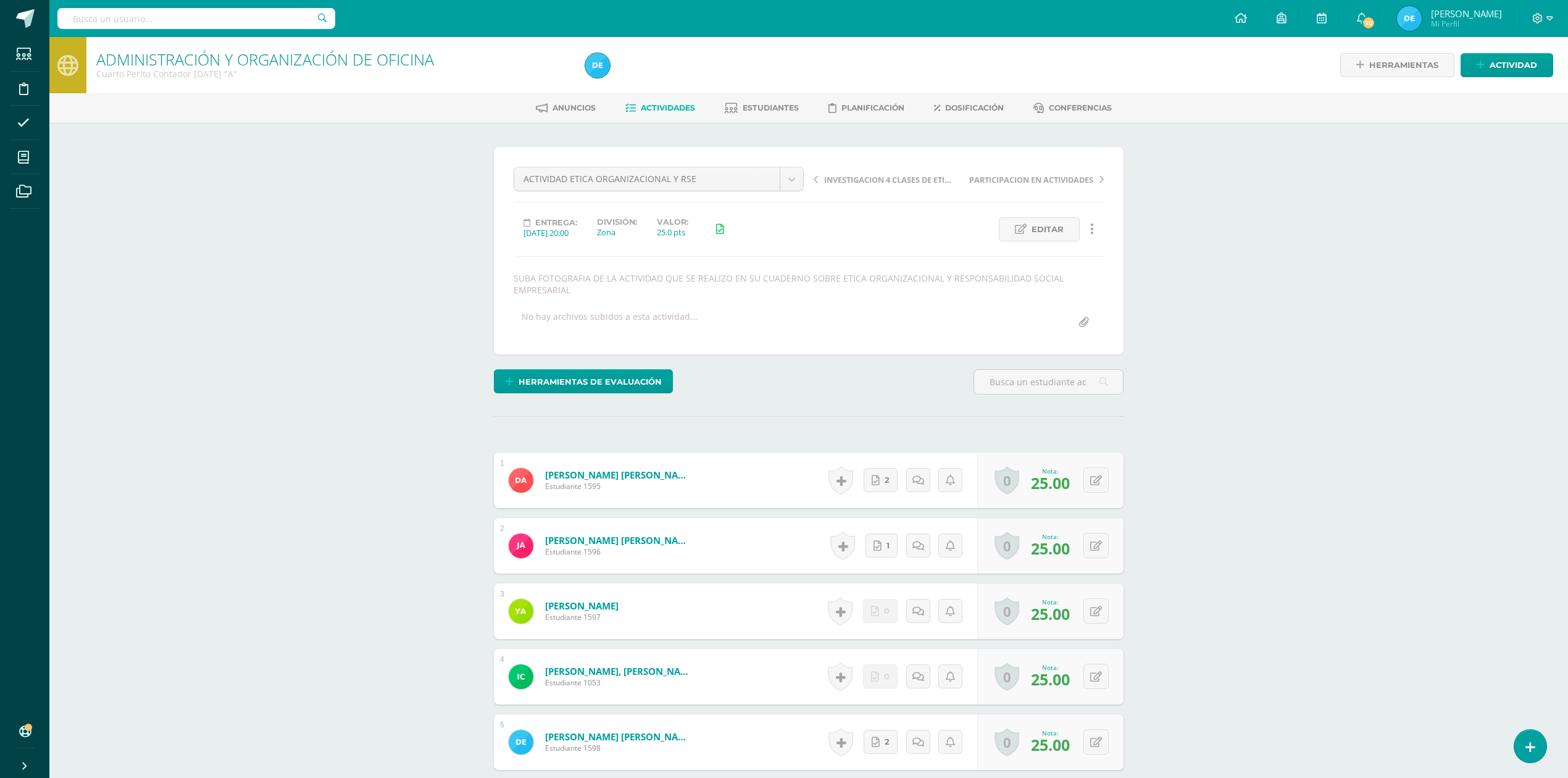
click at [659, 109] on span "Actividades" at bounding box center [667, 107] width 55 height 9
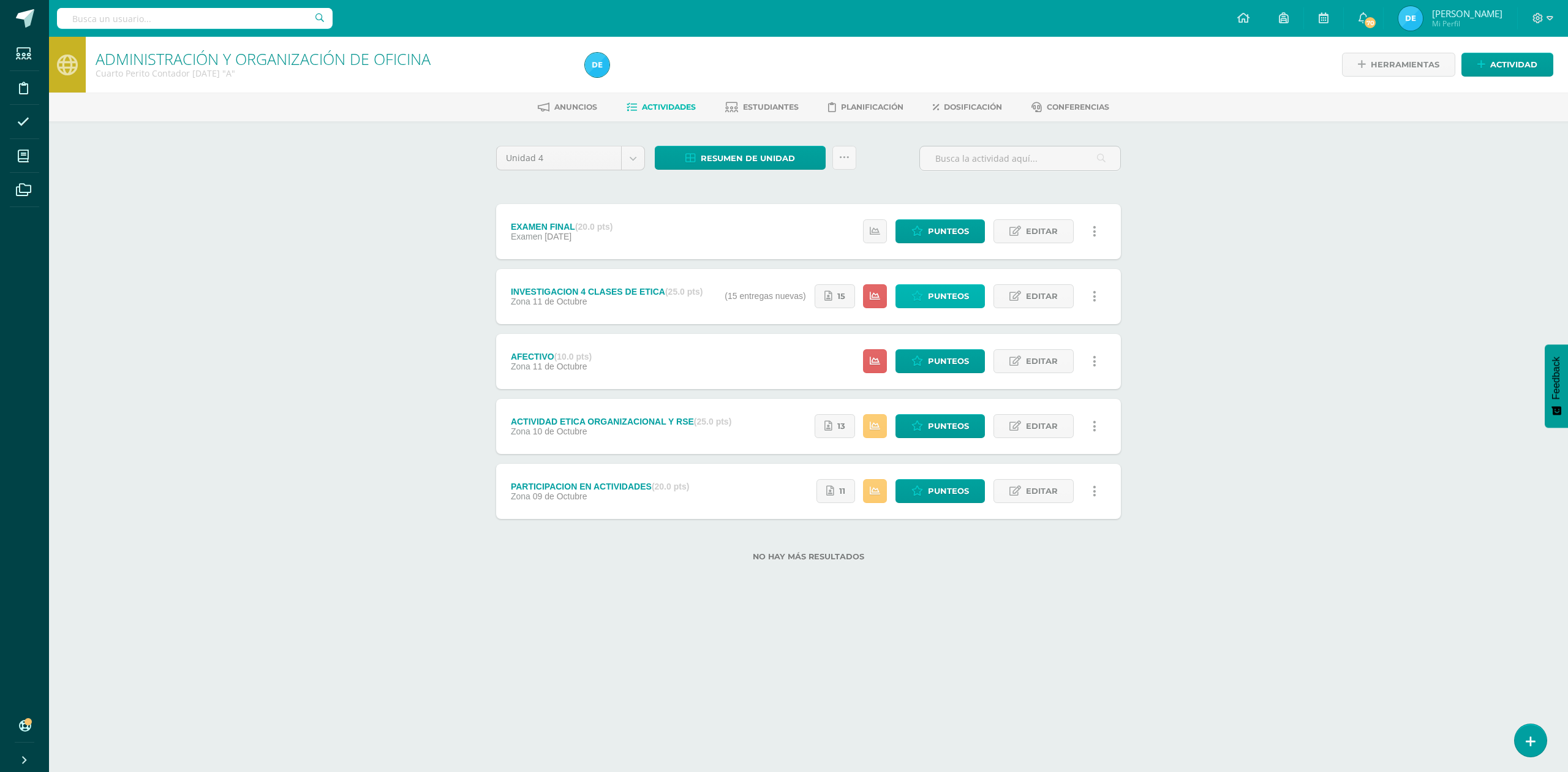
click at [963, 302] on span "Punteos" at bounding box center [948, 296] width 41 height 23
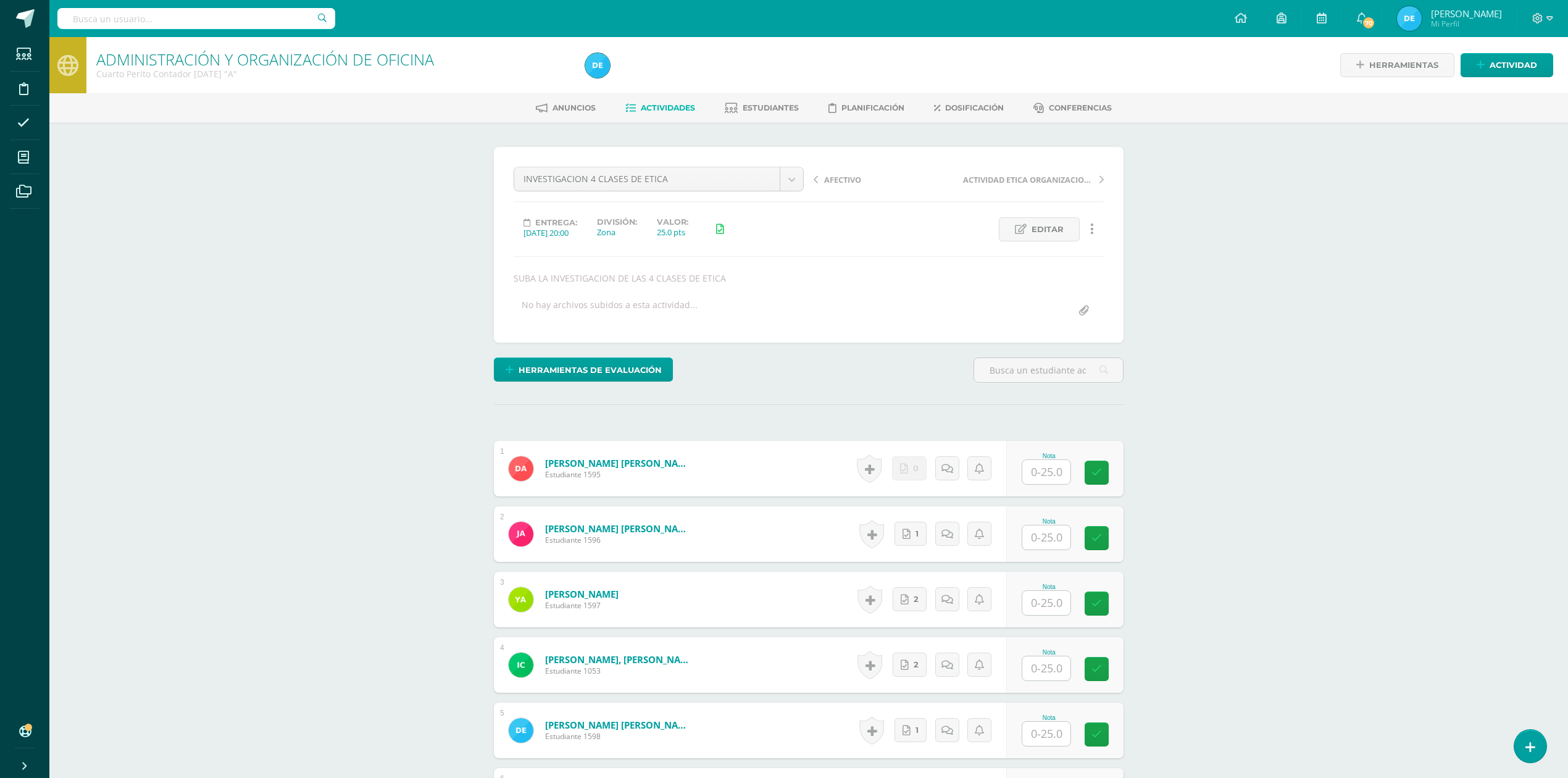
scroll to position [1, 0]
click at [1036, 470] on input "text" at bounding box center [1046, 471] width 48 height 24
type input "25"
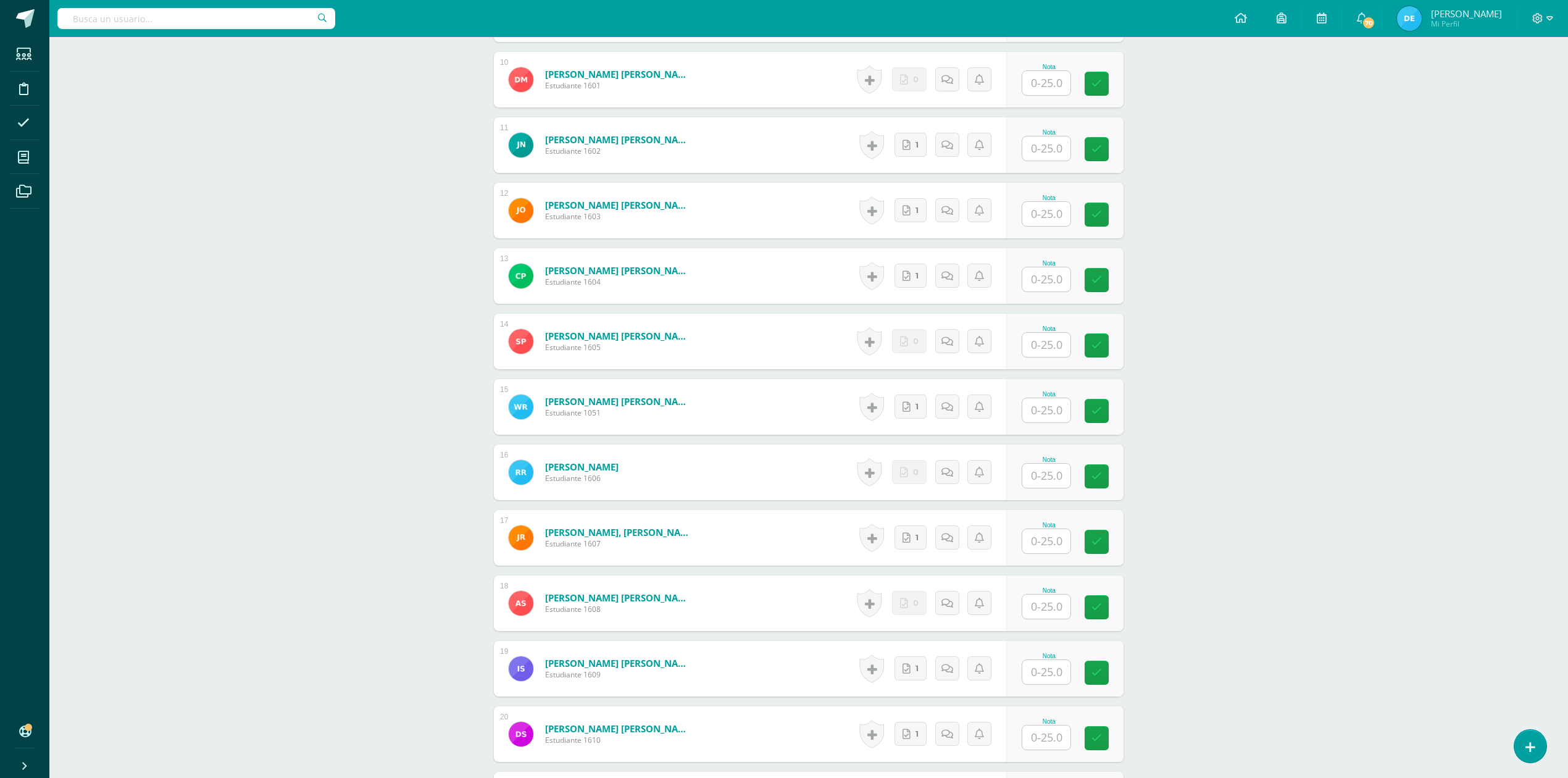
scroll to position [1073, 0]
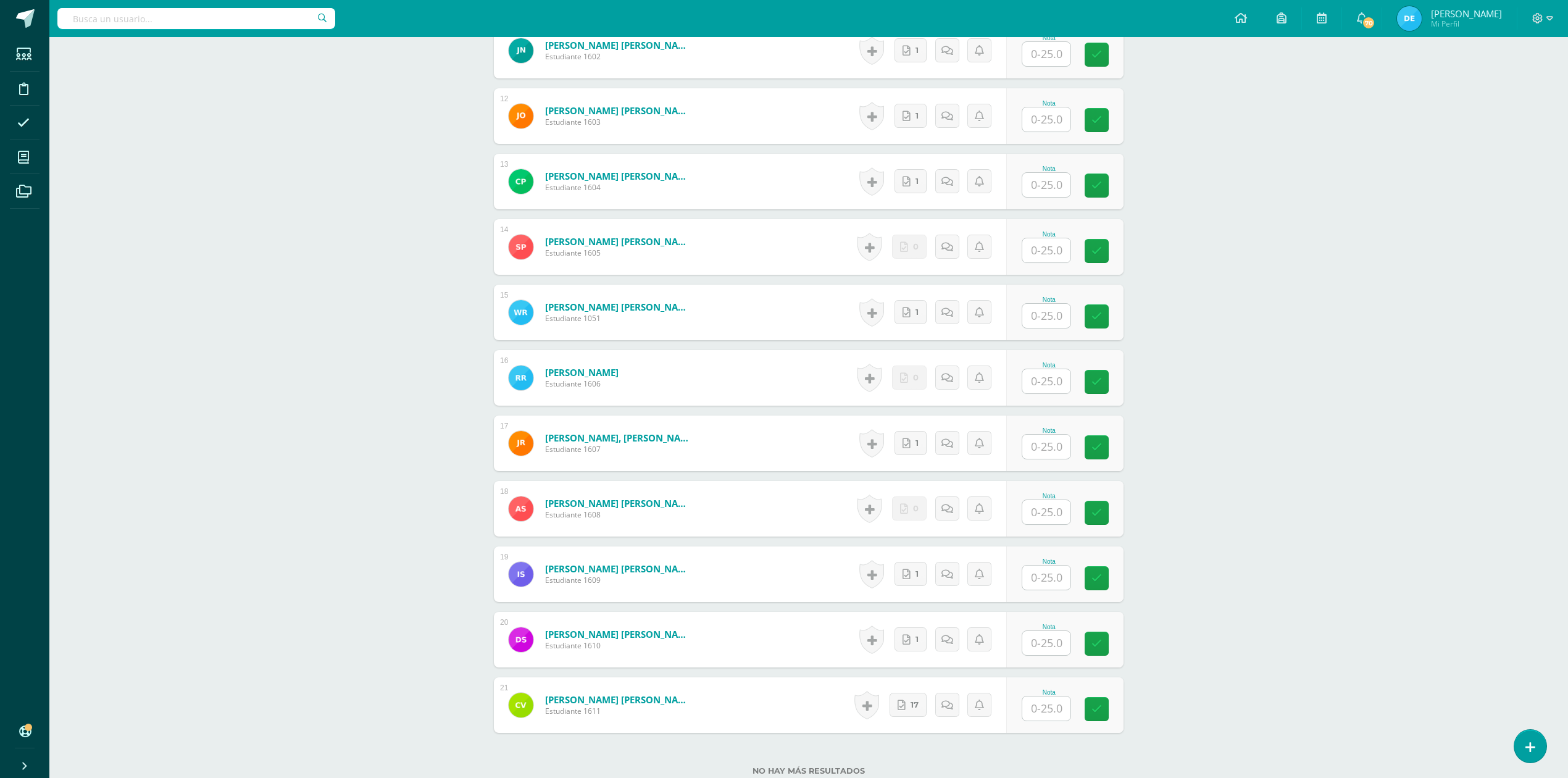
click at [1057, 578] on input "text" at bounding box center [1046, 577] width 48 height 24
type input "25"
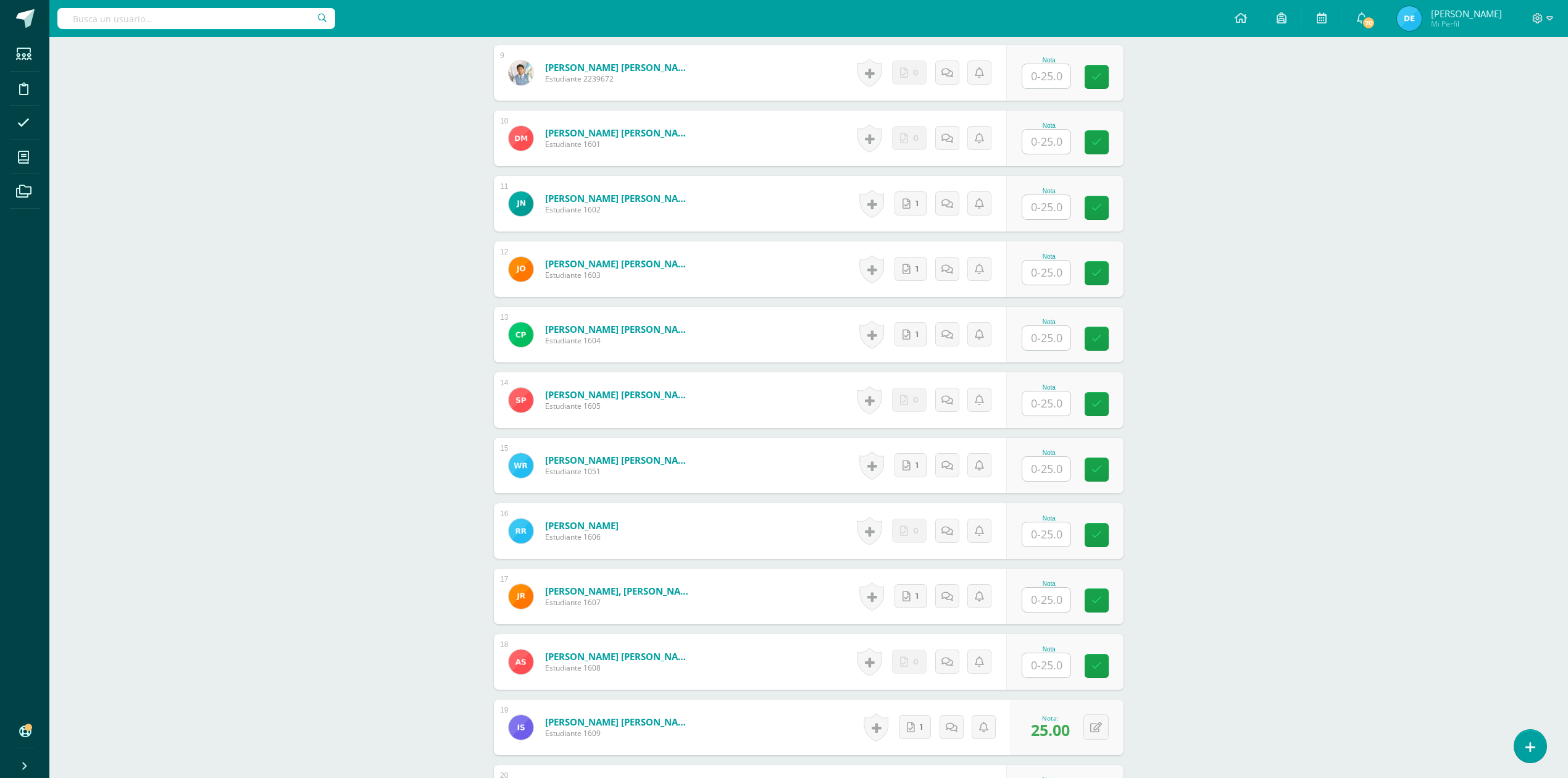
scroll to position [661, 0]
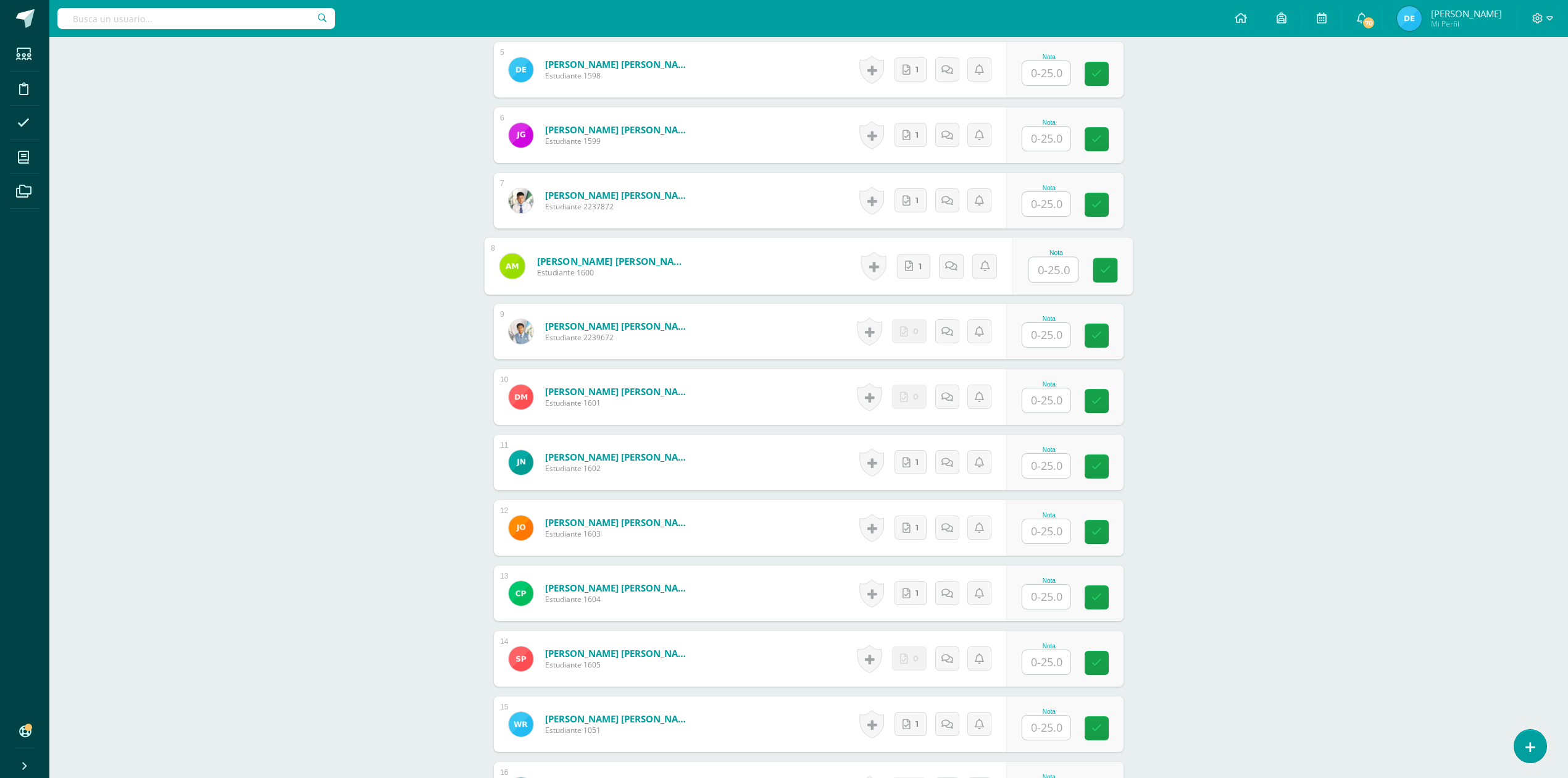
click at [1055, 271] on input "text" at bounding box center [1054, 270] width 50 height 25
type input "25"
click at [1280, 309] on div "ADMINISTRACIÓN Y ORGANIZACIÓN DE OFICINA Cuarto Perito Contador Sábado "A" Herr…" at bounding box center [809, 331] width 1518 height 1910
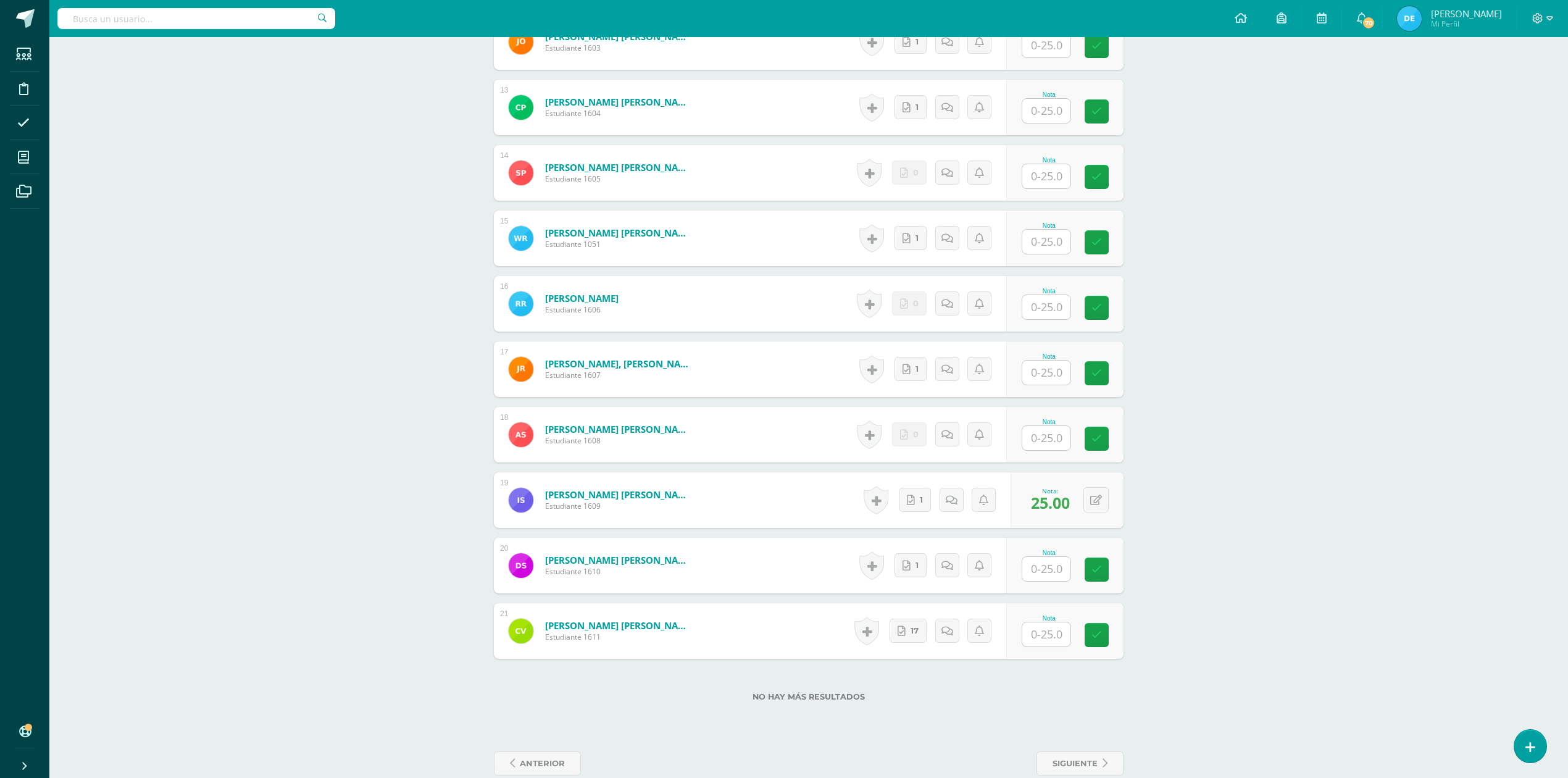
scroll to position [1168, 0]
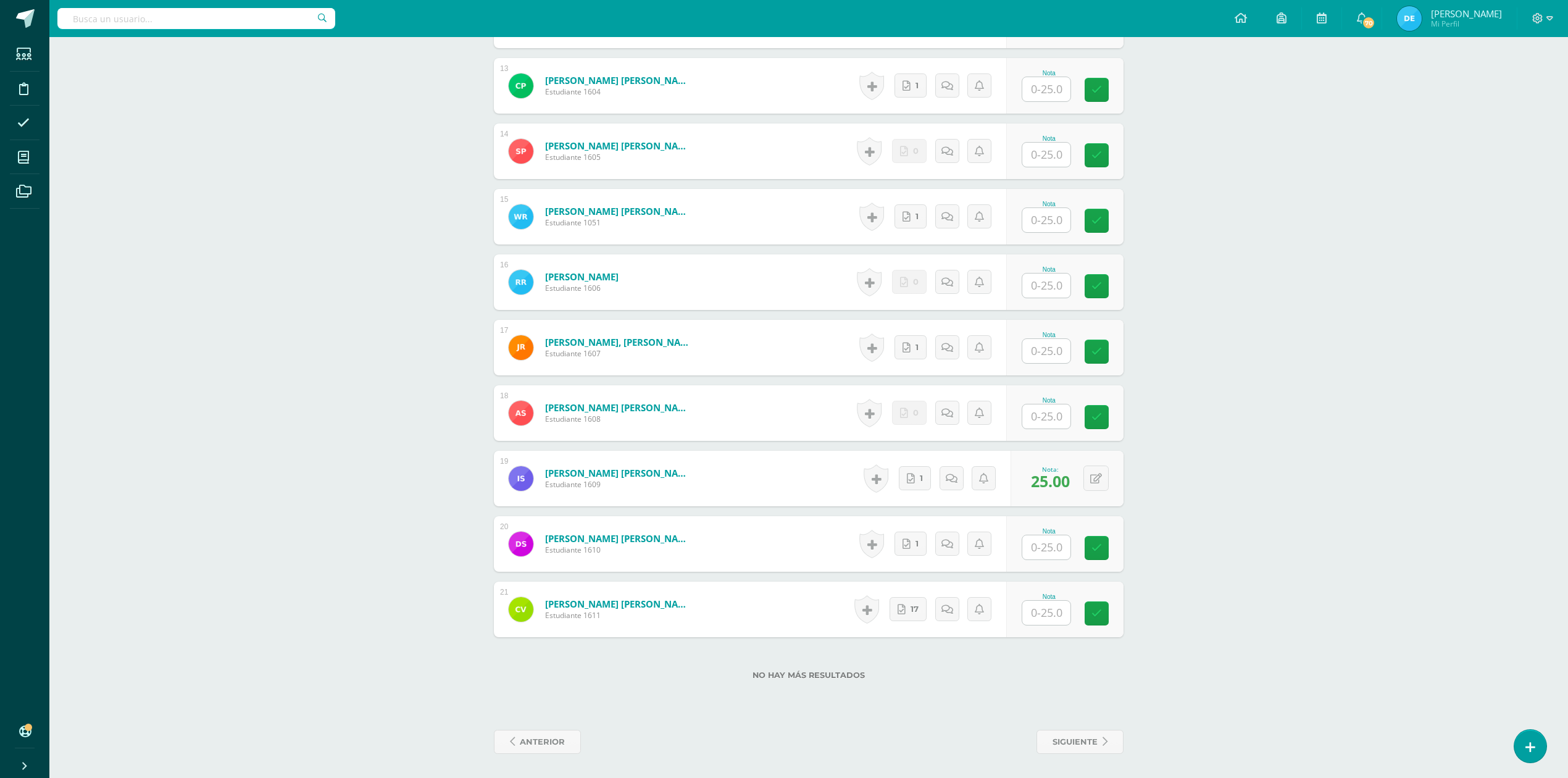
click at [1057, 614] on input "text" at bounding box center [1046, 612] width 48 height 24
type input "25"
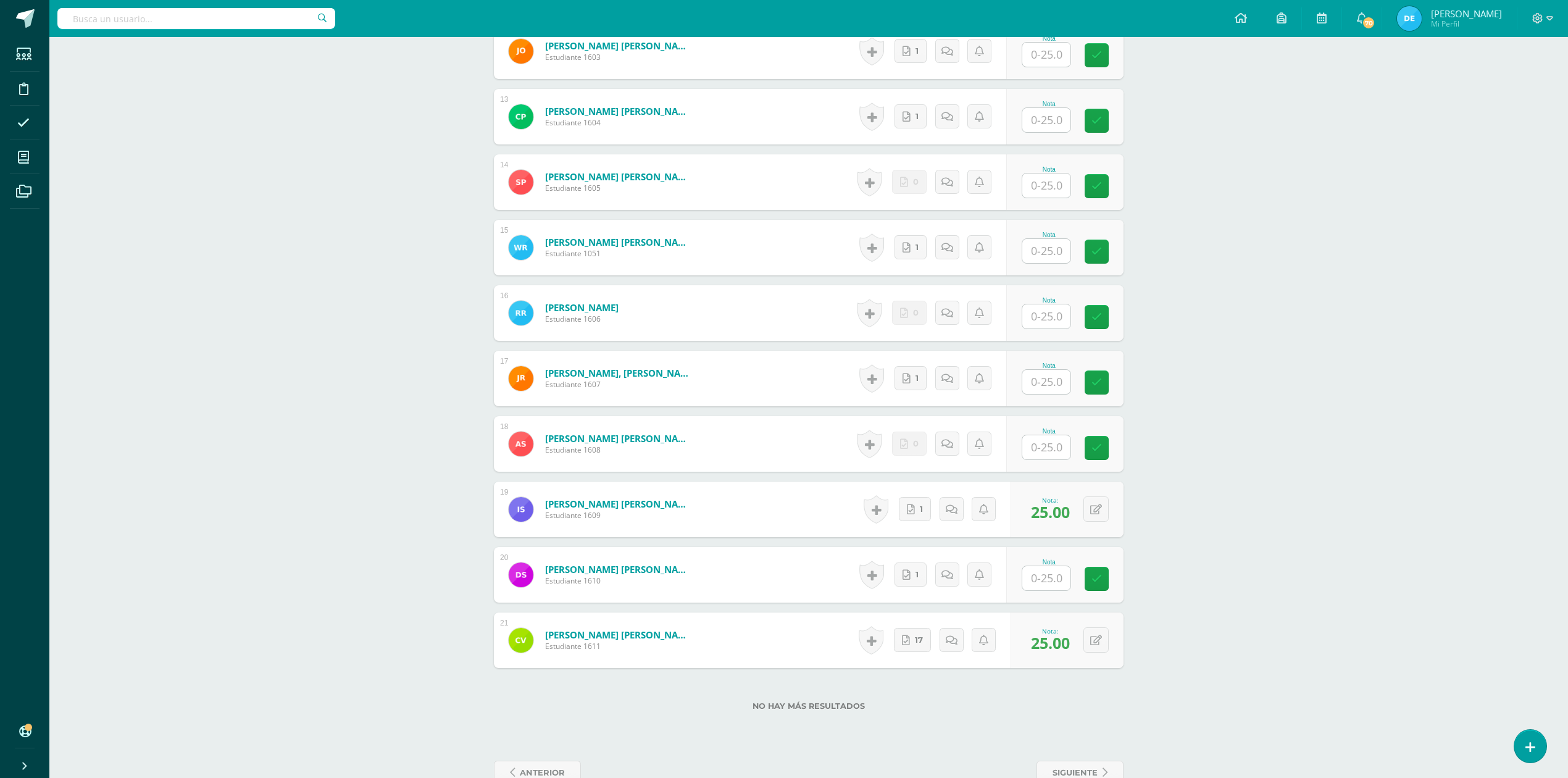
scroll to position [1085, 0]
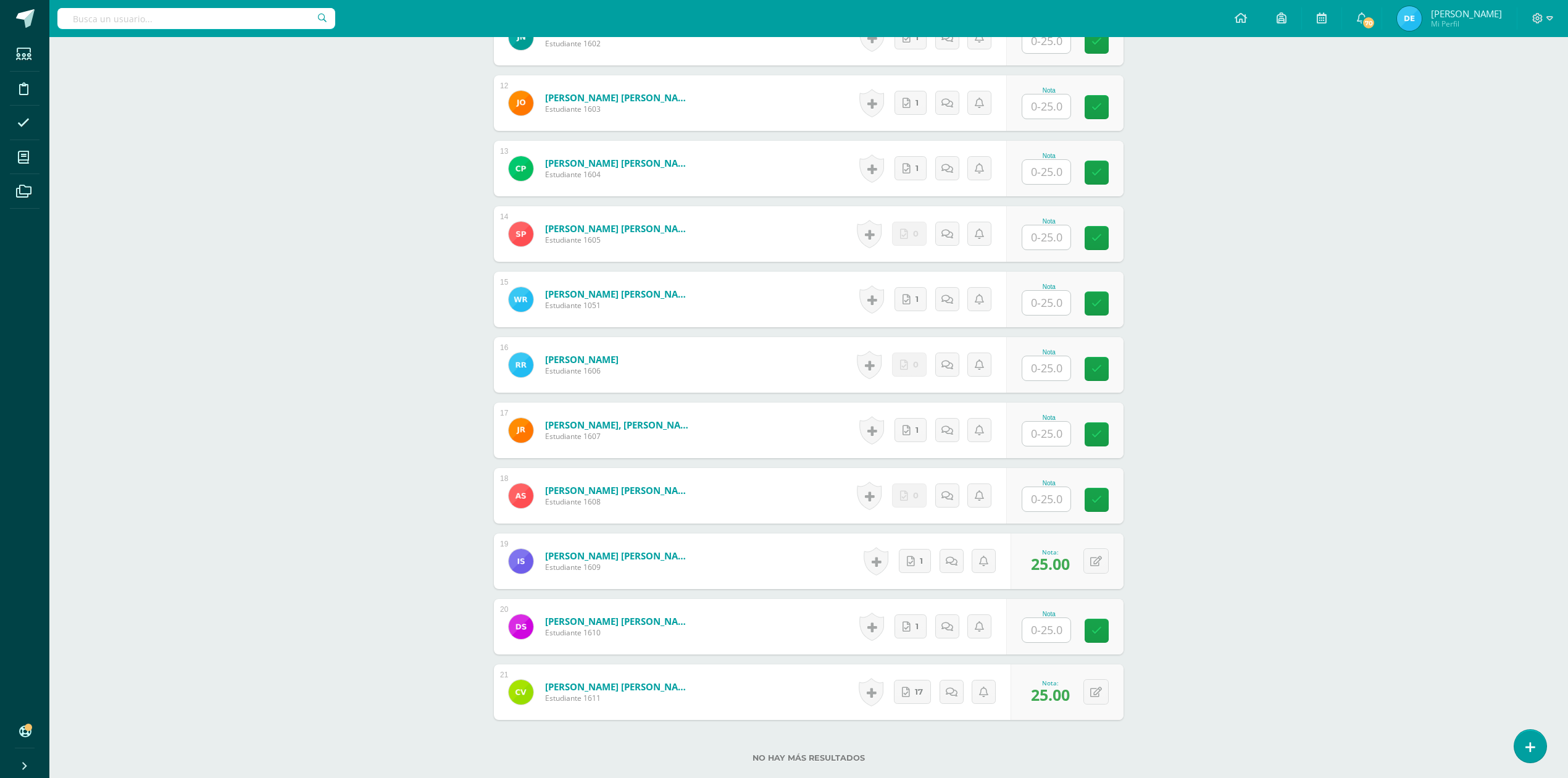
click at [1036, 235] on input "text" at bounding box center [1046, 237] width 48 height 24
type input "25"
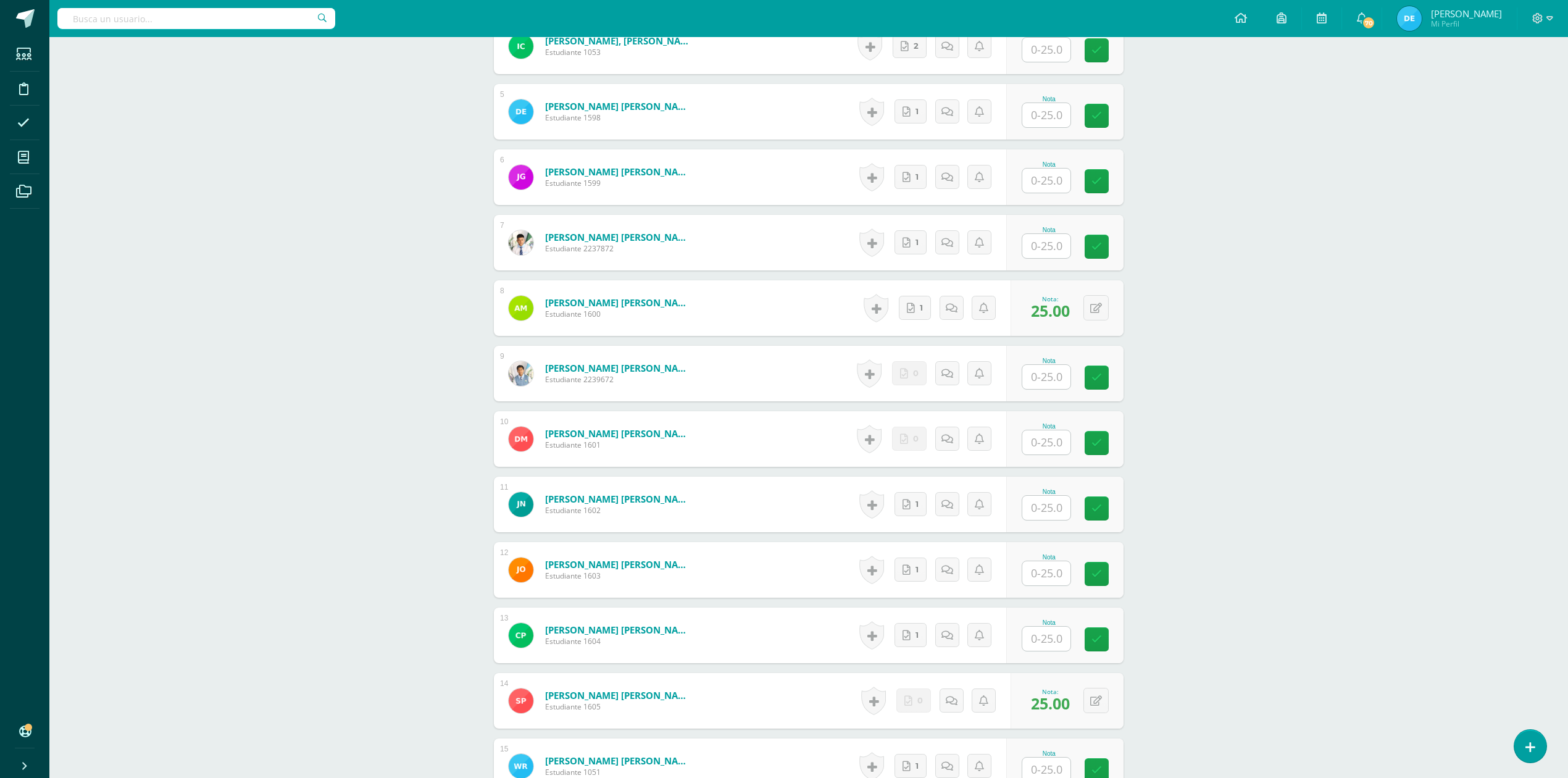
scroll to position [509, 0]
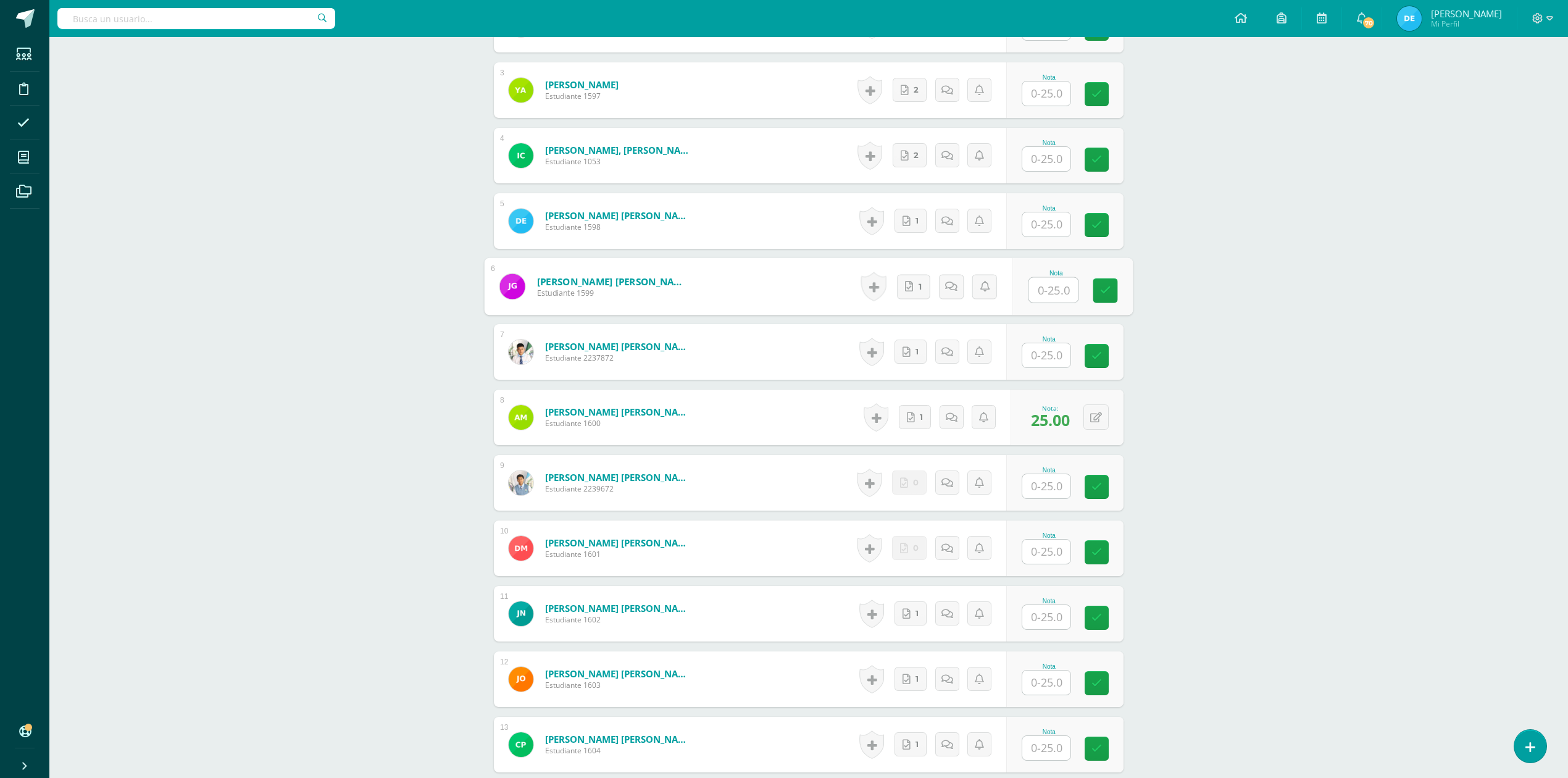
click at [1040, 282] on input "text" at bounding box center [1054, 291] width 50 height 25
type input "25"
click at [1484, 381] on div "ADMINISTRACIÓN Y ORGANIZACIÓN DE OFICINA Cuarto Perito Contador Sábado "A" Herr…" at bounding box center [809, 483] width 1518 height 1910
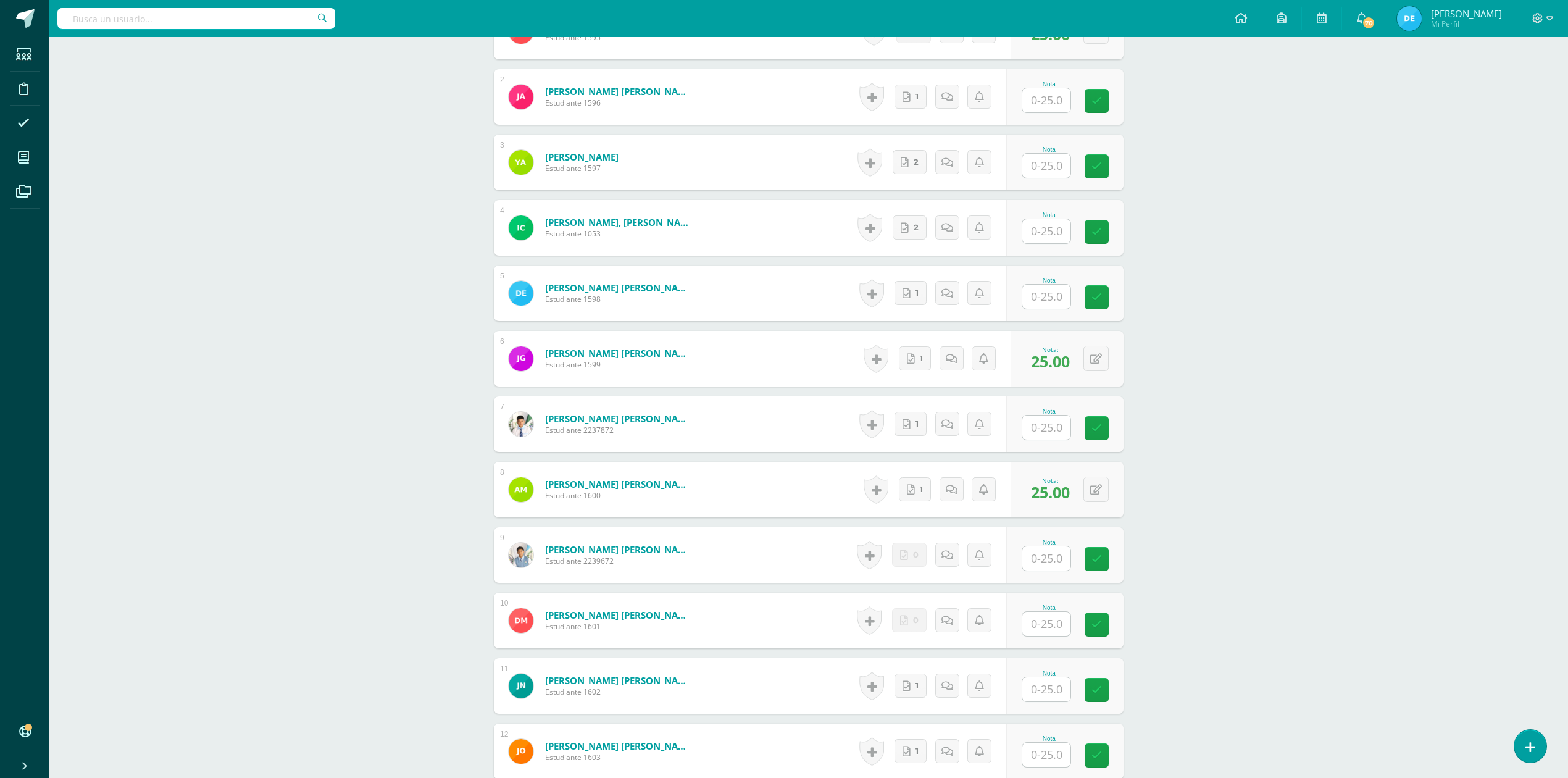
scroll to position [592, 0]
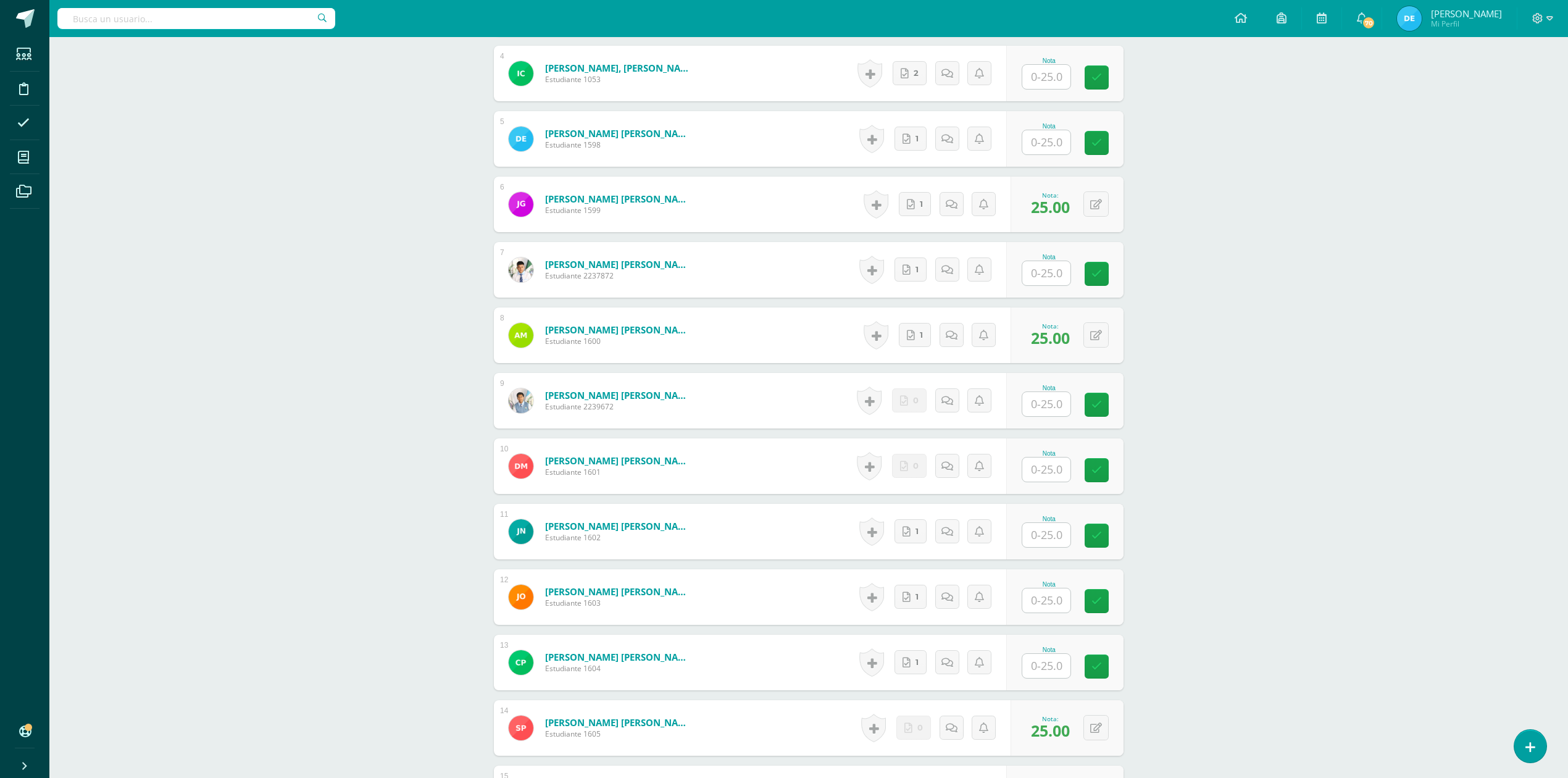
click at [1053, 275] on input "text" at bounding box center [1046, 273] width 48 height 24
type input "25"
click at [1470, 418] on div "ADMINISTRACIÓN Y ORGANIZACIÓN DE OFICINA Cuarto Perito Contador Sábado "A" Herr…" at bounding box center [809, 400] width 1518 height 1910
click at [1026, 470] on div "Nota" at bounding box center [1065, 466] width 117 height 56
type input "25"
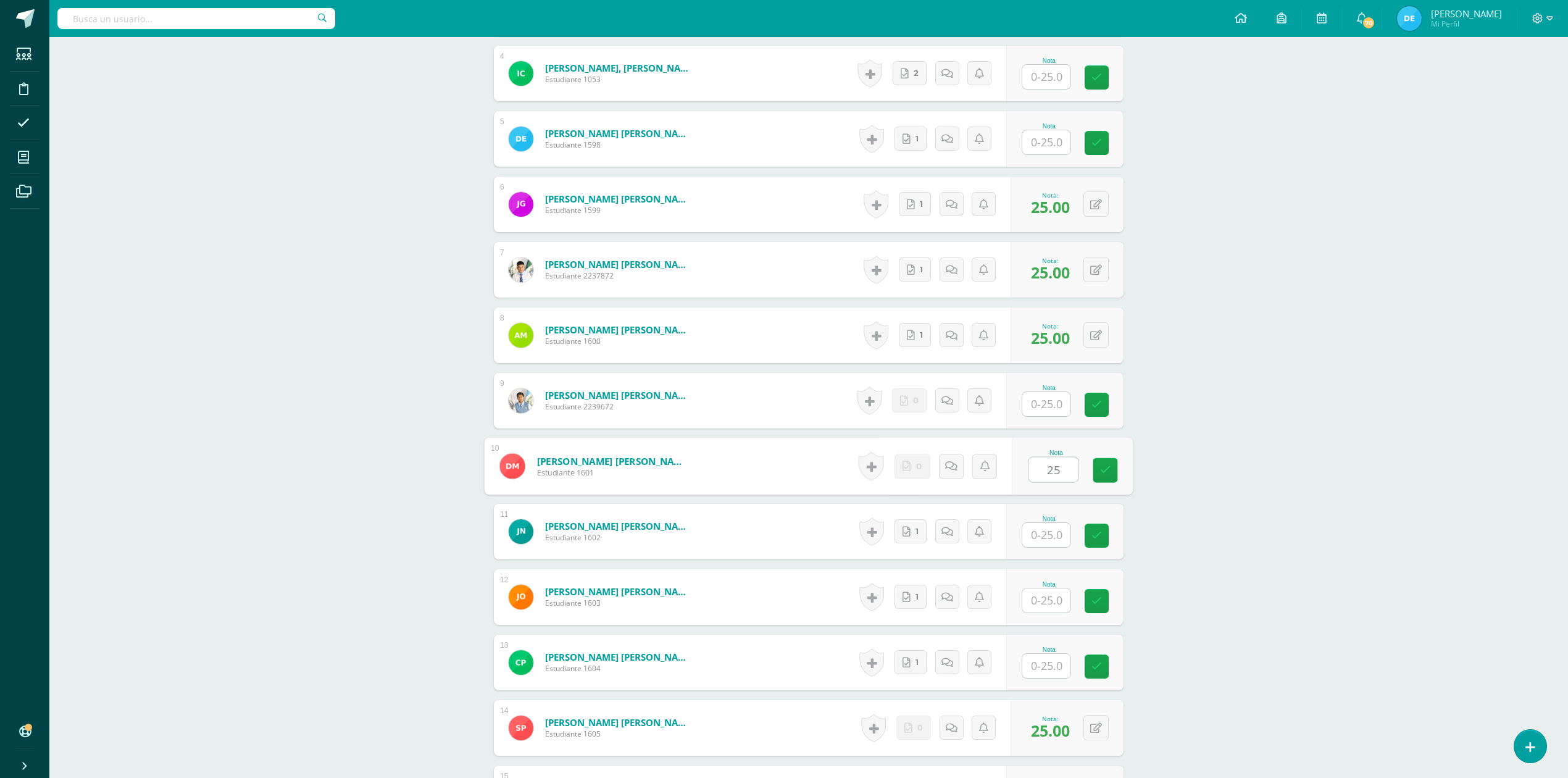
click at [1343, 497] on div "ADMINISTRACIÓN Y ORGANIZACIÓN DE OFICINA Cuarto Perito Contador [DATE] "A" Herr…" at bounding box center [809, 400] width 1518 height 1910
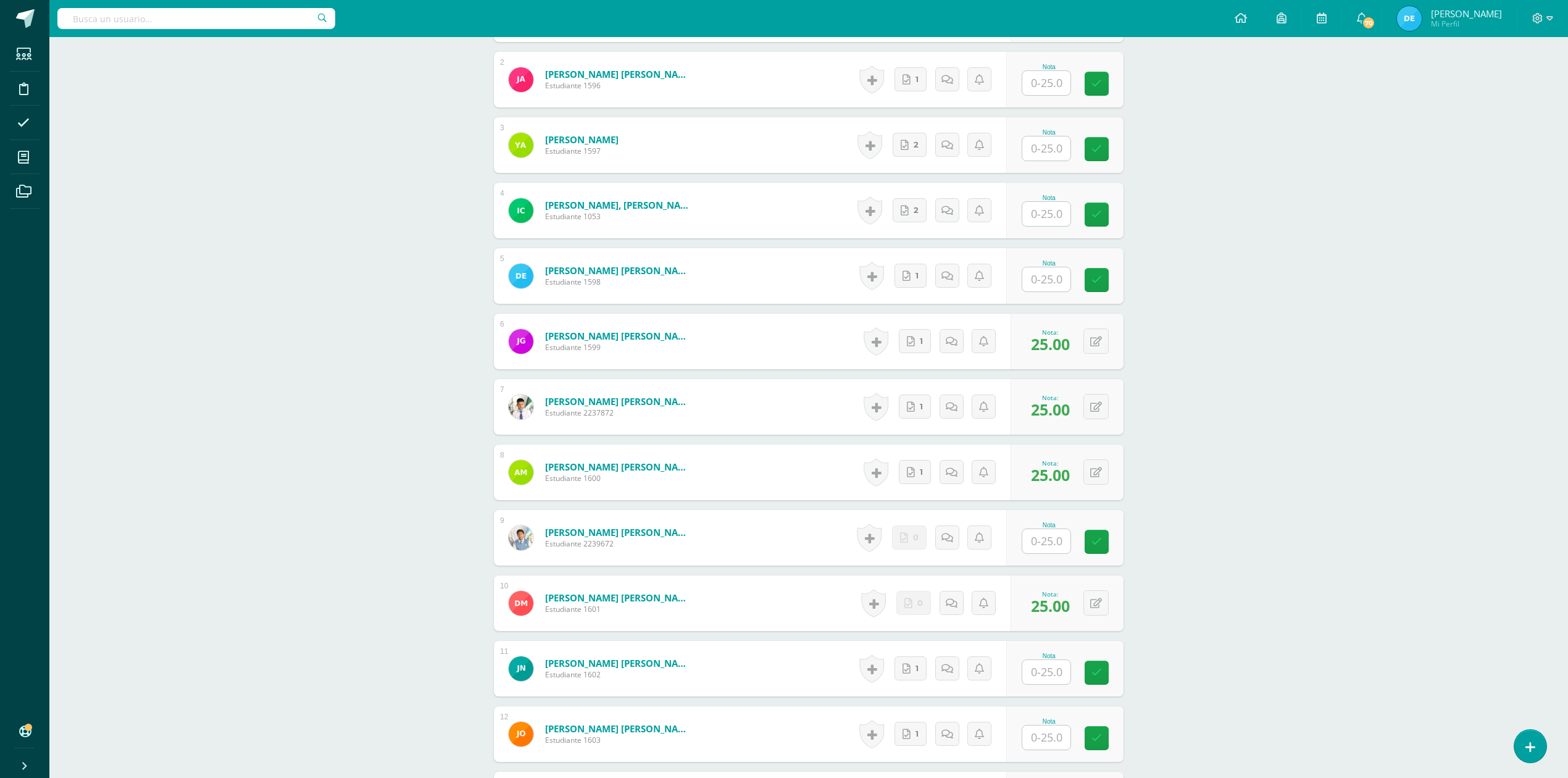
scroll to position [344, 0]
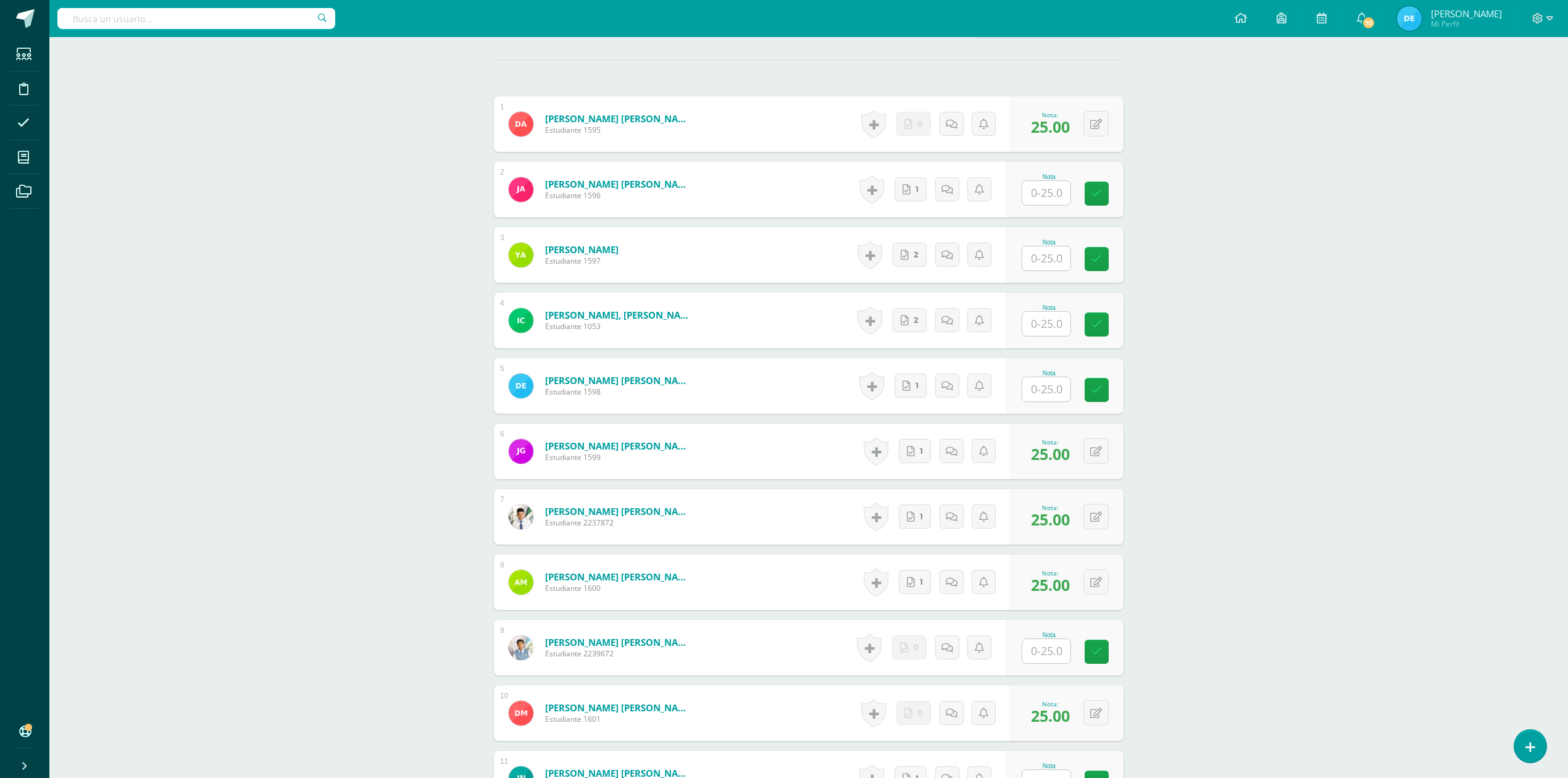
click at [1050, 193] on input "text" at bounding box center [1046, 193] width 48 height 24
type input "25"
click at [1386, 307] on div "ADMINISTRACIÓN Y ORGANIZACIÓN DE OFICINA Cuarto Perito Contador [DATE] "A" Herr…" at bounding box center [809, 648] width 1518 height 1910
click at [1050, 264] on input "text" at bounding box center [1054, 259] width 50 height 25
type input "25"
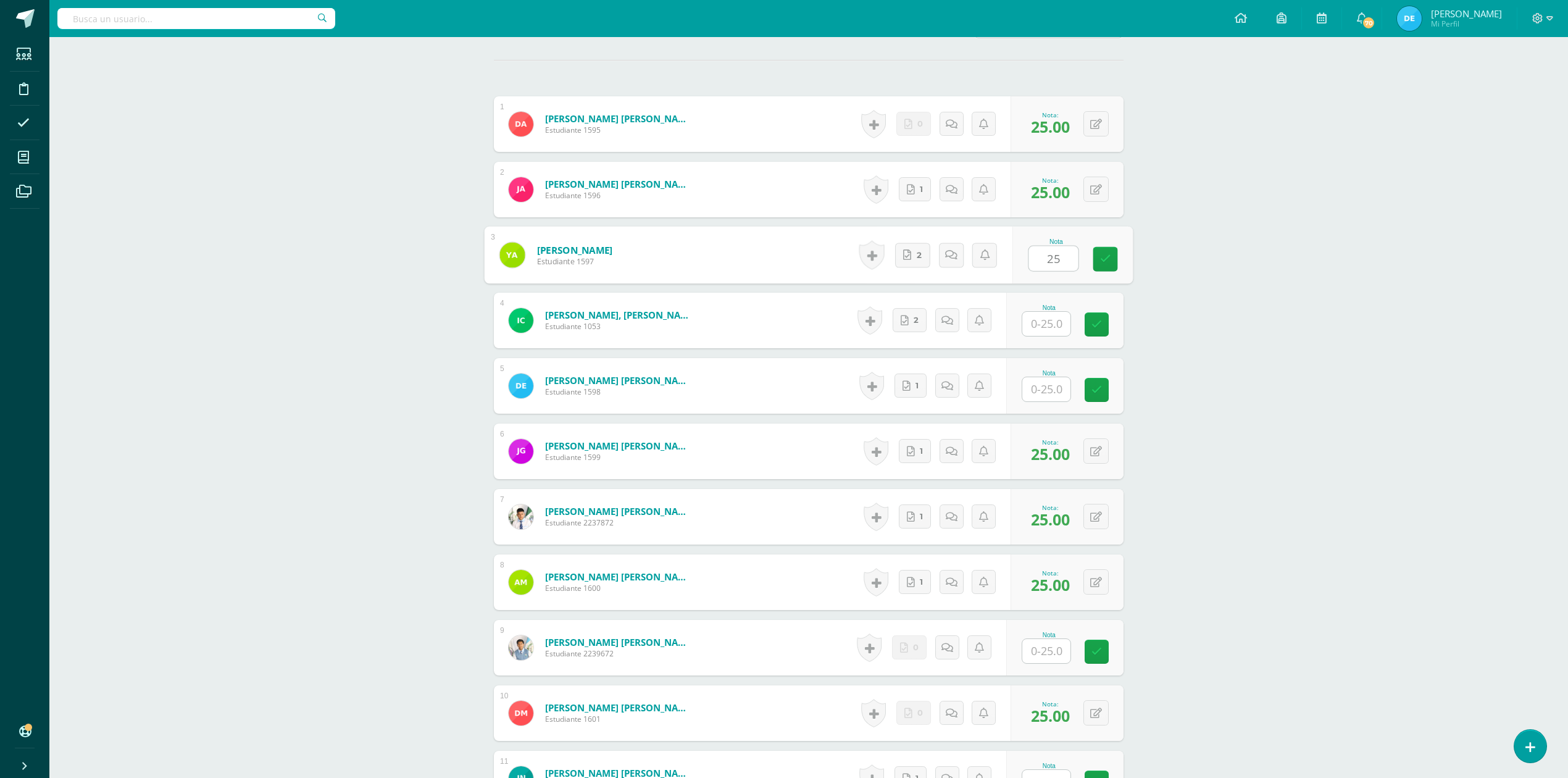
click at [1448, 378] on div "ADMINISTRACIÓN Y ORGANIZACIÓN DE OFICINA Cuarto Perito Contador [DATE] "A" Herr…" at bounding box center [809, 648] width 1518 height 1910
click at [1052, 383] on input "text" at bounding box center [1046, 389] width 48 height 24
type input "25"
click at [1386, 462] on div "ADMINISTRACIÓN Y ORGANIZACIÓN DE OFICINA Cuarto Perito Contador [DATE] "A" Herr…" at bounding box center [809, 648] width 1518 height 1910
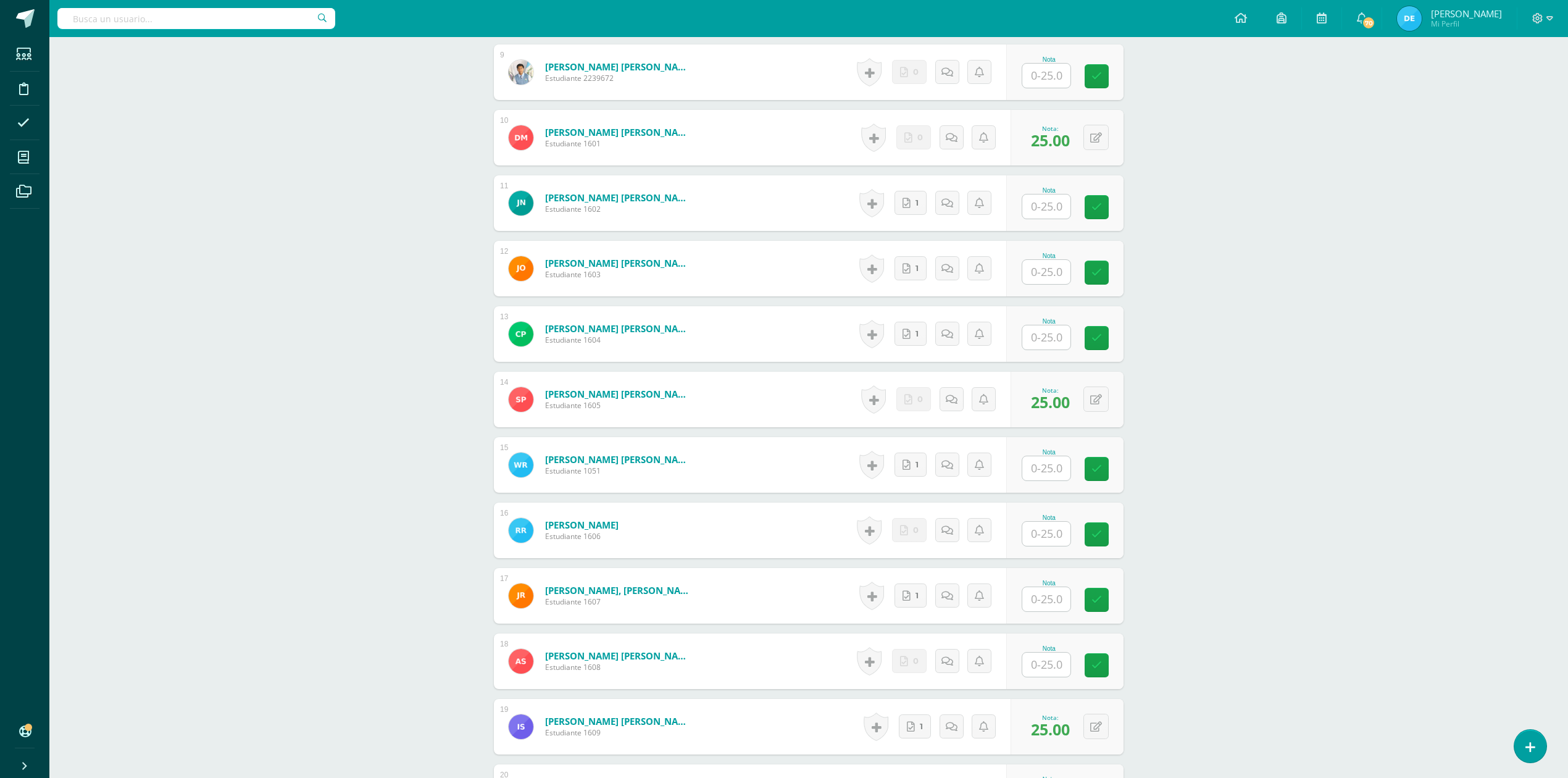
scroll to position [922, 0]
click at [1022, 661] on div "Nota" at bounding box center [1072, 660] width 120 height 57
type input "25"
click at [1429, 636] on div "ADMINISTRACIÓN Y ORGANIZACIÓN DE OFICINA Cuarto Perito Contador [DATE] "A" Herr…" at bounding box center [809, 70] width 1518 height 1910
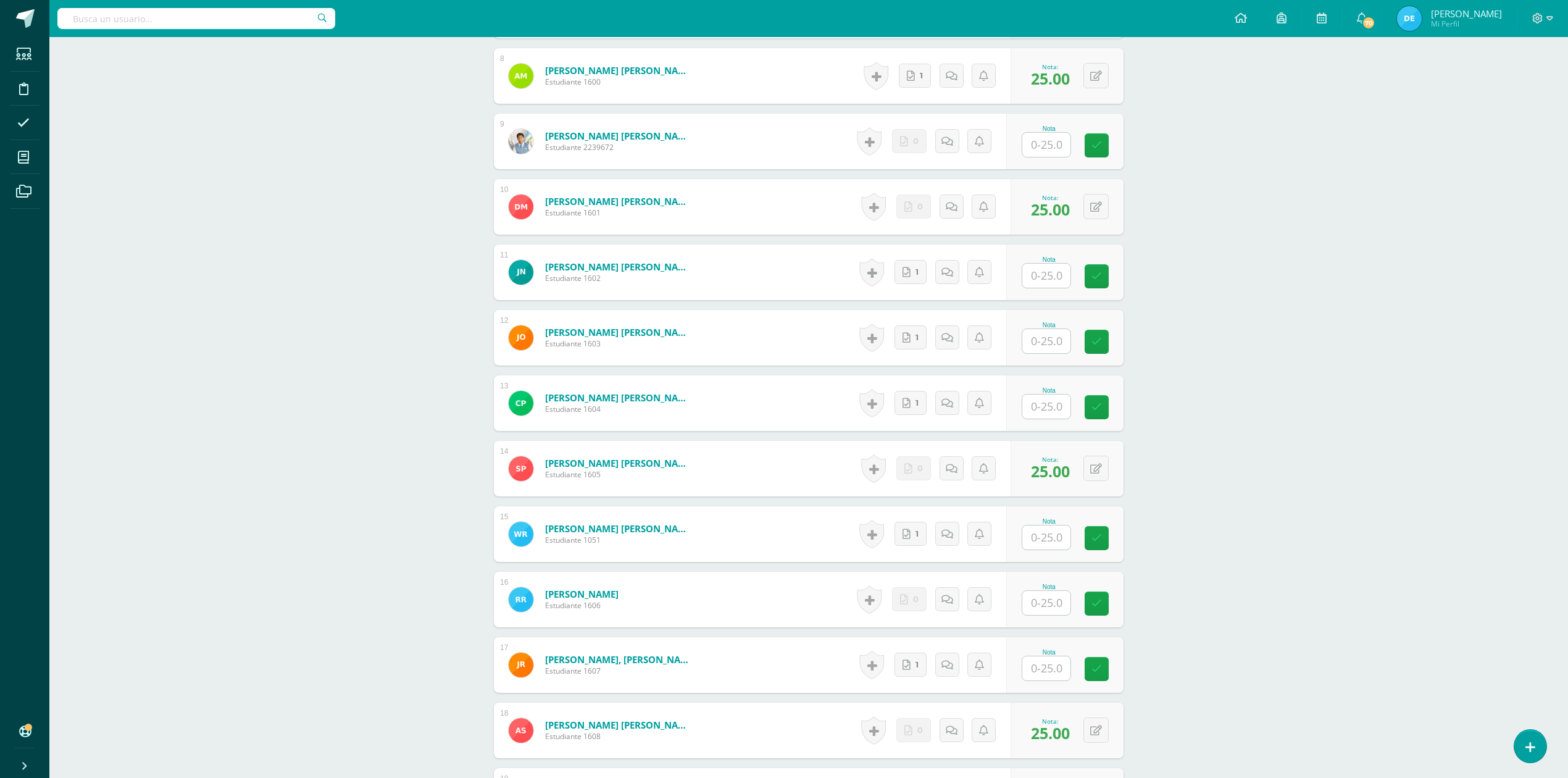
scroll to position [757, 0]
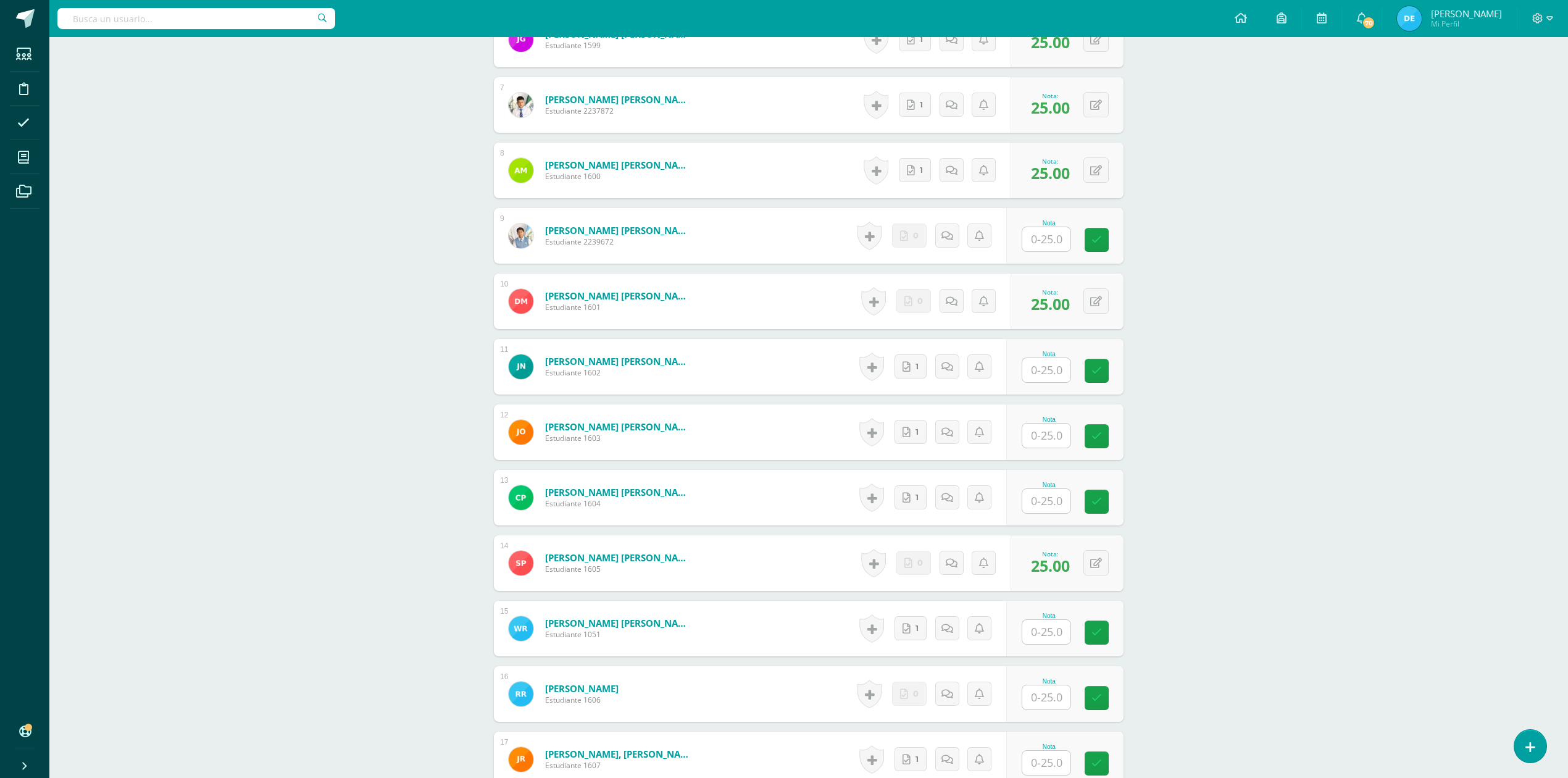
click at [1061, 369] on input "text" at bounding box center [1046, 370] width 48 height 24
type input "25"
click at [1482, 480] on div "ADMINISTRACIÓN Y ORGANIZACIÓN DE OFICINA Cuarto Perito Contador [DATE] "A" Herr…" at bounding box center [809, 235] width 1518 height 1910
click at [1055, 502] on input "text" at bounding box center [1046, 500] width 48 height 24
type input "25"
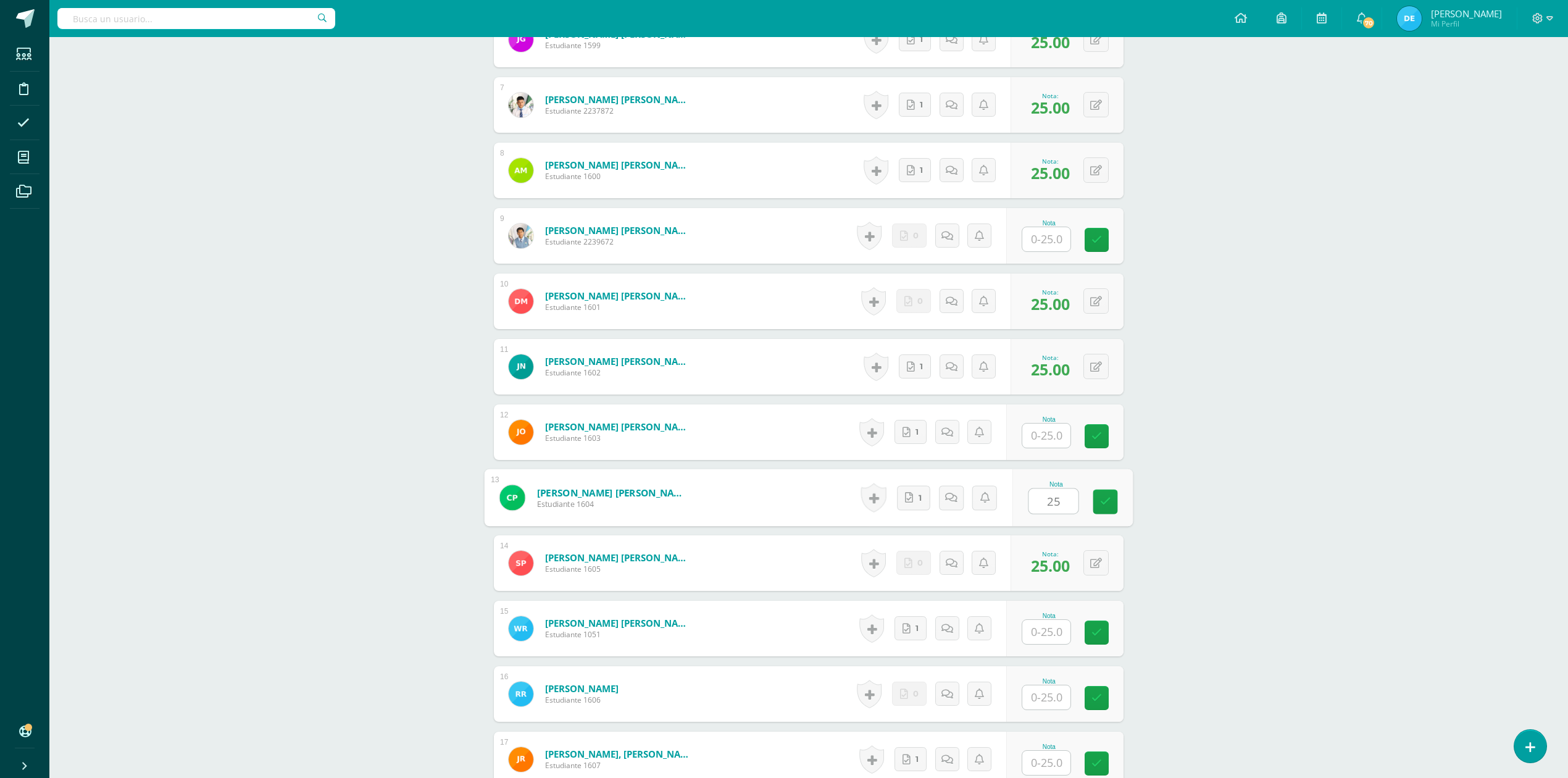
click at [1404, 587] on div "ADMINISTRACIÓN Y ORGANIZACIÓN DE OFICINA Cuarto Perito Contador [DATE] "A" Herr…" at bounding box center [809, 235] width 1518 height 1910
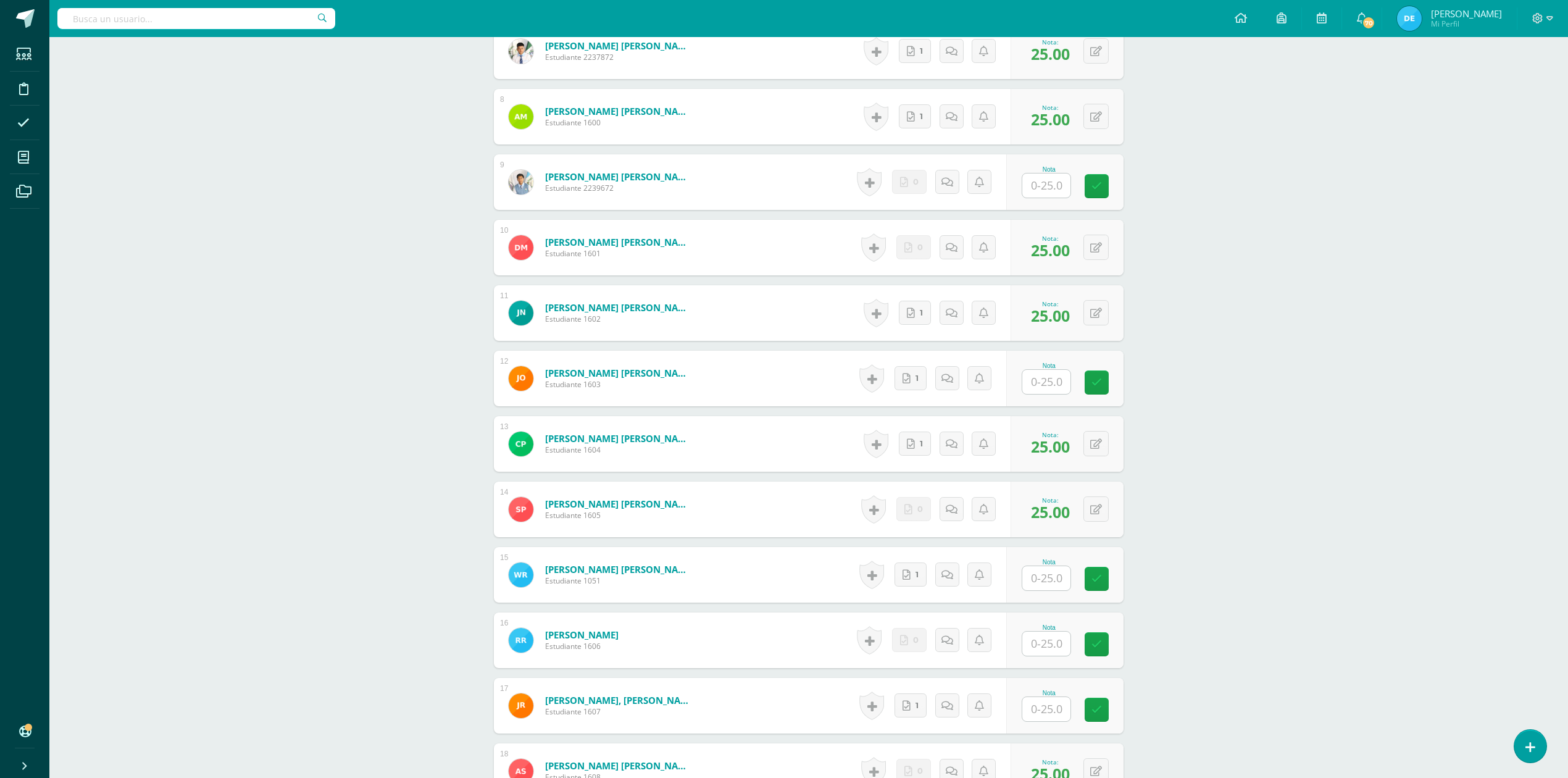
scroll to position [839, 0]
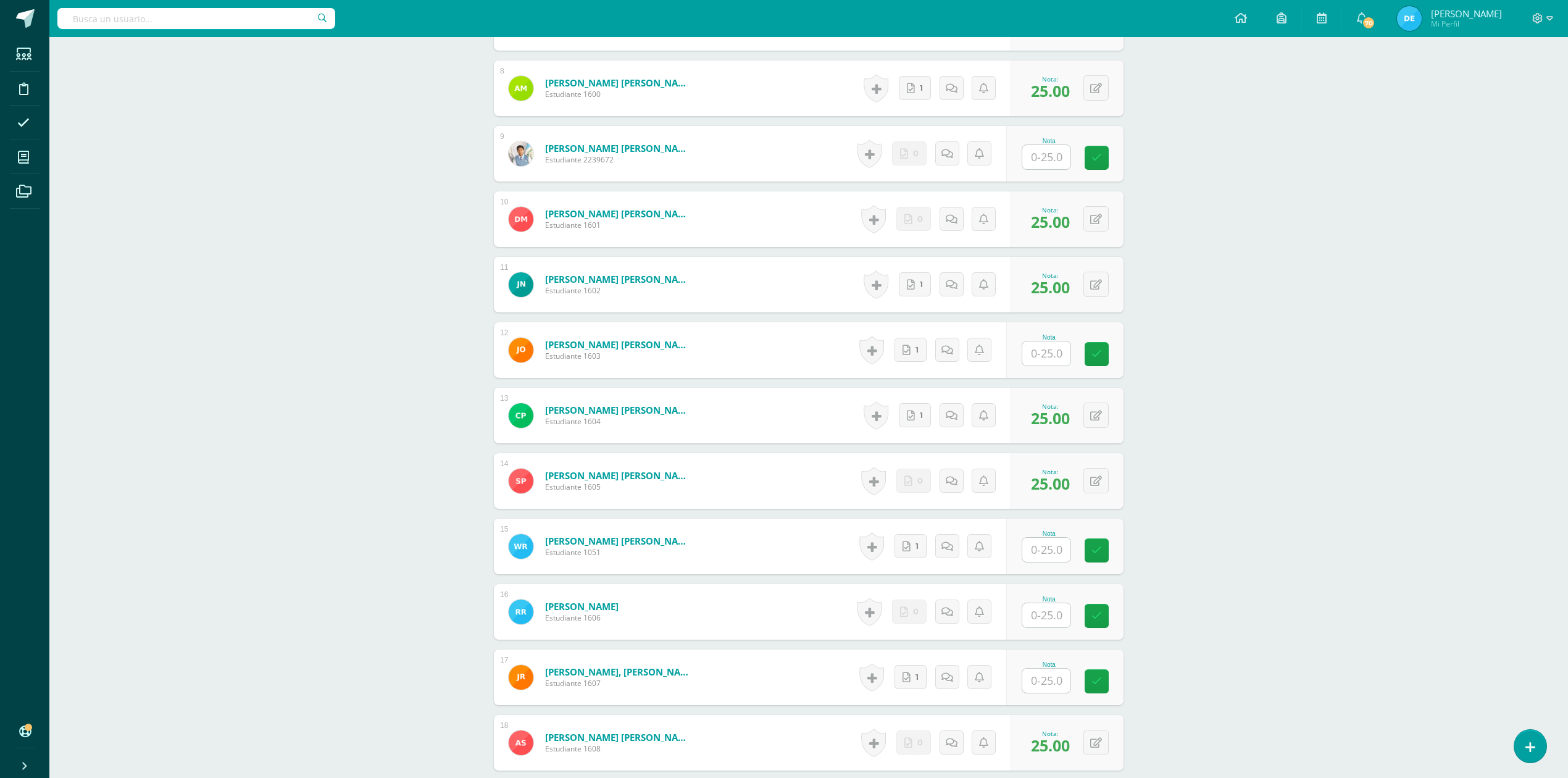
click at [1045, 556] on input "text" at bounding box center [1046, 550] width 48 height 24
type input "25"
click at [1525, 612] on div "ADMINISTRACIÓN Y ORGANIZACIÓN DE OFICINA Cuarto Perito Contador [DATE] "A" Herr…" at bounding box center [809, 153] width 1518 height 1910
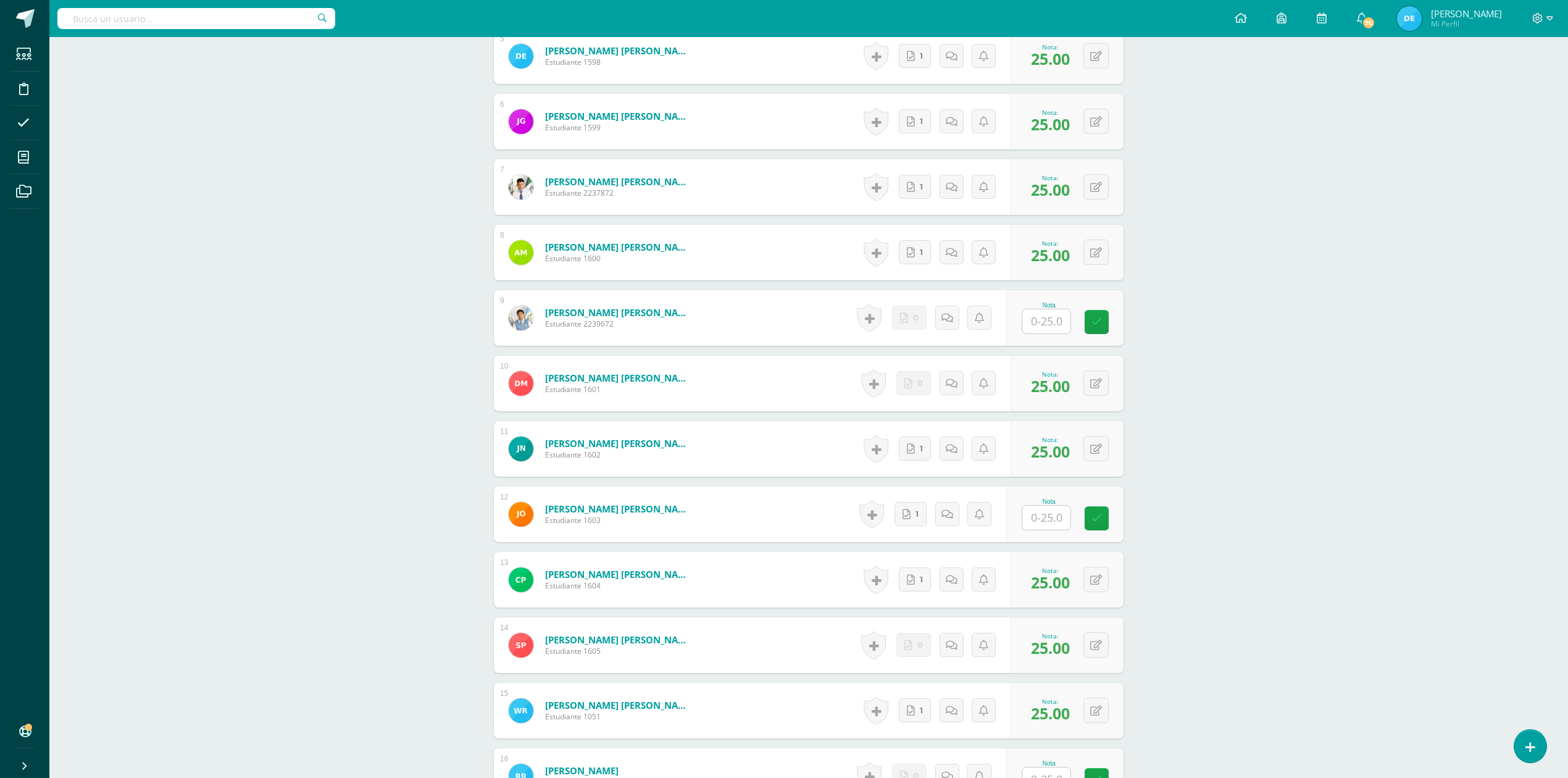
scroll to position [509, 0]
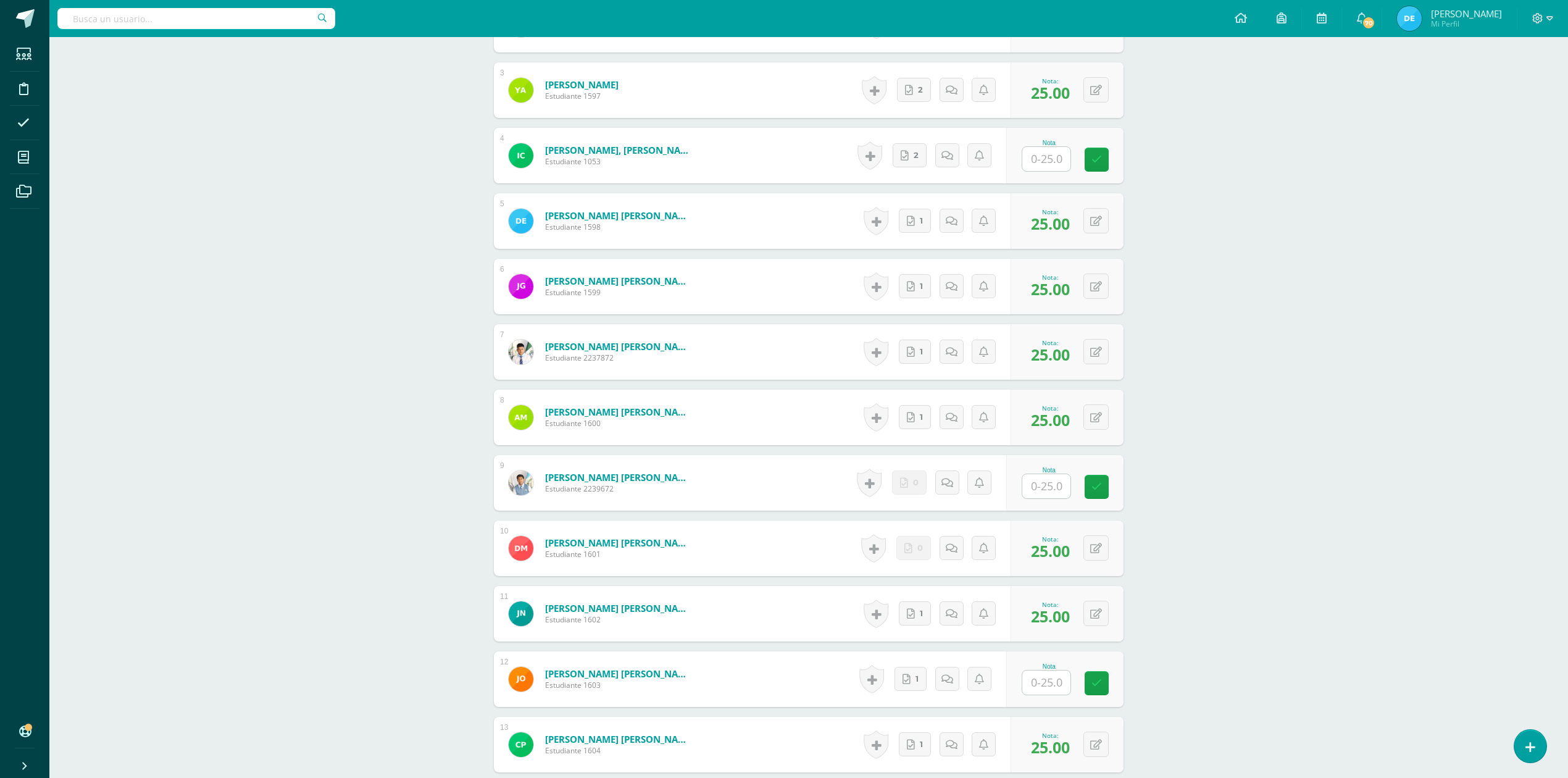
click at [1064, 154] on input "text" at bounding box center [1046, 159] width 48 height 24
type input "25"
click at [1432, 267] on div "ADMINISTRACIÓN Y ORGANIZACIÓN DE OFICINA Cuarto Perito Contador [DATE] "A" Herr…" at bounding box center [809, 483] width 1518 height 1910
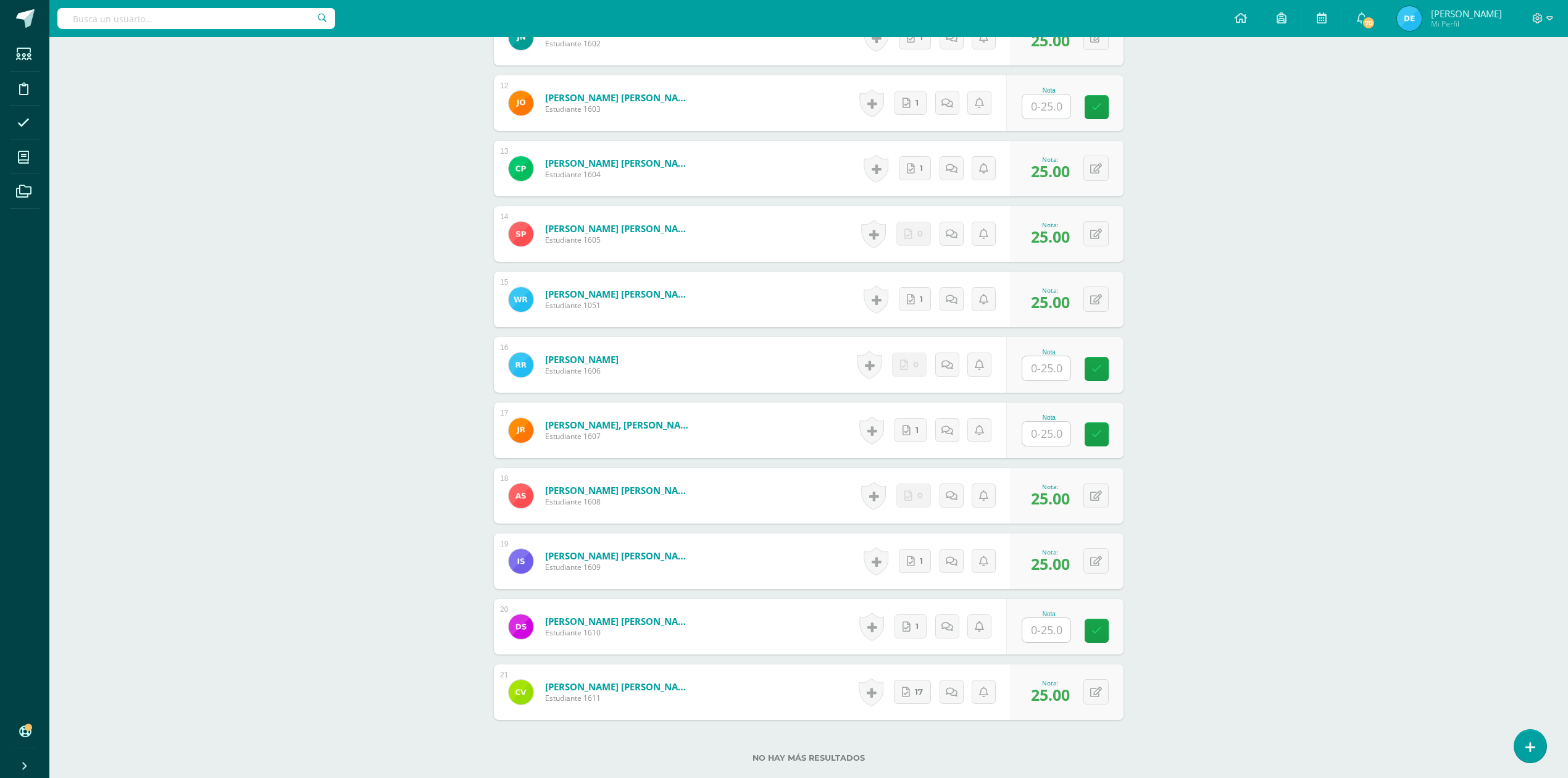
scroll to position [1168, 0]
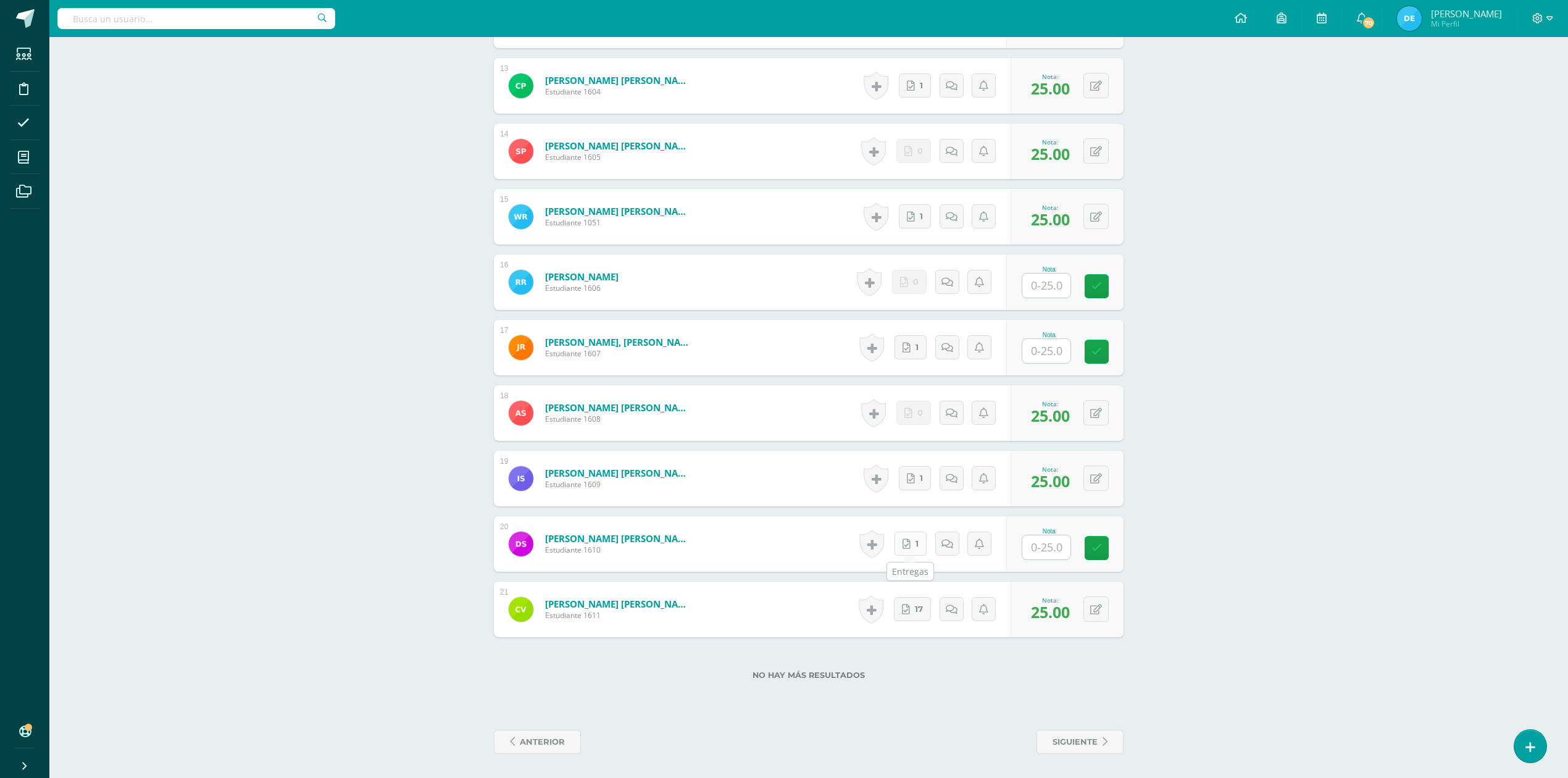
click at [914, 547] on link "1" at bounding box center [910, 543] width 32 height 24
click at [1046, 556] on input "text" at bounding box center [1054, 548] width 50 height 25
type input "25"
click at [907, 349] on icon at bounding box center [907, 347] width 8 height 10
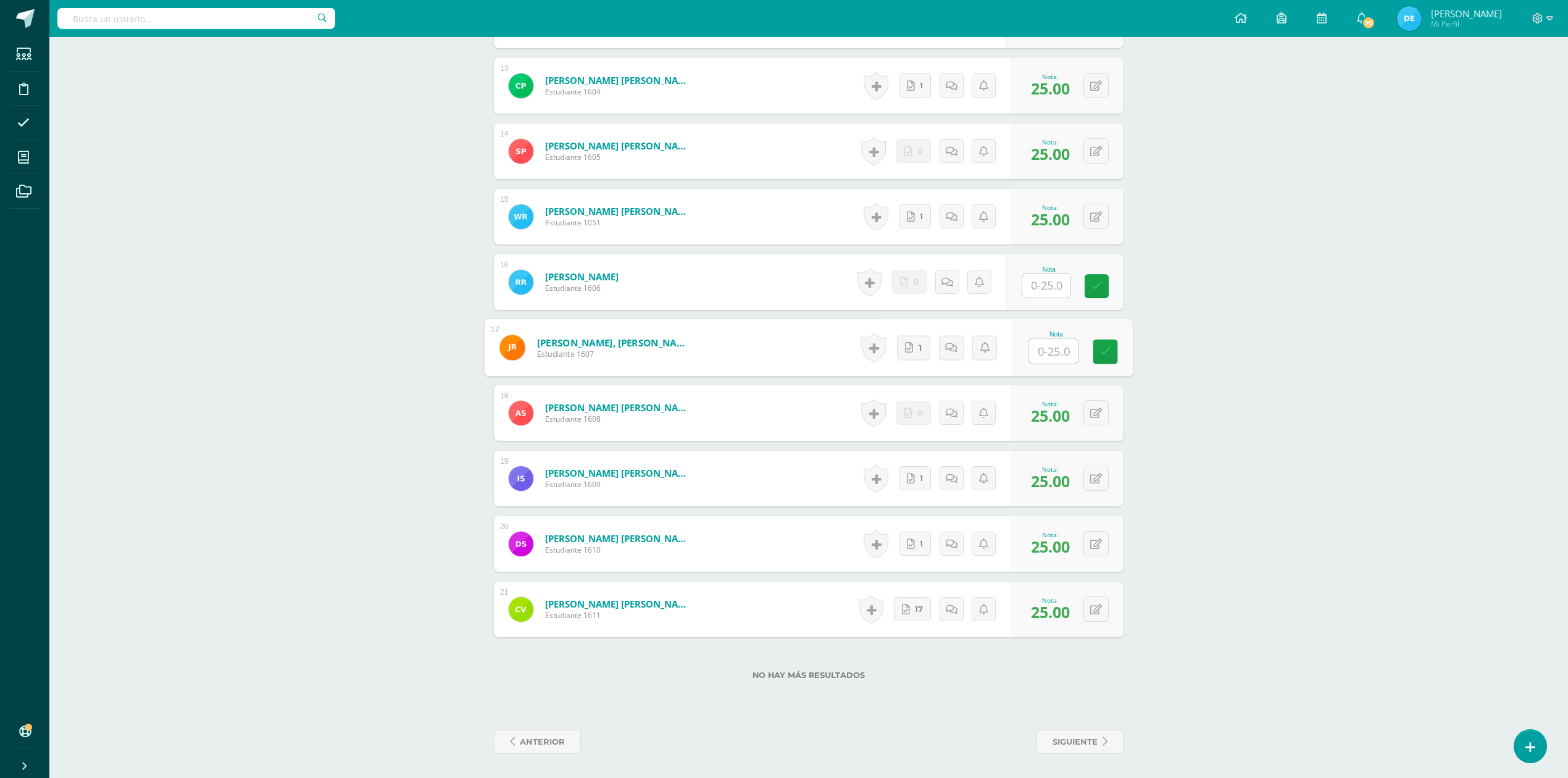
click at [1046, 347] on input "text" at bounding box center [1054, 351] width 50 height 25
type input "25"
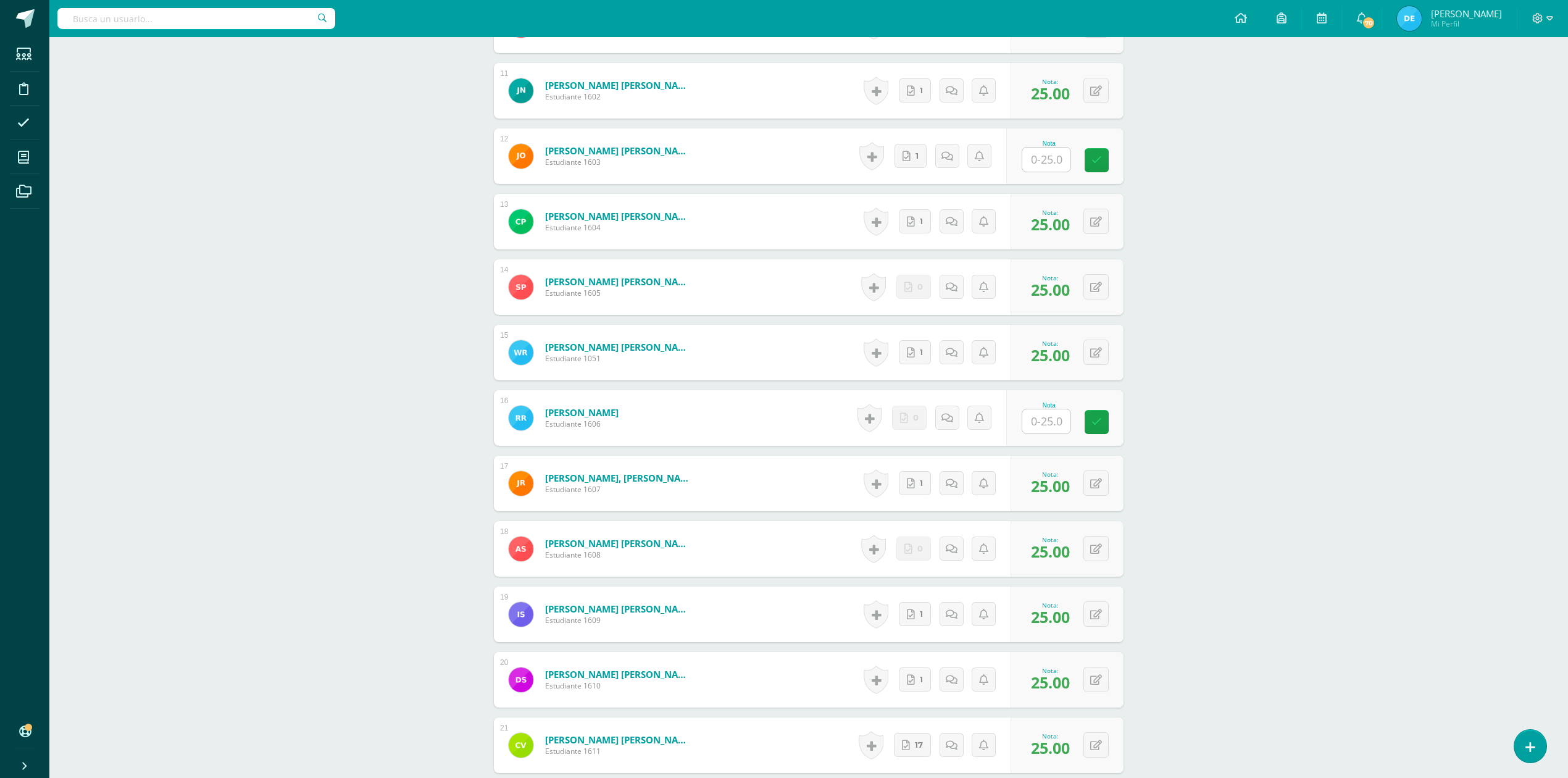
scroll to position [1004, 0]
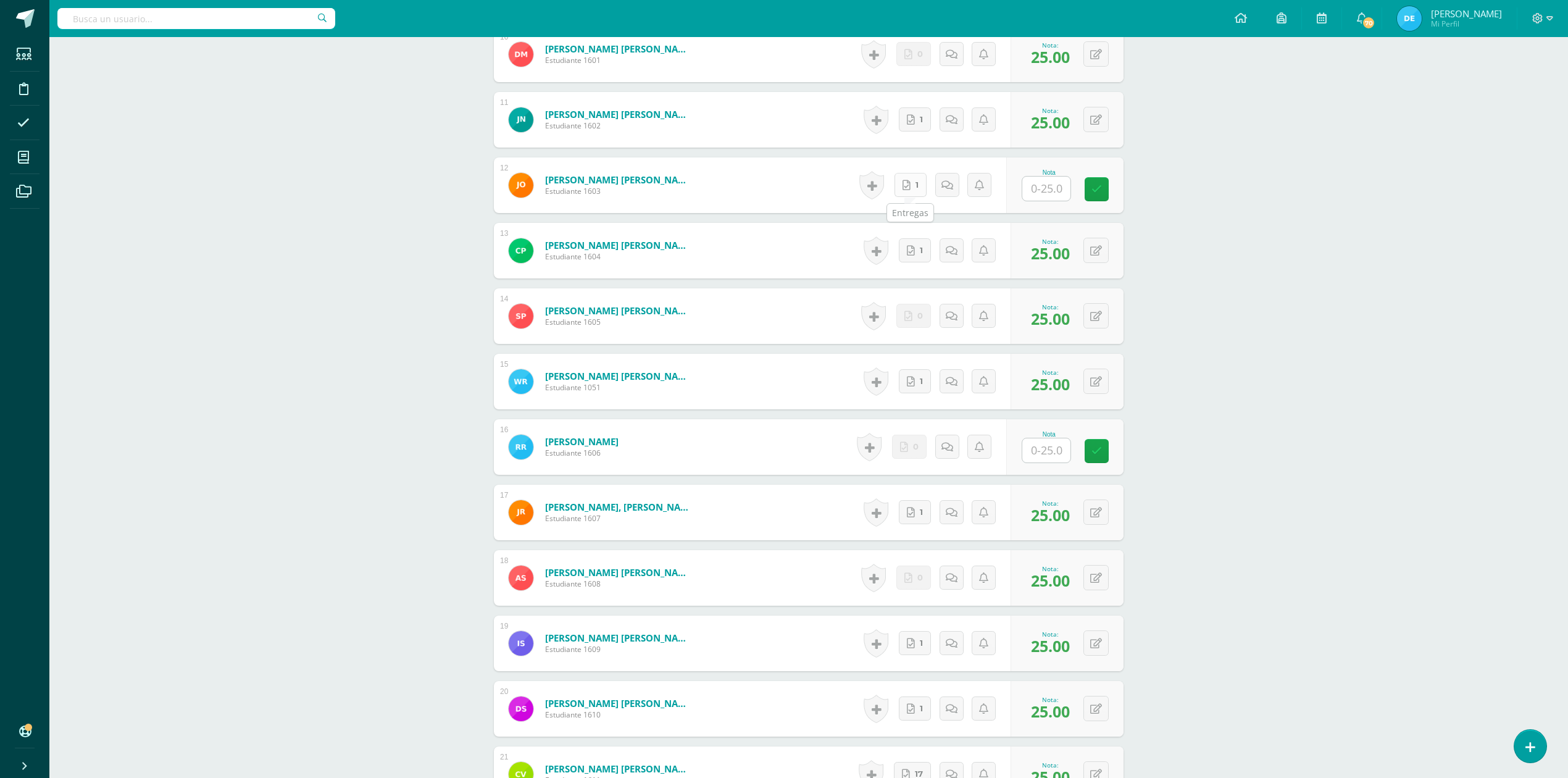
click at [909, 184] on icon at bounding box center [907, 185] width 8 height 10
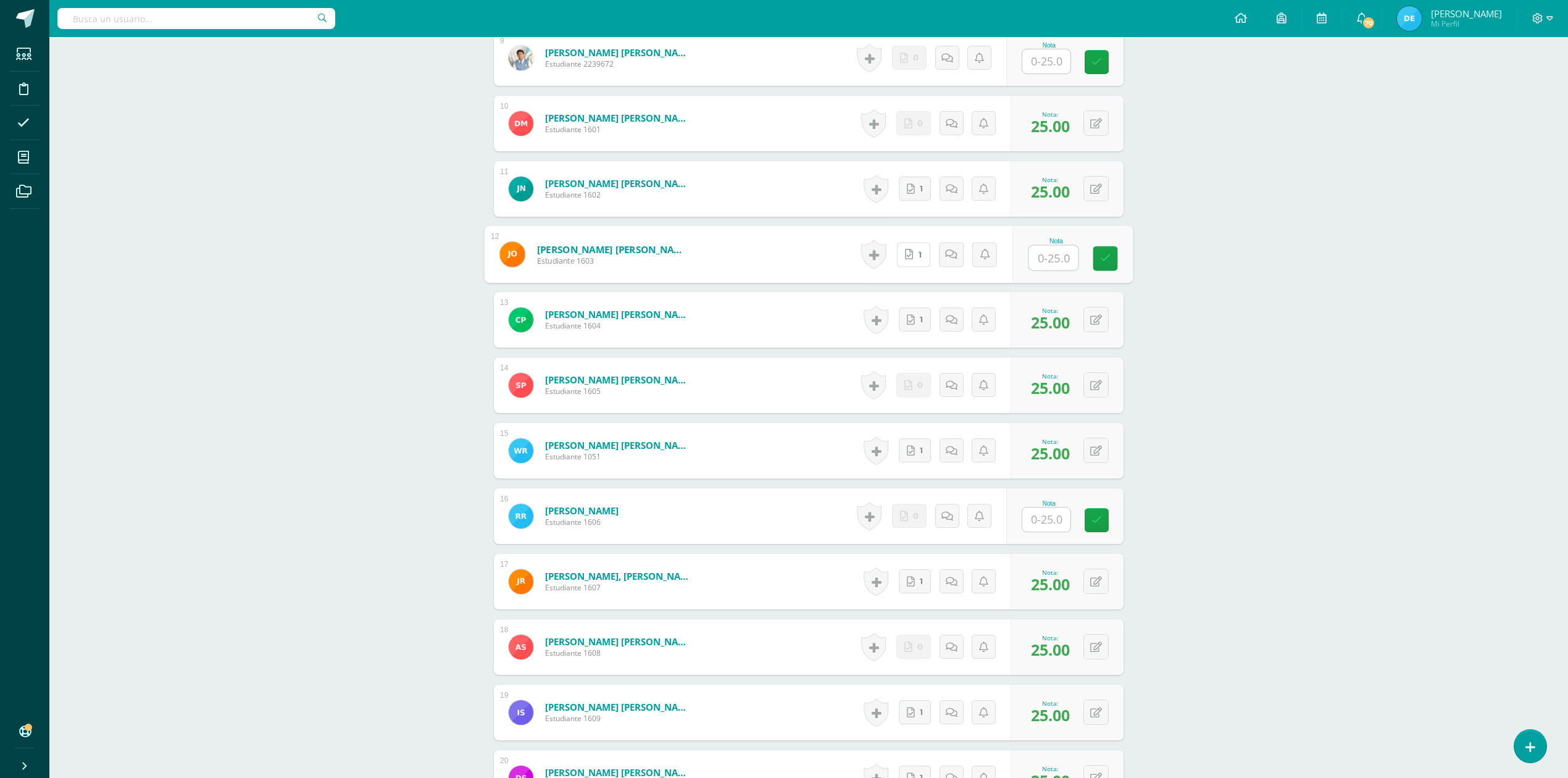
scroll to position [839, 0]
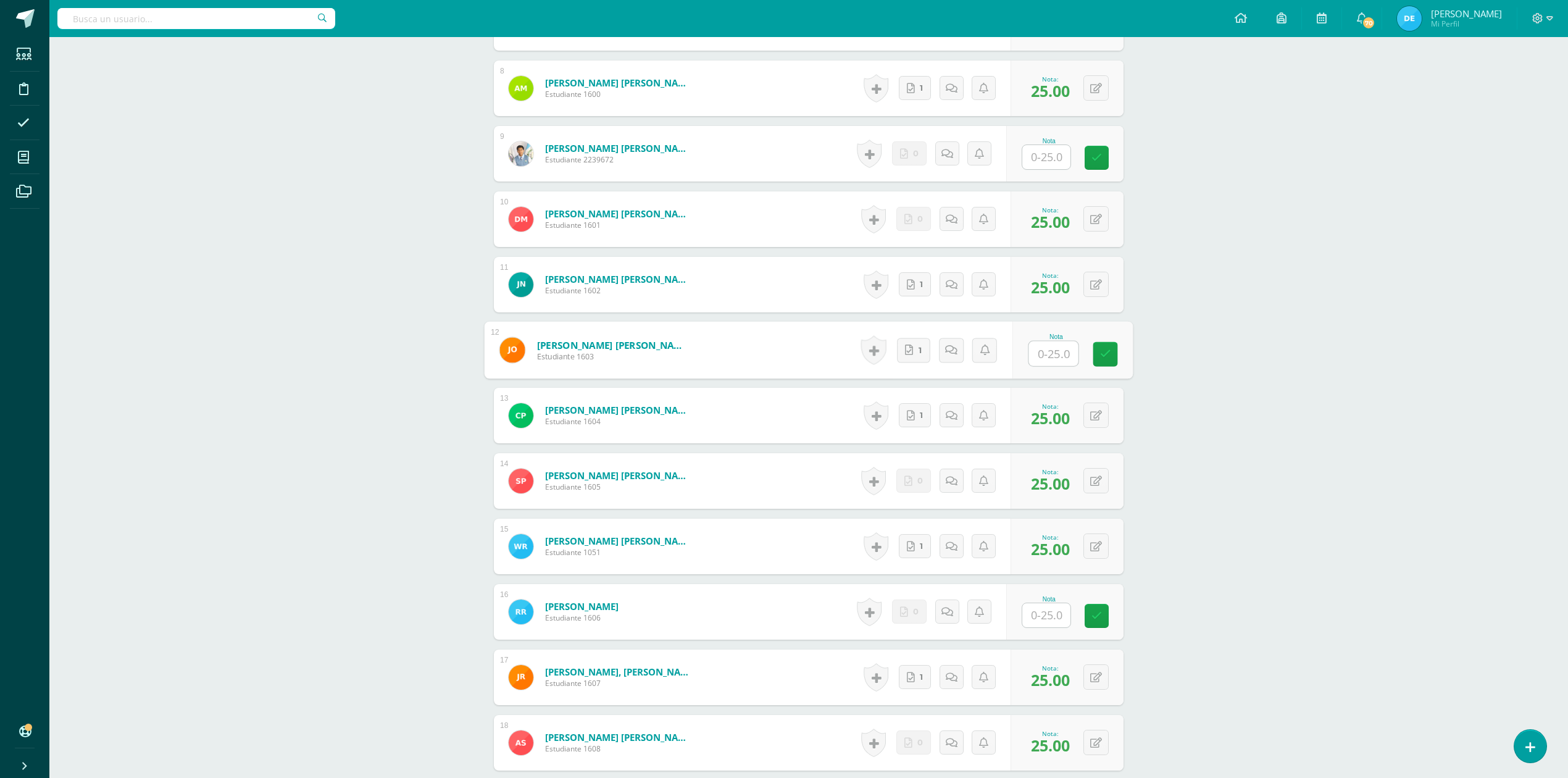
click at [1029, 356] on input "text" at bounding box center [1054, 354] width 50 height 25
type input "25"
click at [1313, 369] on div "ADMINISTRACIÓN Y ORGANIZACIÓN DE OFICINA Cuarto Perito Contador [DATE] "A" Herr…" at bounding box center [809, 153] width 1518 height 1910
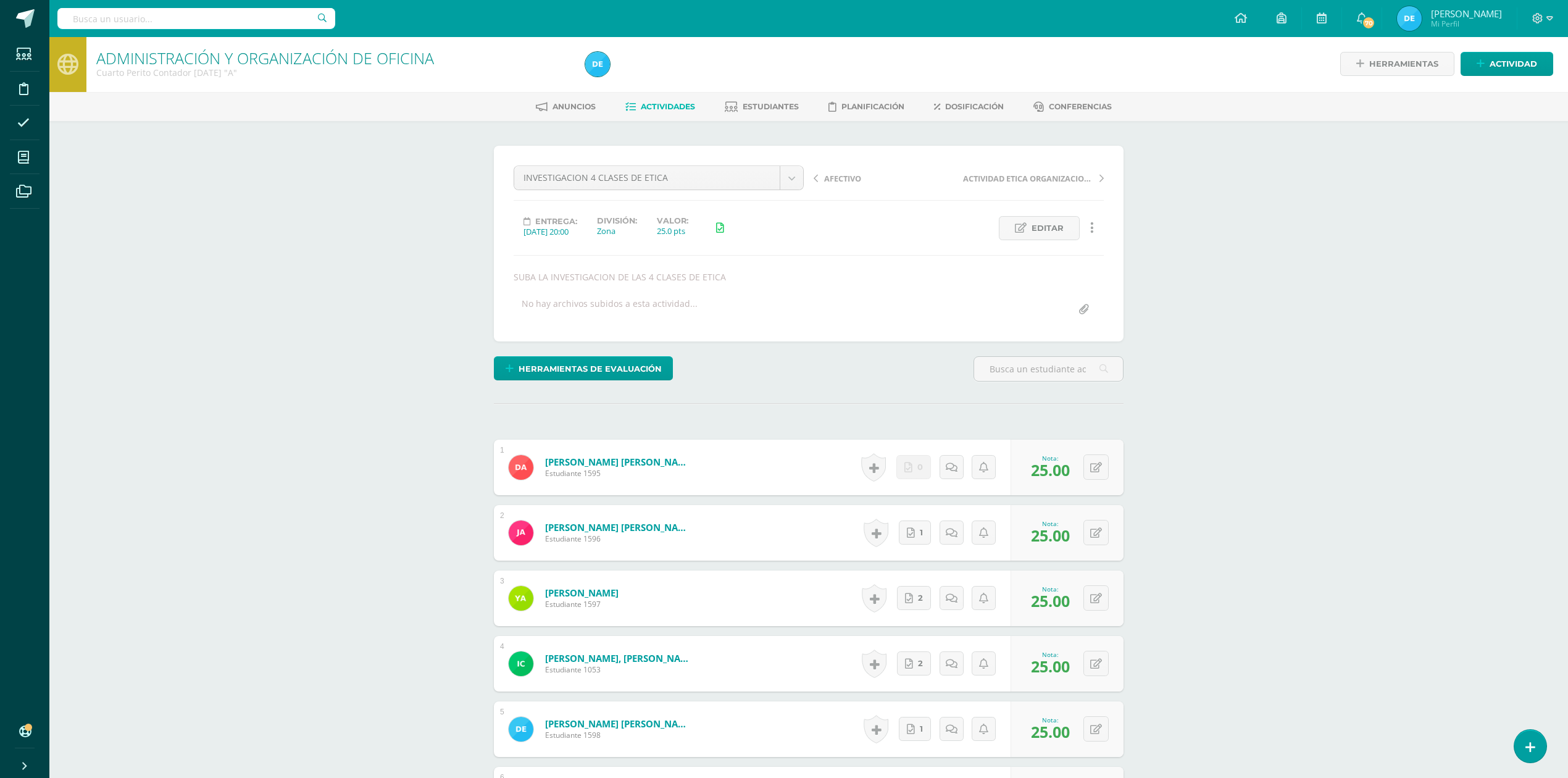
scroll to position [0, 0]
click at [653, 105] on span "Actividades" at bounding box center [667, 107] width 55 height 9
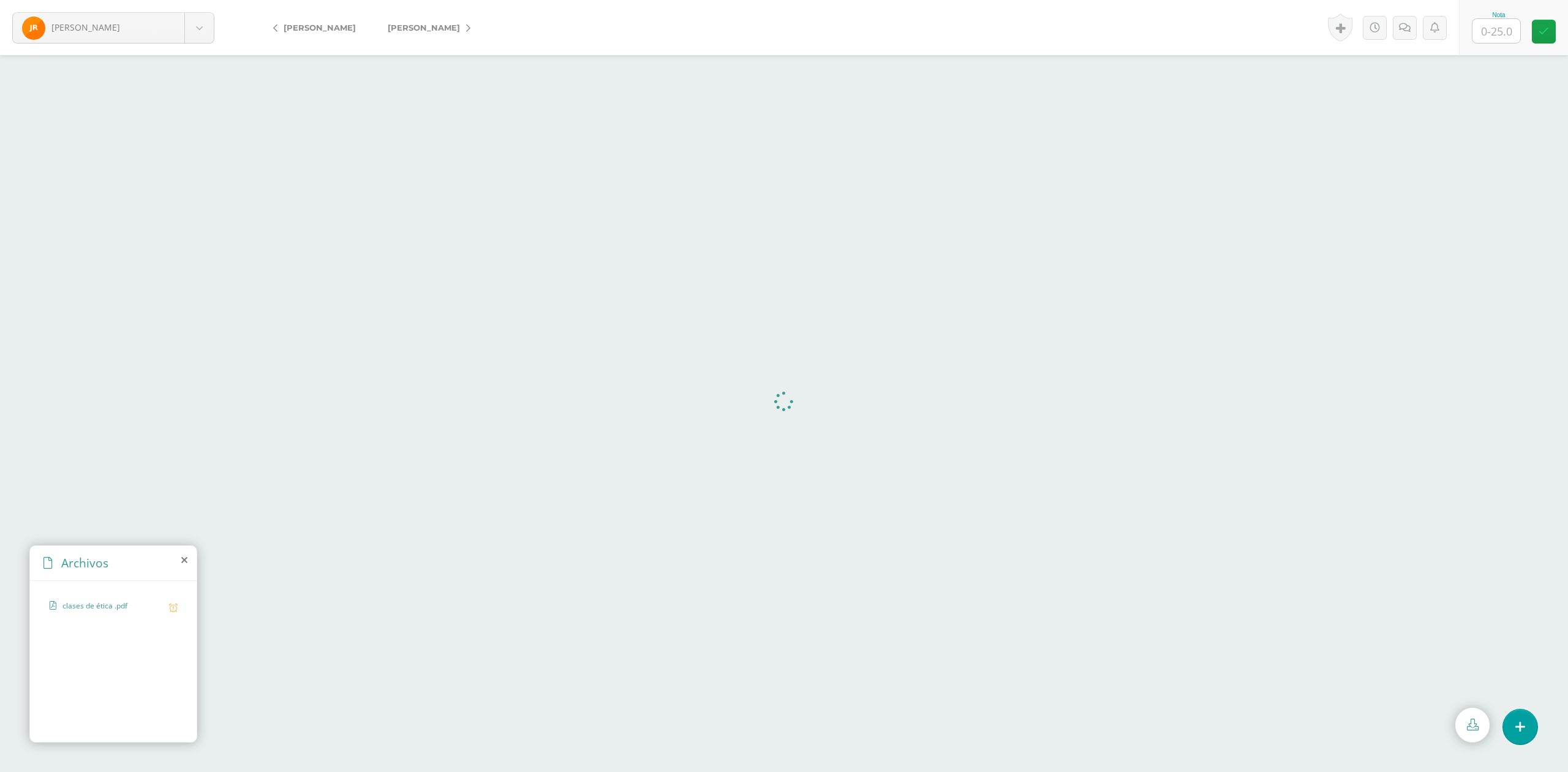
click at [103, 607] on span "clases de ética .pdf" at bounding box center [112, 606] width 101 height 12
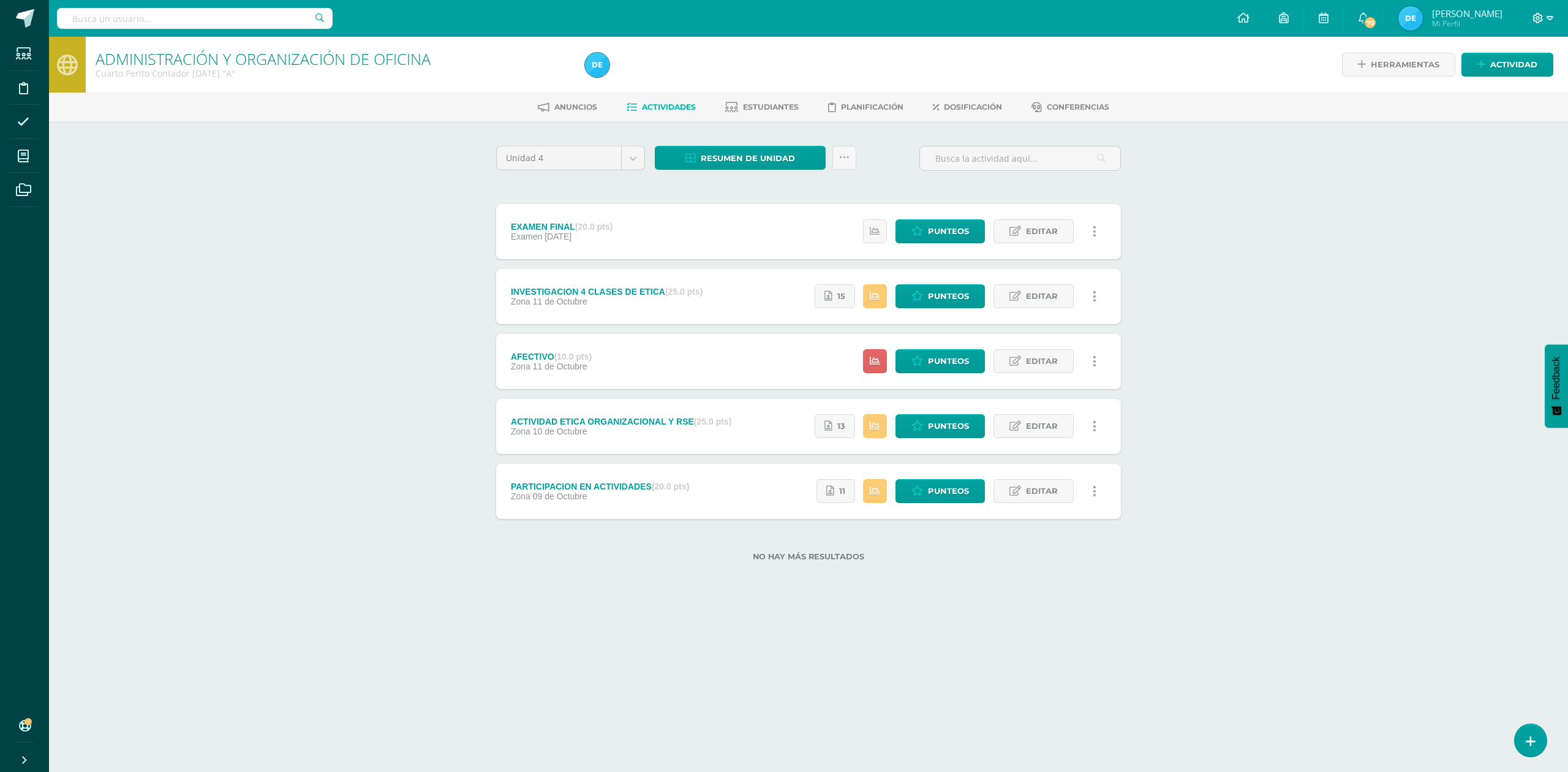
click at [1547, 14] on icon at bounding box center [1550, 18] width 7 height 11
click at [1506, 87] on span "Cerrar sesión" at bounding box center [1511, 84] width 55 height 12
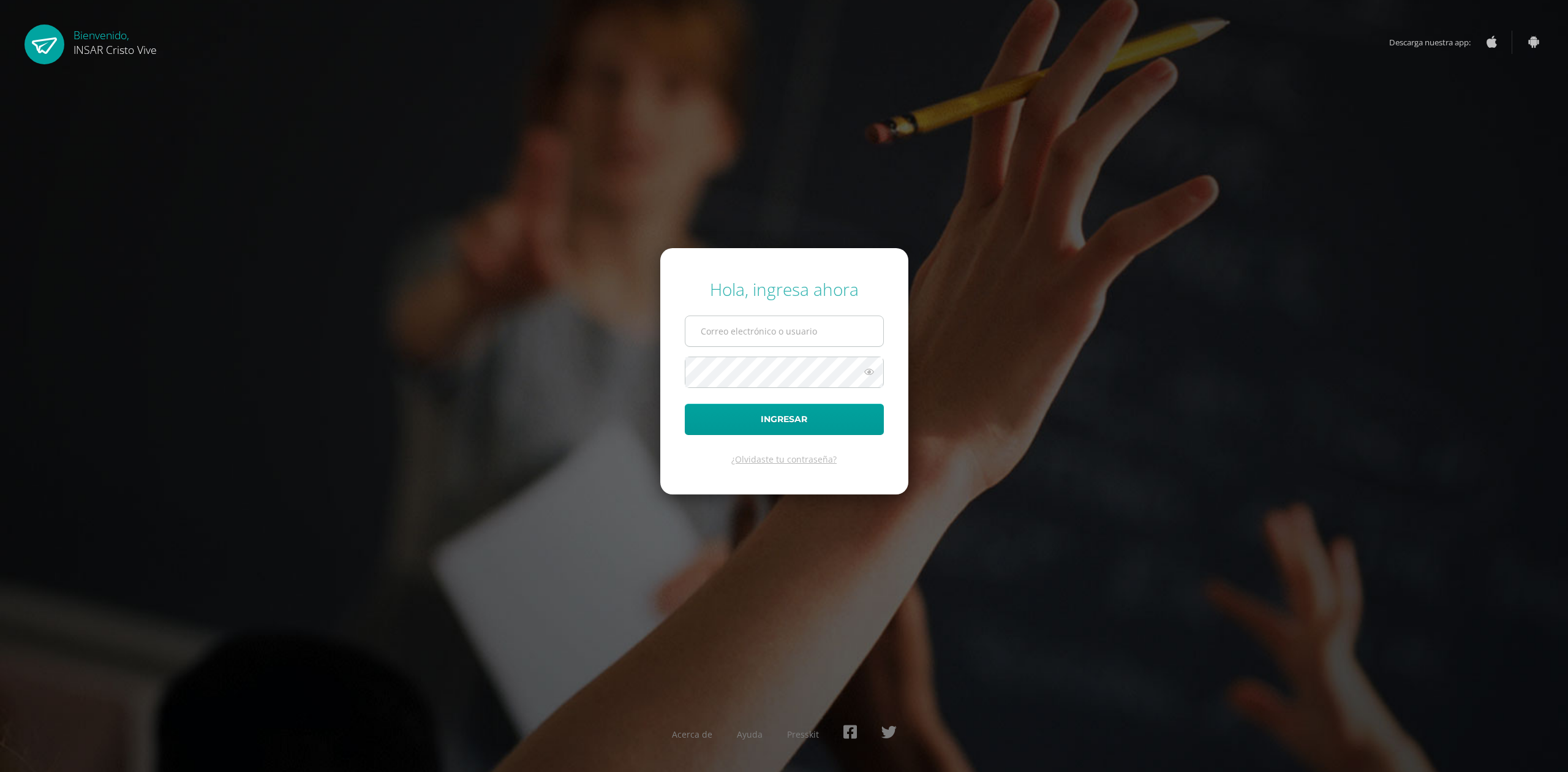
click at [764, 321] on input "text" at bounding box center [784, 332] width 198 height 30
type input "delmyyuman@insarycristovive.edu.gt"
click at [792, 415] on button "Ingresar" at bounding box center [784, 419] width 199 height 32
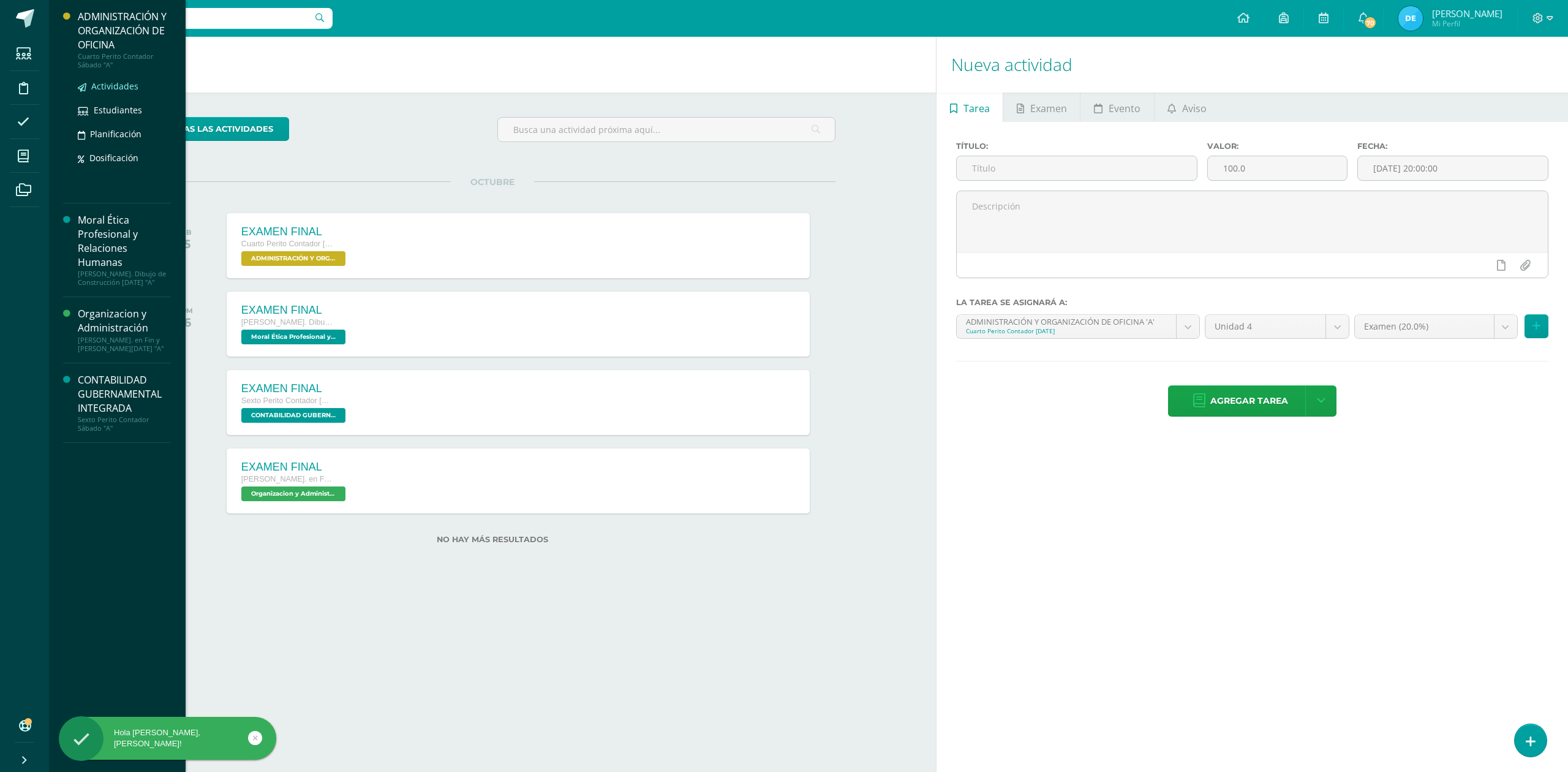
click at [112, 88] on span "Actividades" at bounding box center [114, 86] width 47 height 12
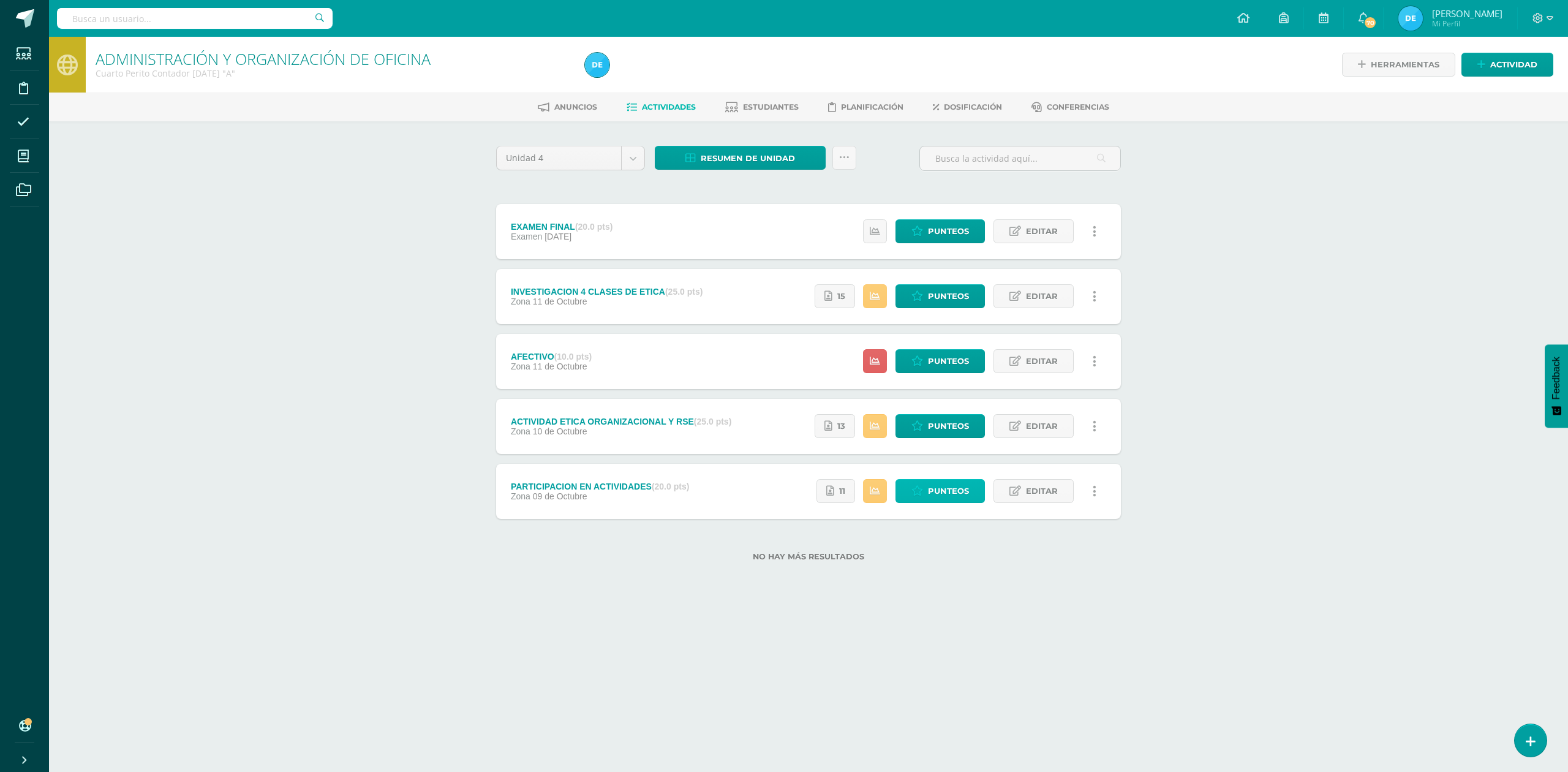
click at [944, 493] on span "Punteos" at bounding box center [948, 490] width 41 height 23
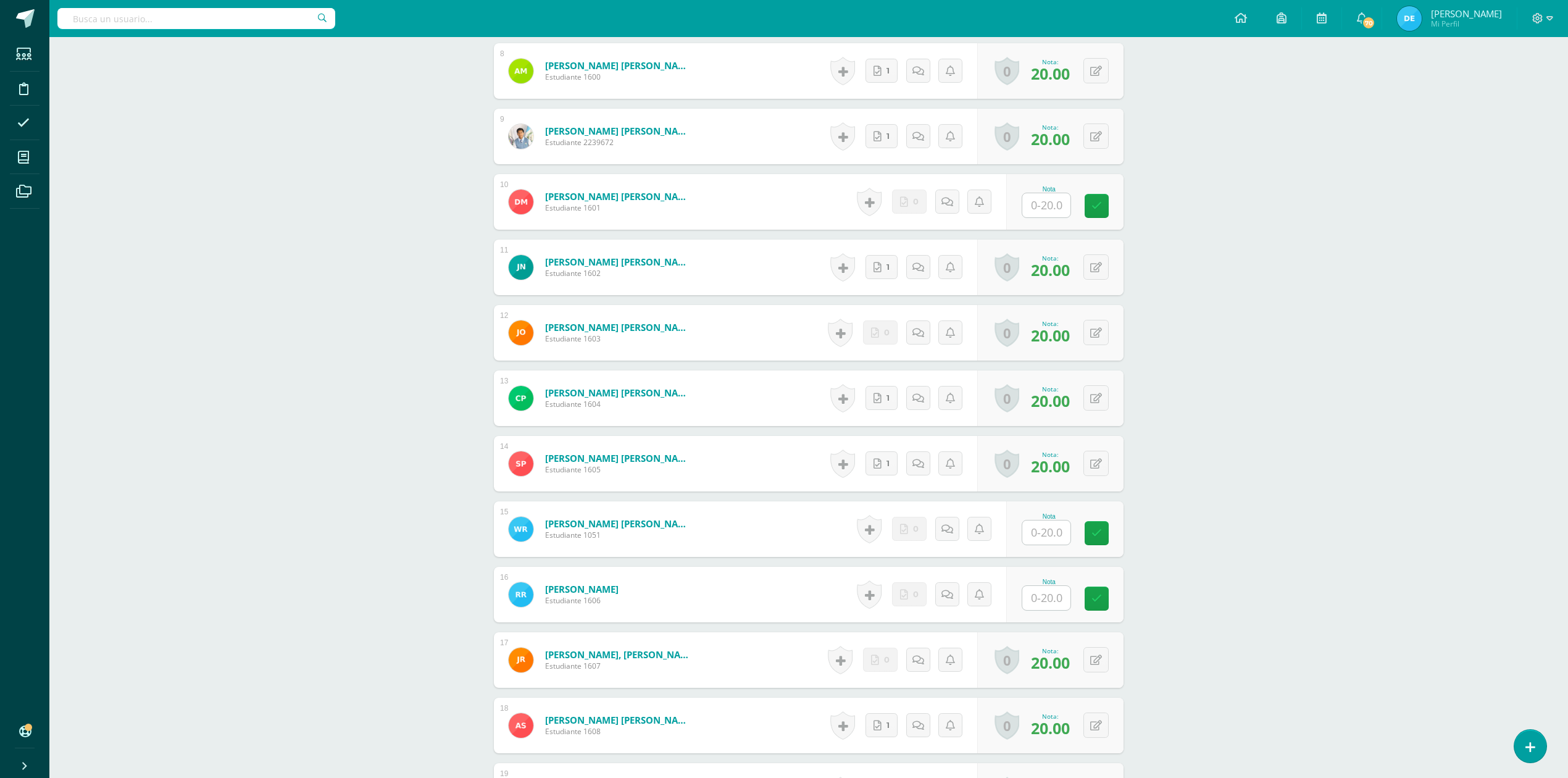
scroll to position [857, 0]
click at [1052, 535] on input "text" at bounding box center [1054, 532] width 50 height 25
type input "20"
click at [1260, 529] on div "ADMINISTRACIÓN Y ORGANIZACIÓN DE OFICINA Cuarto Perito Contador [DATE] "A" Herr…" at bounding box center [809, 134] width 1518 height 1910
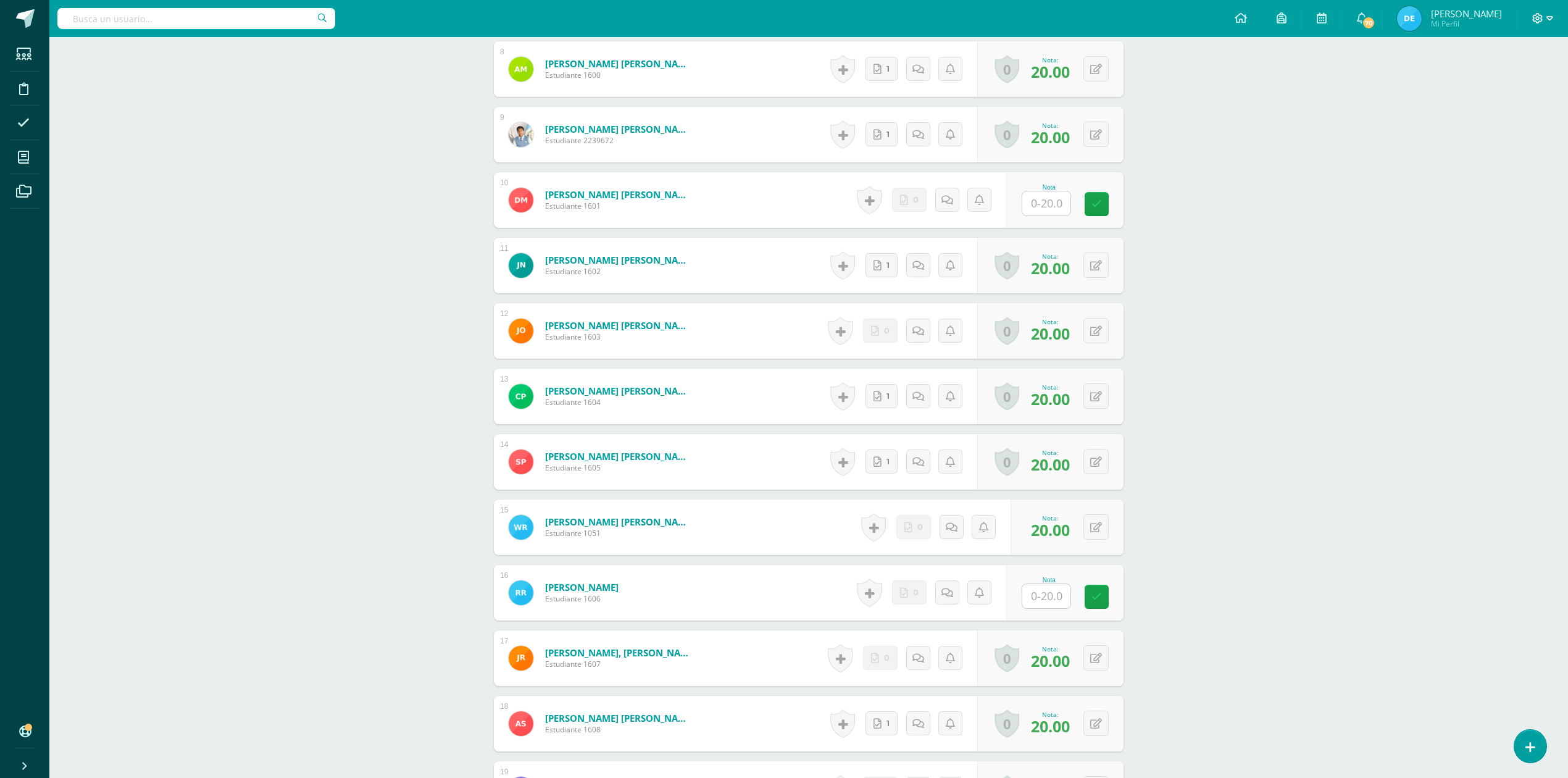
click at [1536, 23] on icon at bounding box center [1538, 18] width 10 height 10
click at [1487, 83] on span "Cerrar sesión" at bounding box center [1511, 84] width 56 height 12
